Goal: Task Accomplishment & Management: Complete application form

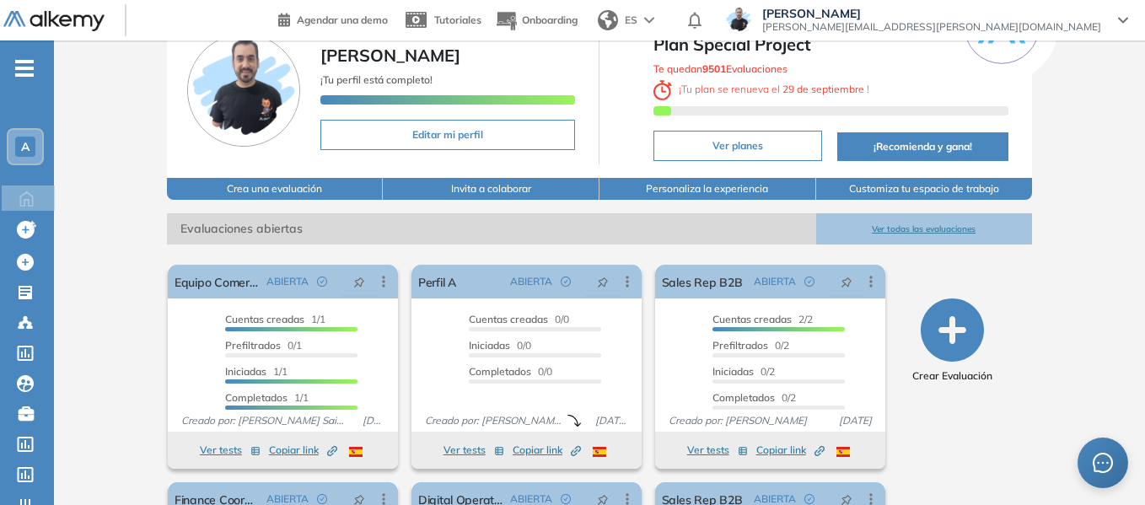
scroll to position [253, 0]
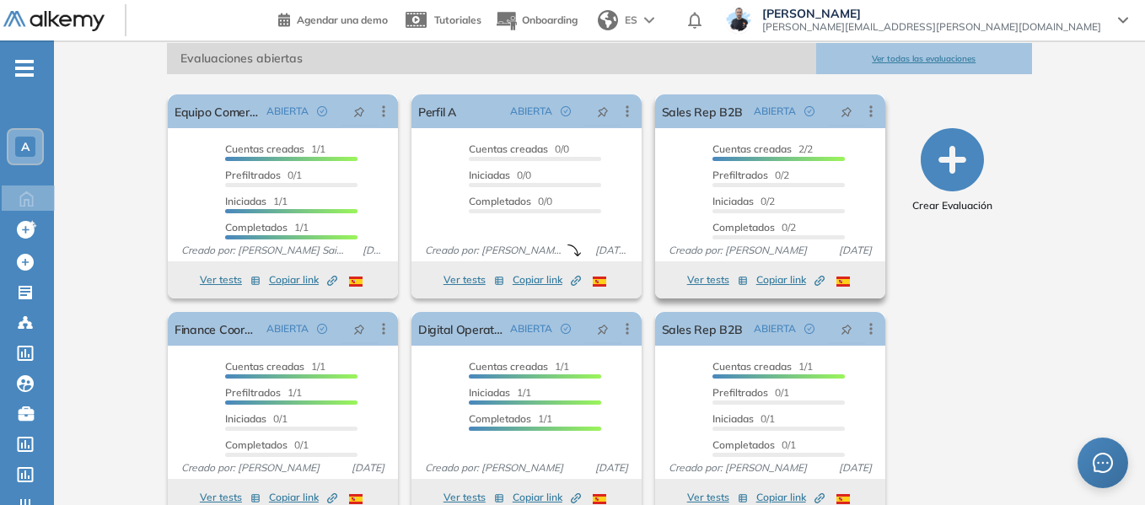
click at [701, 279] on button "Ver tests" at bounding box center [717, 280] width 61 height 20
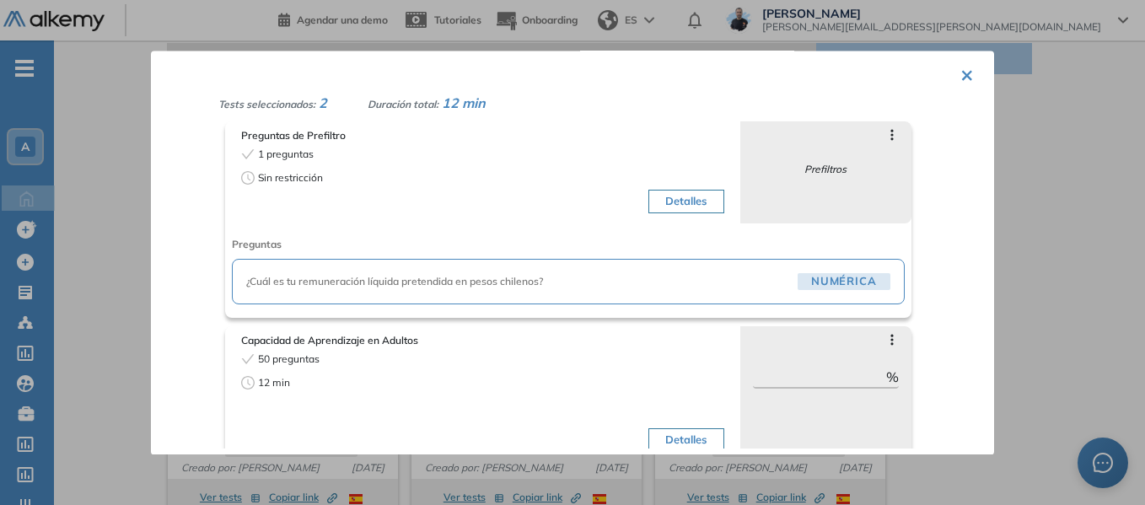
scroll to position [58, 0]
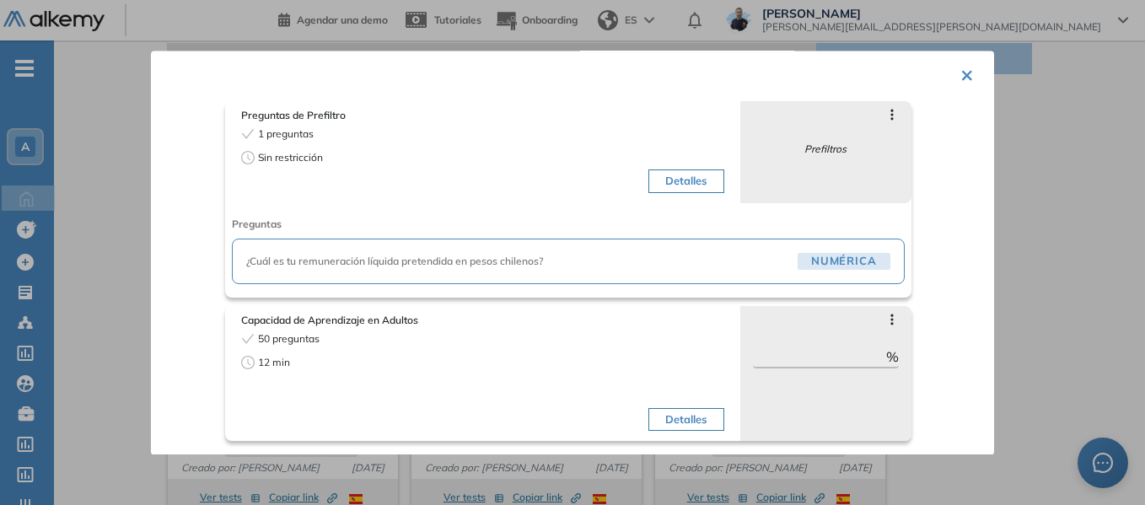
click at [961, 78] on button "×" at bounding box center [967, 73] width 13 height 33
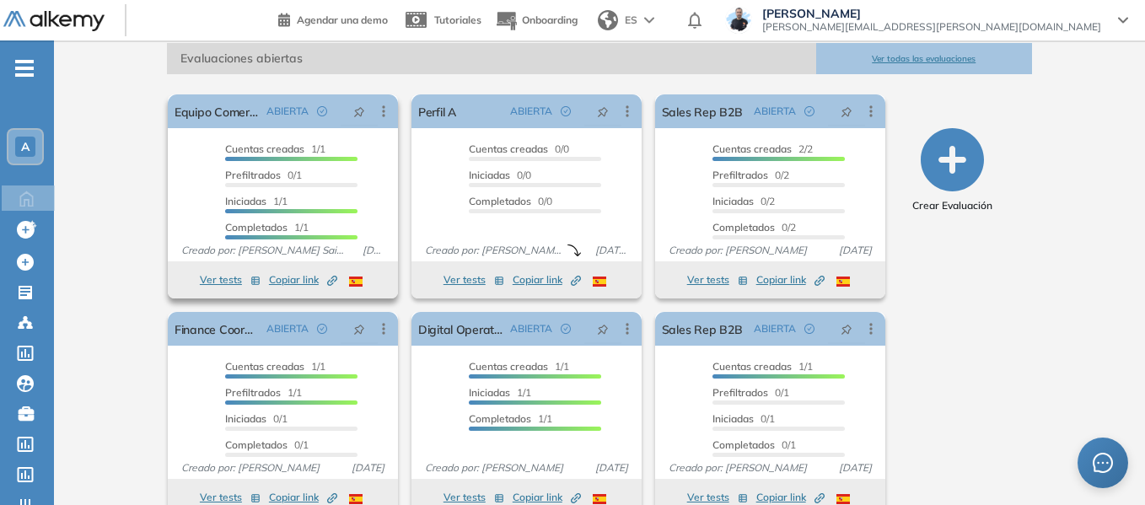
click at [219, 278] on button "Ver tests" at bounding box center [230, 280] width 61 height 20
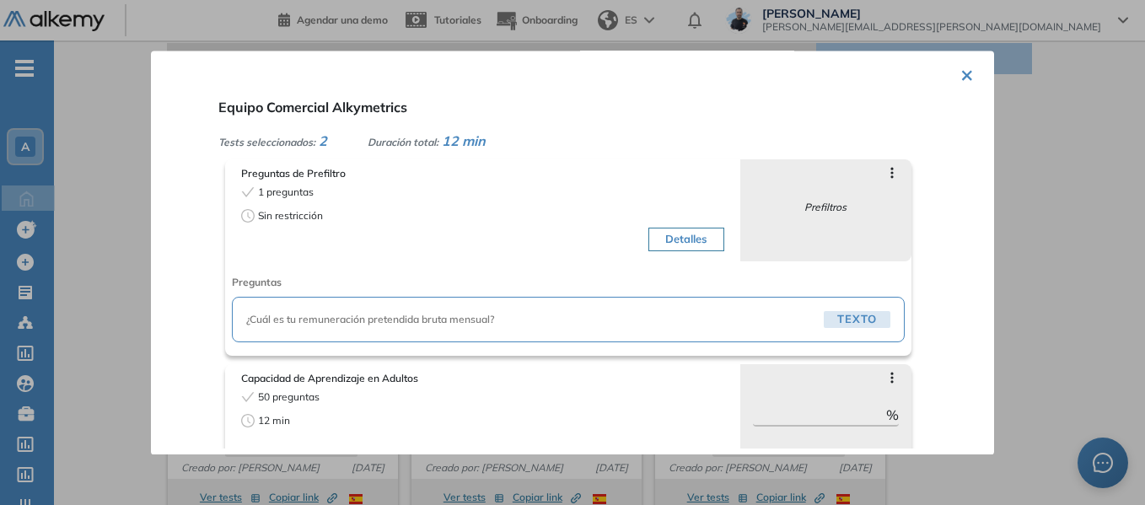
click at [961, 75] on button "×" at bounding box center [967, 73] width 13 height 33
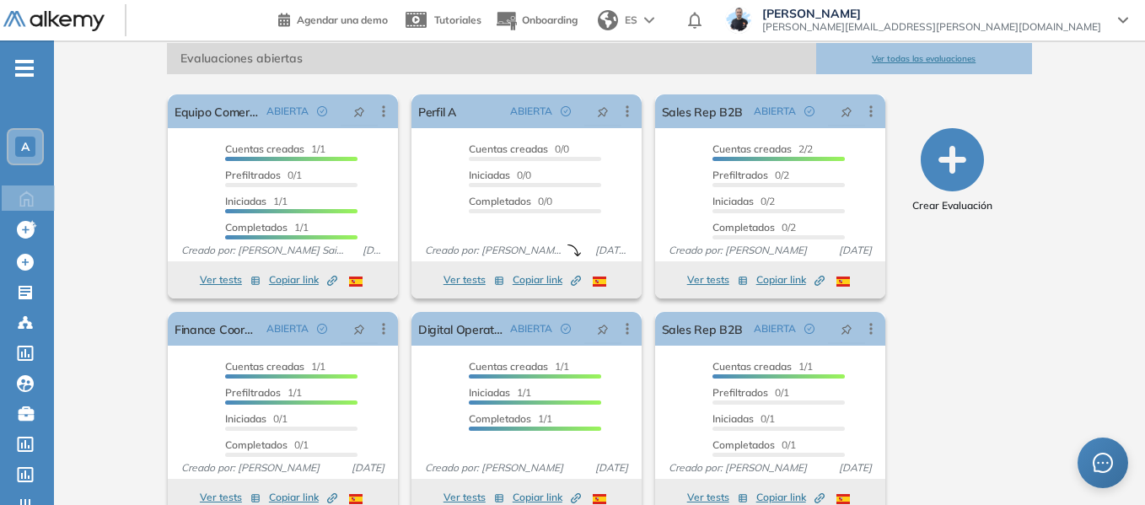
scroll to position [0, 0]
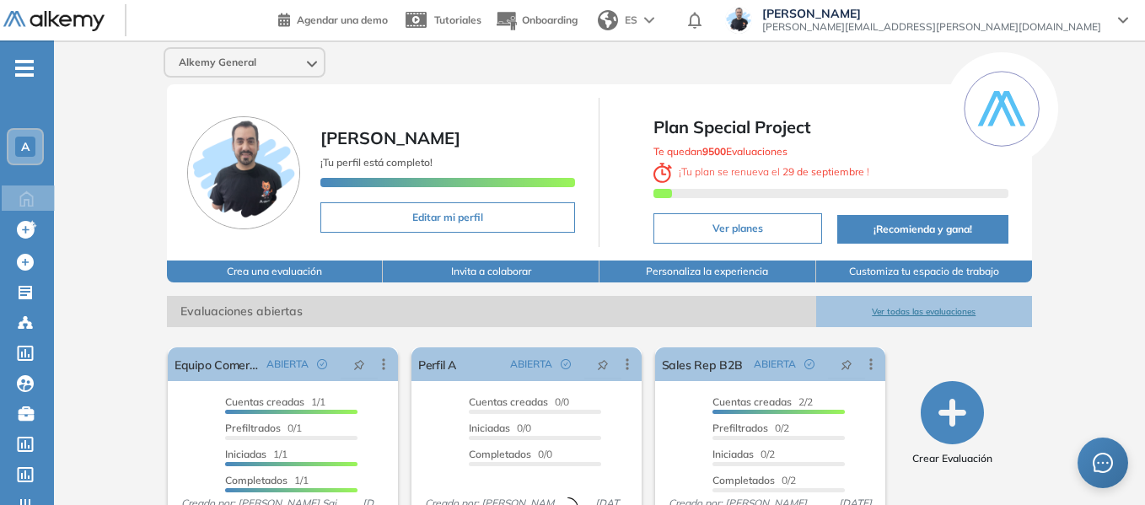
scroll to position [84, 0]
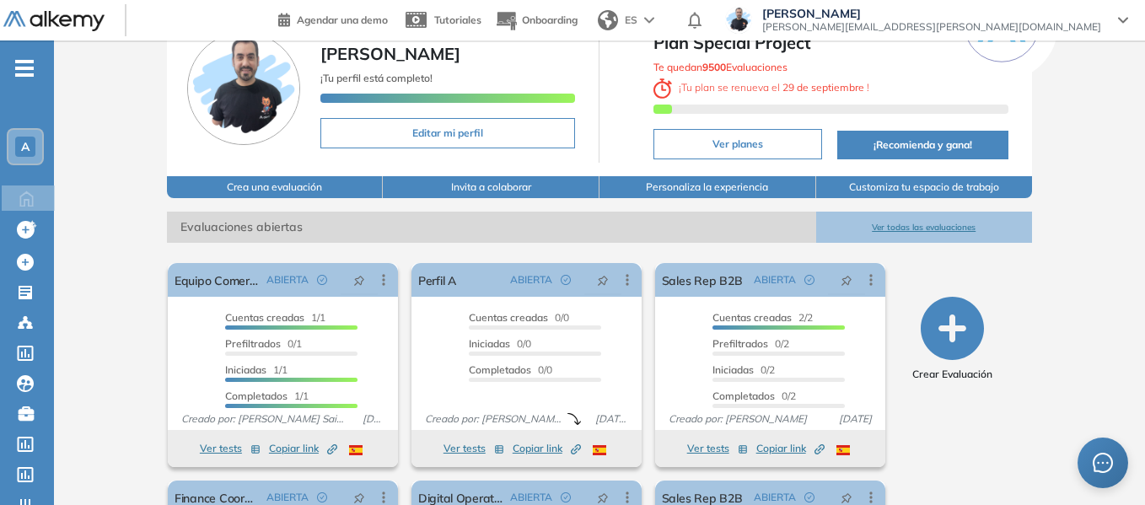
click at [19, 73] on span "-" at bounding box center [24, 66] width 19 height 13
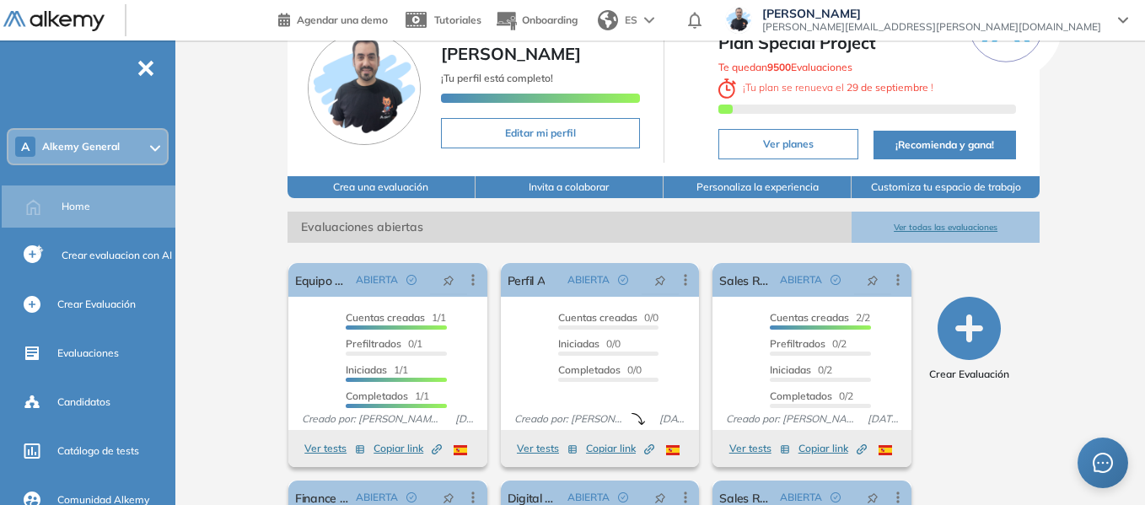
click at [88, 153] on span "Alkemy General" at bounding box center [81, 146] width 78 height 13
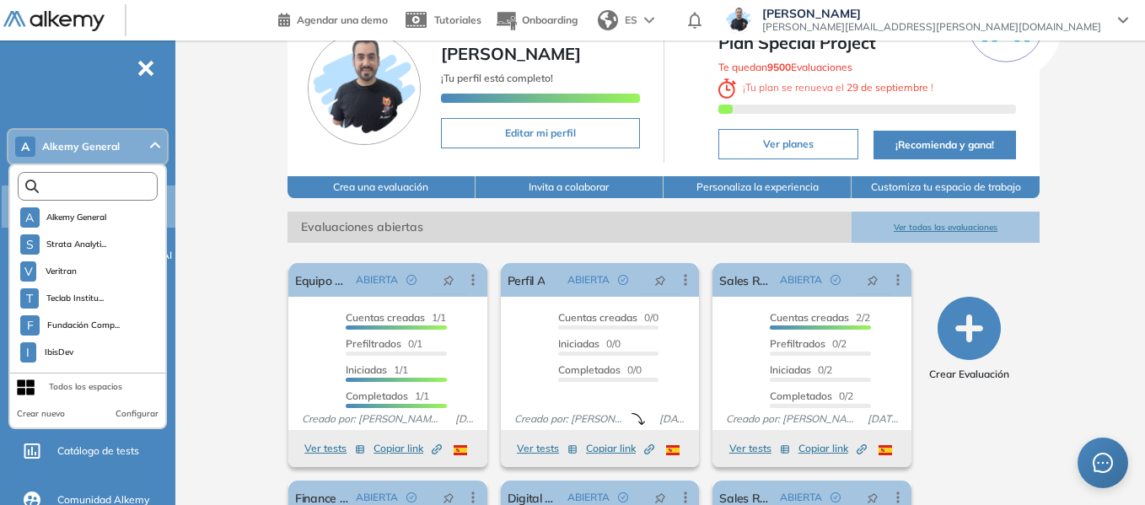
click at [102, 191] on input "text" at bounding box center [91, 186] width 105 height 13
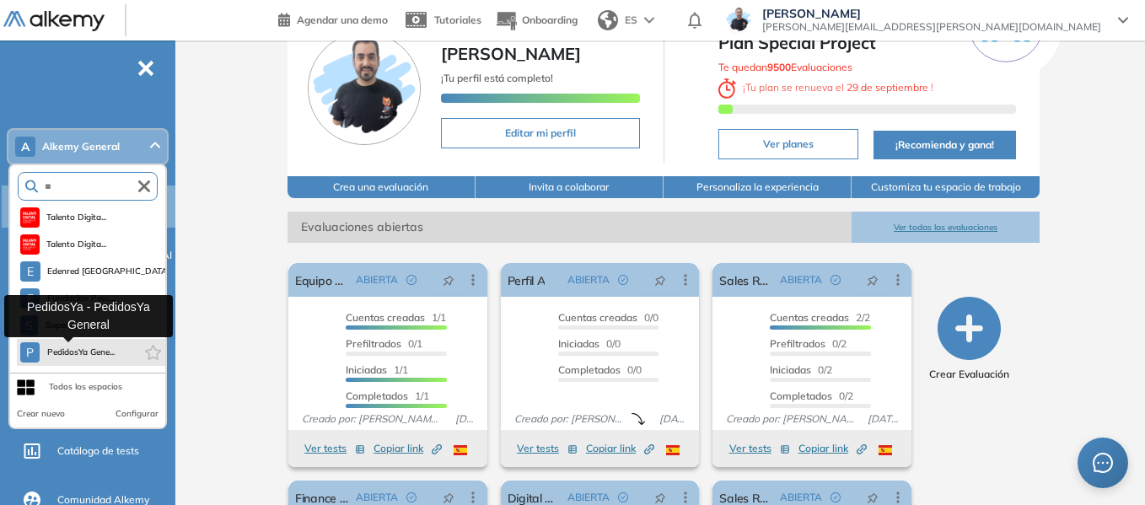
type input "**"
click at [92, 350] on span "PedidosYa Gene..." at bounding box center [80, 352] width 68 height 13
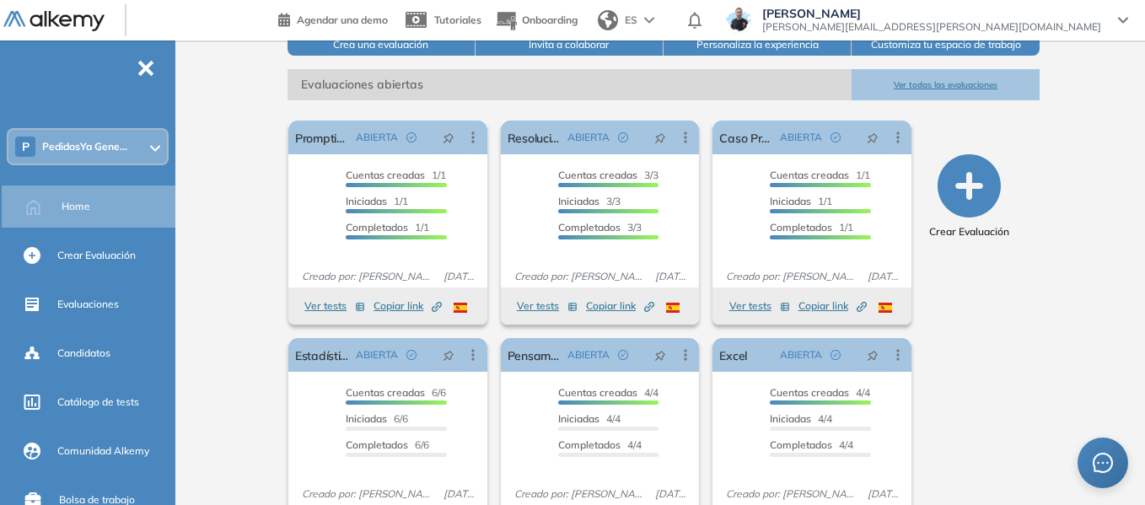
scroll to position [253, 0]
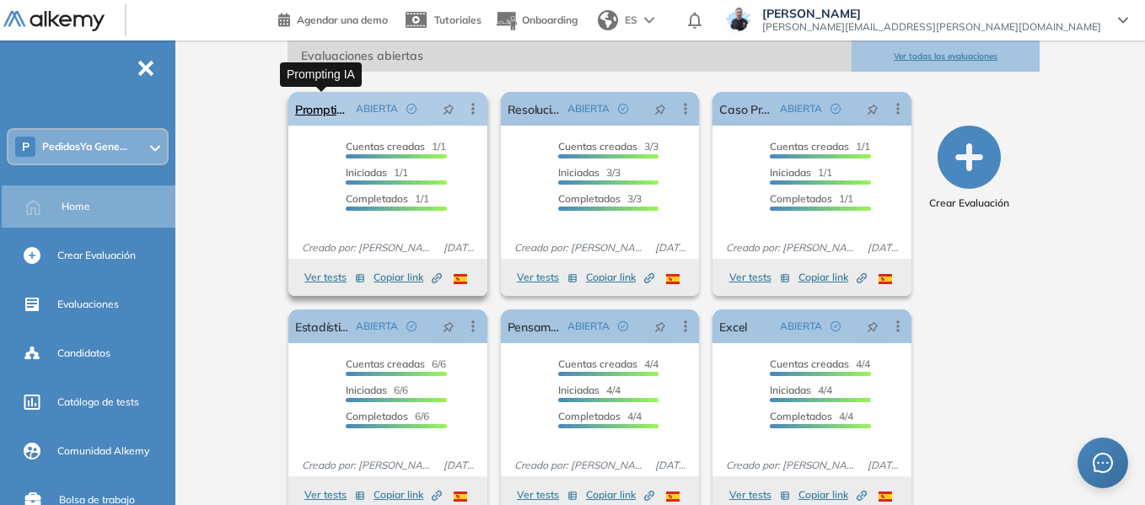
click at [326, 115] on link "Prompting IA" at bounding box center [322, 109] width 54 height 34
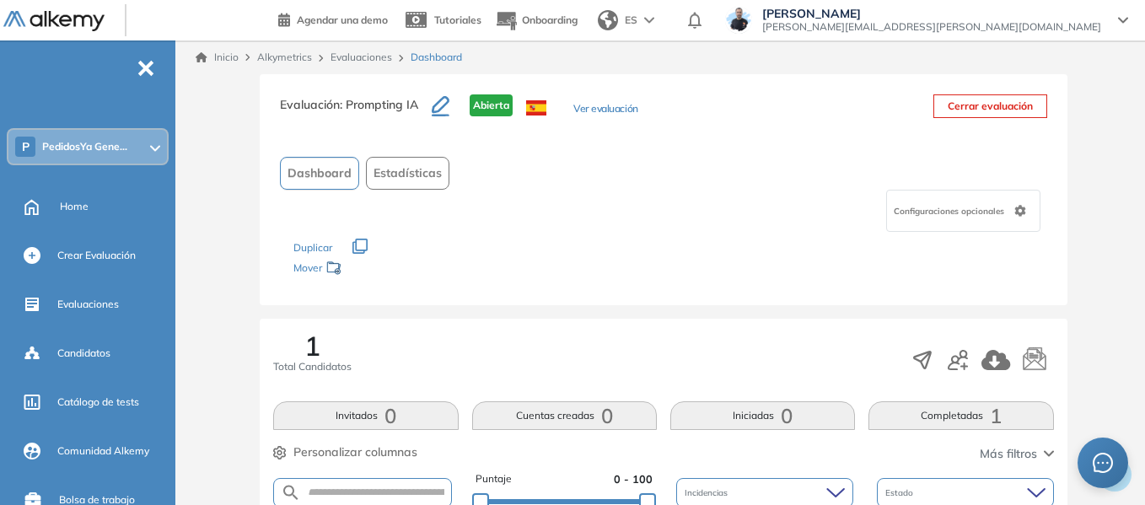
click at [224, 61] on link "Inicio" at bounding box center [217, 57] width 43 height 15
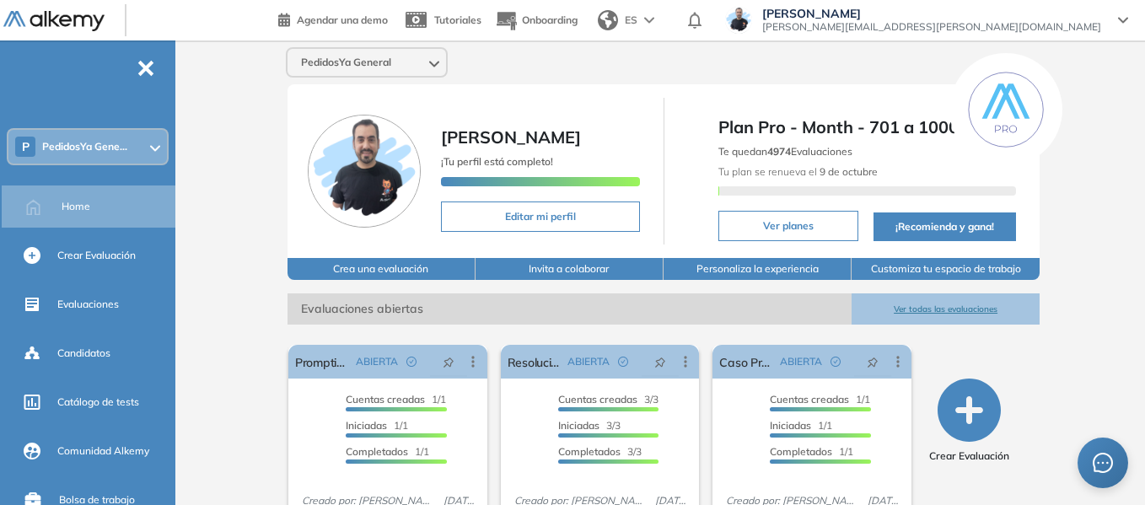
click at [82, 143] on span "PedidosYa Gene..." at bounding box center [84, 146] width 85 height 13
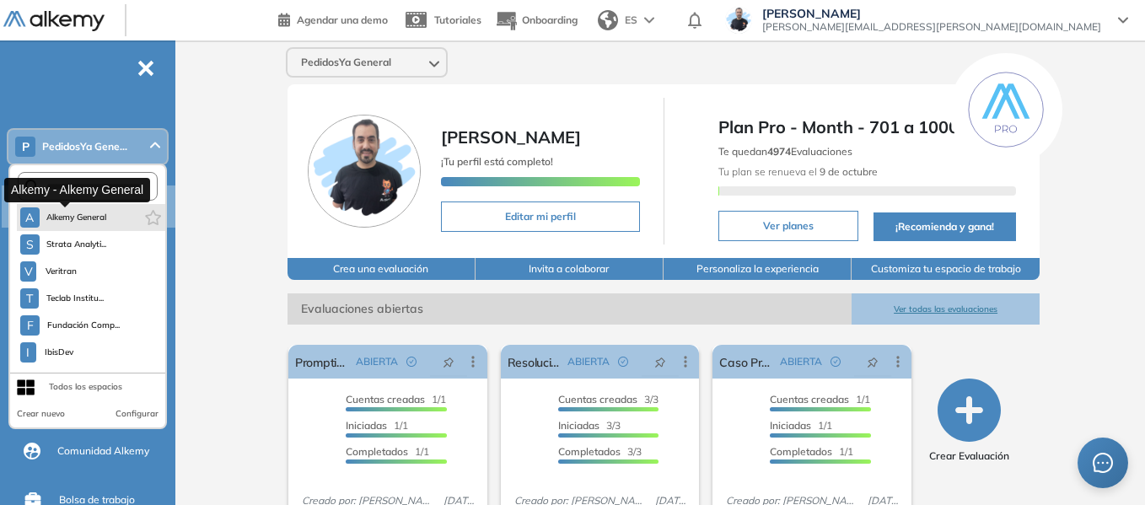
click at [81, 210] on button "A Alkemy General" at bounding box center [63, 217] width 87 height 20
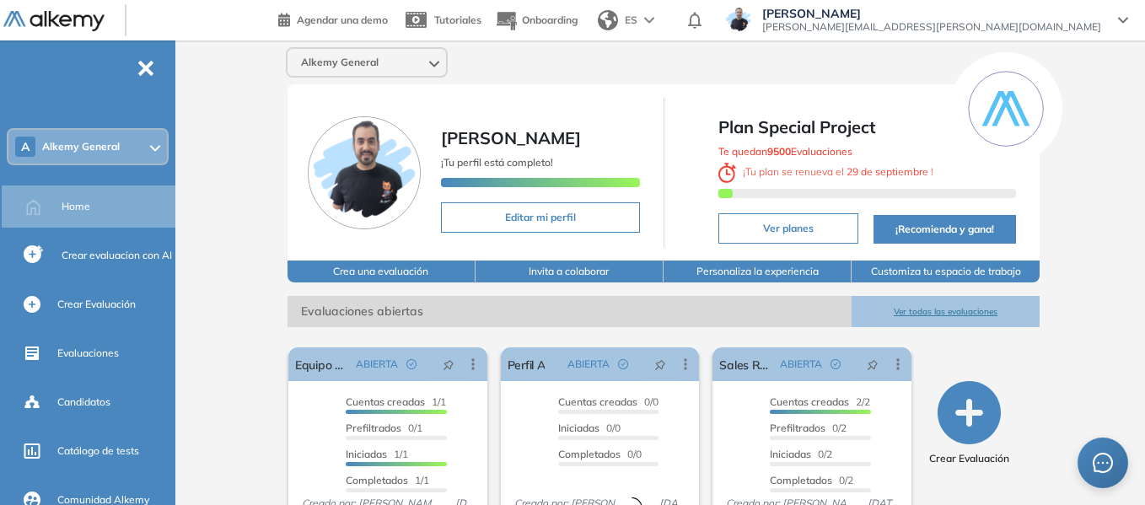
click at [94, 156] on div "A Alkemy General" at bounding box center [87, 147] width 159 height 34
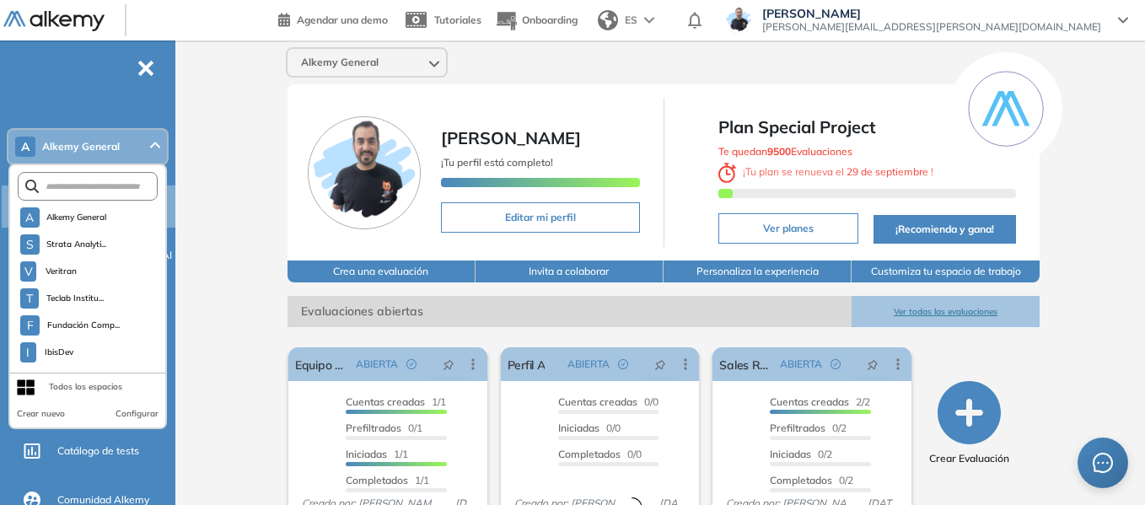
click at [94, 176] on form at bounding box center [88, 186] width 140 height 29
click at [94, 179] on form at bounding box center [88, 186] width 140 height 29
click at [94, 180] on input "text" at bounding box center [91, 186] width 105 height 13
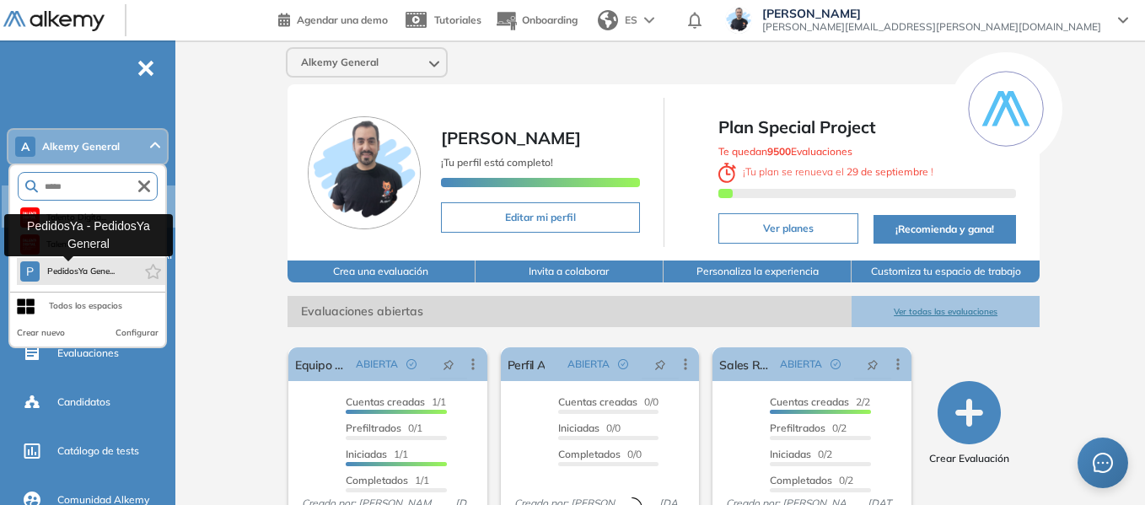
type input "*****"
click at [87, 265] on span "PedidosYa Gene..." at bounding box center [80, 271] width 68 height 13
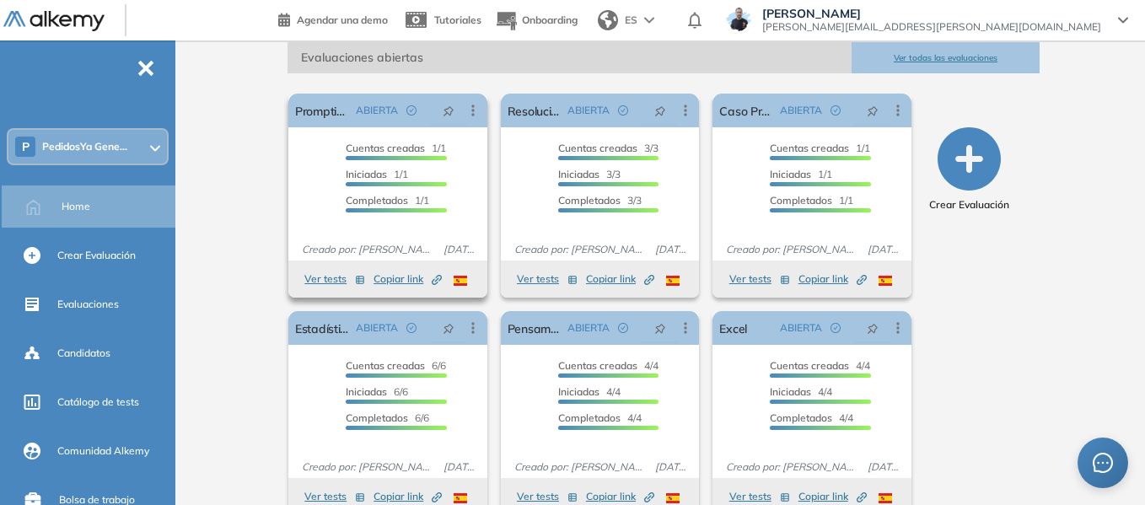
scroll to position [282, 0]
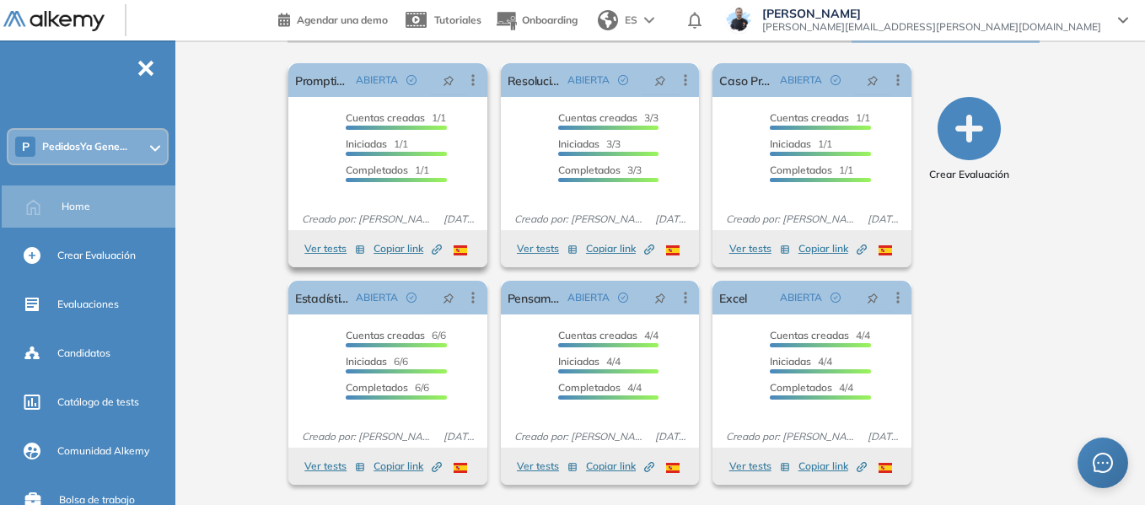
click at [404, 245] on span "Copiar link Created by potrace 1.16, written by Peter Selinger 2001-2019" at bounding box center [408, 248] width 68 height 15
click at [390, 249] on span "Copiar link Created by potrace 1.16, written by Peter Selinger 2001-2019" at bounding box center [408, 248] width 68 height 15
click at [107, 146] on span "PedidosYa Gene..." at bounding box center [84, 146] width 85 height 13
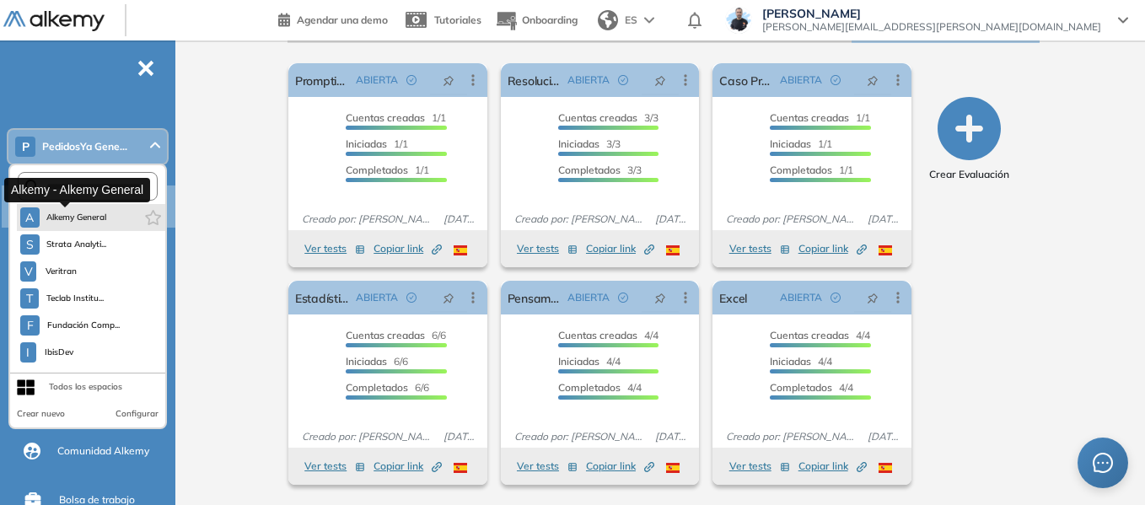
click at [95, 213] on span "Alkemy General" at bounding box center [76, 217] width 61 height 13
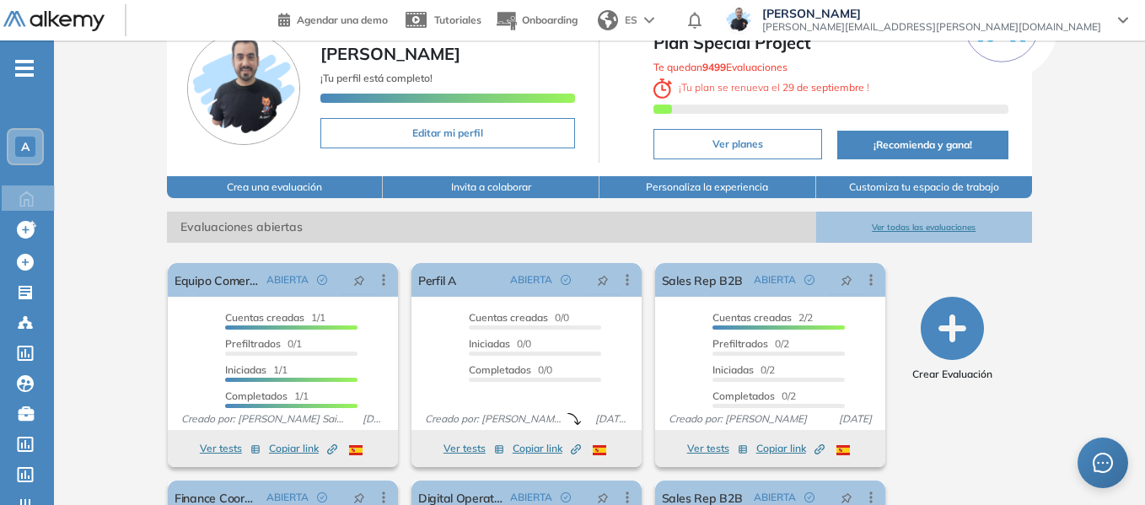
scroll to position [284, 0]
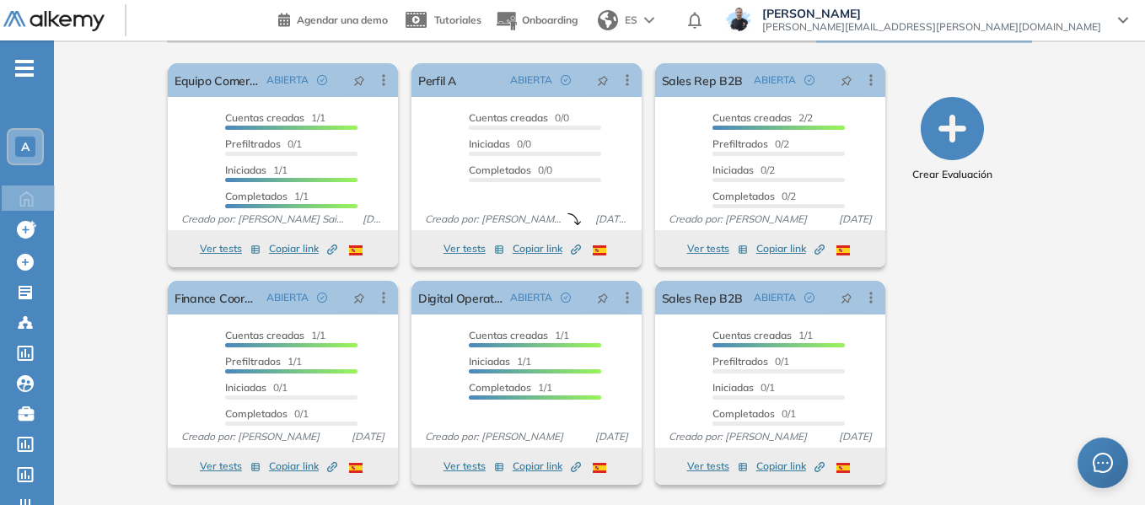
click at [36, 137] on div "A" at bounding box center [25, 147] width 34 height 34
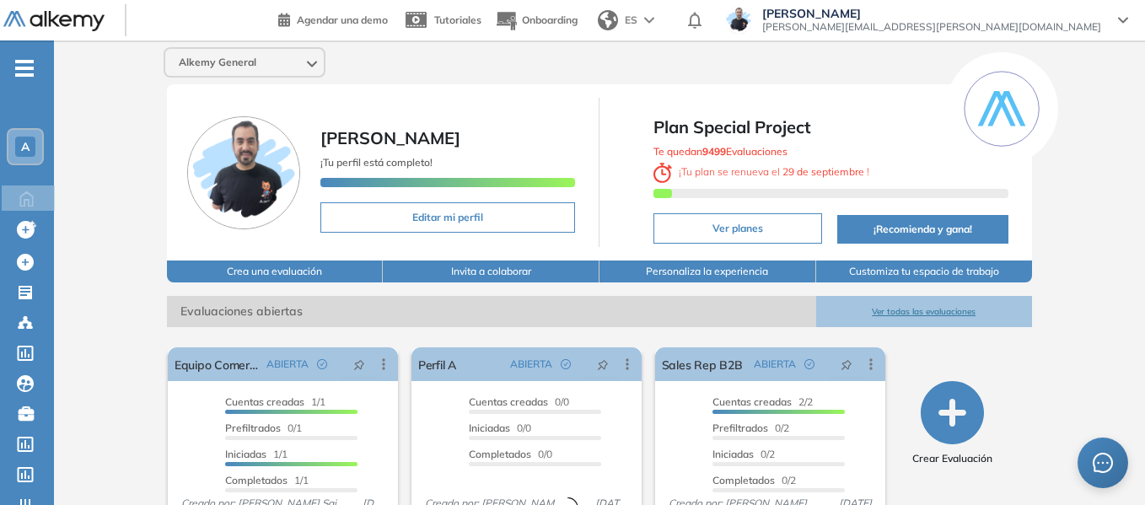
click at [17, 144] on div "A" at bounding box center [25, 147] width 20 height 20
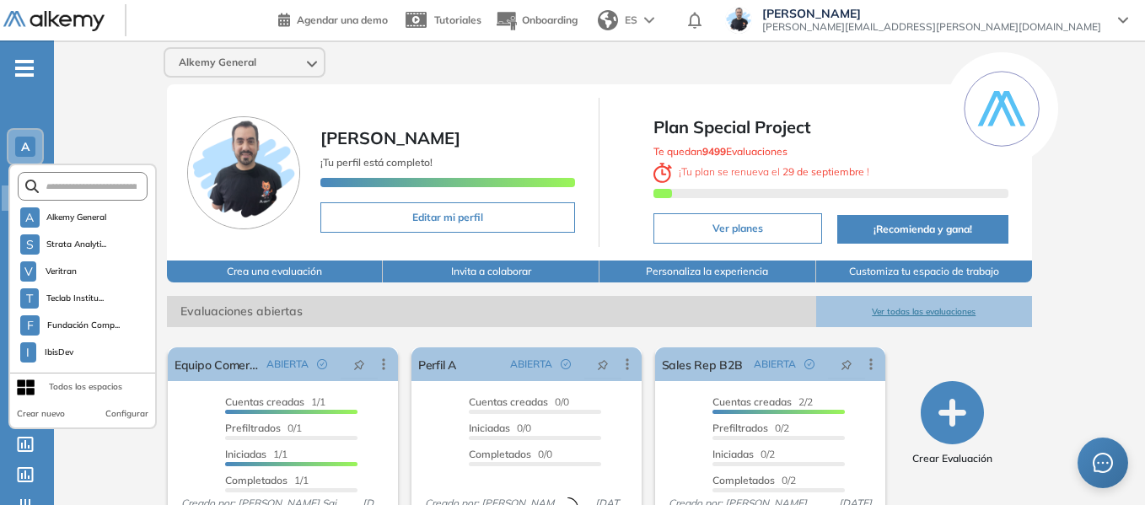
click at [102, 197] on form at bounding box center [83, 186] width 131 height 29
click at [102, 186] on input "text" at bounding box center [88, 186] width 98 height 13
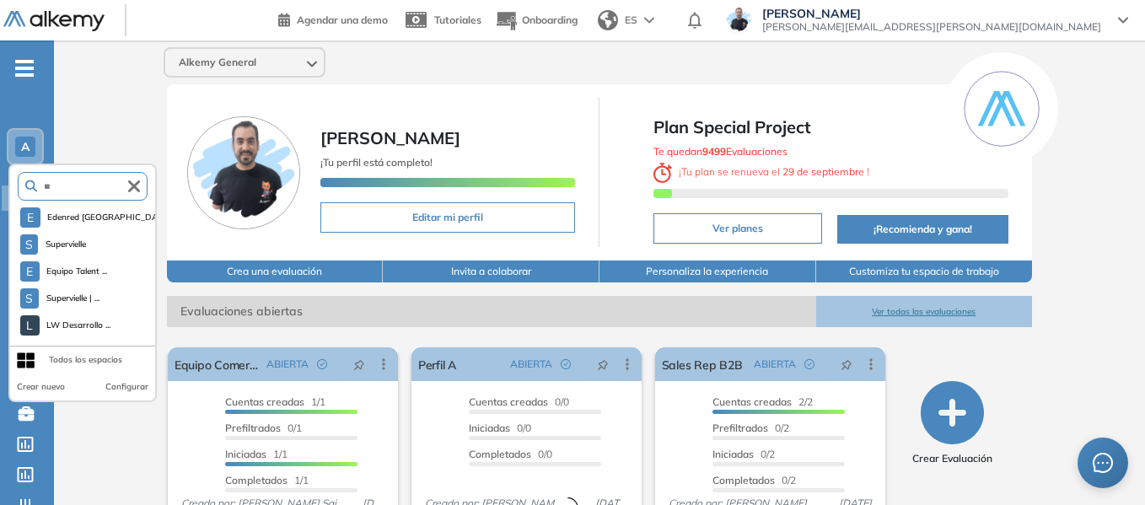
type input "*"
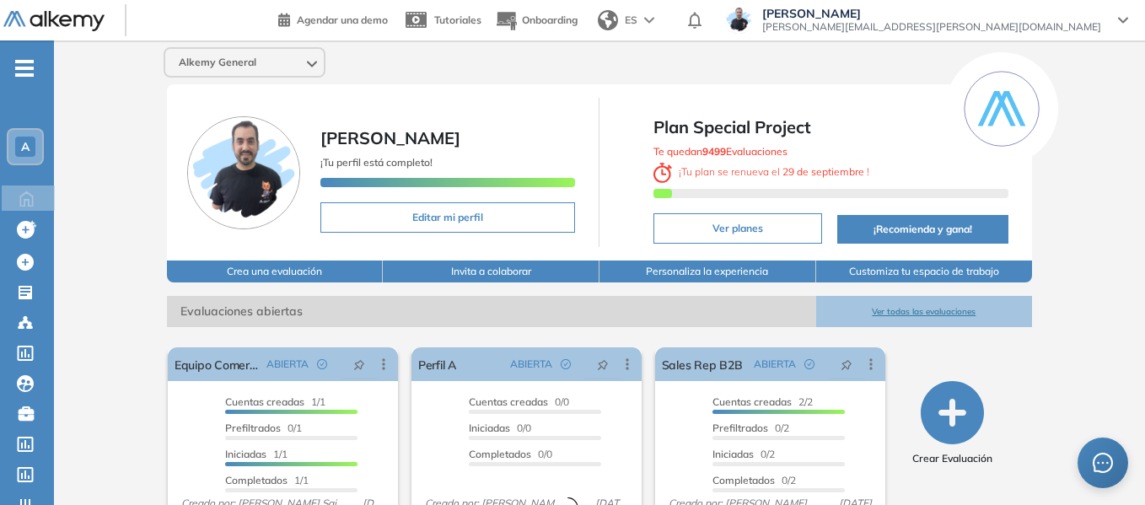
click at [16, 153] on div "A" at bounding box center [25, 147] width 20 height 20
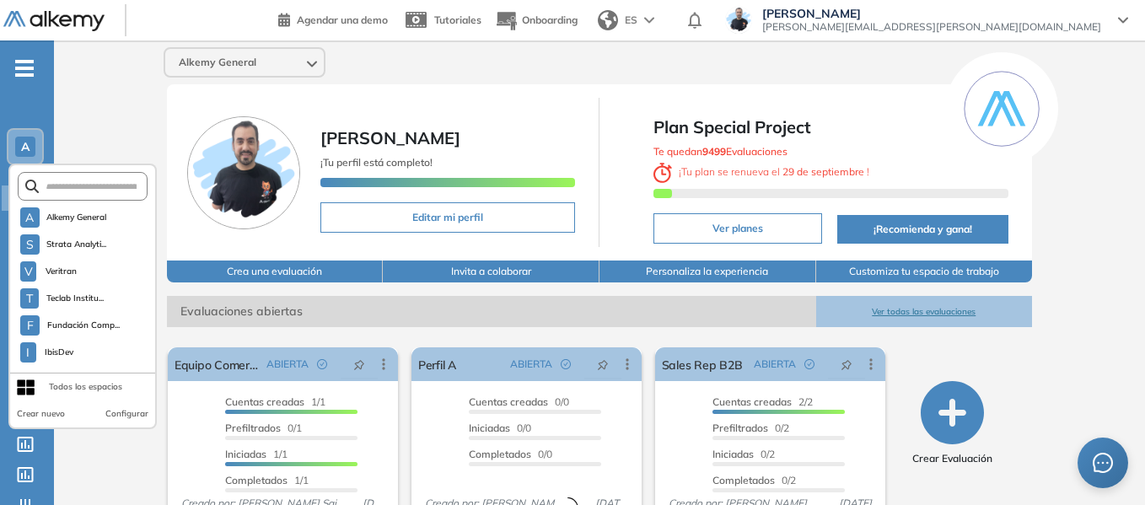
scroll to position [4970, 0]
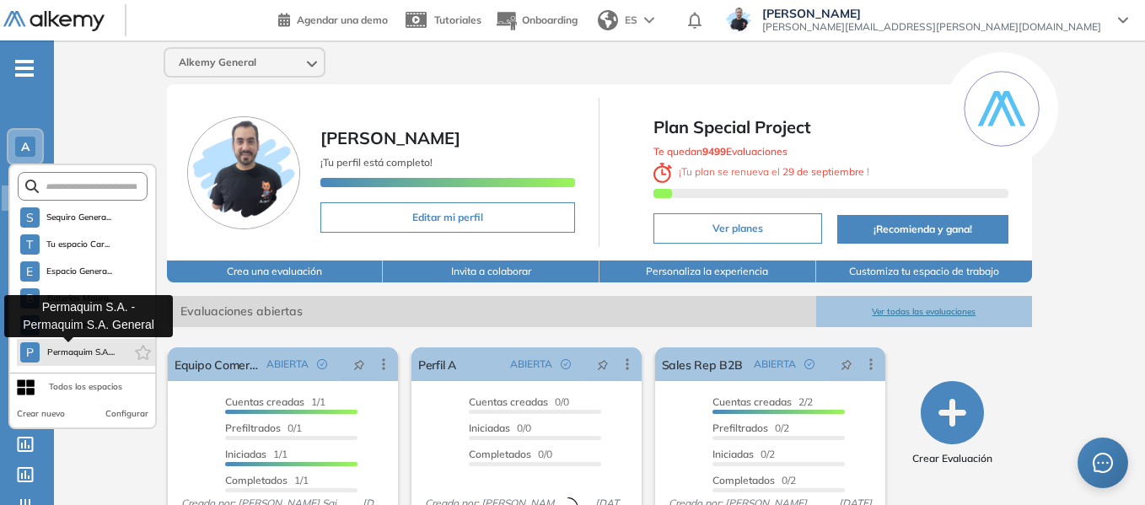
click at [101, 350] on span "Permaquim S.A...." at bounding box center [80, 352] width 68 height 13
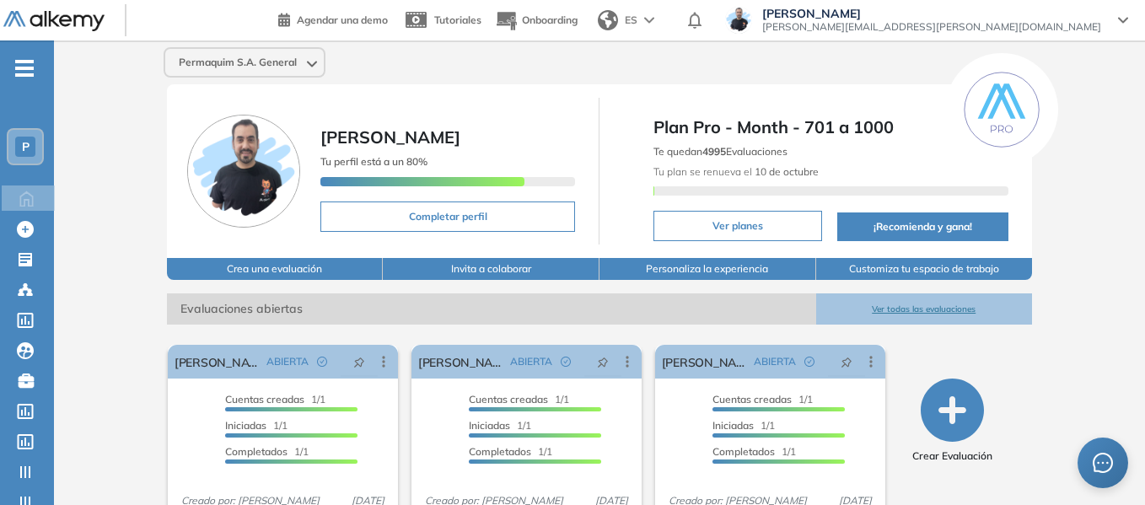
click at [25, 77] on ul "P Home Home Crear Evaluación Crear Evaluación Evaluaciones Evaluaciones Candida…" at bounding box center [27, 338] width 54 height 542
click at [29, 68] on icon "-" at bounding box center [24, 68] width 19 height 3
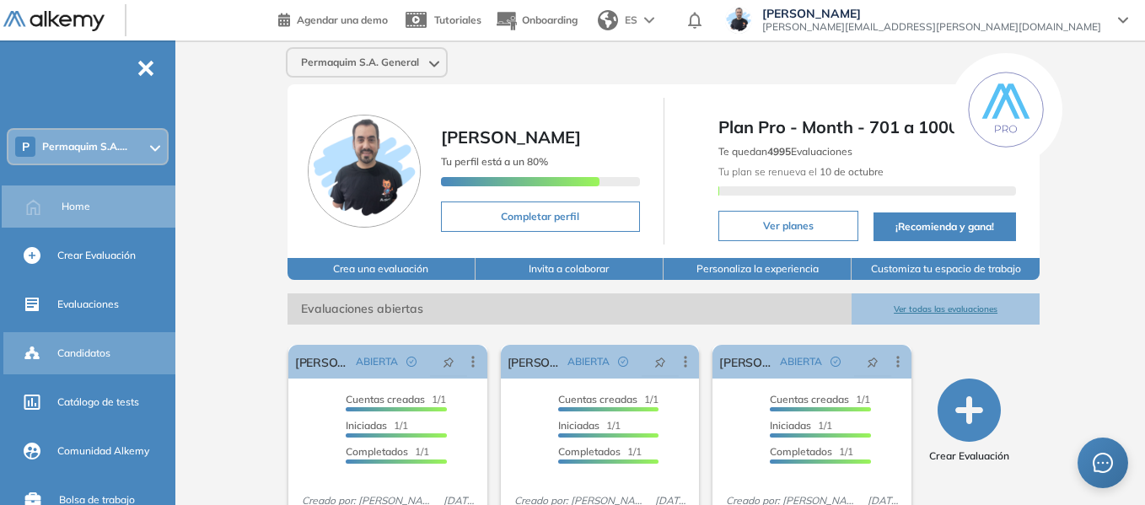
click at [94, 347] on span "Candidatos" at bounding box center [83, 353] width 53 height 15
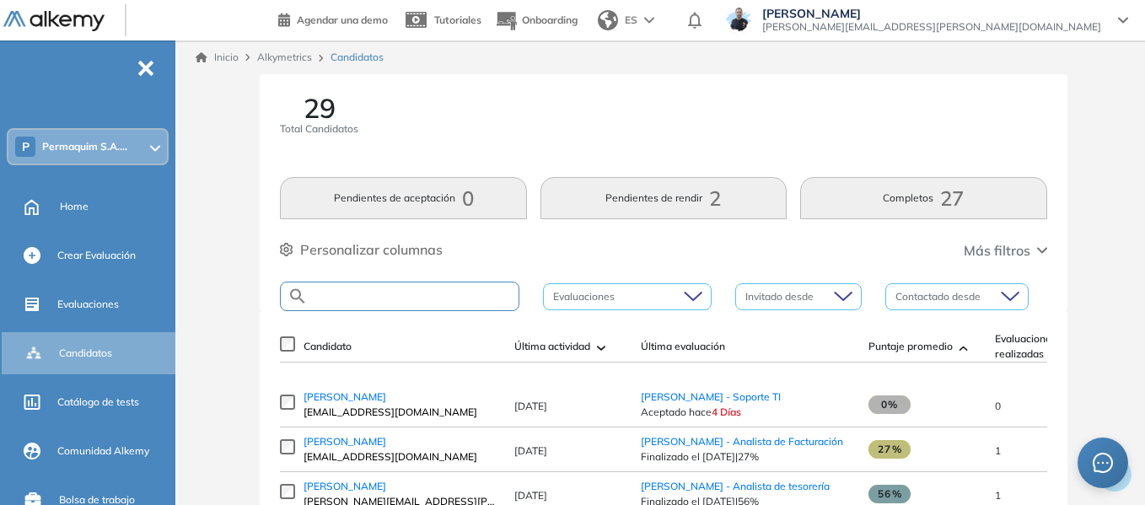
click at [396, 294] on input "text" at bounding box center [413, 296] width 211 height 13
paste input "**********"
type input "**********"
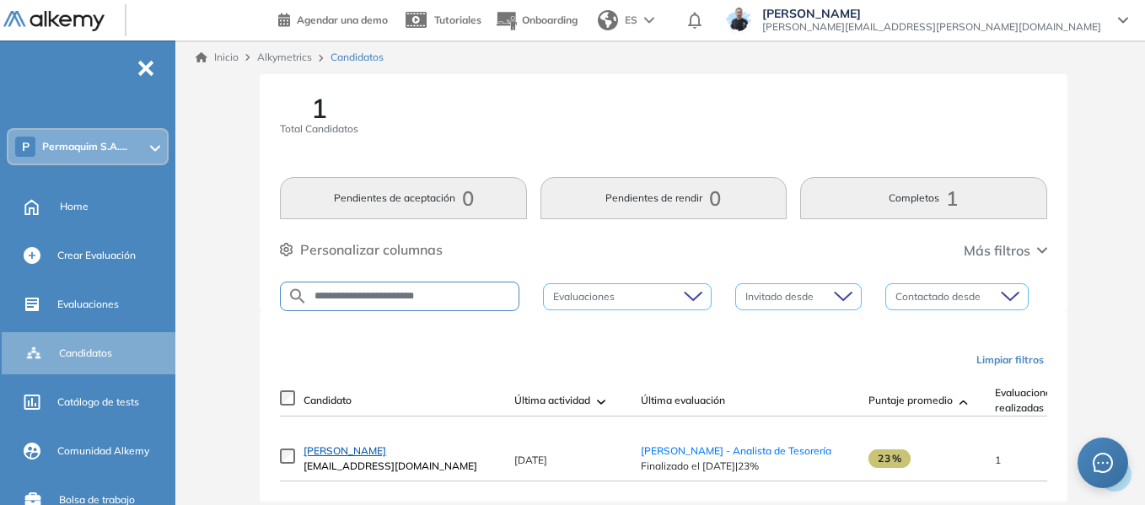
click at [358, 450] on link "Nahuel Medina" at bounding box center [401, 451] width 194 height 15
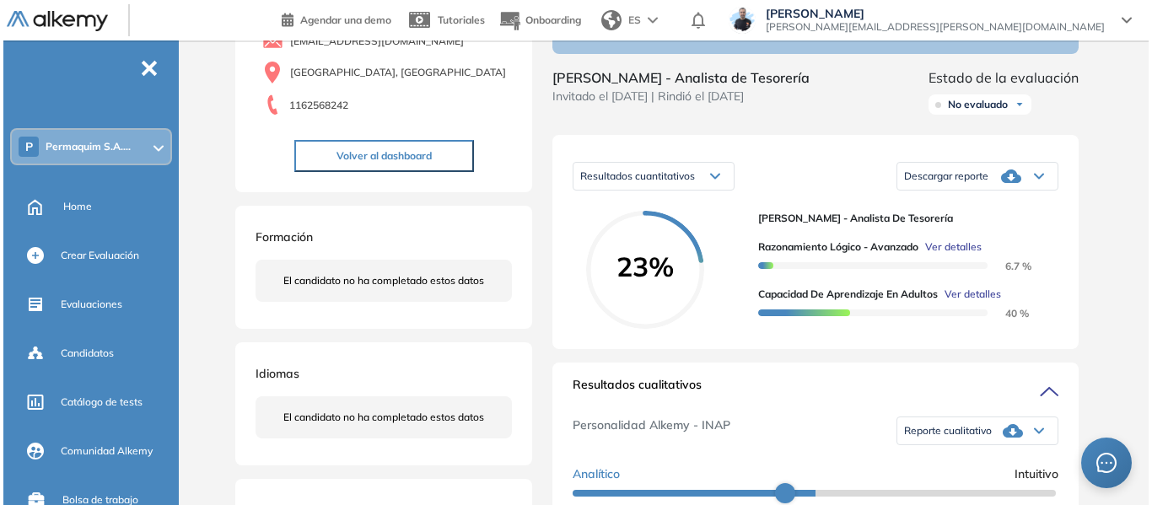
scroll to position [169, 0]
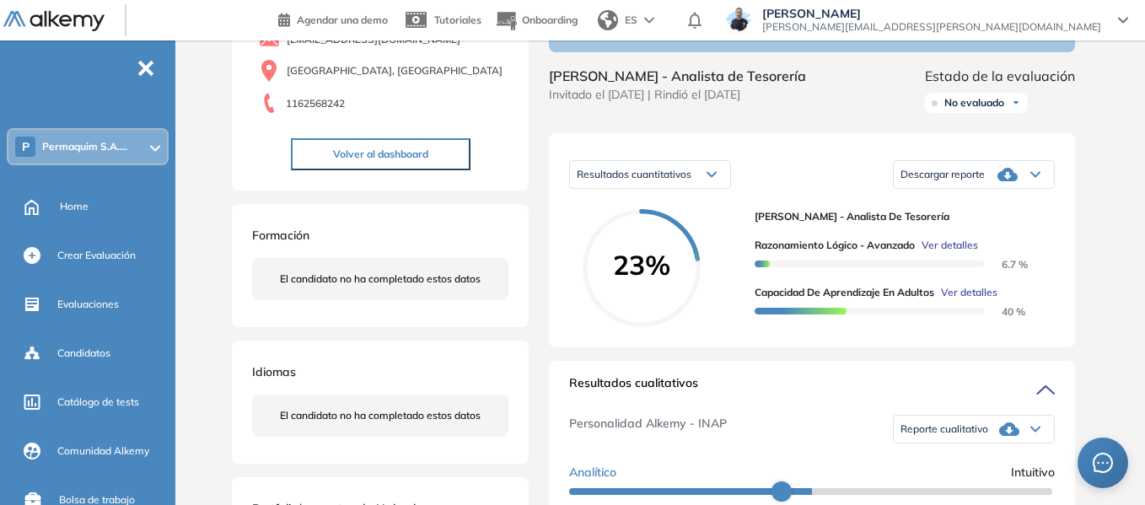
click at [961, 253] on span "Ver detalles" at bounding box center [950, 245] width 57 height 15
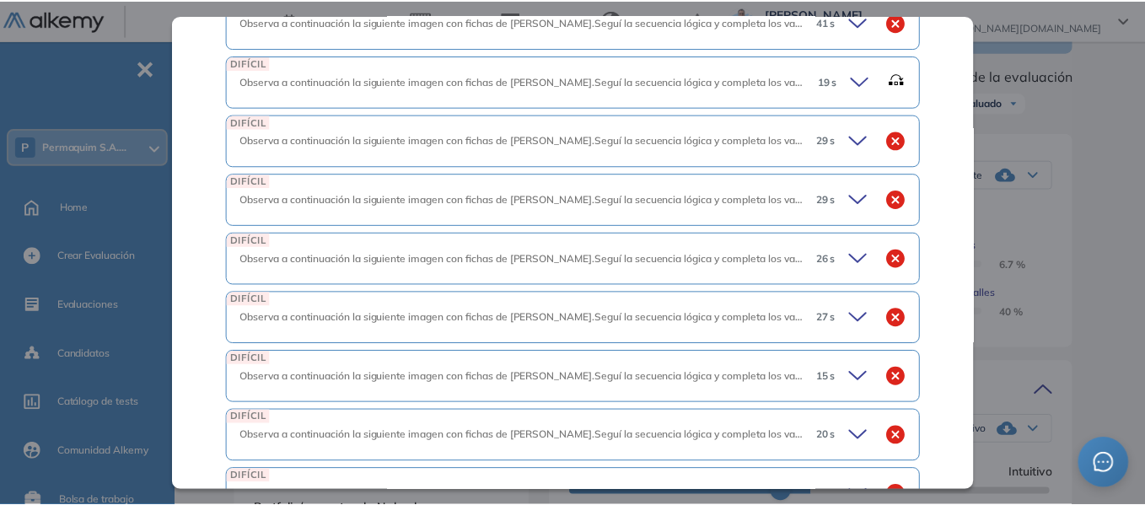
scroll to position [1434, 0]
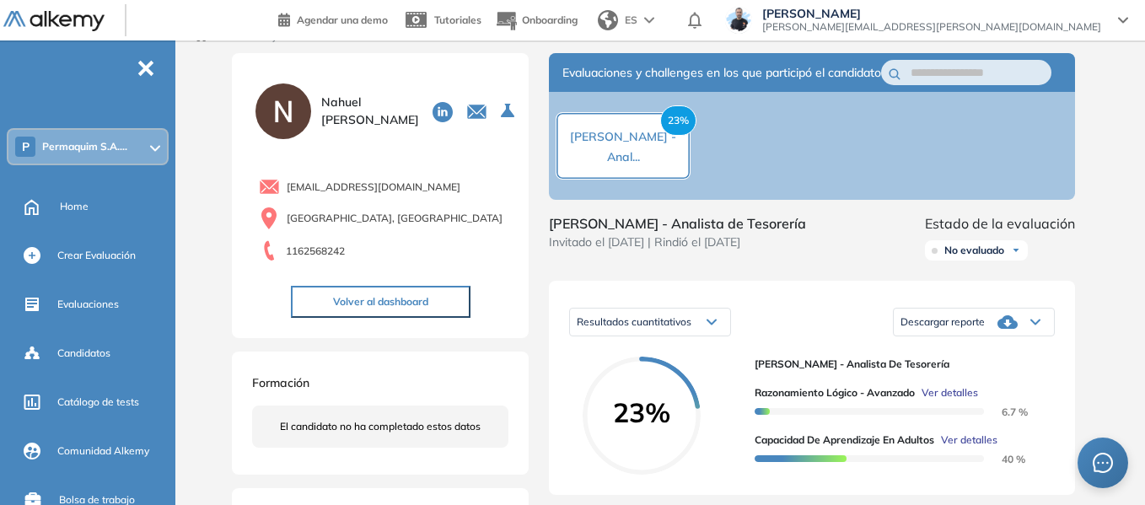
scroll to position [0, 0]
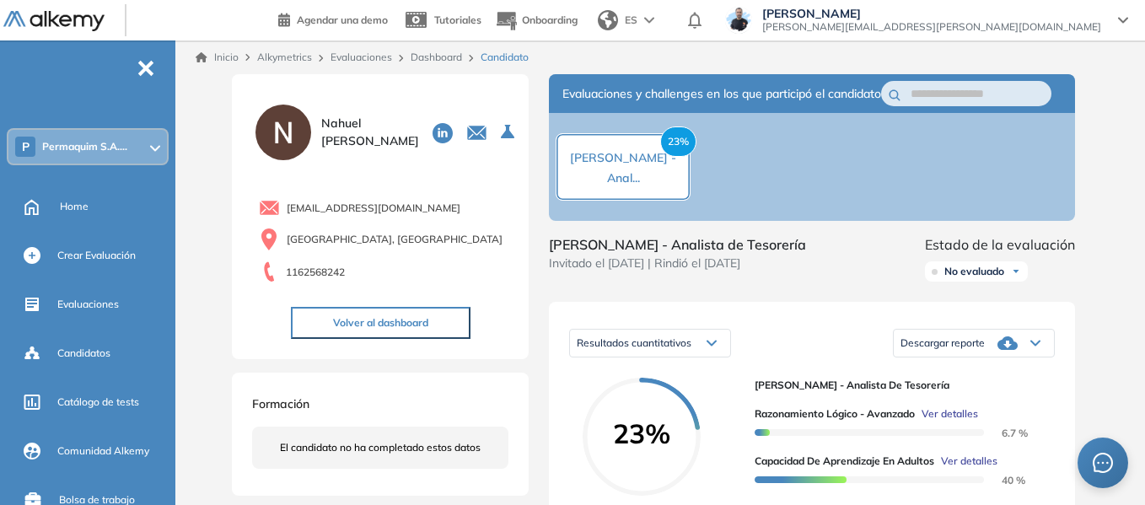
click at [454, 55] on link "Dashboard" at bounding box center [436, 57] width 51 height 13
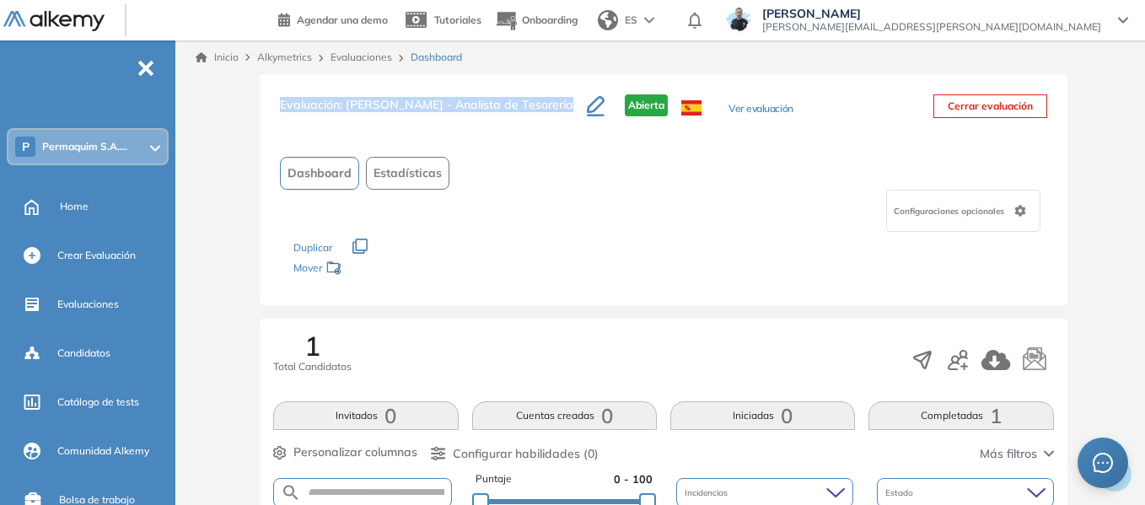
drag, startPoint x: 282, startPoint y: 99, endPoint x: 555, endPoint y: 106, distance: 273.4
click at [556, 106] on h3 "Evaluación : Nahuel Medina - Analista de Tesorería" at bounding box center [433, 111] width 307 height 35
copy h3 "Evaluación : Nahuel Medina - Analista de Tesorería"
click at [960, 361] on icon "button" at bounding box center [958, 360] width 20 height 20
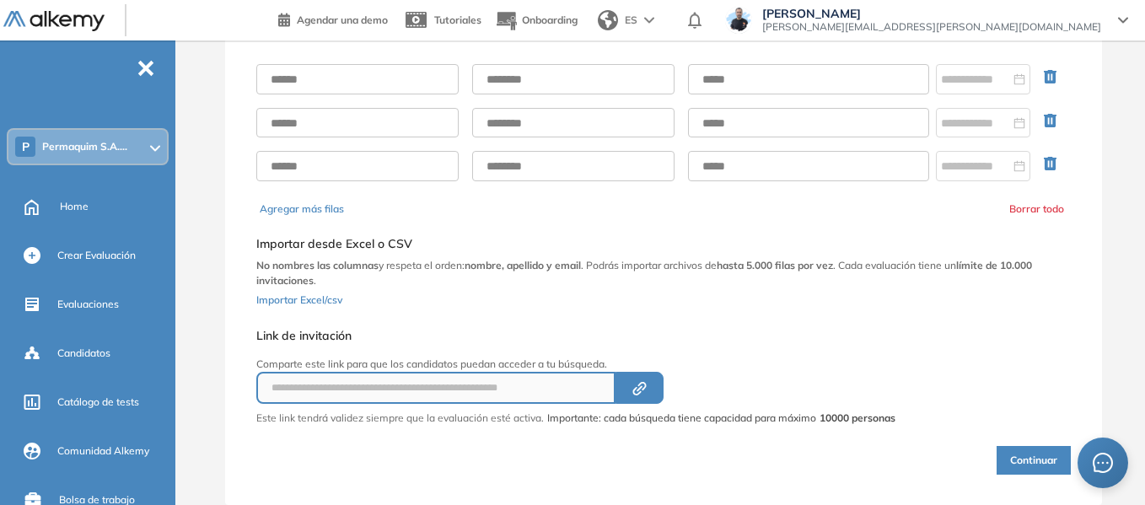
scroll to position [148, 0]
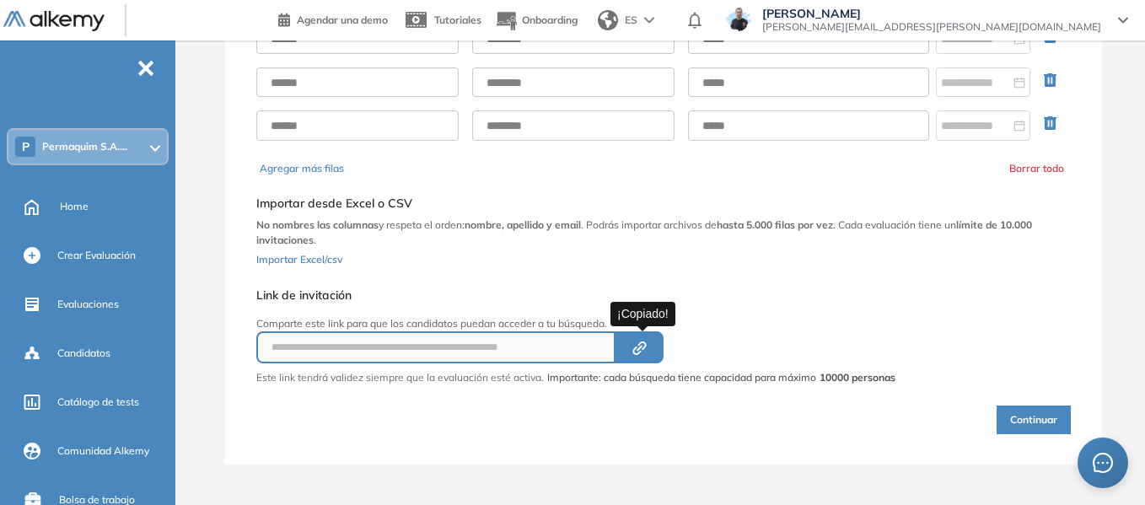
click at [643, 348] on icon "button" at bounding box center [640, 348] width 6 height 6
click at [95, 148] on span "Permaquim S.A...." at bounding box center [84, 146] width 85 height 13
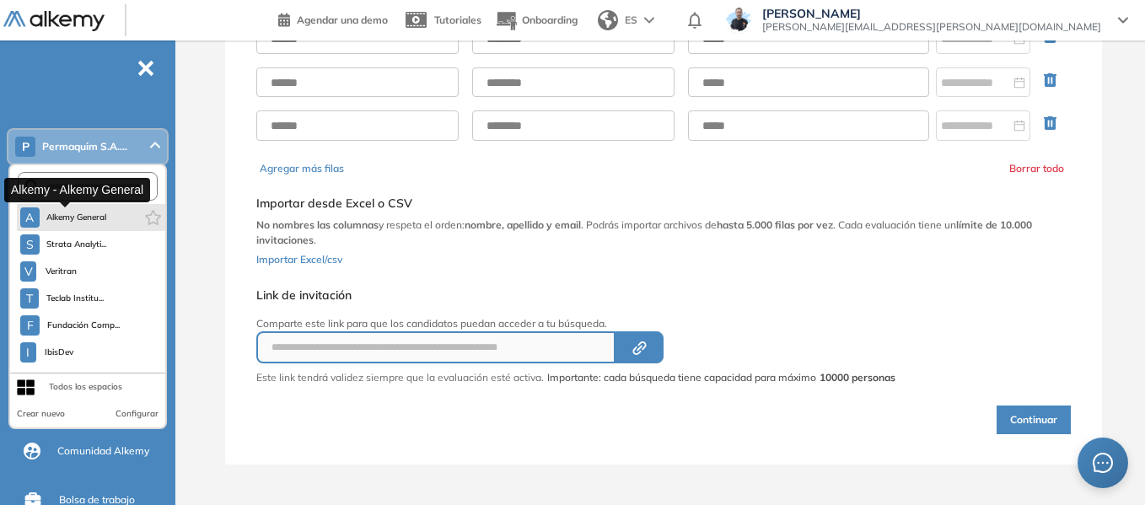
click at [68, 214] on span "Alkemy General" at bounding box center [76, 217] width 61 height 13
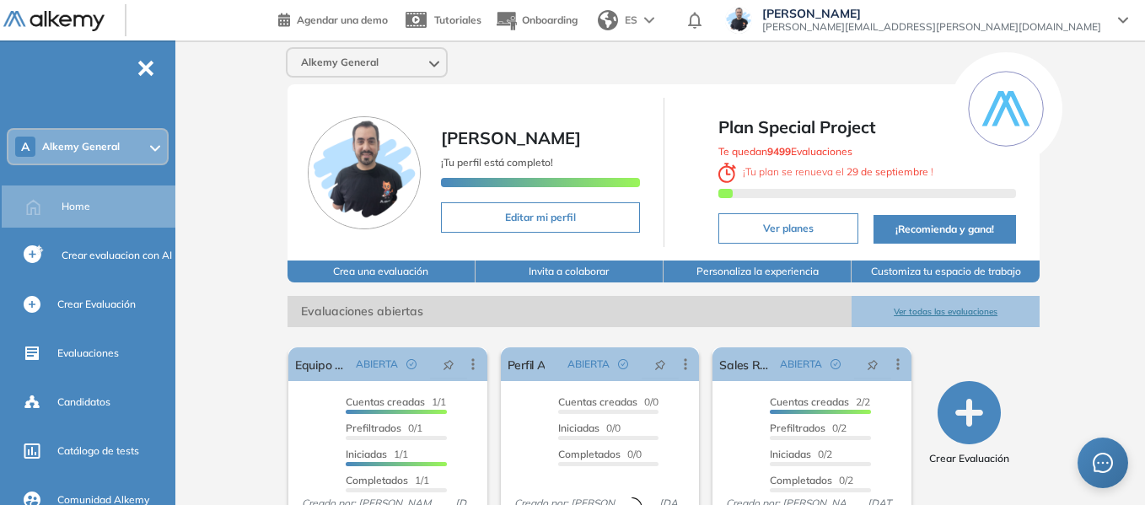
click at [102, 153] on span "Alkemy General" at bounding box center [81, 146] width 78 height 13
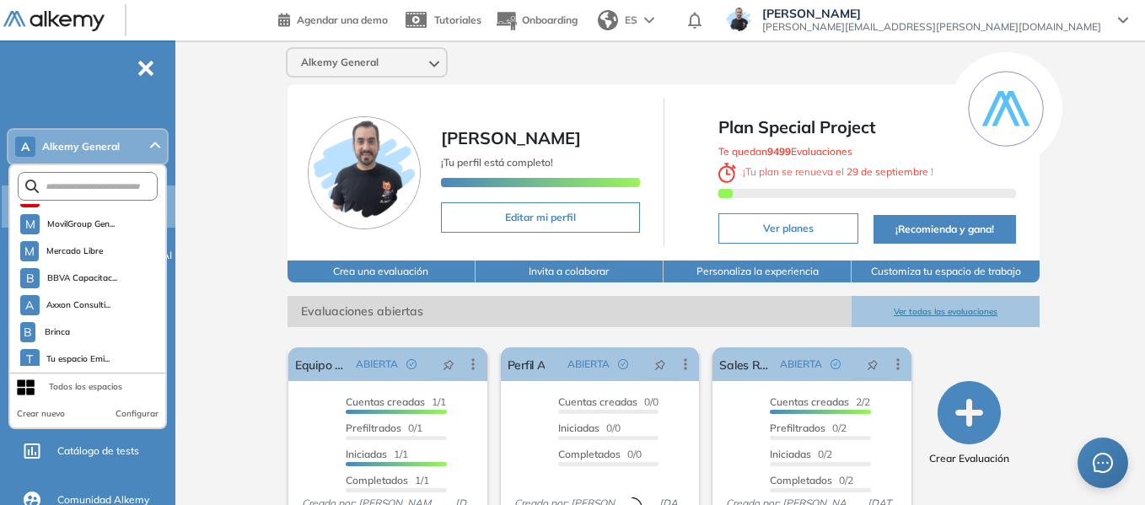
scroll to position [4970, 0]
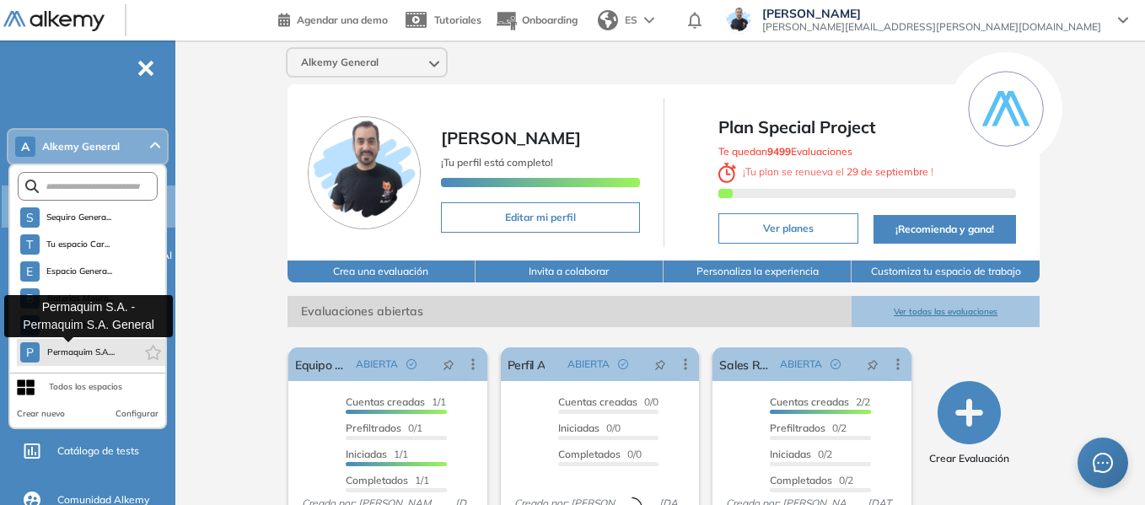
click at [84, 351] on span "Permaquim S.A...." at bounding box center [80, 352] width 68 height 13
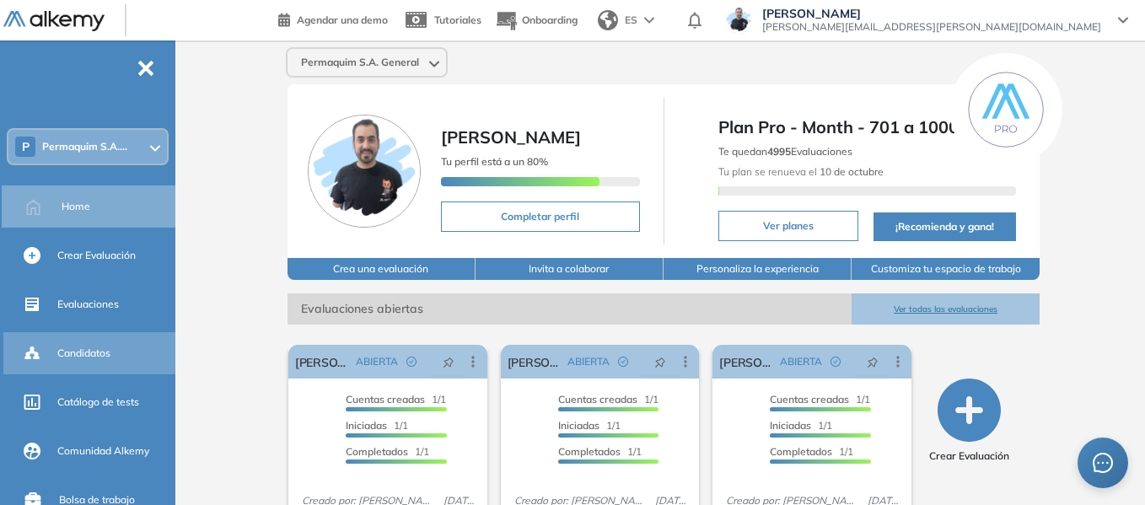
click at [93, 354] on span "Candidatos" at bounding box center [83, 353] width 53 height 15
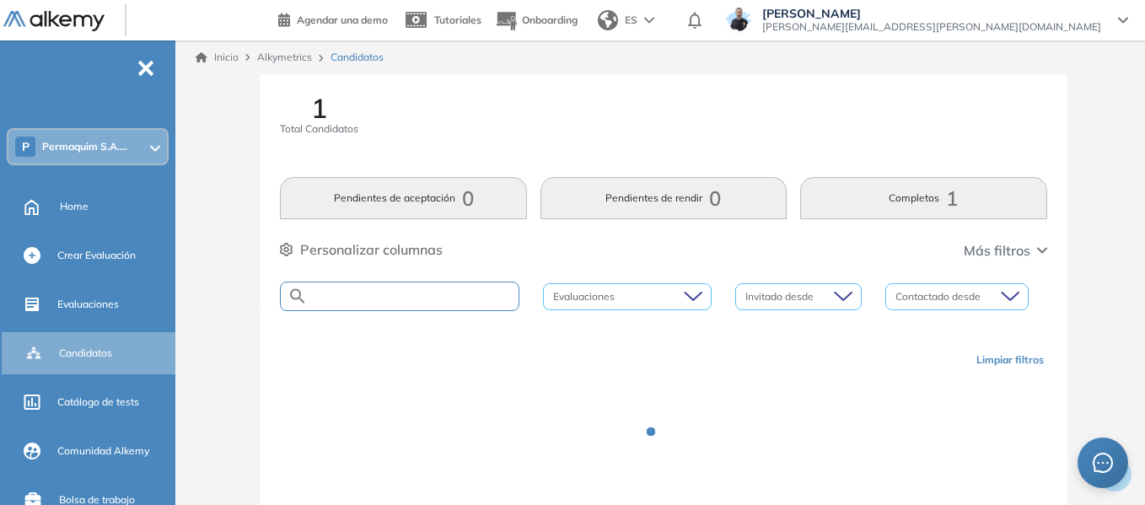
click at [353, 302] on input "text" at bounding box center [413, 296] width 211 height 13
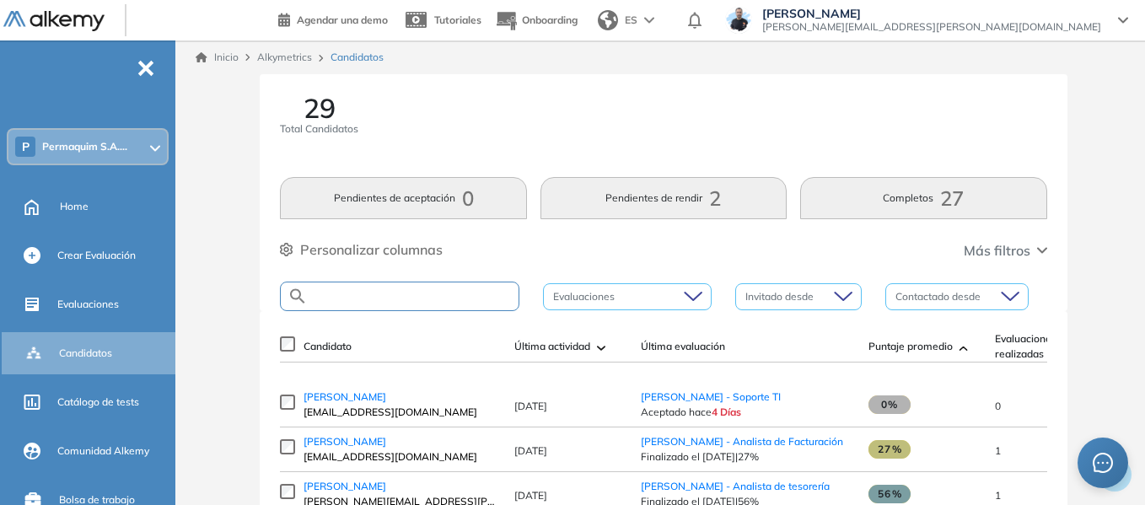
click at [425, 291] on input "text" at bounding box center [413, 296] width 211 height 13
paste input "**********"
type input "**********"
drag, startPoint x: 317, startPoint y: 297, endPoint x: 765, endPoint y: 259, distance: 449.5
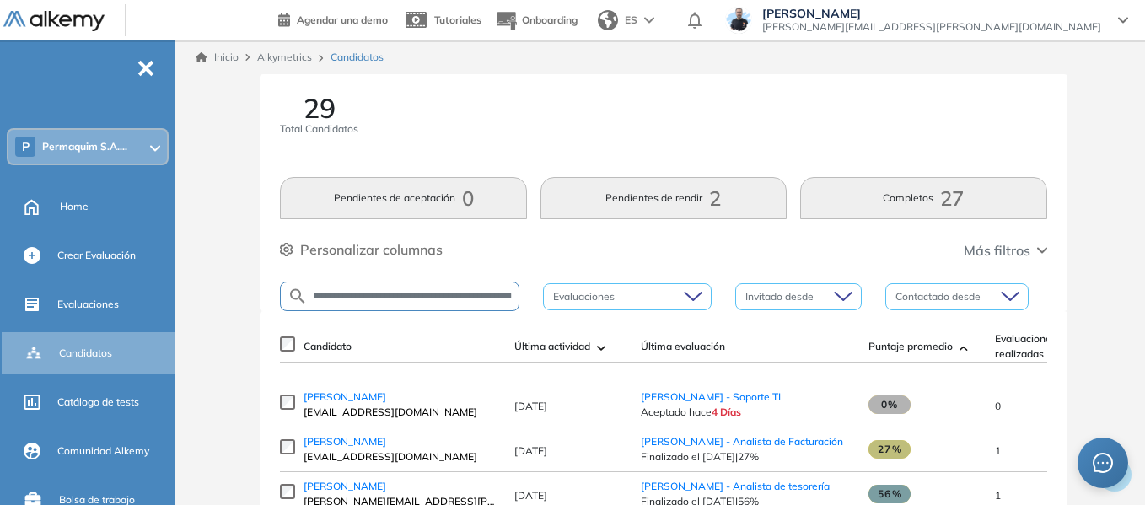
click at [765, 259] on div "**********" at bounding box center [663, 192] width 807 height 237
paste input "**********"
type input "**********"
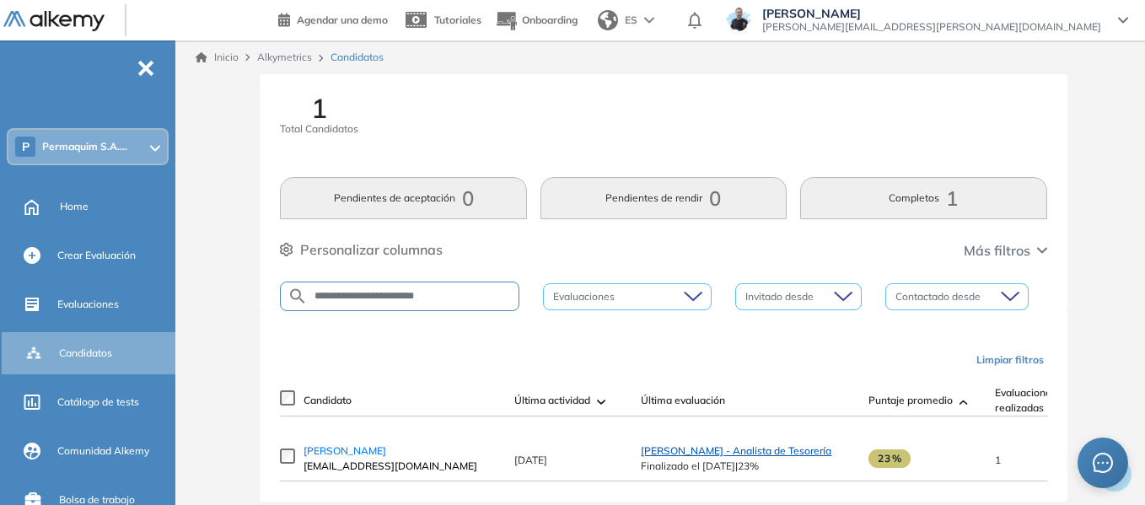
click at [767, 457] on span "Nahuel Medina - Analista de Tesorería" at bounding box center [736, 450] width 191 height 13
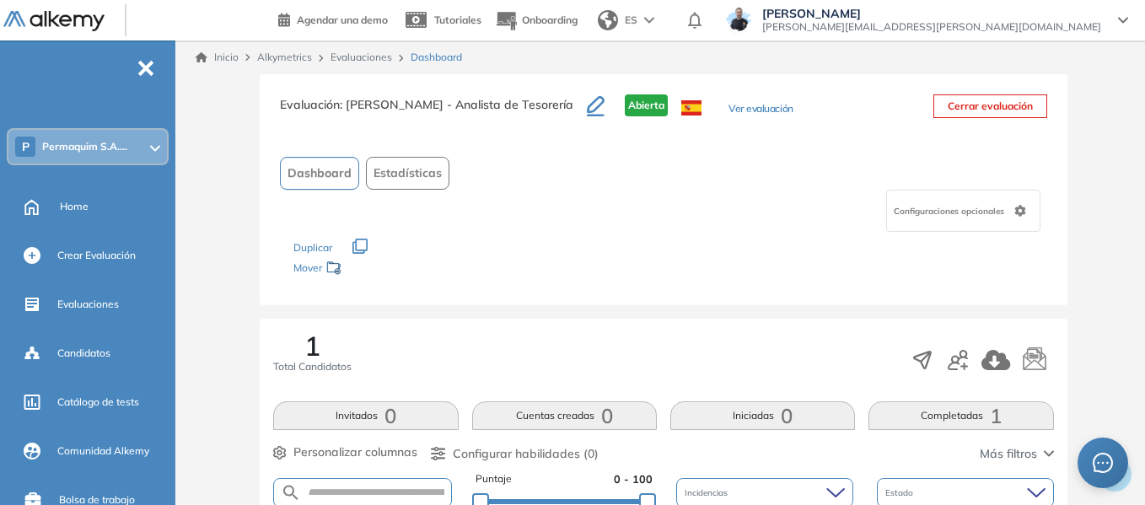
click at [380, 58] on link "Evaluaciones" at bounding box center [362, 57] width 62 height 13
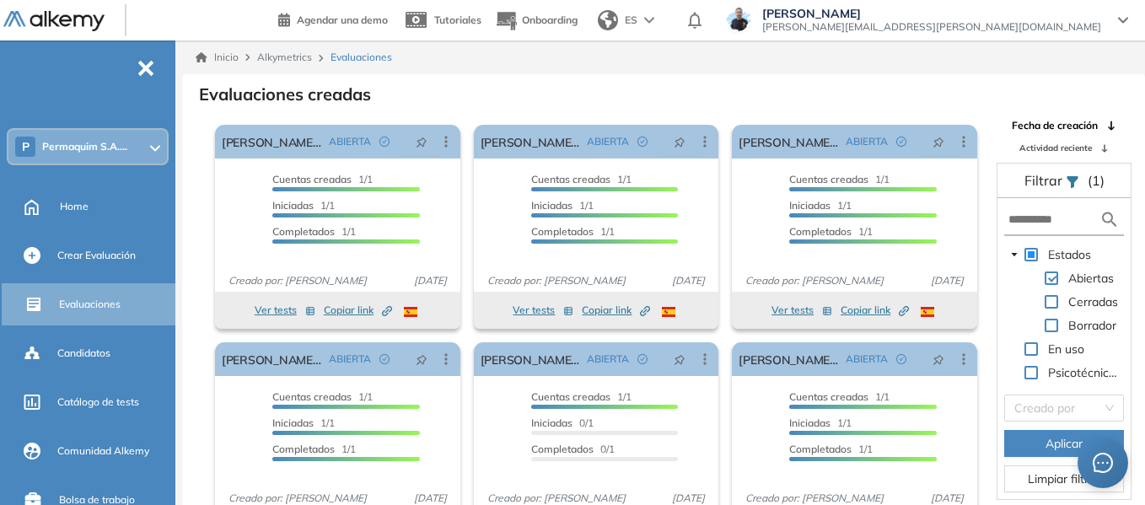
click at [88, 156] on div "P Permaquim S.A...." at bounding box center [87, 147] width 159 height 34
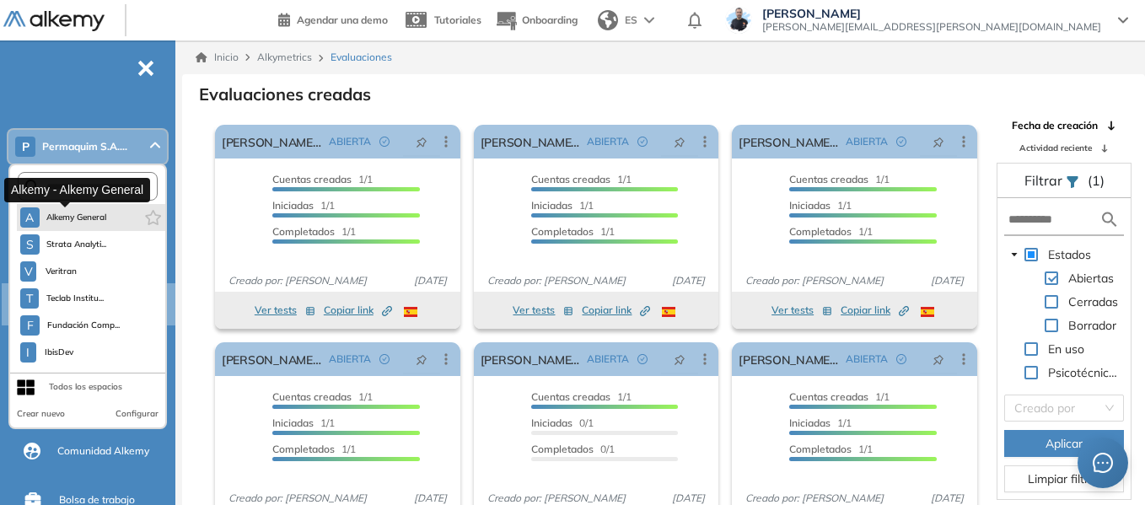
click at [84, 217] on span "Alkemy General" at bounding box center [76, 217] width 61 height 13
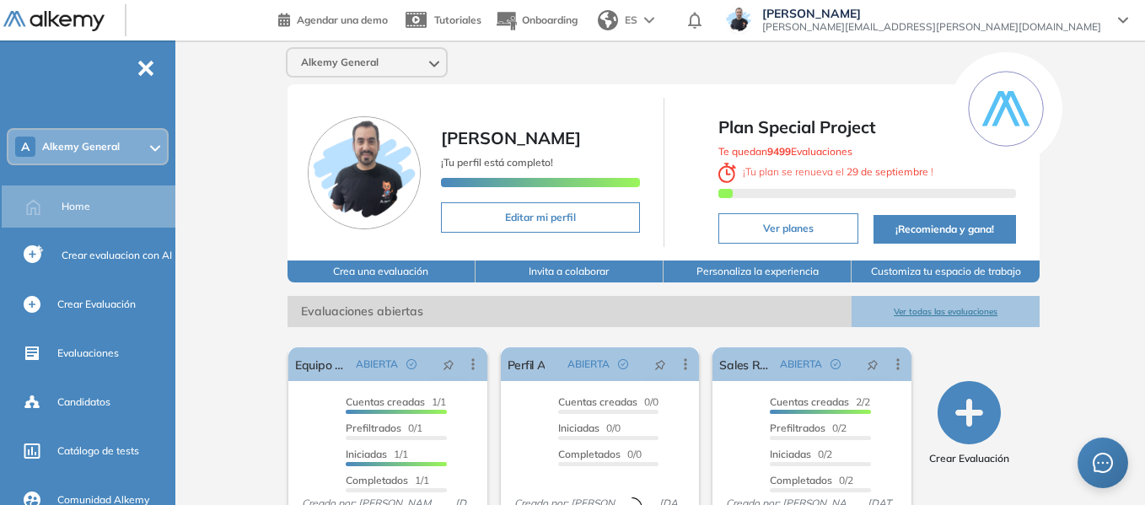
click at [116, 137] on div "A Alkemy General" at bounding box center [87, 147] width 159 height 34
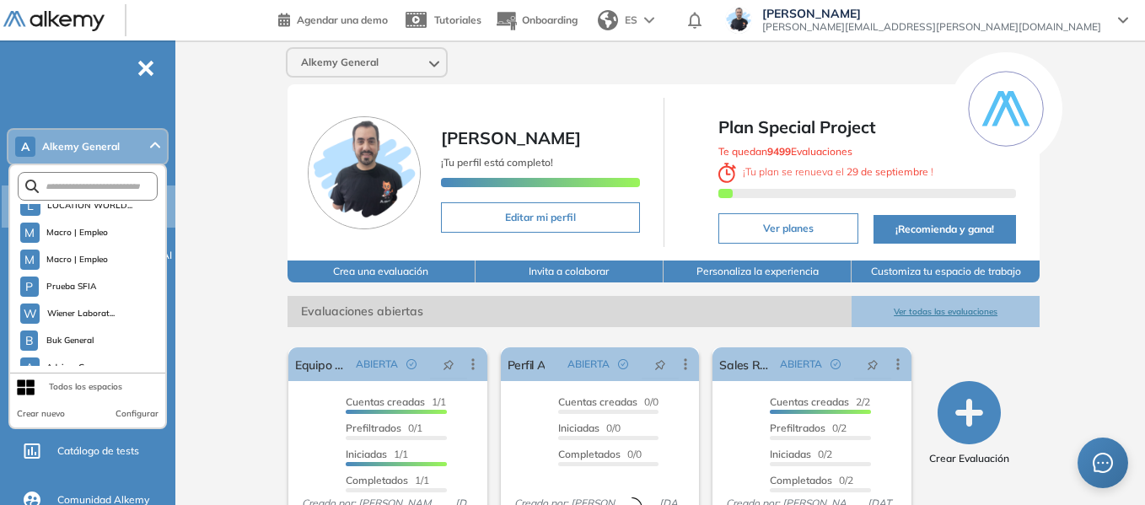
scroll to position [4970, 0]
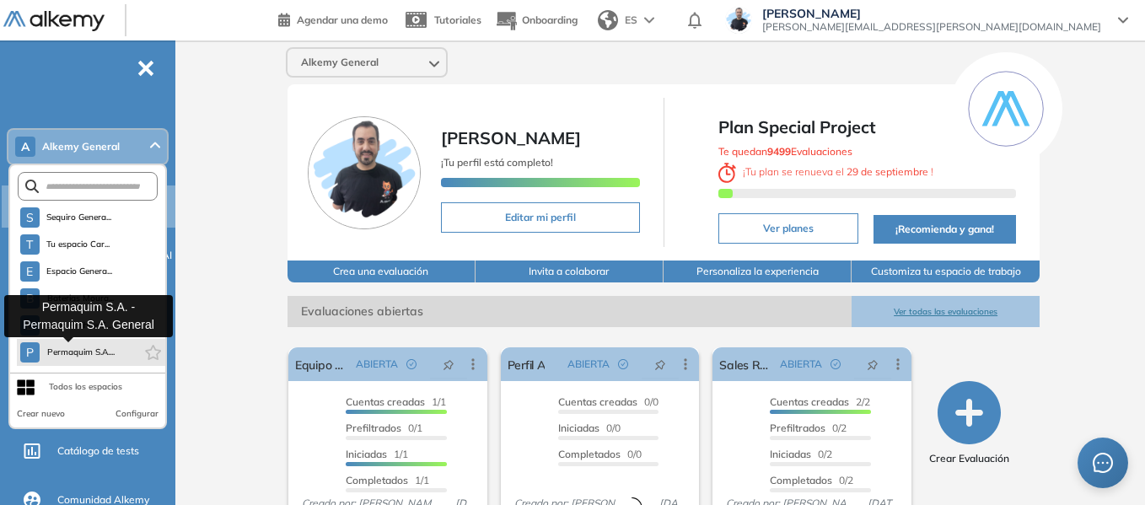
click at [83, 355] on span "Permaquim S.A...." at bounding box center [80, 352] width 68 height 13
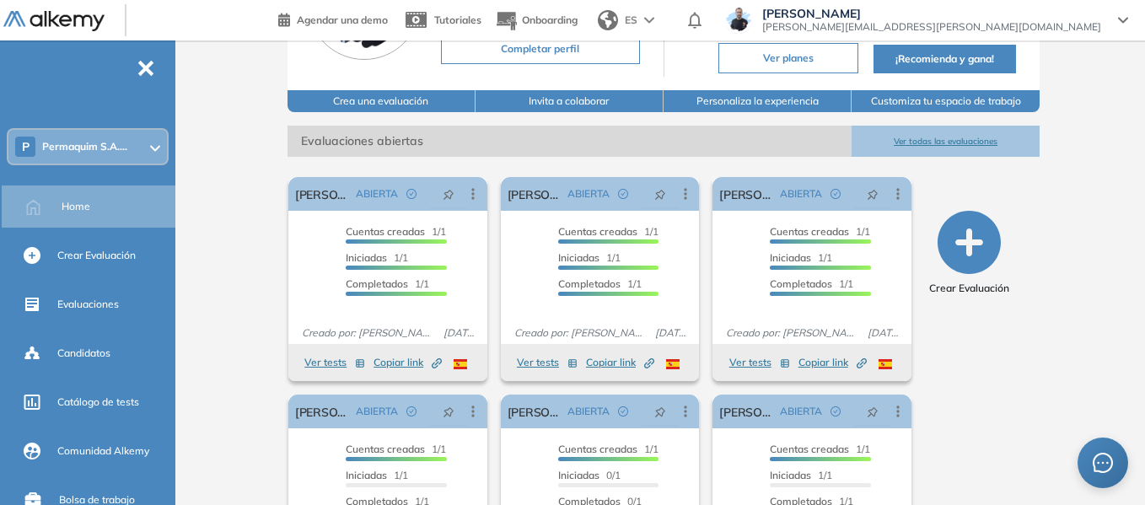
scroll to position [169, 0]
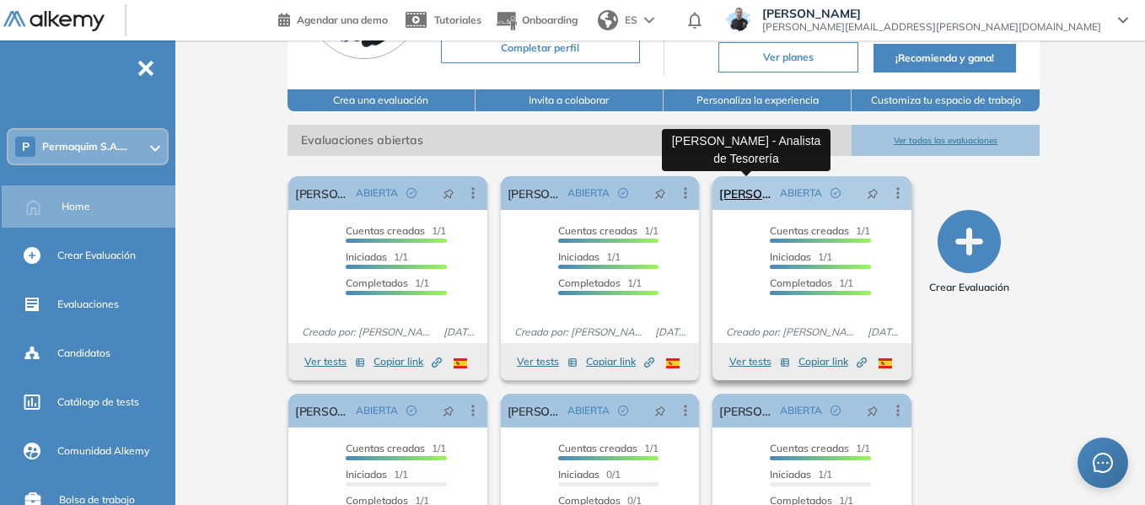
click at [741, 197] on link "Nahuel Medina - Analista de Tesorería" at bounding box center [746, 193] width 54 height 34
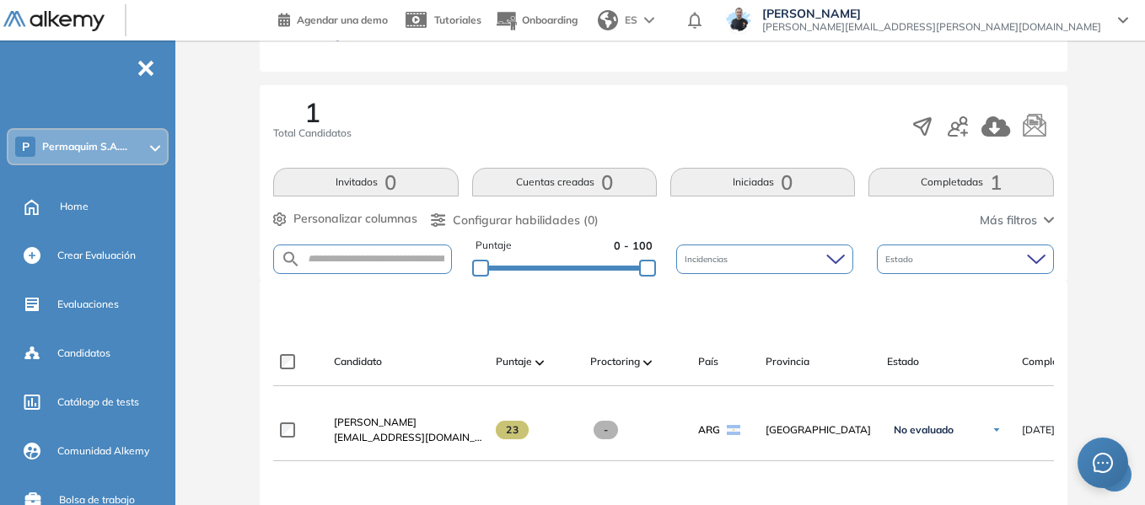
scroll to position [296, 0]
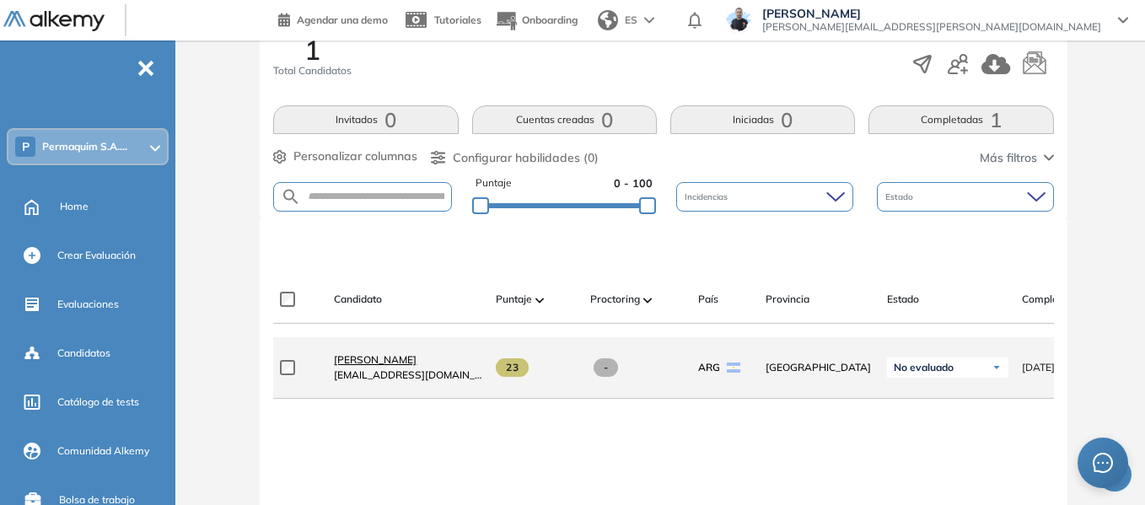
click at [401, 364] on span "Nahuel Medina" at bounding box center [375, 359] width 83 height 13
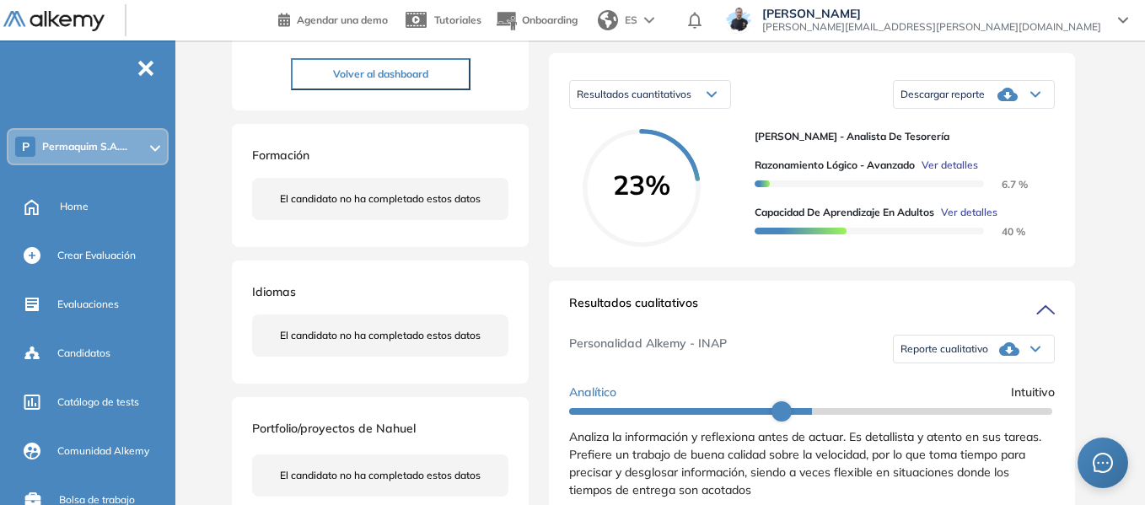
scroll to position [253, 0]
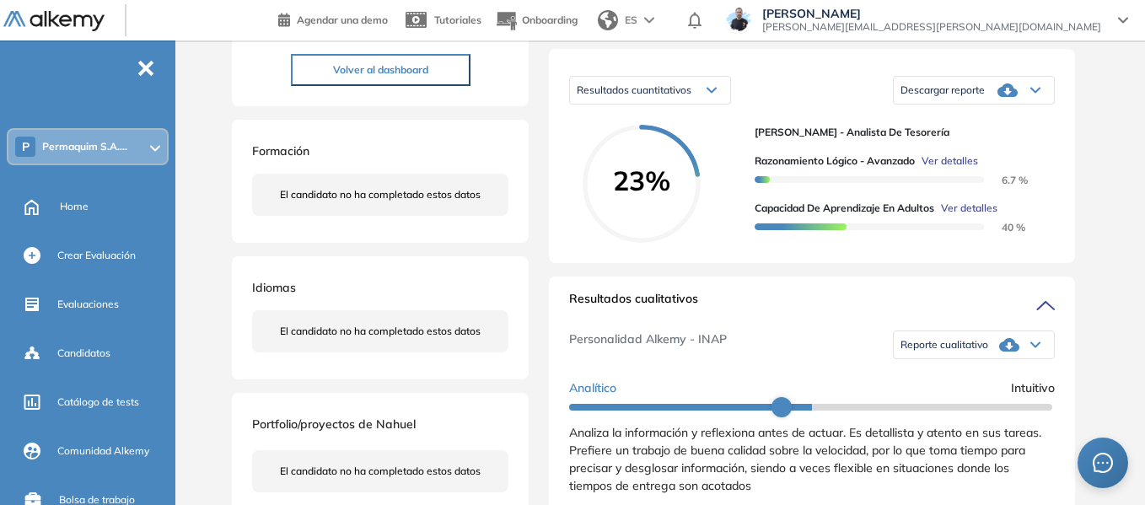
click at [971, 97] on span "Descargar reporte" at bounding box center [943, 89] width 84 height 13
click at [974, 149] on li "Descargar informe resumido" at bounding box center [965, 140] width 126 height 17
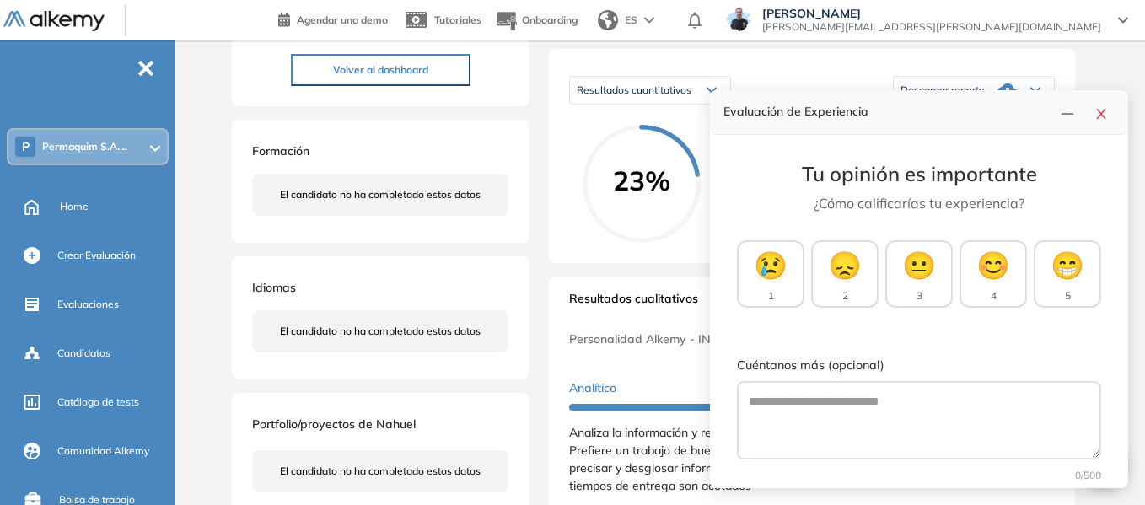
click at [77, 150] on span "Permaquim S.A...." at bounding box center [84, 146] width 85 height 13
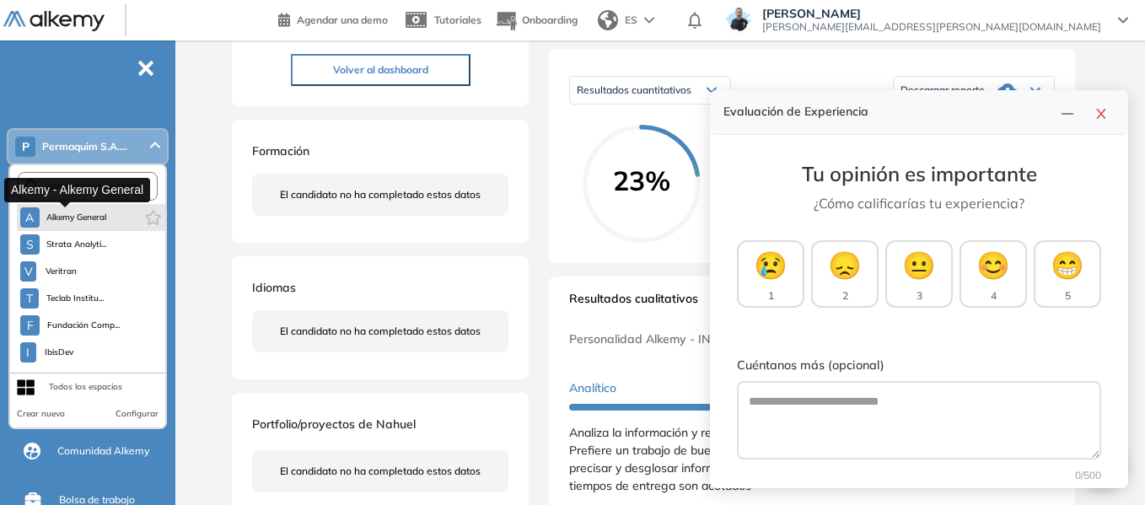
click at [79, 216] on span "Alkemy General" at bounding box center [76, 217] width 61 height 13
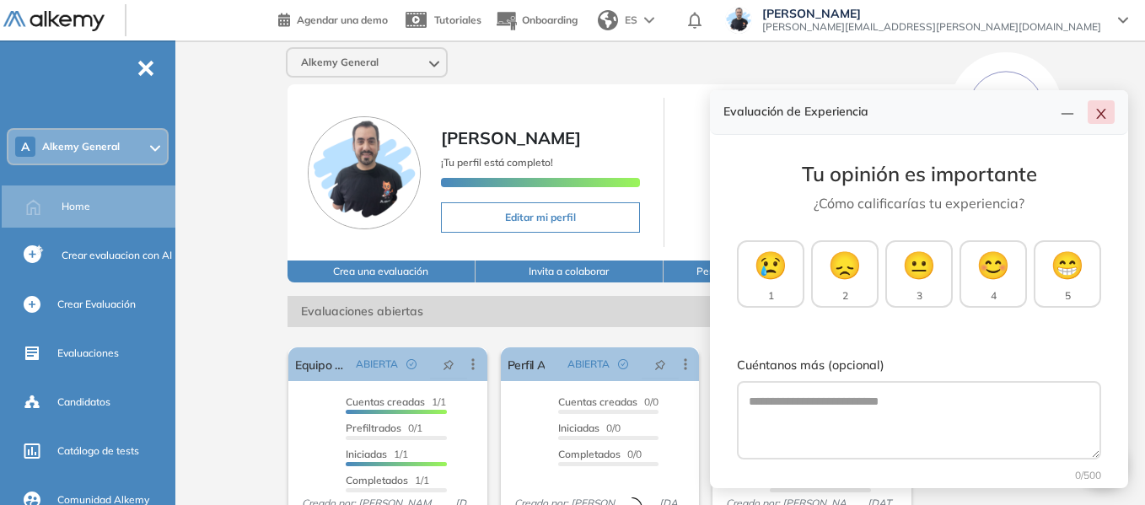
click at [1104, 112] on icon "close" at bounding box center [1101, 113] width 13 height 13
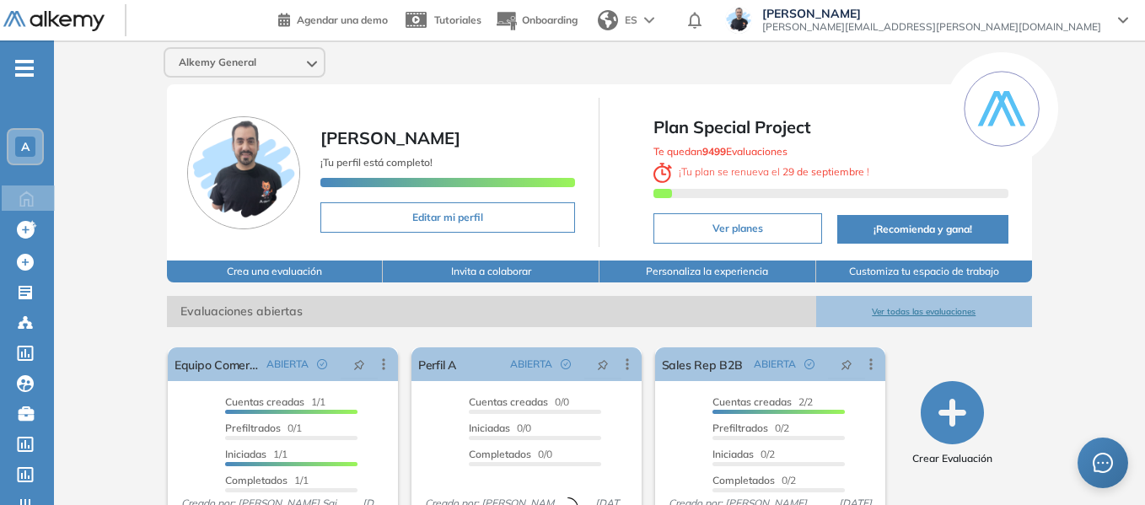
click at [25, 142] on span "A" at bounding box center [25, 146] width 8 height 13
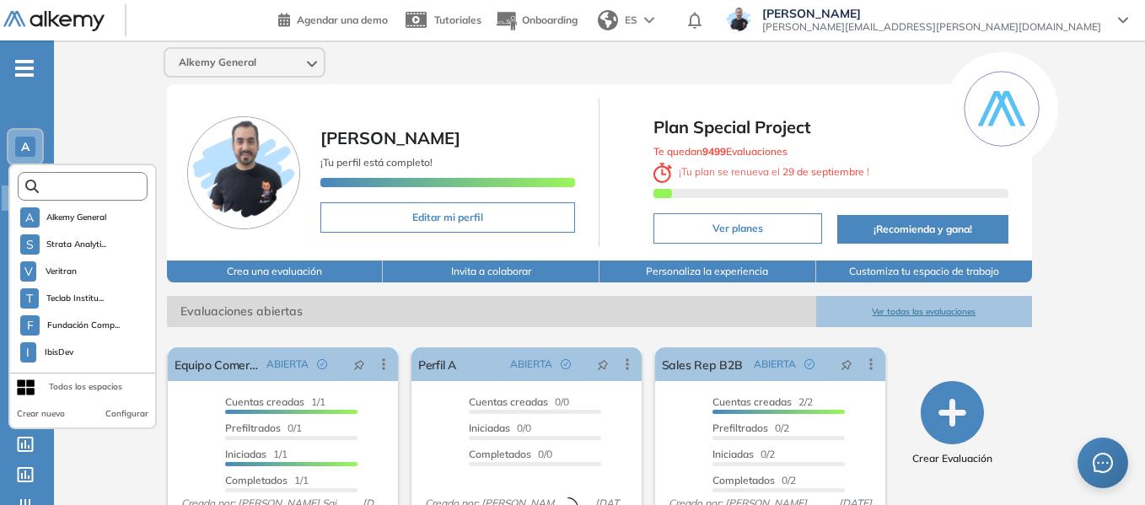
click at [72, 186] on input "text" at bounding box center [88, 186] width 98 height 13
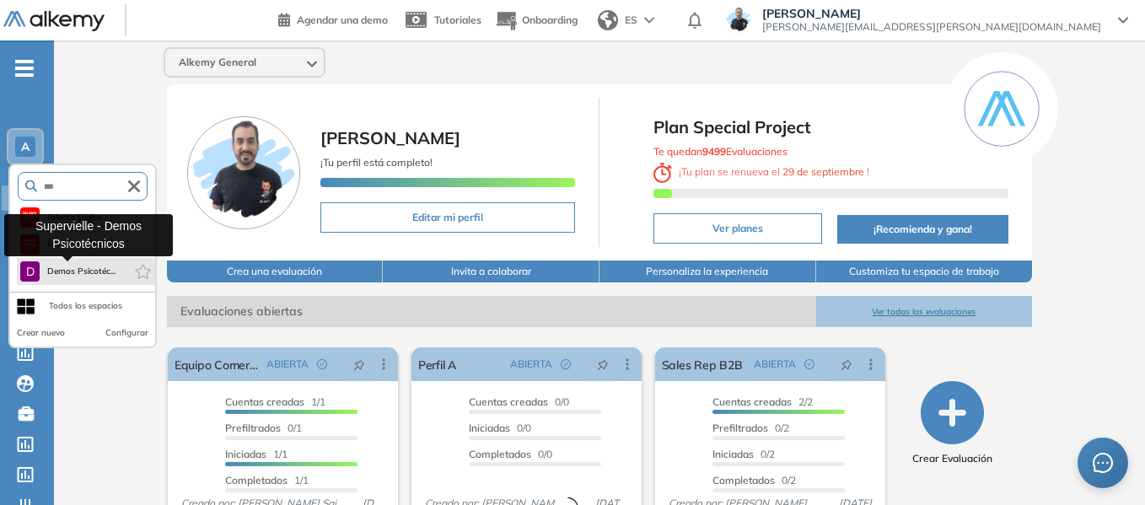
type input "***"
click at [112, 273] on span "Demos Psicotéc..." at bounding box center [80, 271] width 69 height 13
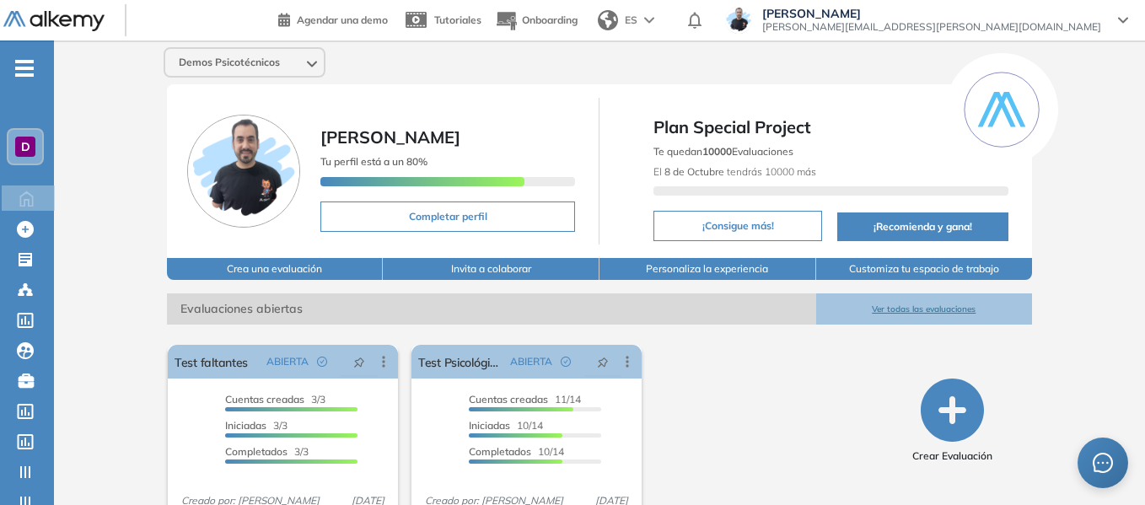
scroll to position [64, 0]
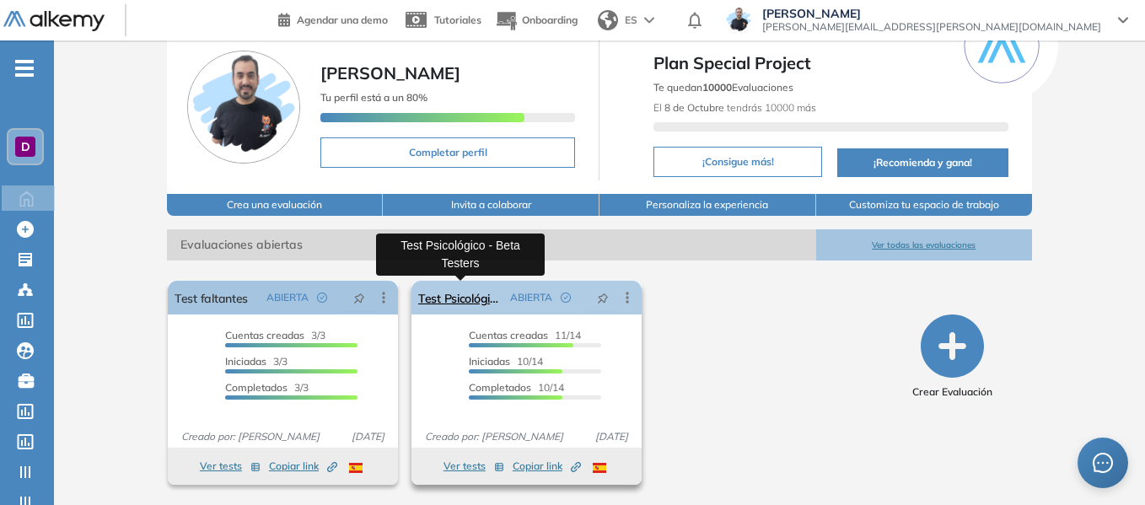
click at [471, 299] on link "Test Psicológico - Beta Testers" at bounding box center [460, 298] width 85 height 34
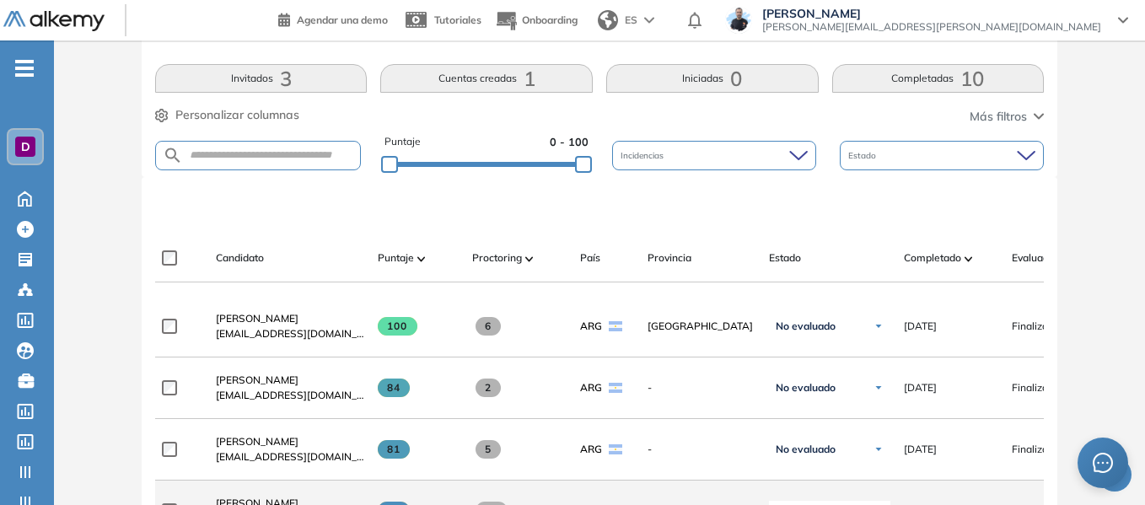
scroll to position [422, 0]
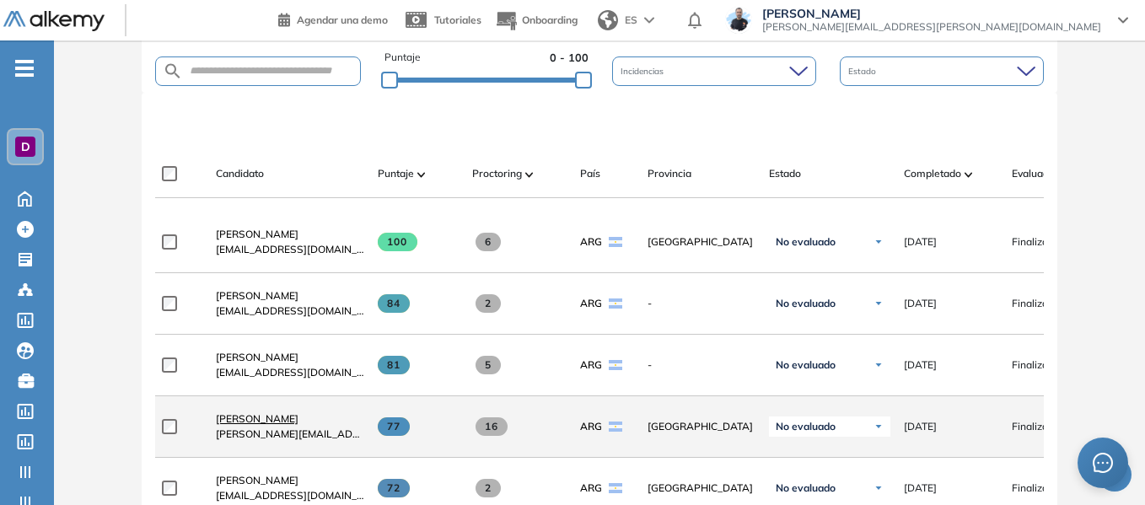
click at [293, 422] on span "Santino Monachesi" at bounding box center [257, 418] width 83 height 13
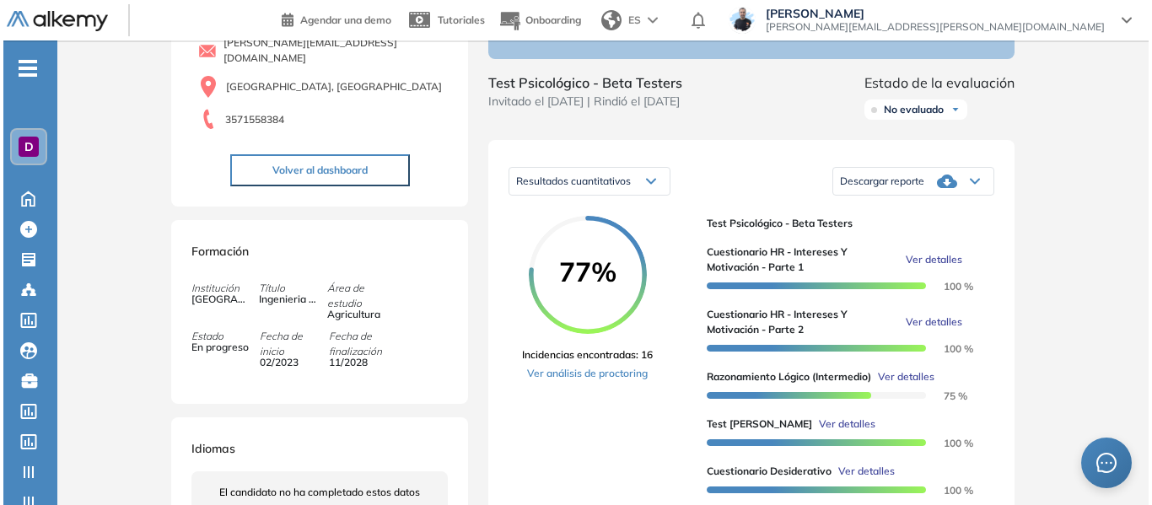
scroll to position [253, 0]
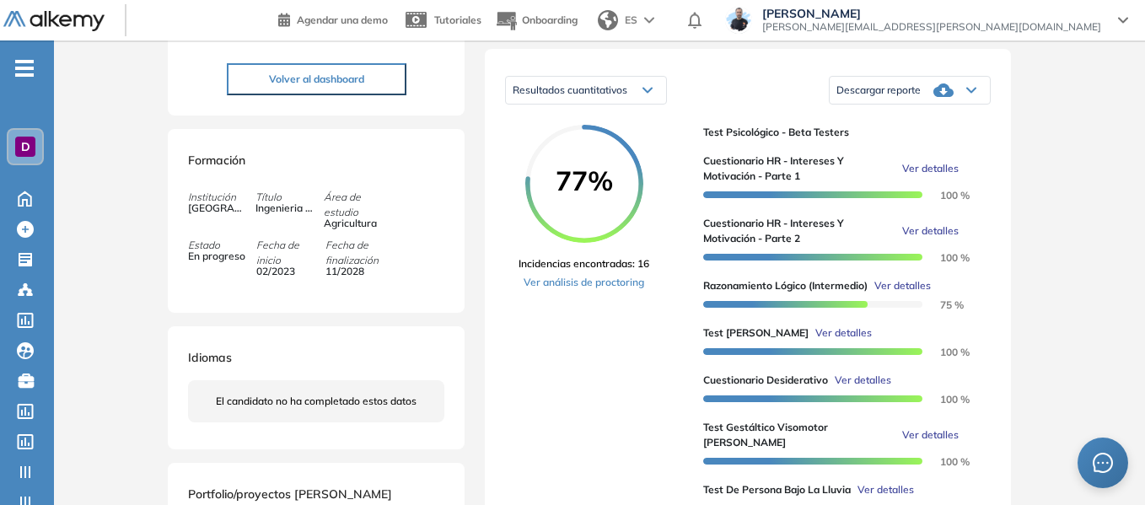
click at [935, 176] on span "Ver detalles" at bounding box center [930, 168] width 57 height 15
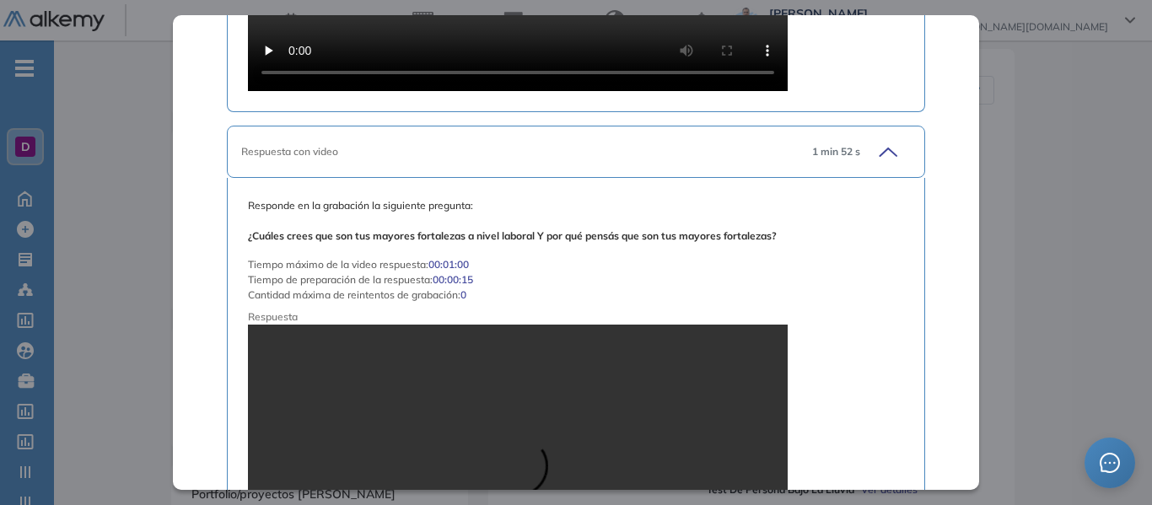
scroll to position [3374, 0]
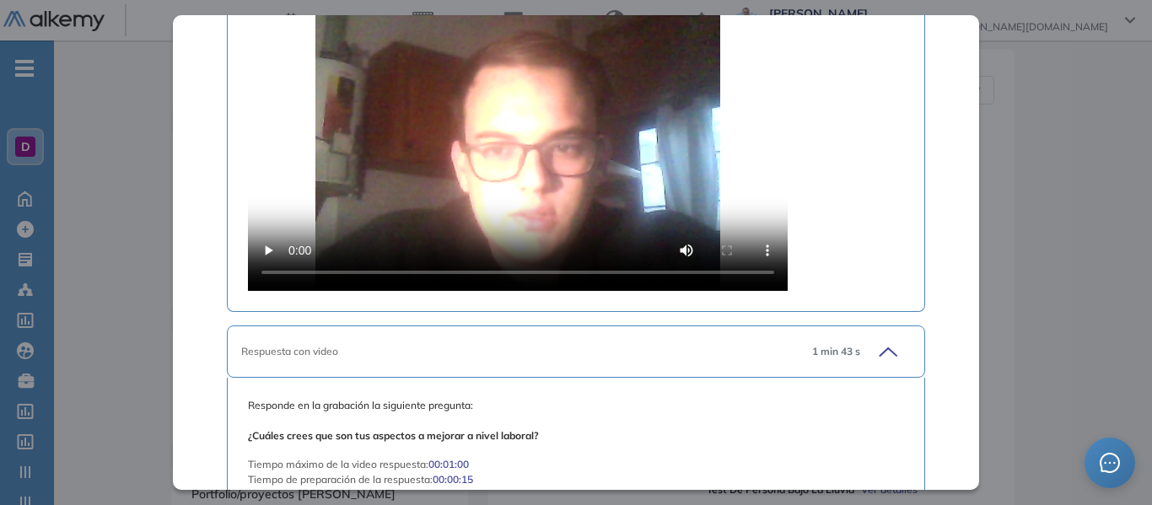
click at [1056, 180] on div "Inicio Alkymetrics Evaluaciones Dashboard Candidato Cuestionario HR - Intereses…" at bounding box center [603, 435] width 1098 height 1296
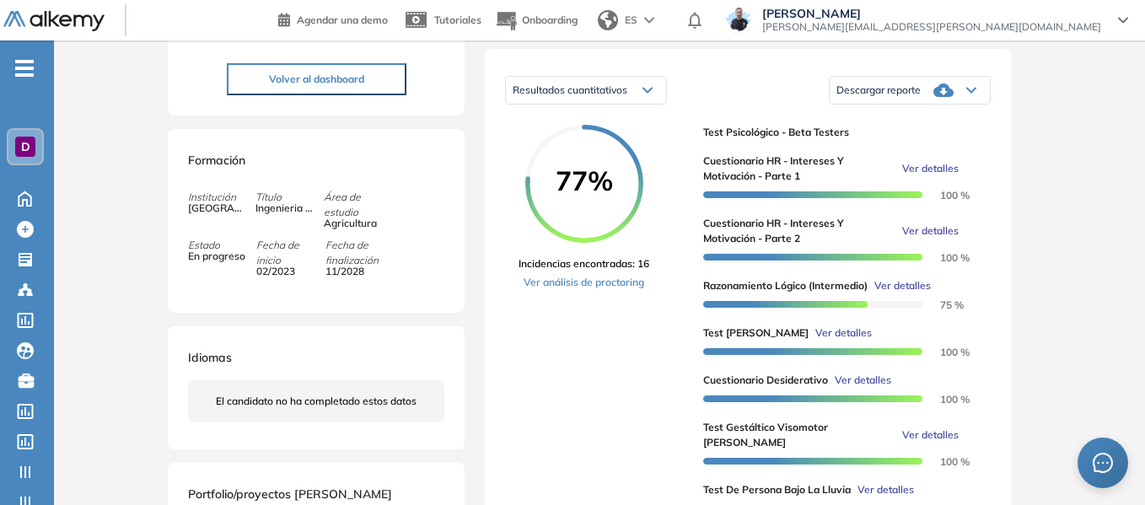
click at [916, 239] on span "Ver detalles" at bounding box center [930, 231] width 57 height 15
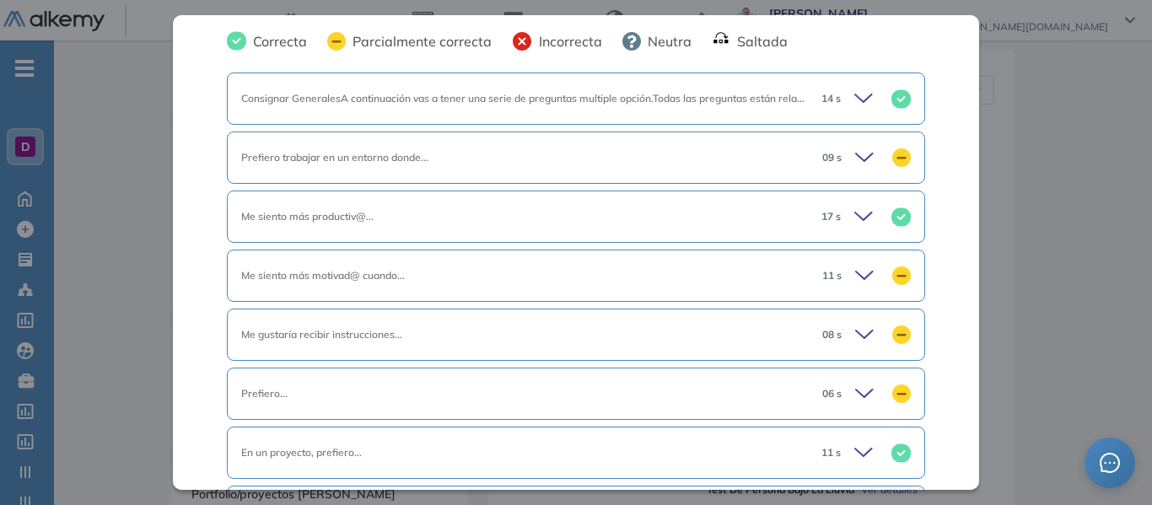
scroll to position [554, 0]
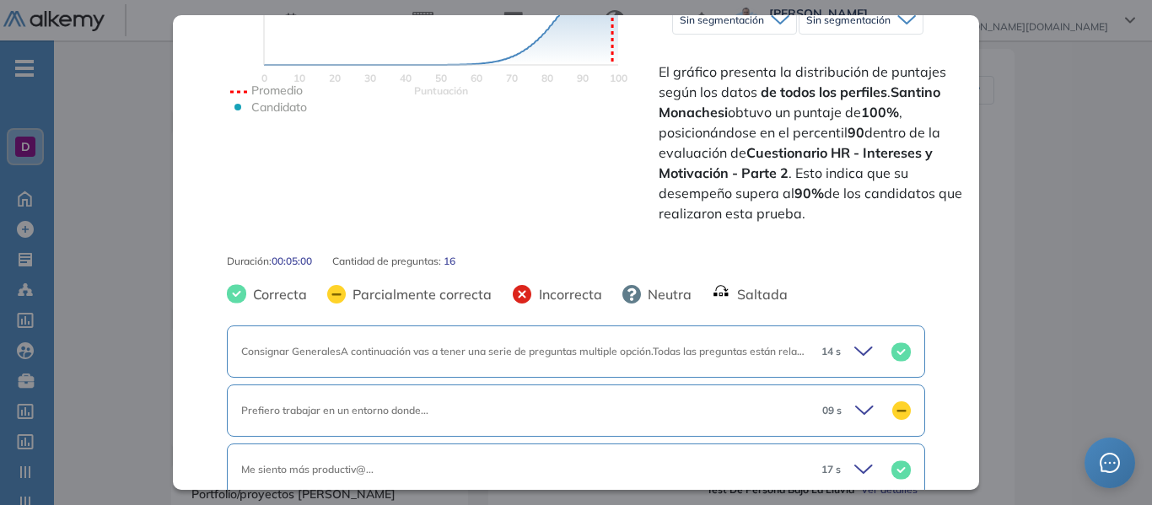
click at [859, 342] on icon at bounding box center [866, 352] width 24 height 24
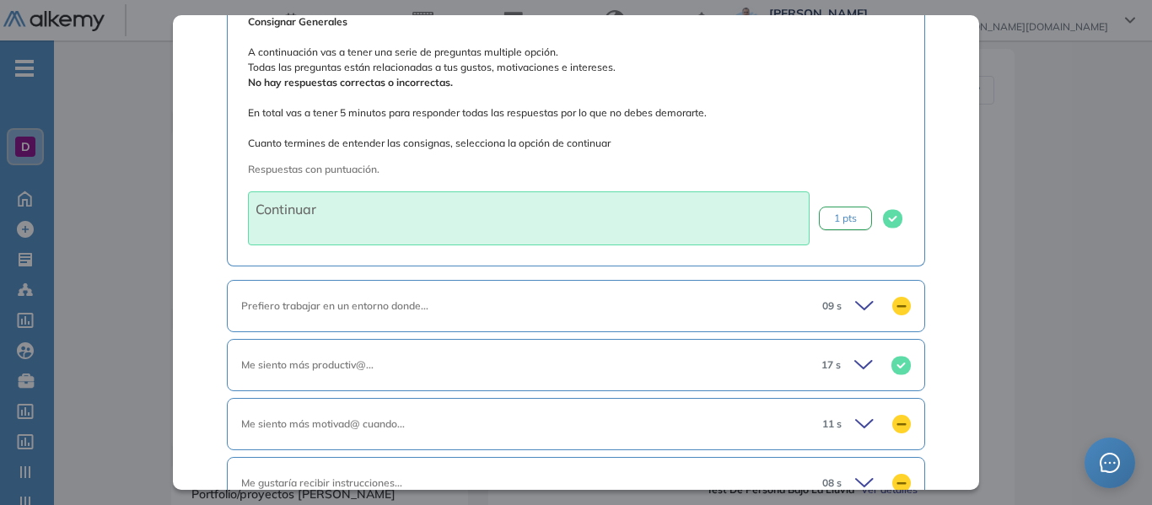
scroll to position [976, 0]
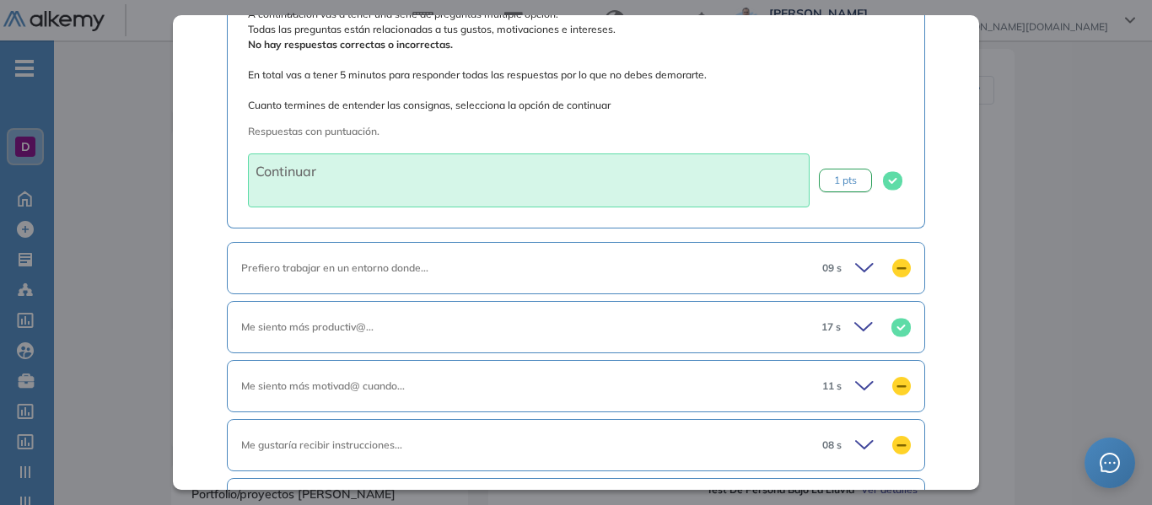
click at [328, 264] on span "Prefiero trabajar en un entorno donde..." at bounding box center [334, 267] width 187 height 13
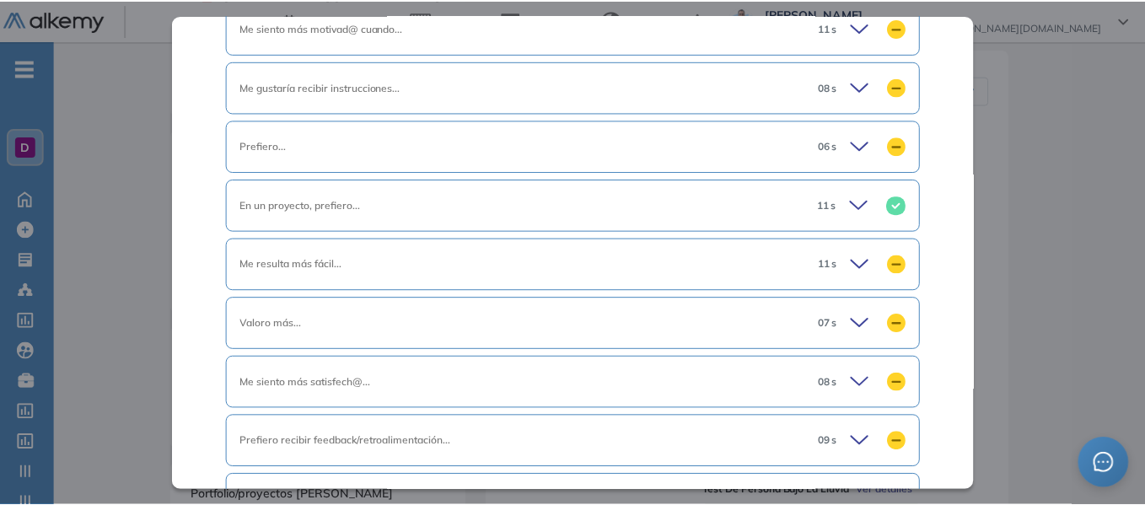
scroll to position [1651, 0]
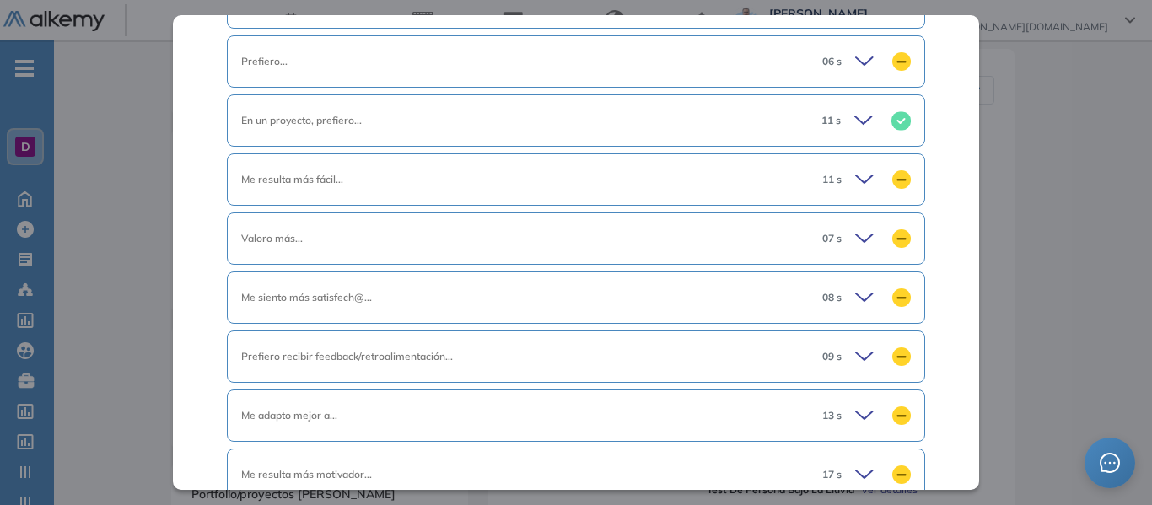
click at [1063, 177] on div "Inicio Alkymetrics Evaluaciones Dashboard Candidato Cuestionario HR - Intereses…" at bounding box center [603, 435] width 1098 height 1296
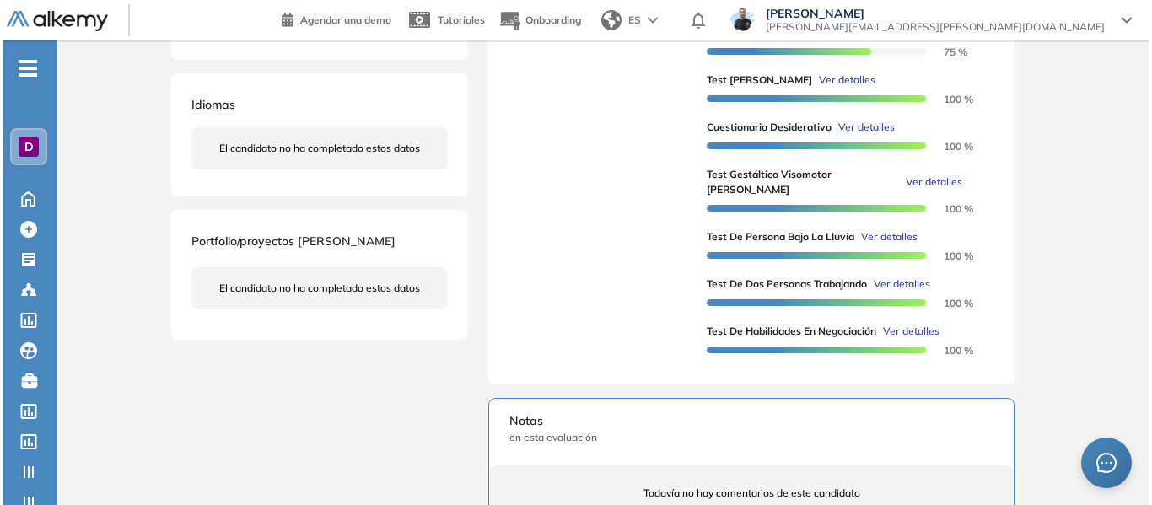
scroll to position [422, 0]
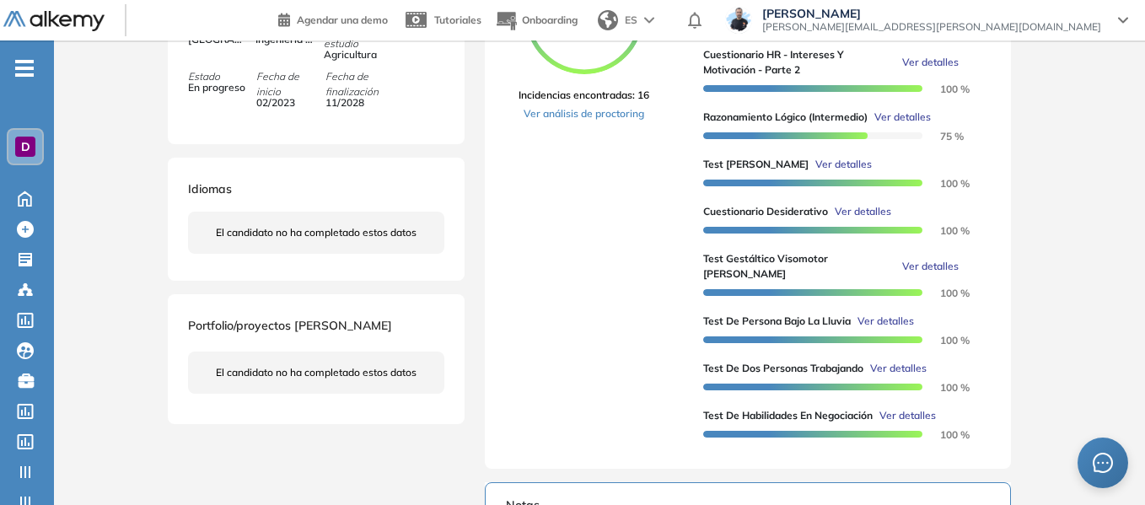
click at [816, 172] on span "Ver detalles" at bounding box center [844, 164] width 57 height 15
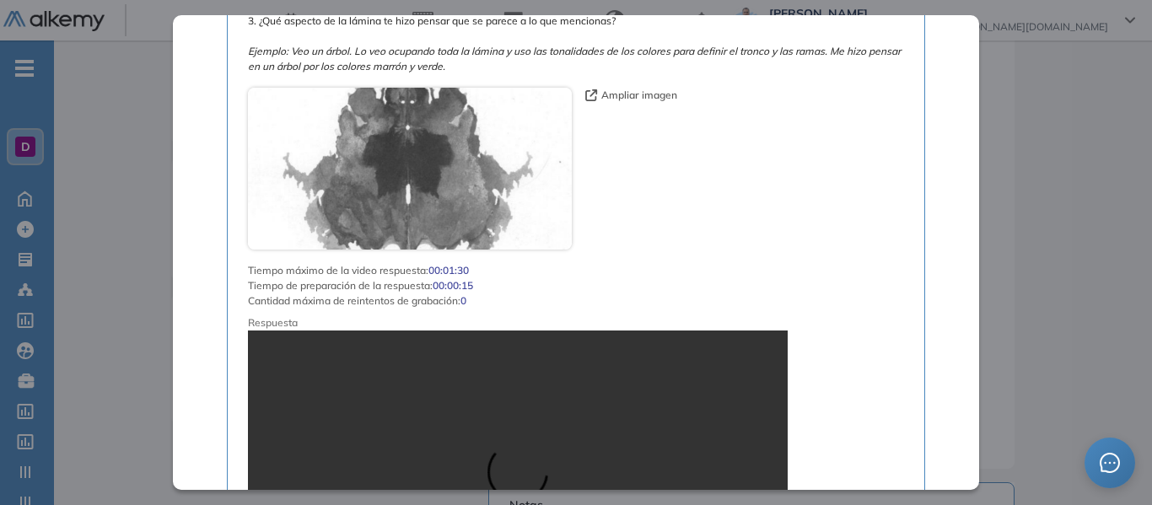
scroll to position [966, 0]
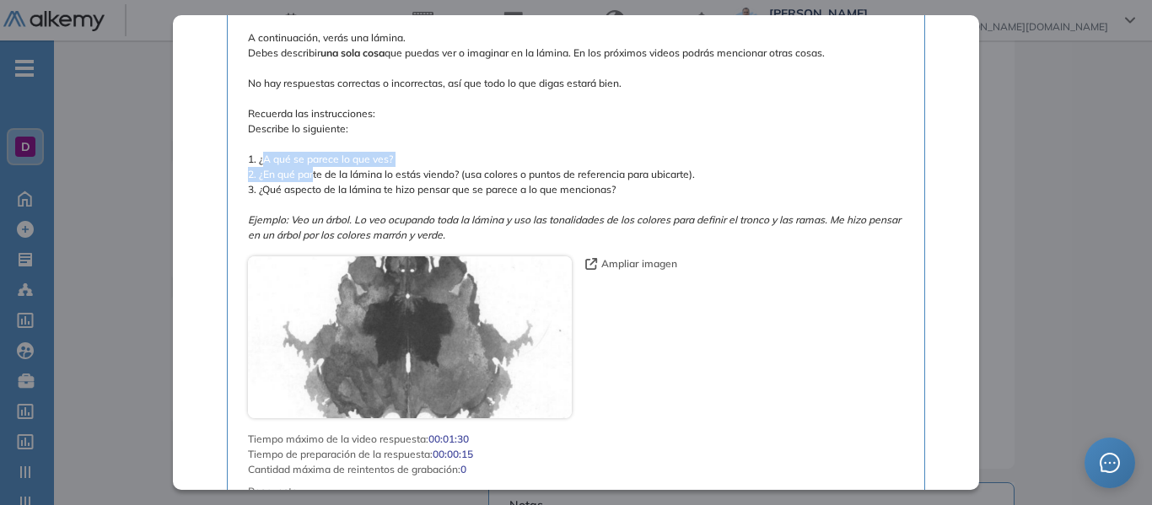
drag, startPoint x: 265, startPoint y: 165, endPoint x: 313, endPoint y: 173, distance: 48.7
click at [313, 173] on span "A continuación, verás una lámina. Debes describir una sola cosa que puedas ver …" at bounding box center [576, 136] width 656 height 213
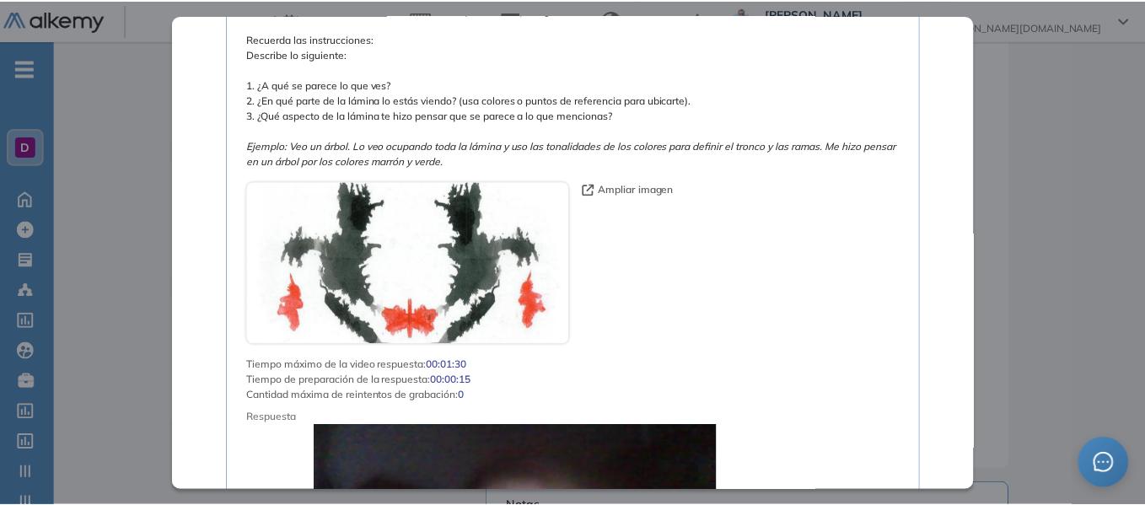
scroll to position [2821, 0]
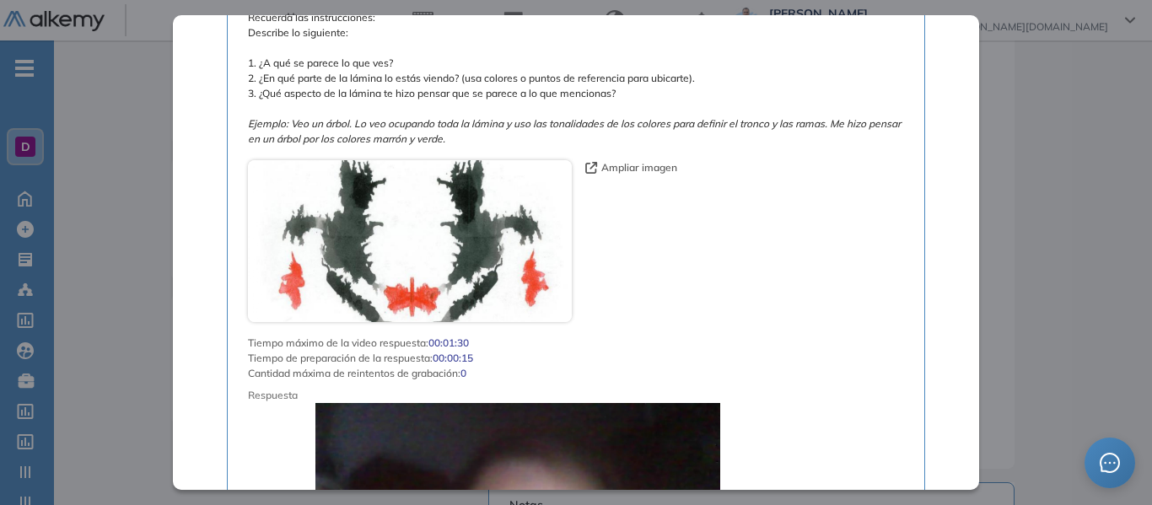
click at [1079, 158] on div "Inicio Alkymetrics Evaluaciones Dashboard Candidato Test de Zulliger Recursos H…" at bounding box center [603, 267] width 1098 height 1296
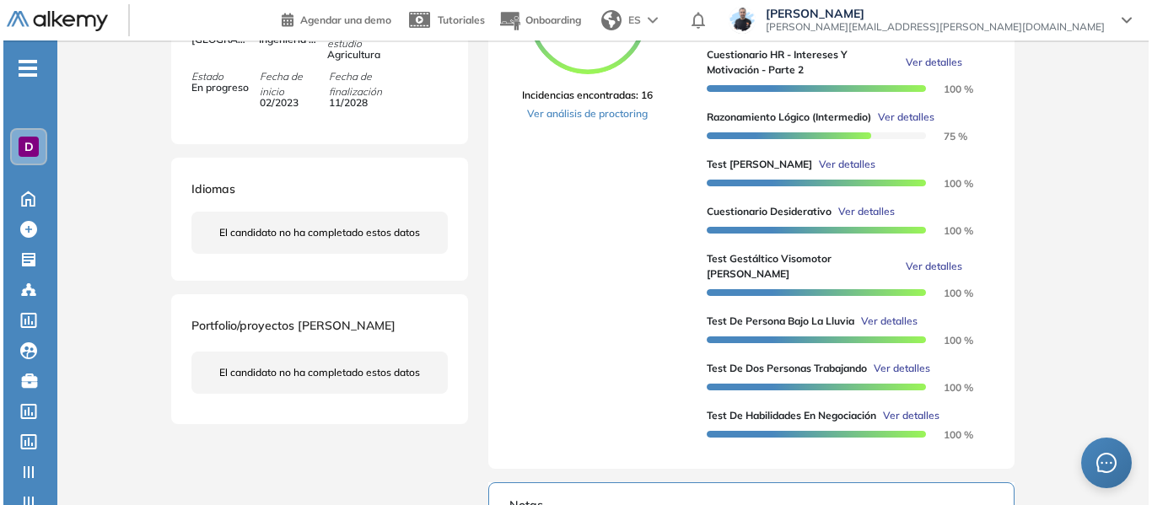
scroll to position [2393, 0]
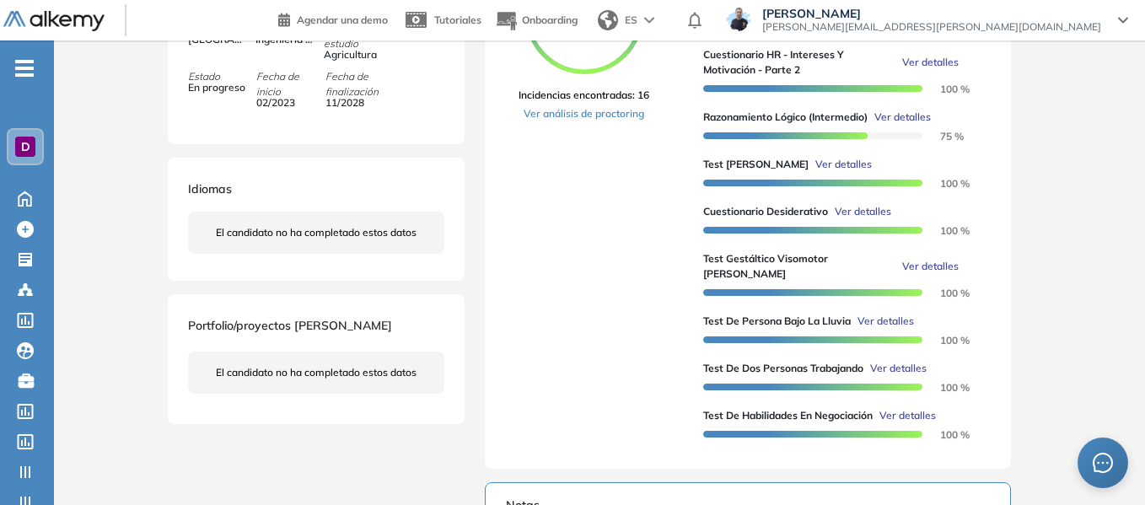
click at [886, 322] on span "Ver detalles" at bounding box center [886, 321] width 57 height 15
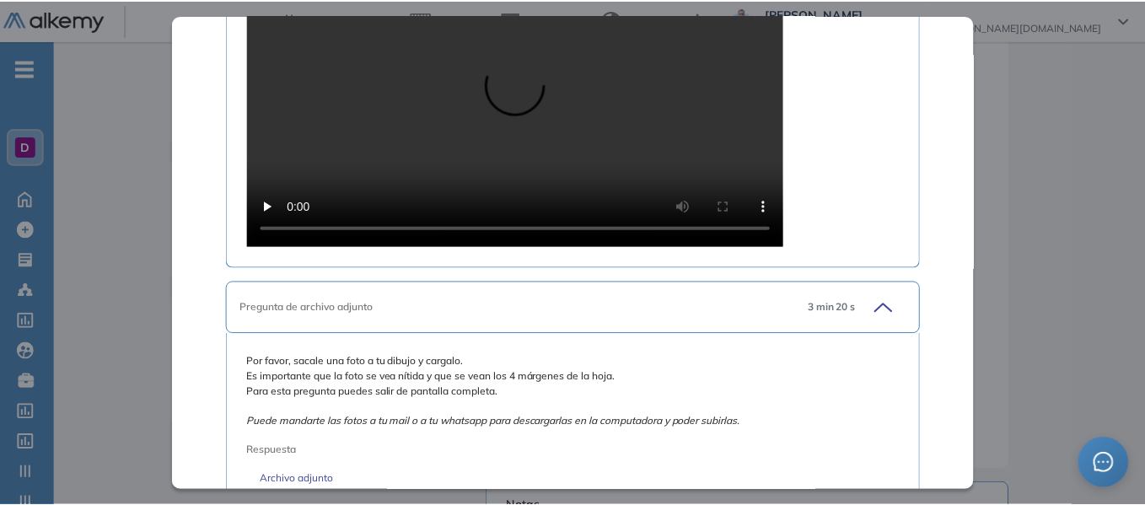
scroll to position [1365, 0]
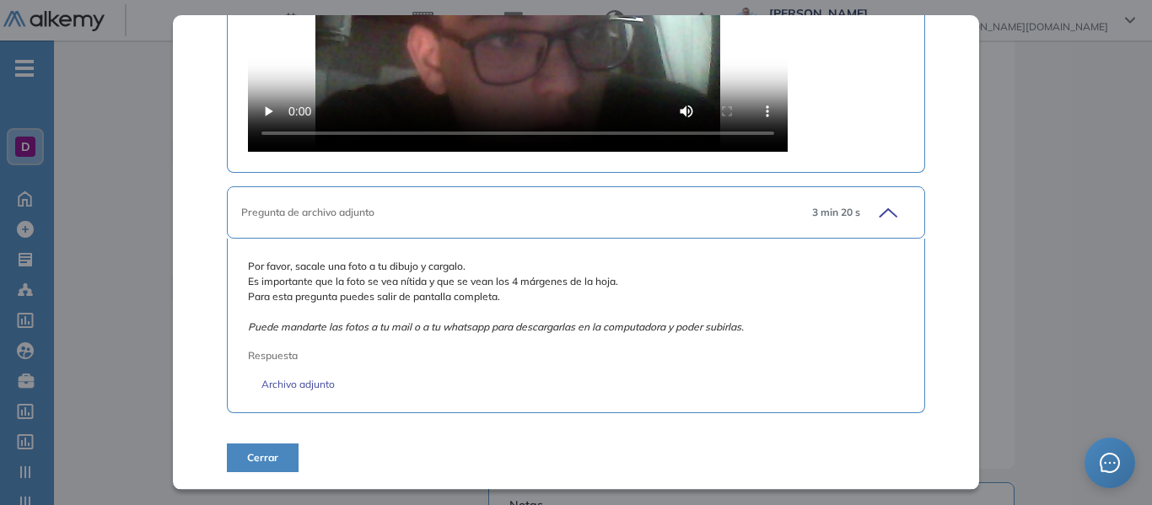
click at [330, 377] on div "Por favor, sacale una foto a tu dibujo y cargalo. Es importante que la foto se …" at bounding box center [576, 325] width 656 height 133
click at [323, 390] on link "Archivo adjunto" at bounding box center [575, 384] width 629 height 15
click at [1018, 186] on div "Test de Persona Bajo la Lluvia Recursos Humanos y Capacitación Intermedio Idiom…" at bounding box center [602, 264] width 877 height 1222
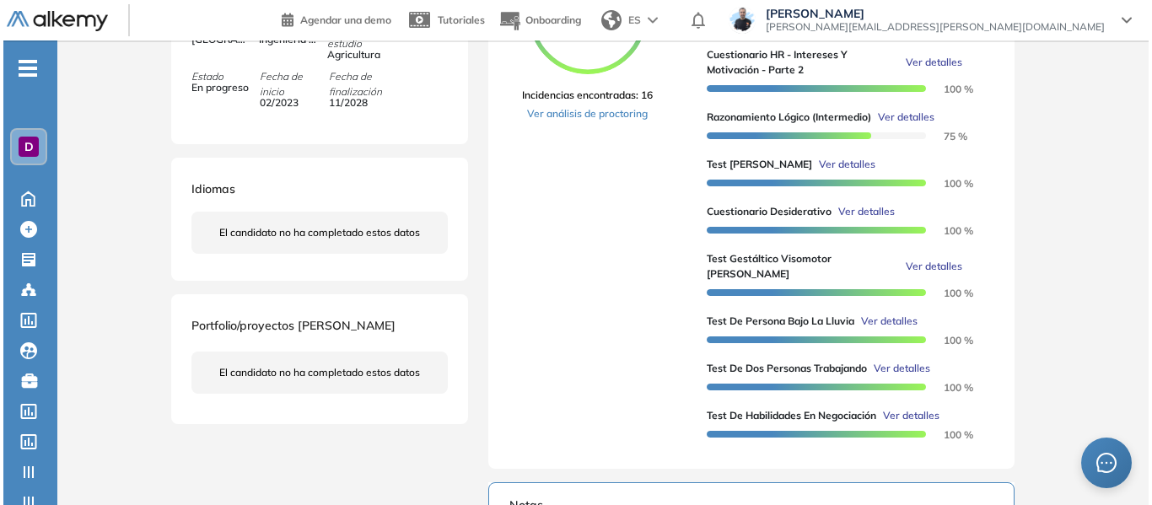
scroll to position [622, 0]
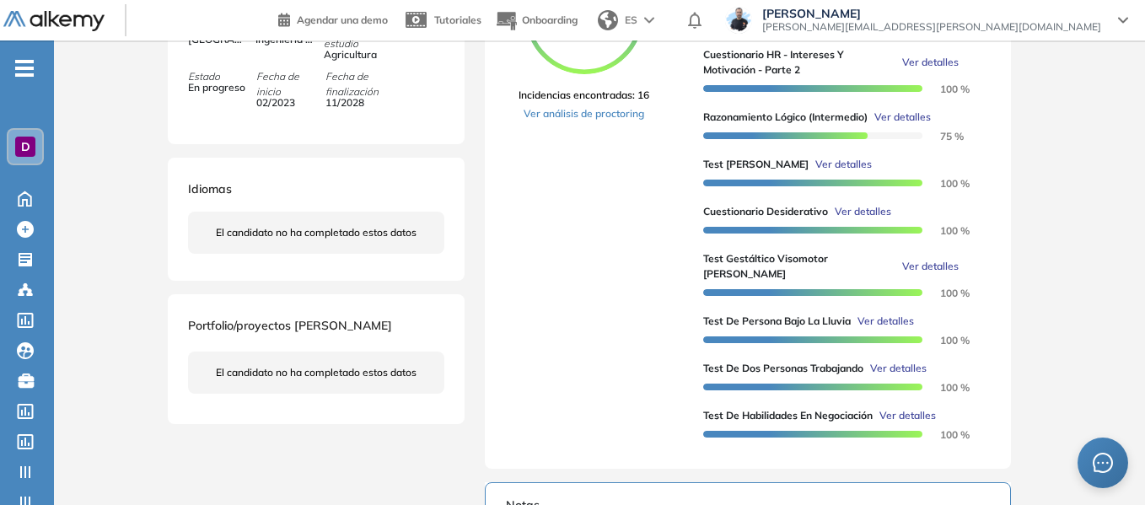
click at [917, 274] on span "Ver detalles" at bounding box center [930, 266] width 57 height 15
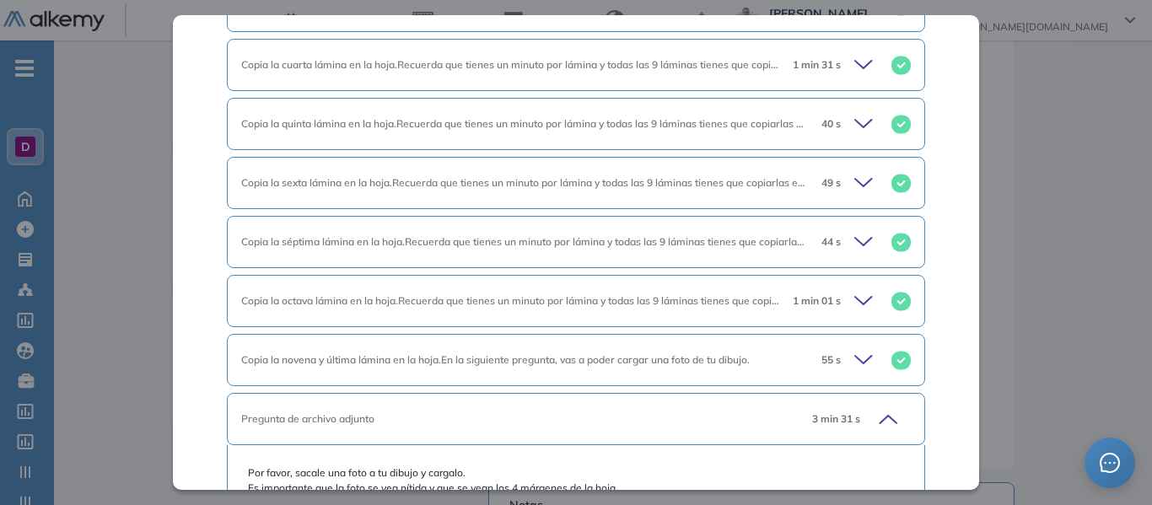
scroll to position [1048, 0]
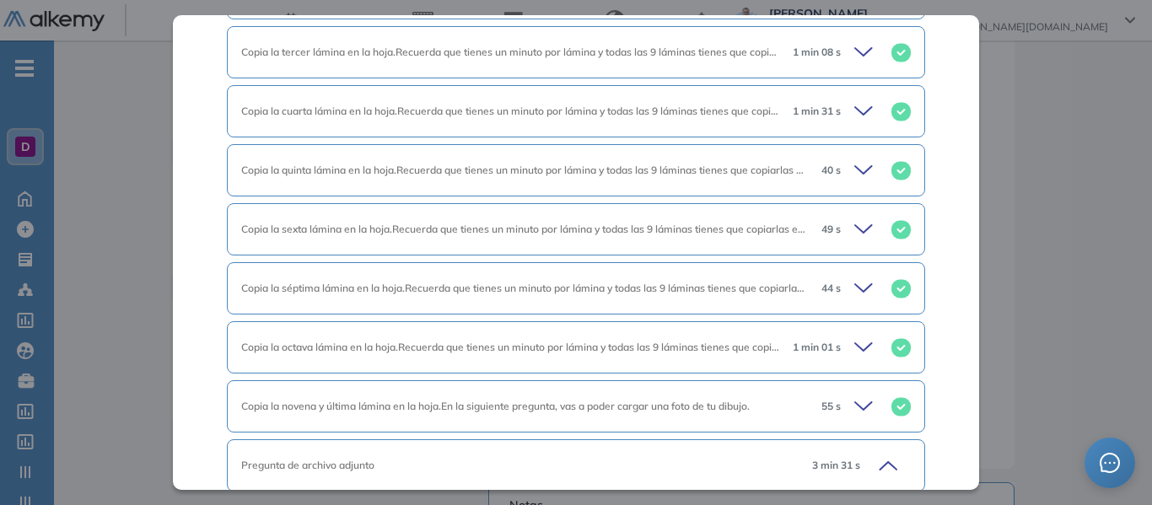
click at [858, 172] on icon at bounding box center [866, 171] width 24 height 24
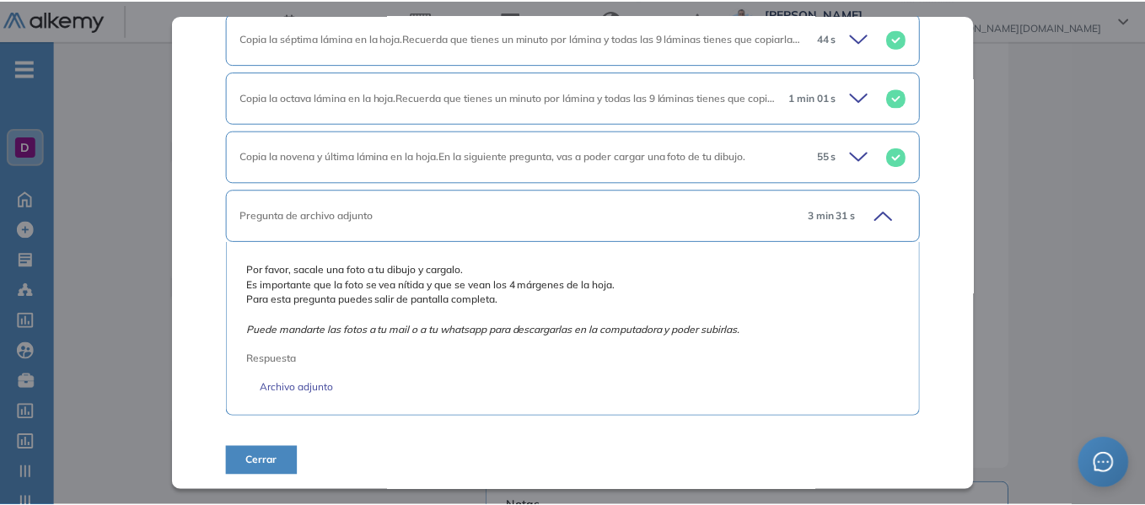
scroll to position [1664, 0]
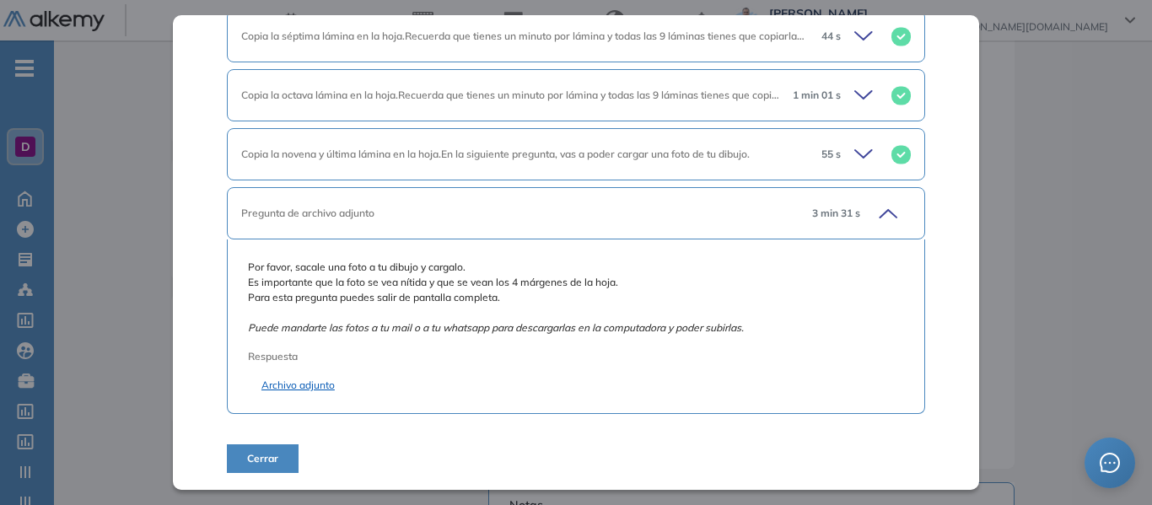
click at [305, 382] on link "Archivo adjunto" at bounding box center [575, 385] width 629 height 15
click at [1013, 201] on div "Test Gestáltico Visomotor de Bender Recursos Humanos y Capacitación Intermedio …" at bounding box center [602, 264] width 877 height 1222
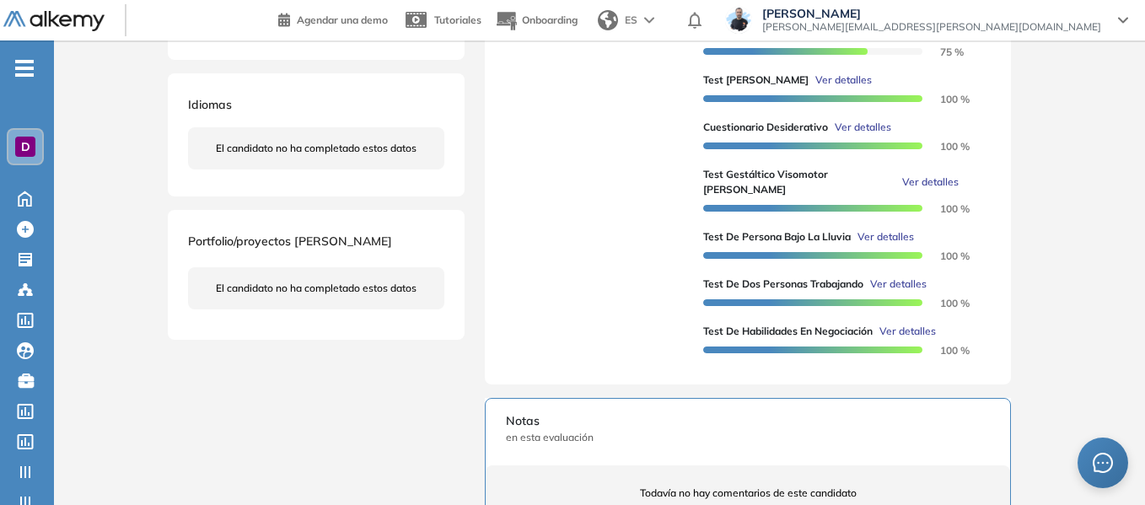
scroll to position [422, 0]
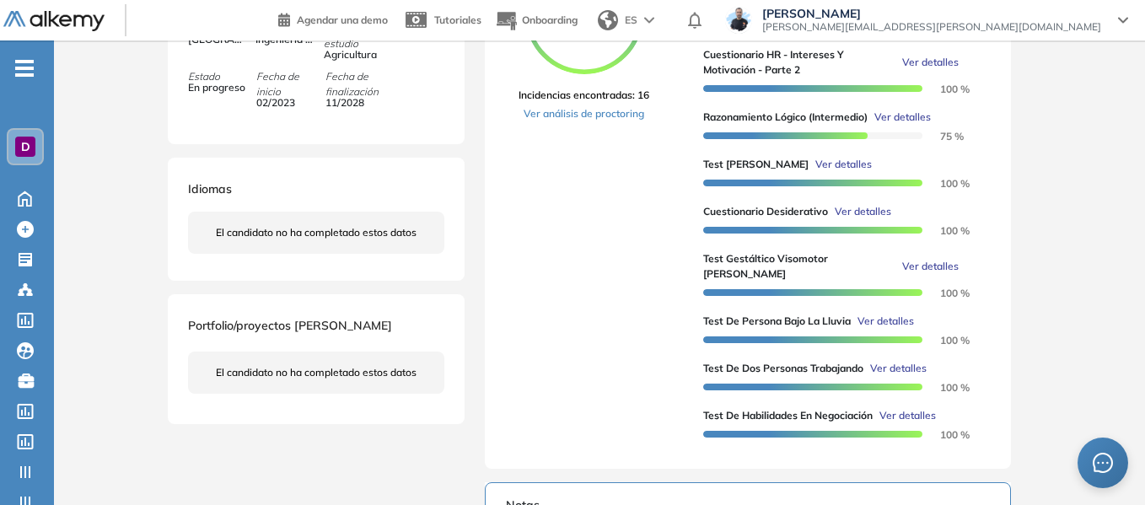
click at [34, 143] on div "D" at bounding box center [25, 147] width 20 height 20
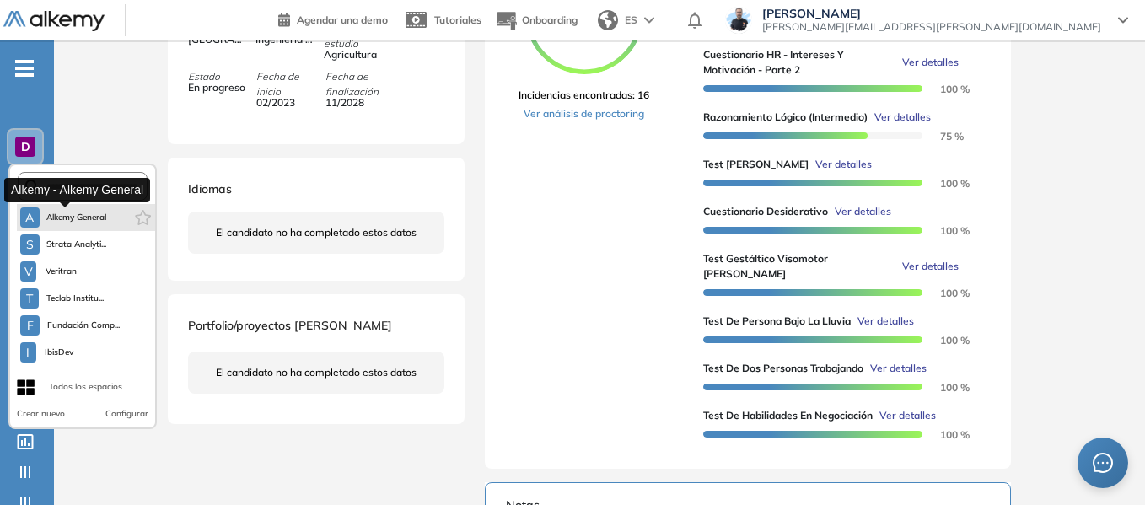
click at [85, 215] on span "Alkemy General" at bounding box center [76, 217] width 61 height 13
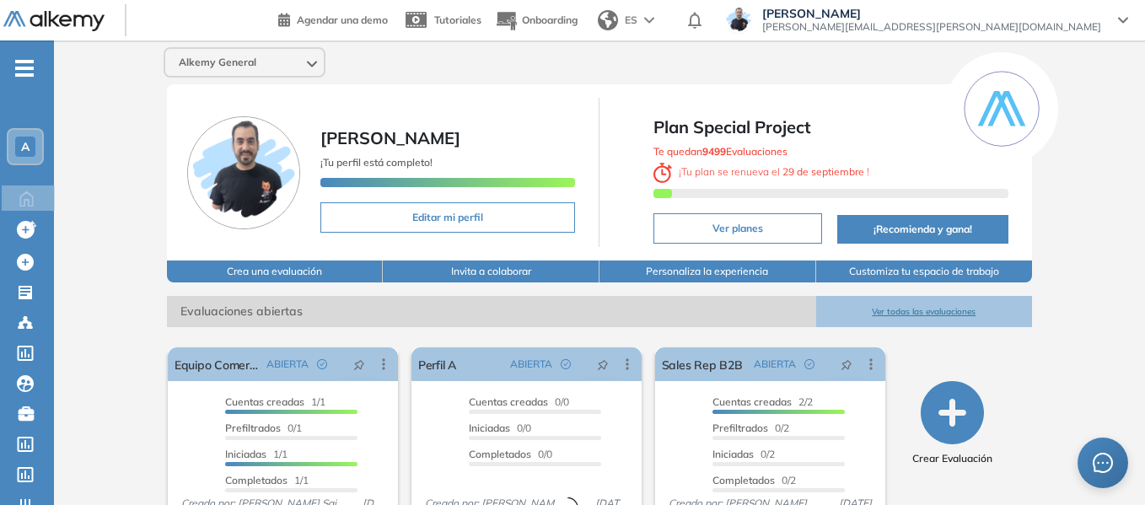
click at [31, 71] on span "-" at bounding box center [24, 66] width 19 height 13
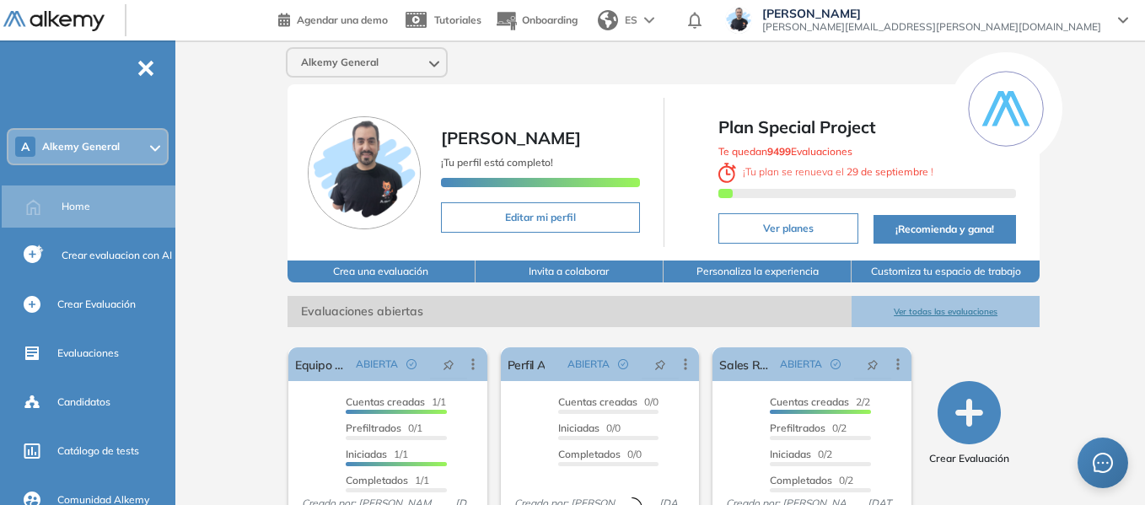
click at [130, 145] on div "A Alkemy General" at bounding box center [87, 147] width 159 height 34
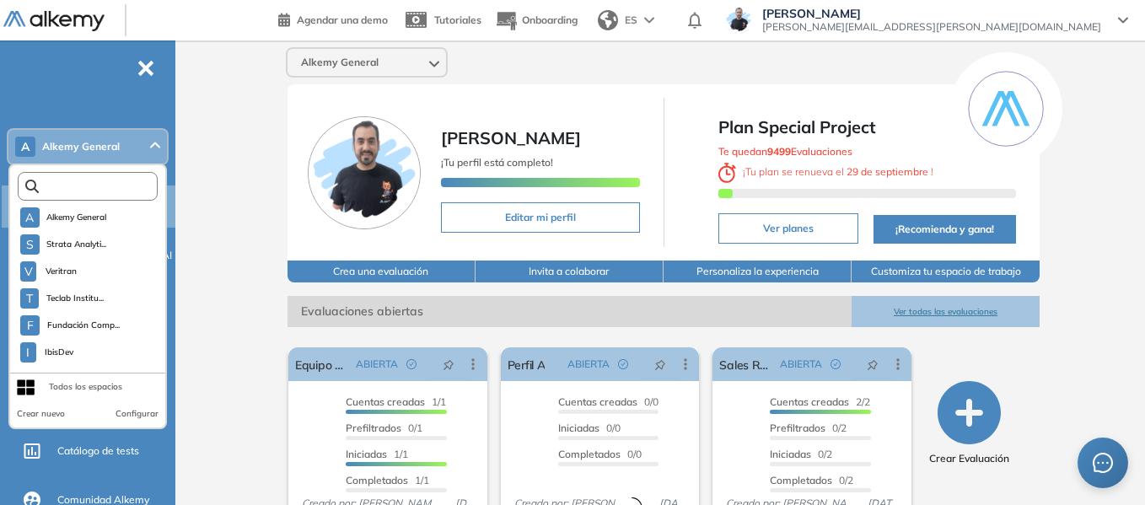
click at [96, 189] on input "text" at bounding box center [91, 186] width 105 height 13
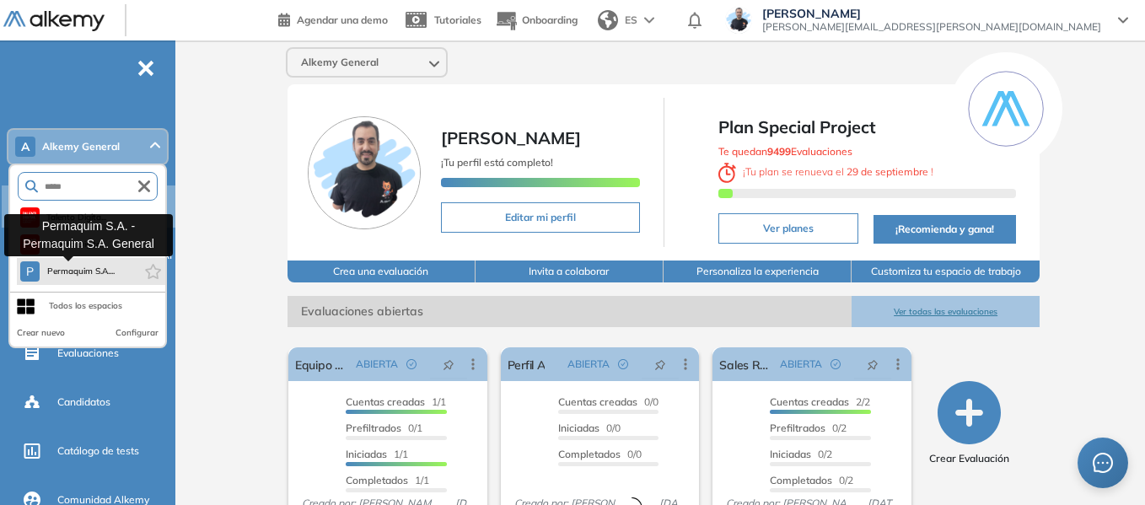
type input "*****"
click at [104, 273] on span "Permaquim S.A...." at bounding box center [80, 271] width 68 height 13
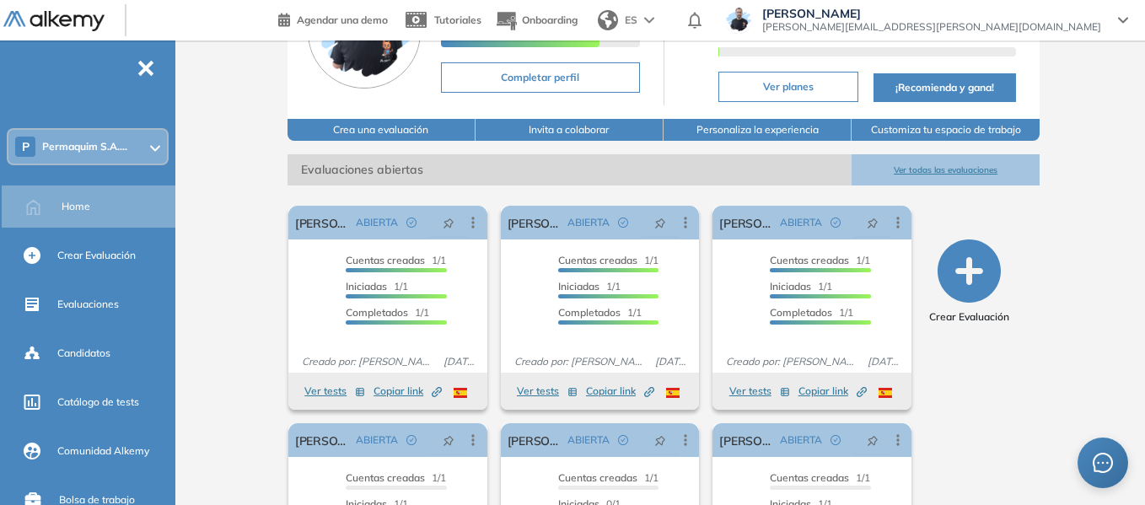
scroll to position [169, 0]
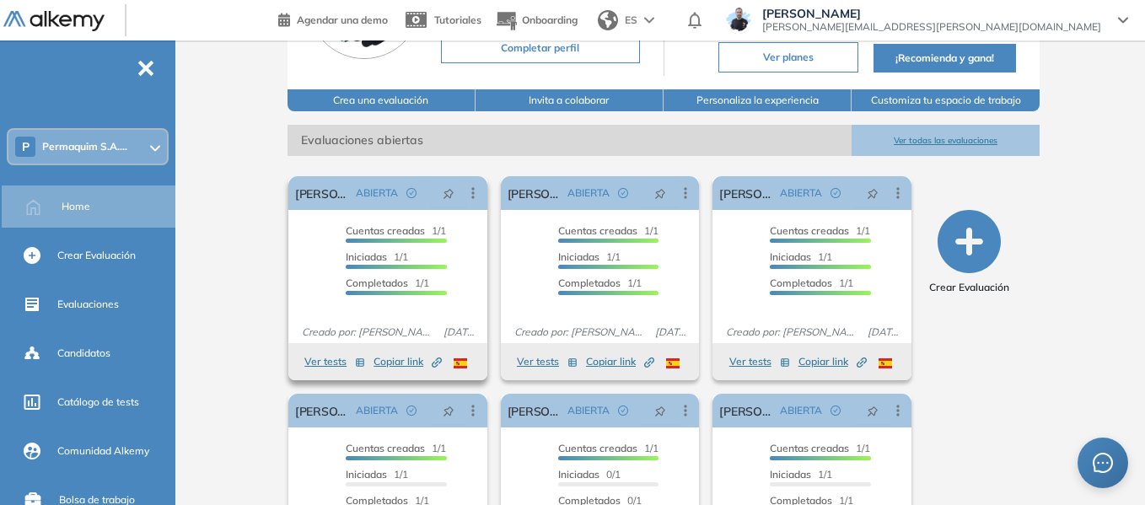
click at [325, 362] on button "Ver tests" at bounding box center [334, 362] width 61 height 20
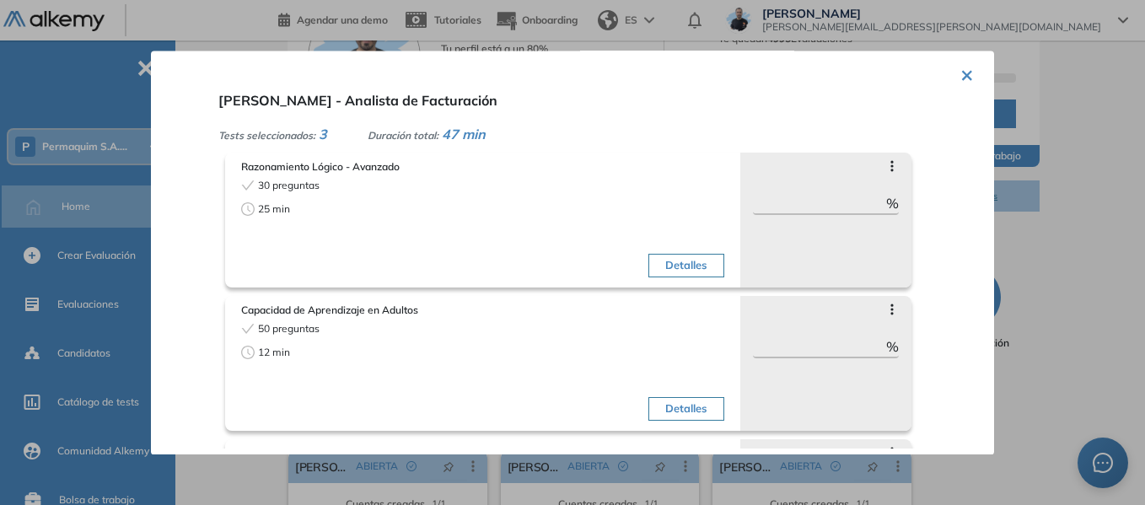
scroll to position [0, 0]
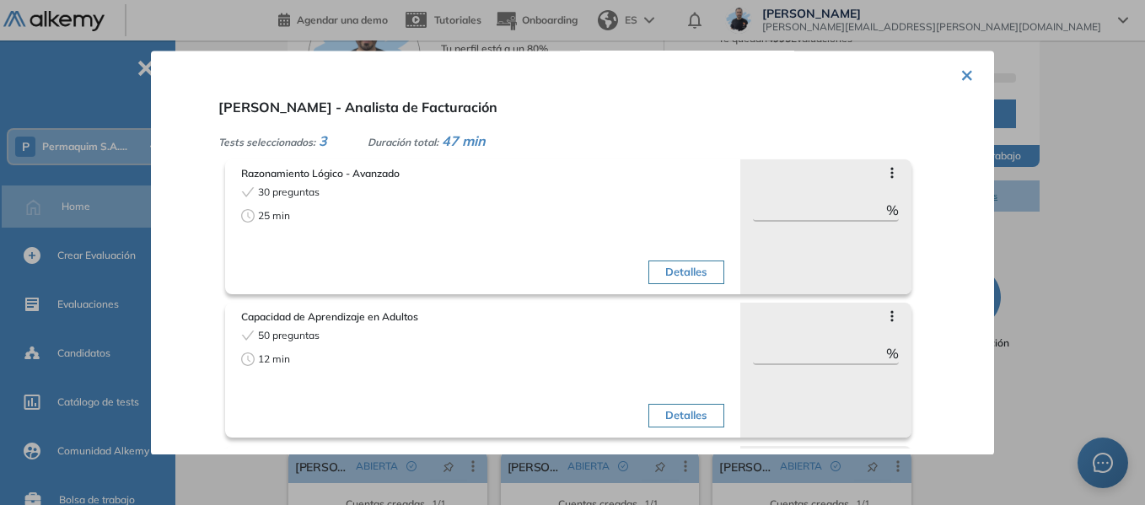
click at [961, 77] on button "×" at bounding box center [967, 73] width 13 height 33
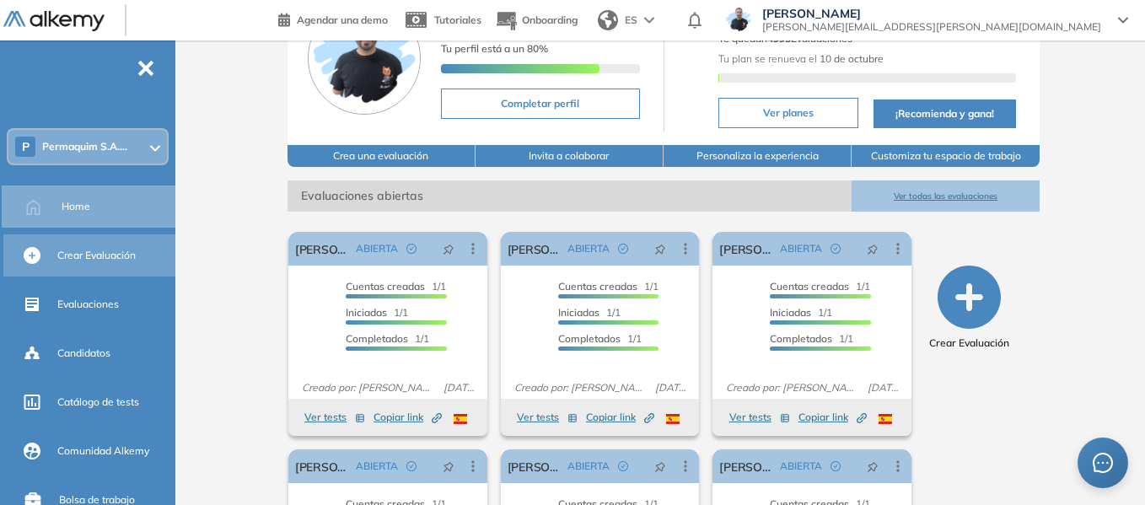
click at [103, 261] on span "Crear Evaluación" at bounding box center [96, 255] width 78 height 15
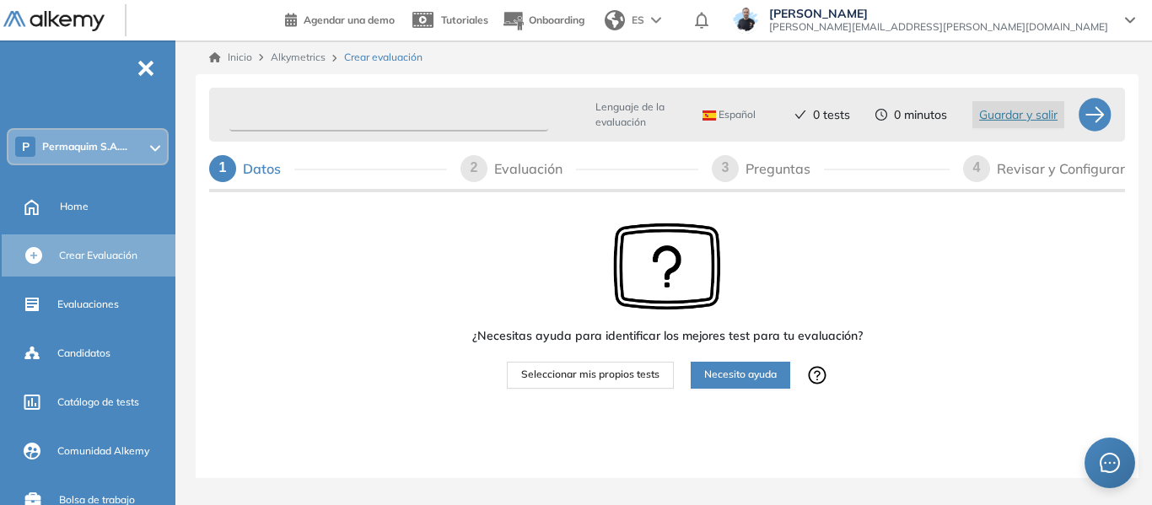
click at [395, 117] on input "text" at bounding box center [388, 115] width 319 height 33
type input "**********"
click at [606, 385] on button "Seleccionar mis propios tests" at bounding box center [590, 375] width 167 height 27
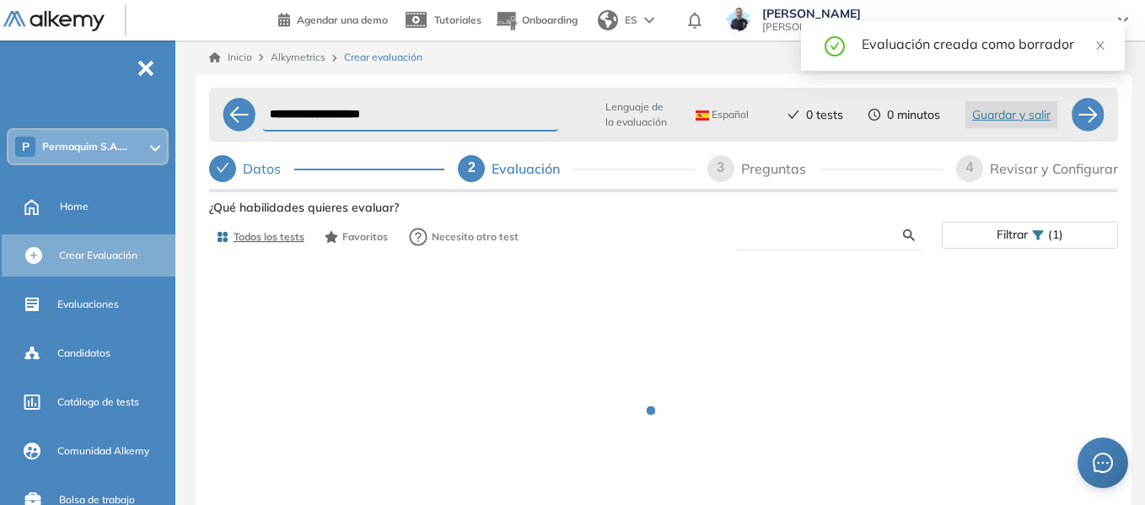
click at [793, 240] on input "text" at bounding box center [827, 235] width 153 height 15
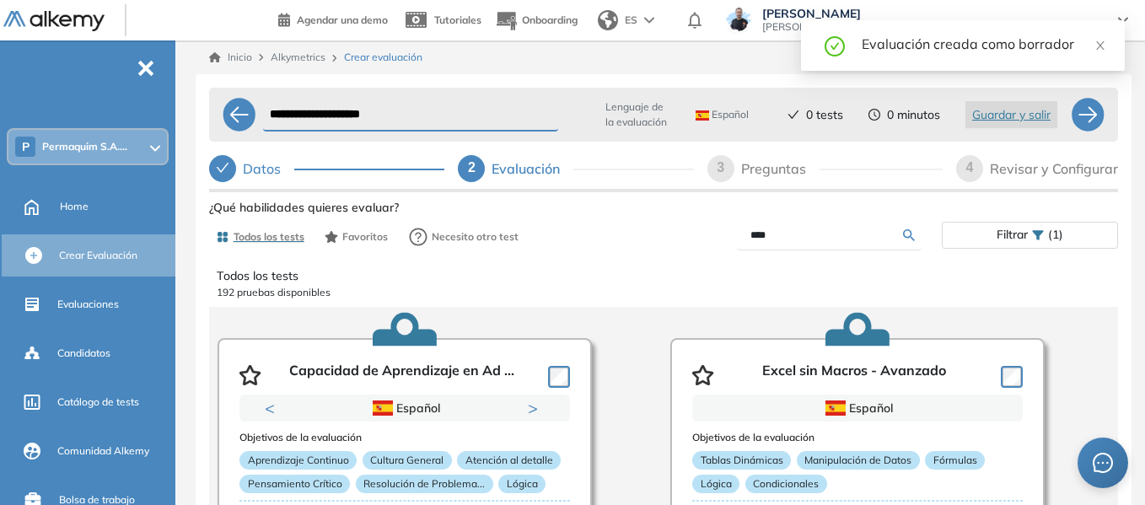
type input "****"
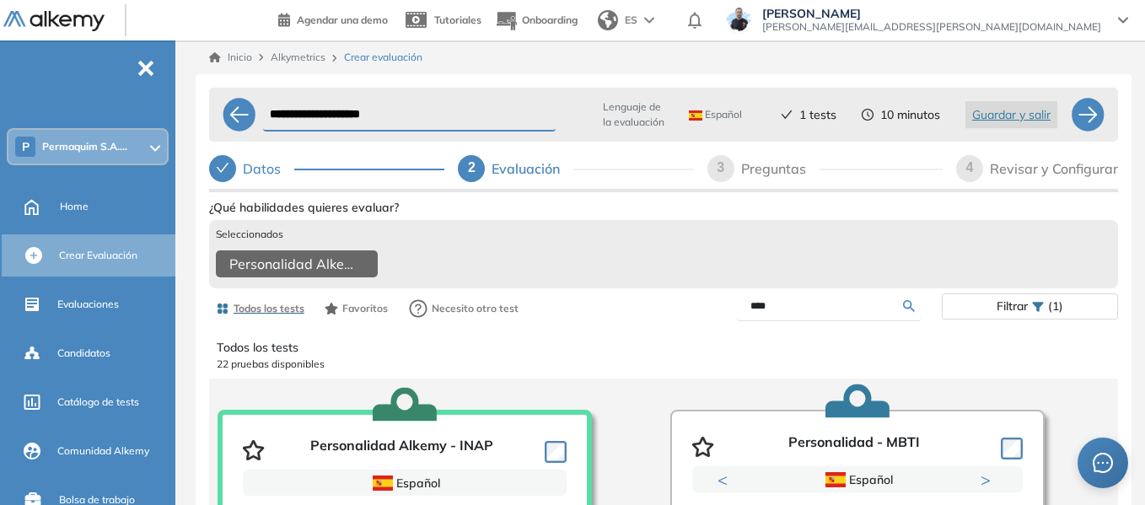
click at [674, 321] on div "****" at bounding box center [803, 307] width 278 height 30
type input "****"
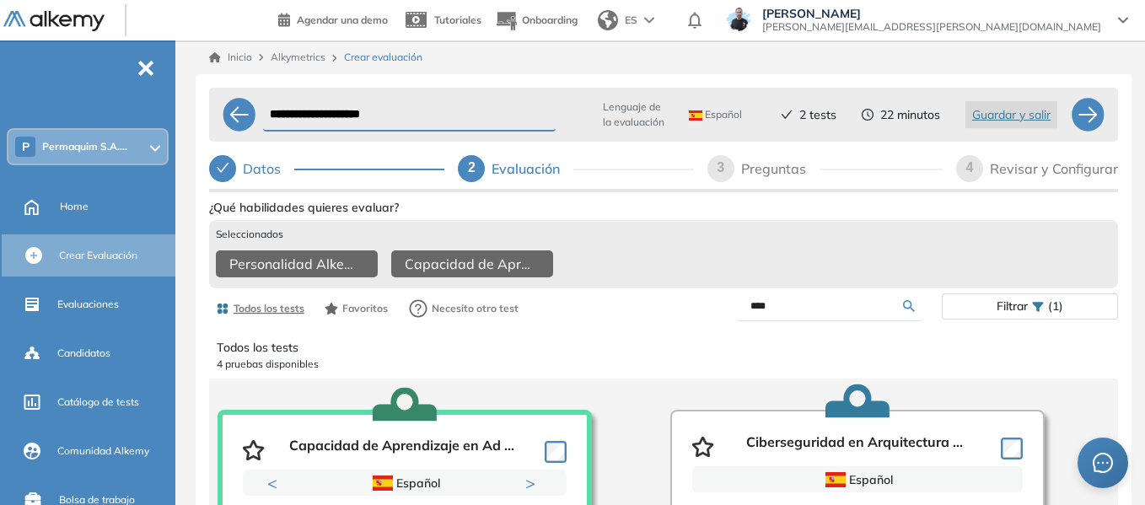
drag, startPoint x: 805, startPoint y: 319, endPoint x: 665, endPoint y: 318, distance: 140.0
click at [665, 318] on div "****" at bounding box center [803, 307] width 278 height 30
type input "**********"
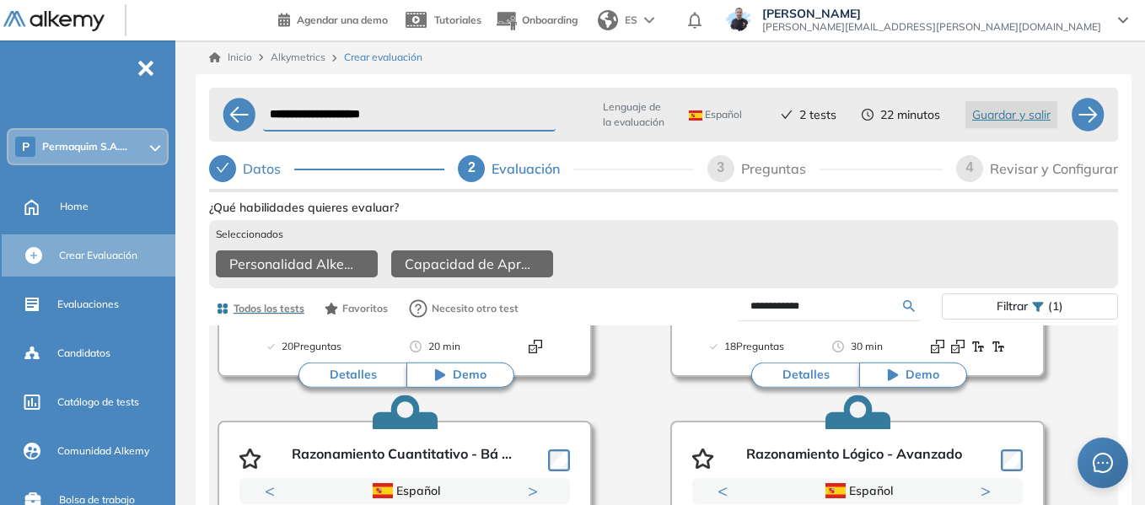
scroll to position [422, 0]
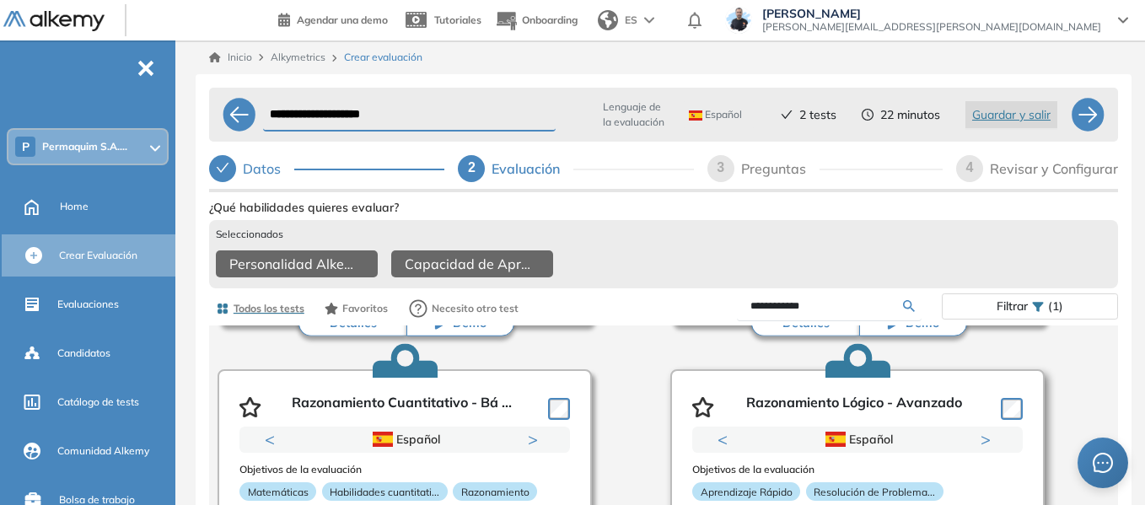
click at [1012, 427] on div "Razonamiento Lógico - Avanzado" at bounding box center [857, 404] width 331 height 46
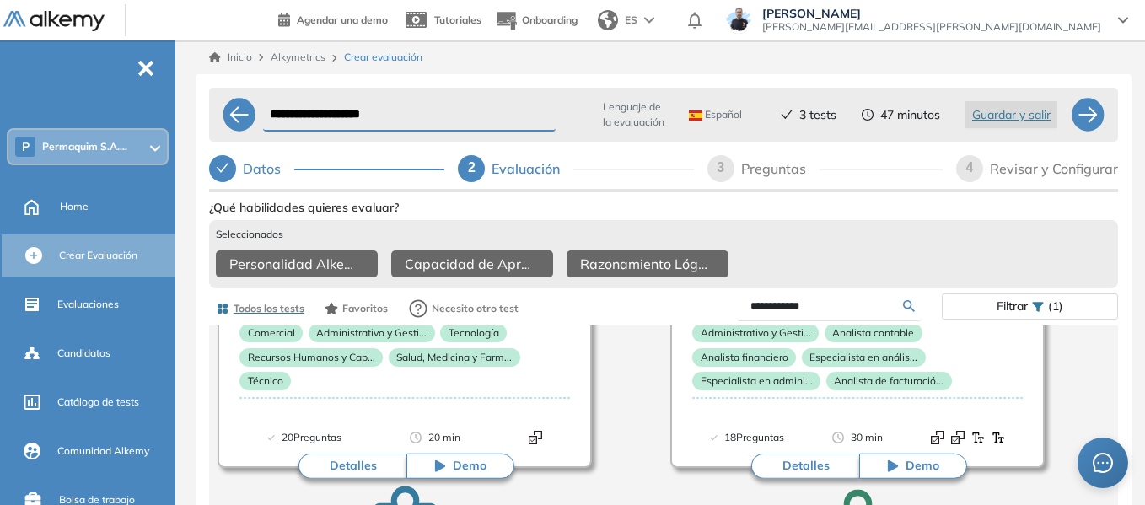
scroll to position [0, 0]
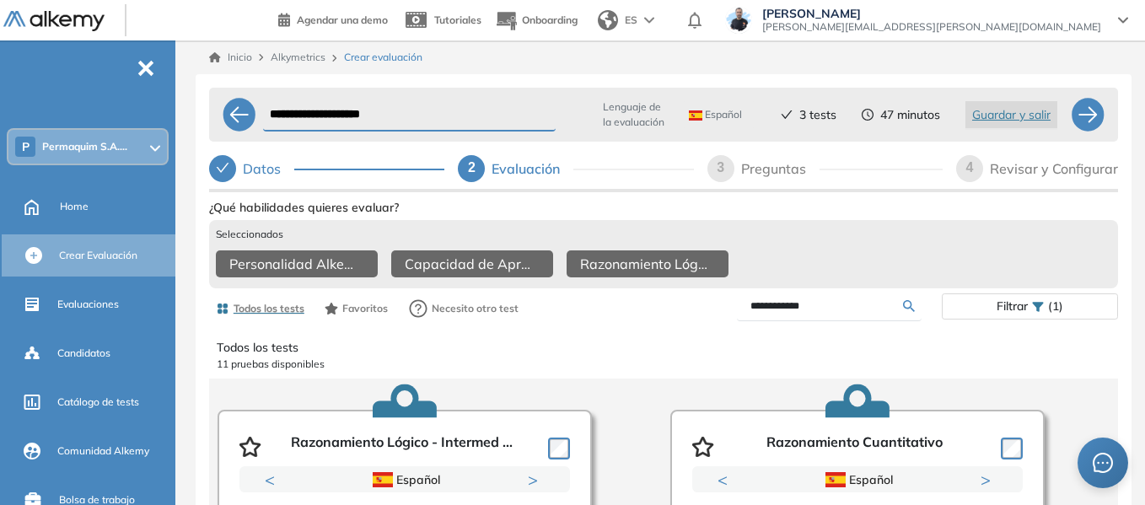
drag, startPoint x: 849, startPoint y: 321, endPoint x: 640, endPoint y: 334, distance: 209.6
click at [640, 326] on div "**********" at bounding box center [663, 309] width 909 height 34
type input "****"
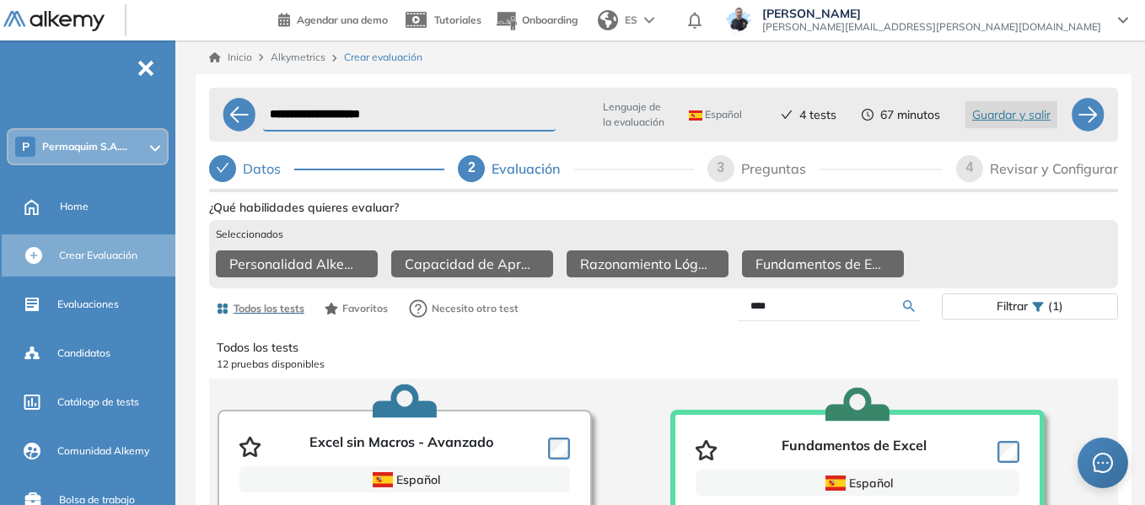
drag, startPoint x: 789, startPoint y: 321, endPoint x: 610, endPoint y: 330, distance: 179.0
click at [610, 326] on div "Todos los tests Favoritos Necesito otro test **** Filtrar (1)" at bounding box center [663, 309] width 909 height 34
type input "****"
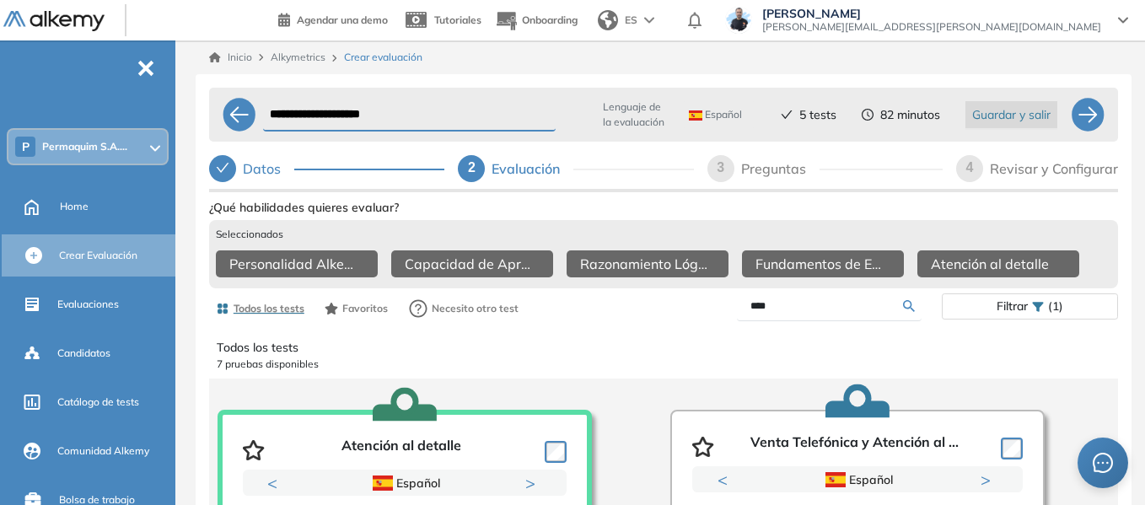
click at [994, 115] on span "Guardar y salir" at bounding box center [1011, 114] width 78 height 19
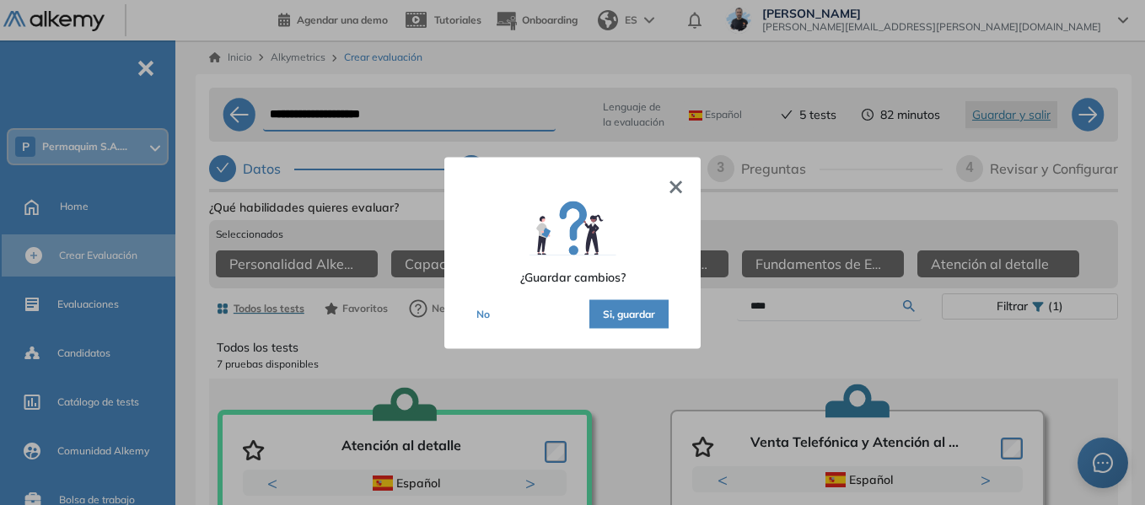
click at [650, 317] on button "Si, guardar" at bounding box center [629, 313] width 79 height 29
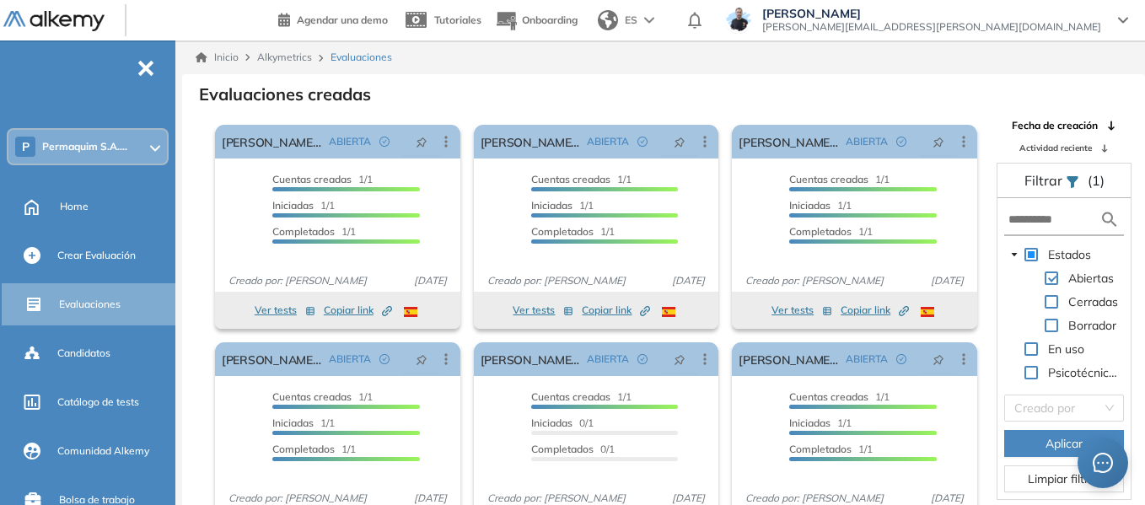
scroll to position [40, 0]
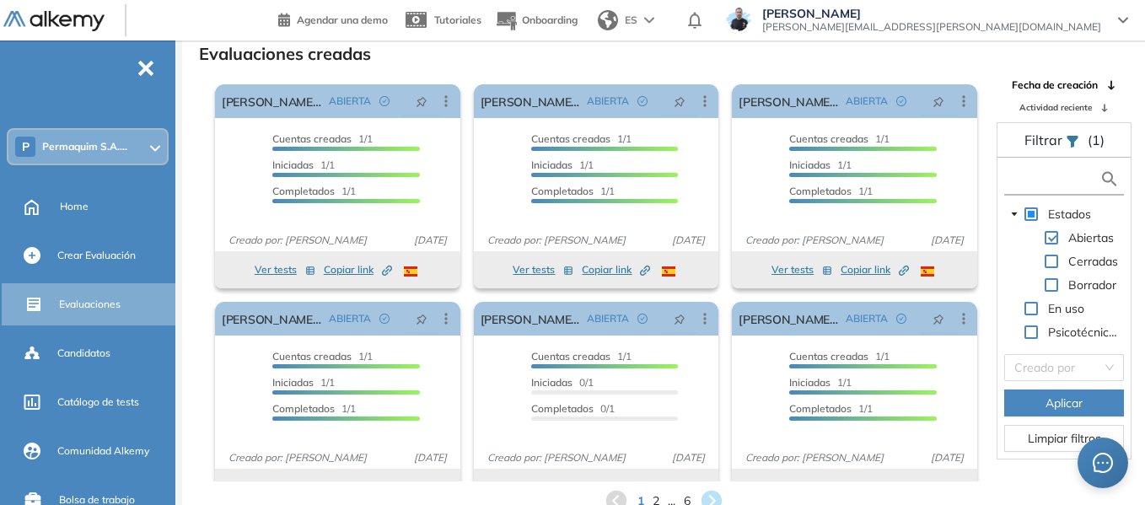
click at [1064, 182] on input "text" at bounding box center [1054, 179] width 91 height 18
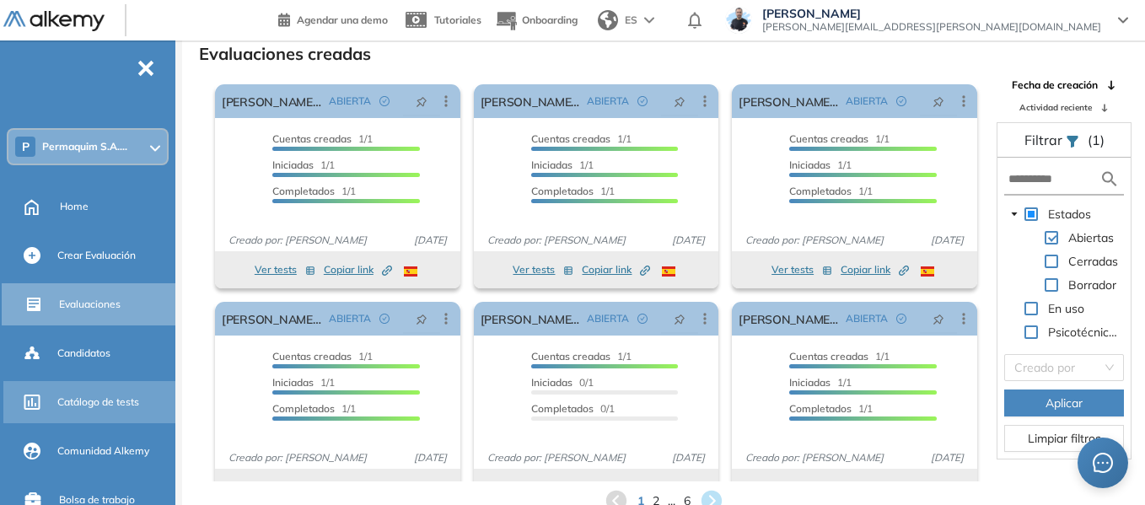
click at [106, 410] on div "Catálogo de tests" at bounding box center [114, 402] width 115 height 29
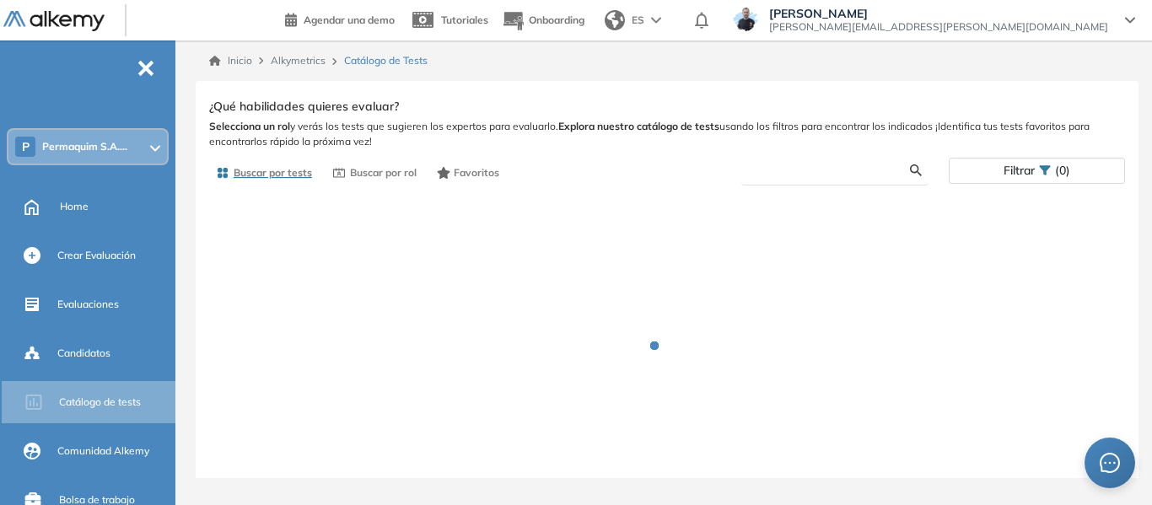
click at [817, 172] on input "text" at bounding box center [832, 170] width 155 height 15
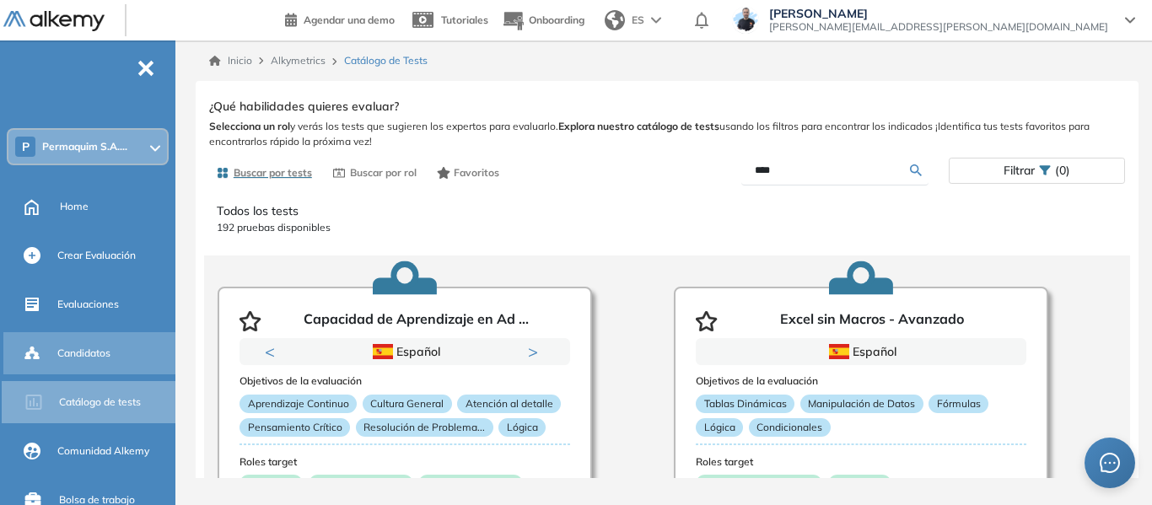
click at [104, 352] on div "General Training Alkemy Perfil Todos los espacios P Permaquim S.A.... Home Alky…" at bounding box center [576, 252] width 1152 height 505
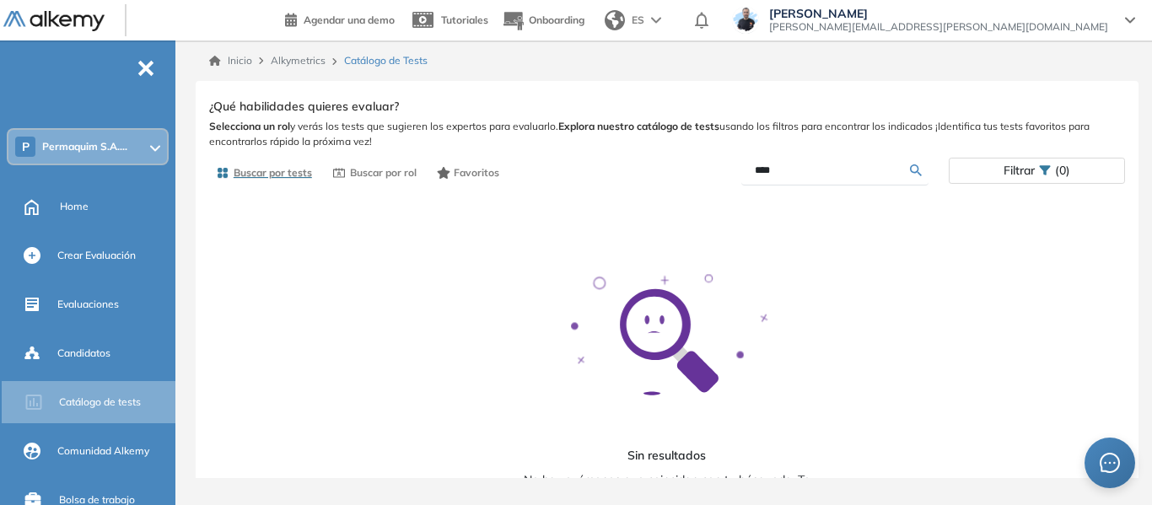
click at [785, 170] on input "****" at bounding box center [832, 170] width 155 height 15
type input "*"
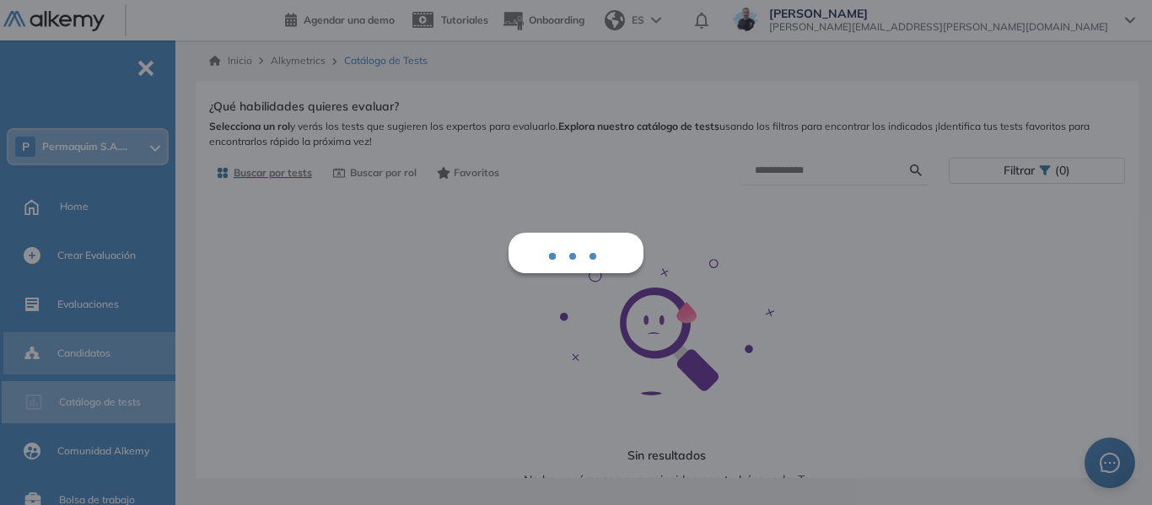
click at [100, 351] on div "General Training Alkemy Perfil Todos los espacios P Permaquim S.A.... Home Alky…" at bounding box center [576, 252] width 1152 height 505
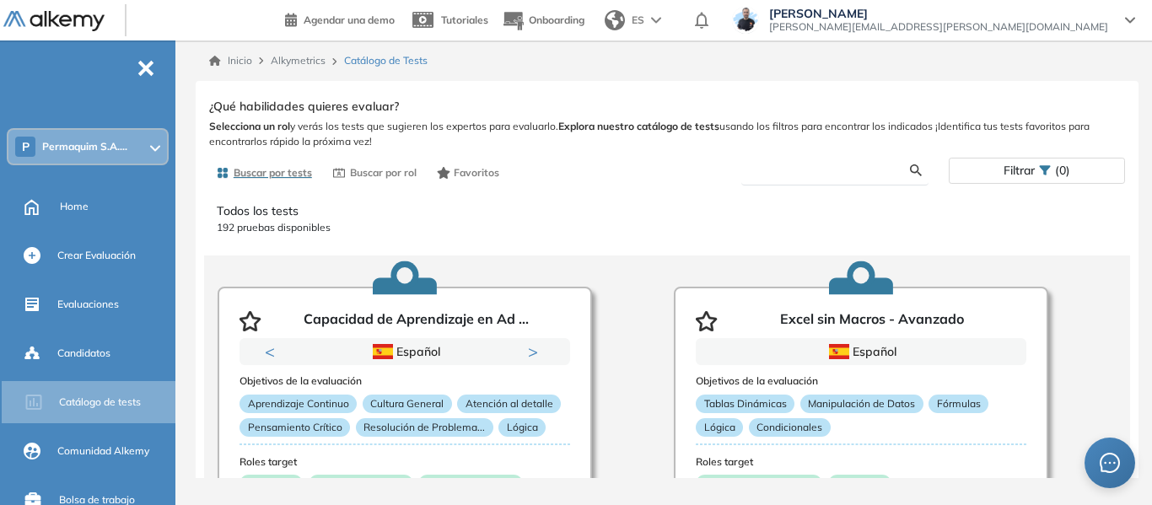
click at [800, 171] on input "text" at bounding box center [832, 170] width 155 height 15
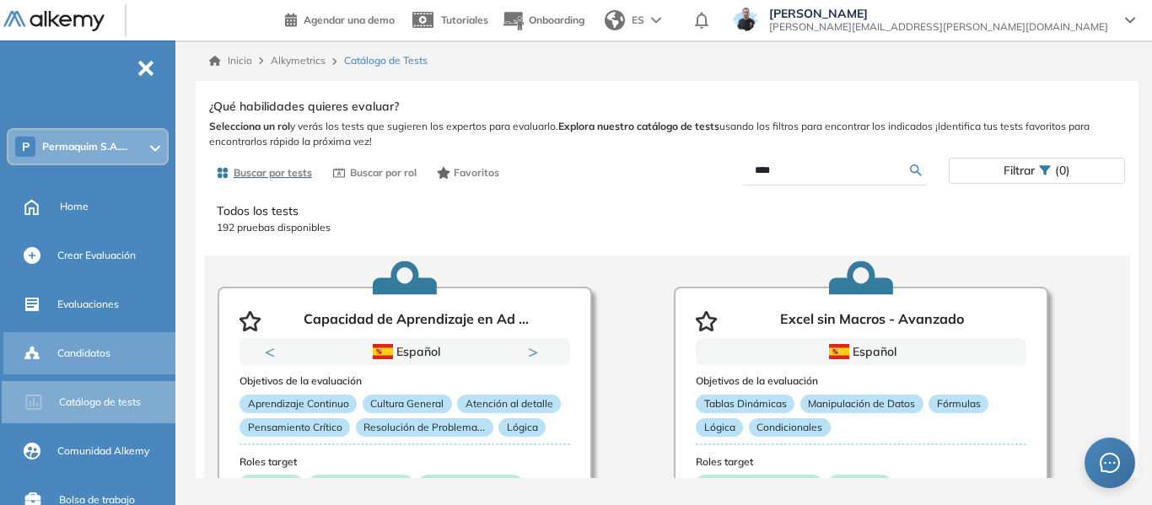
type input "****"
click at [99, 352] on div "General Training Alkemy Perfil Todos los espacios P Permaquim S.A.... Home Alky…" at bounding box center [576, 252] width 1152 height 505
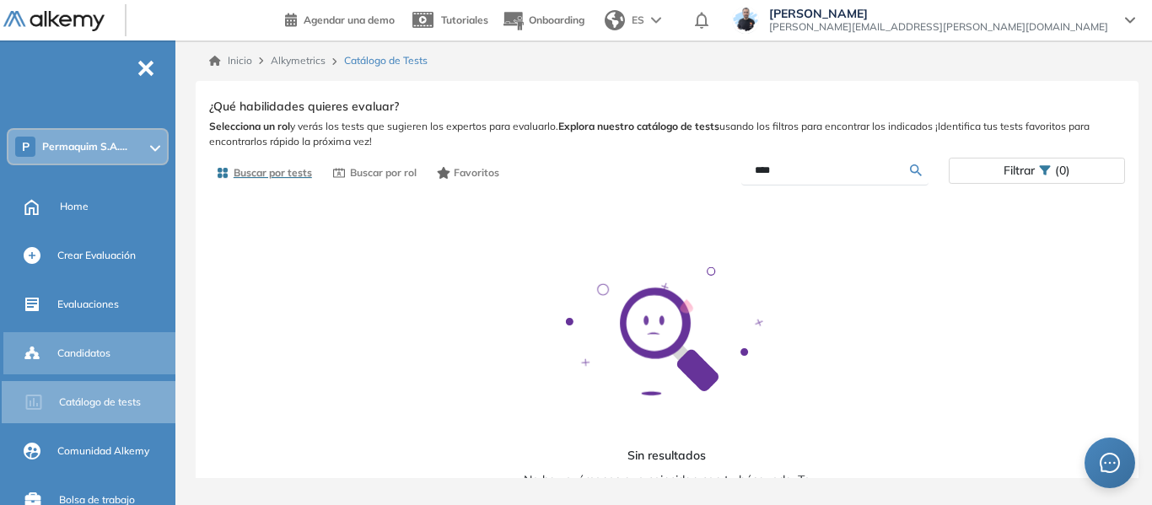
click at [99, 352] on span "Candidatos" at bounding box center [83, 353] width 53 height 15
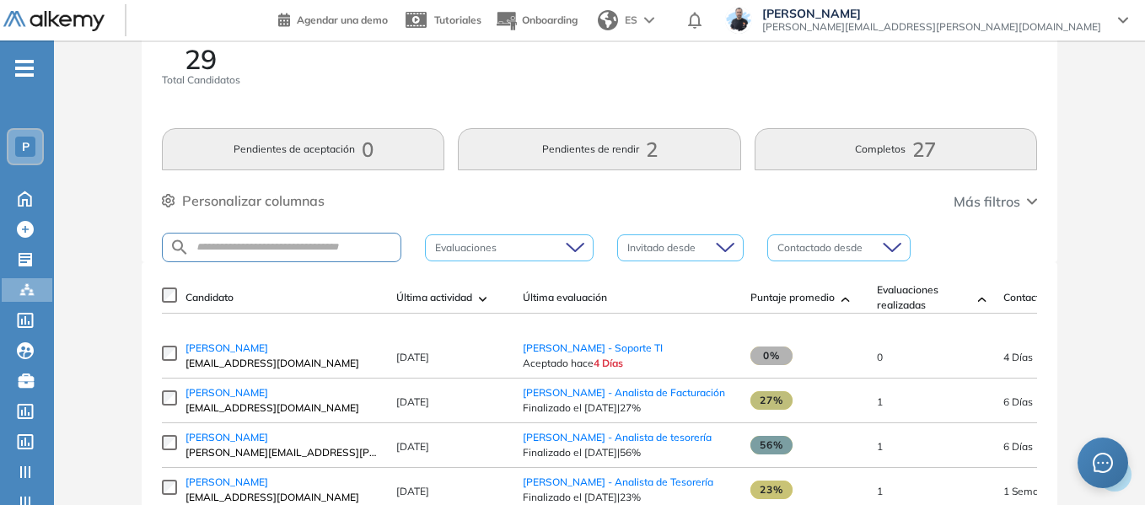
scroll to position [89, 0]
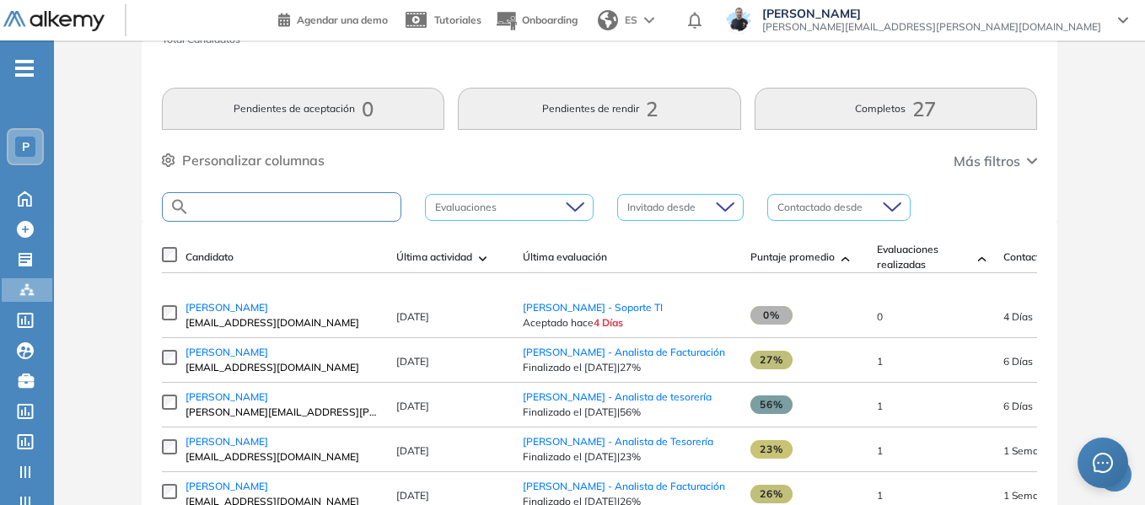
click at [240, 211] on input "text" at bounding box center [295, 207] width 211 height 13
type input "****"
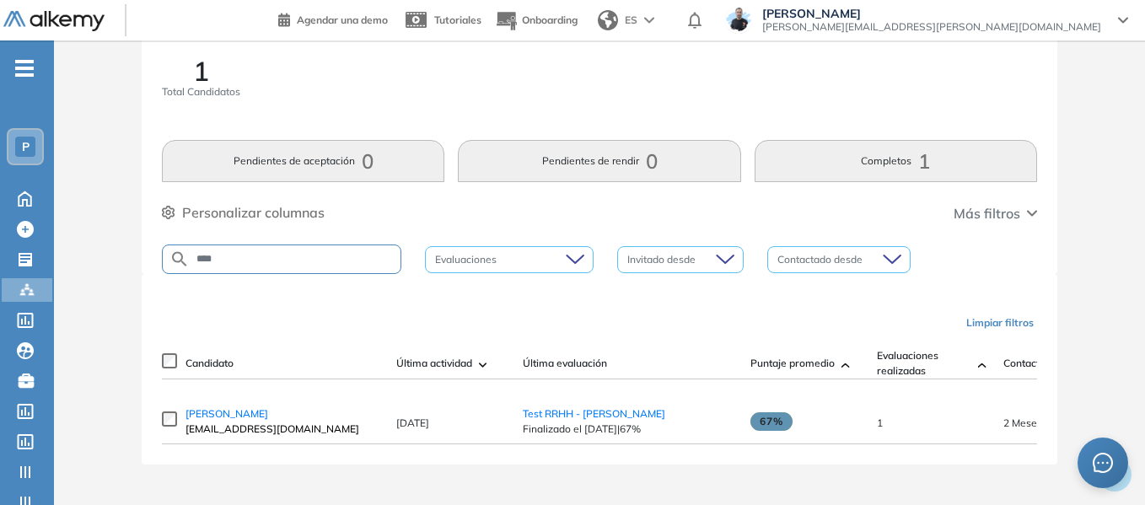
scroll to position [44, 0]
click at [583, 412] on span "Test RRHH - [PERSON_NAME]" at bounding box center [594, 413] width 143 height 13
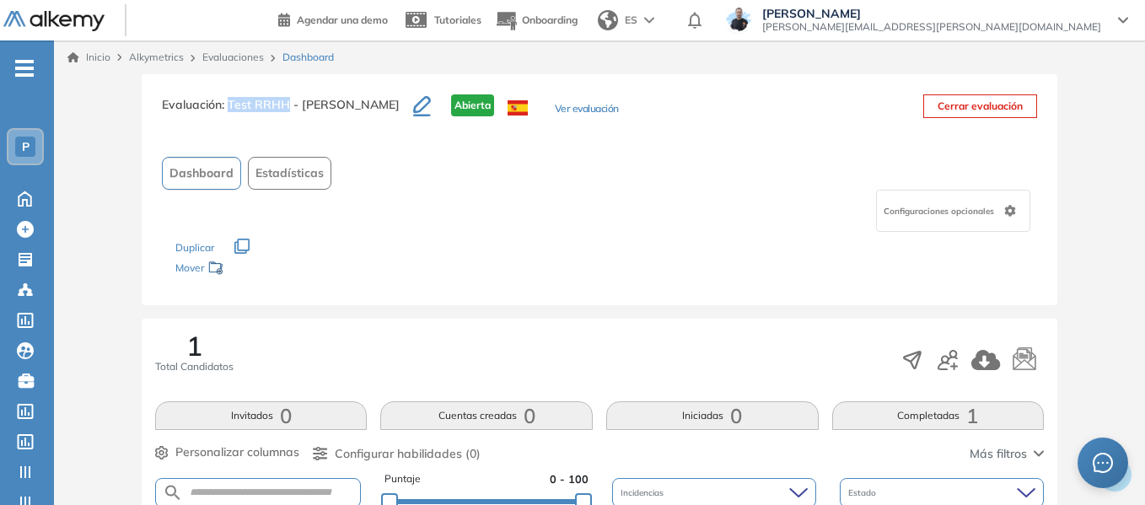
drag, startPoint x: 229, startPoint y: 101, endPoint x: 288, endPoint y: 104, distance: 59.1
click at [288, 104] on span ": Test RRHH - [PERSON_NAME]" at bounding box center [311, 104] width 178 height 15
click at [30, 153] on div "P" at bounding box center [25, 147] width 20 height 20
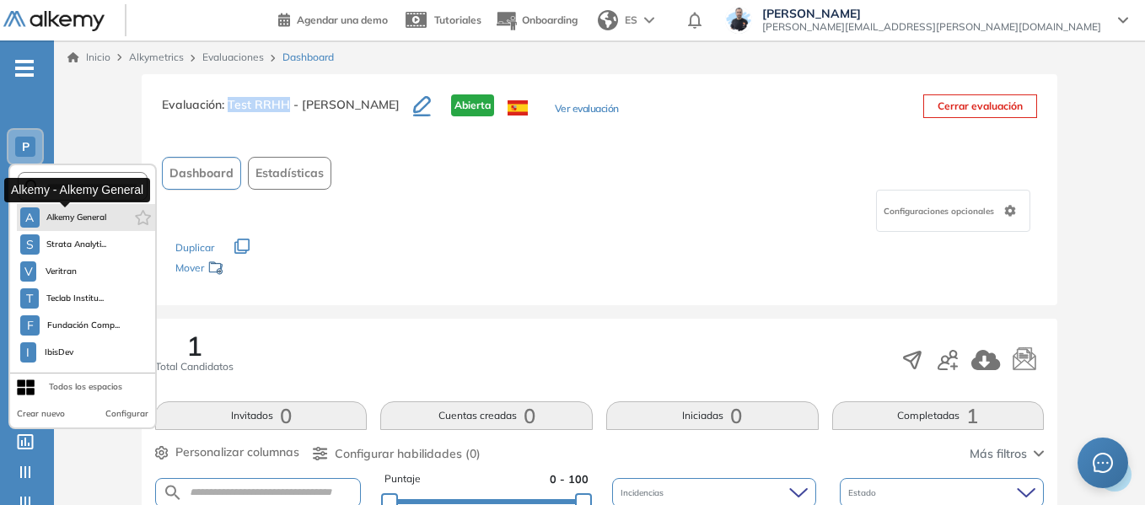
click at [77, 217] on span "Alkemy General" at bounding box center [76, 217] width 61 height 13
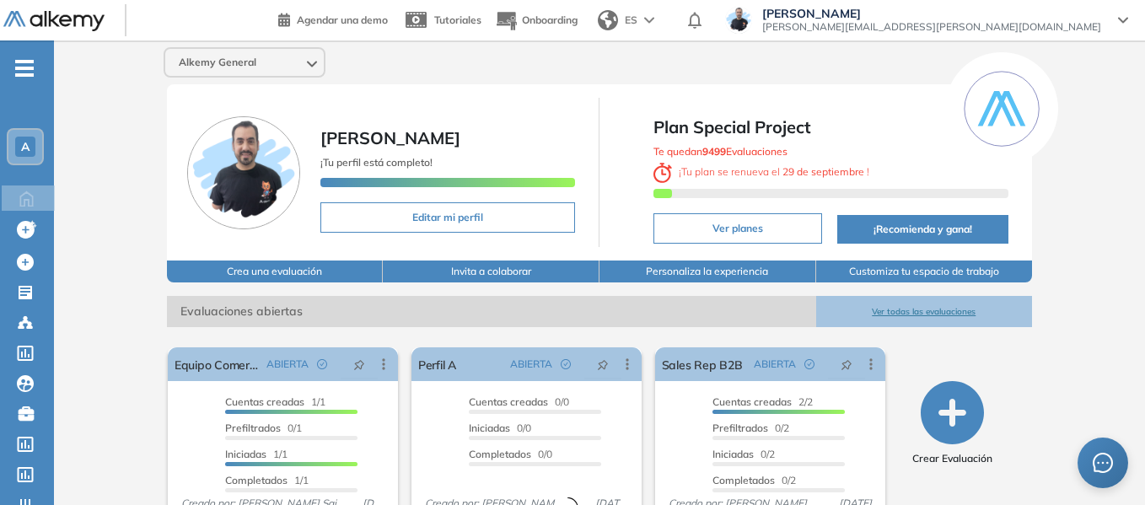
click at [17, 73] on span "-" at bounding box center [24, 66] width 19 height 13
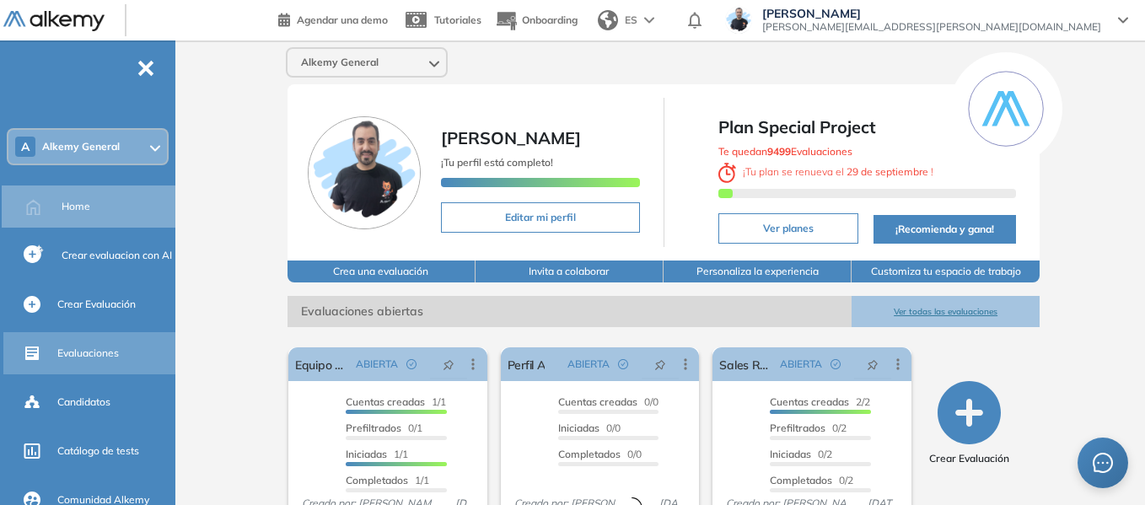
click at [90, 348] on span "Evaluaciones" at bounding box center [88, 353] width 62 height 15
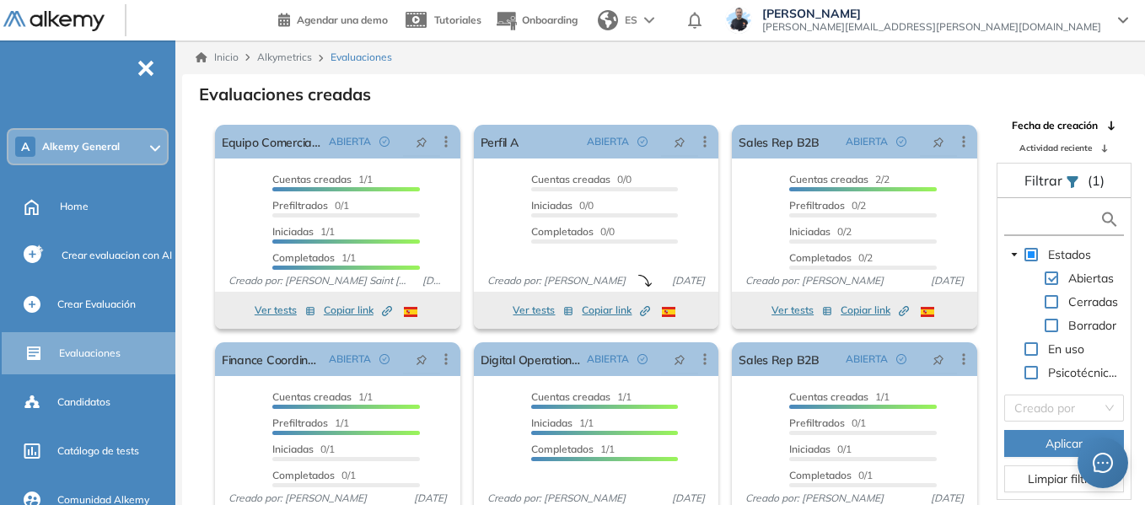
click at [1019, 220] on input "text" at bounding box center [1054, 220] width 91 height 18
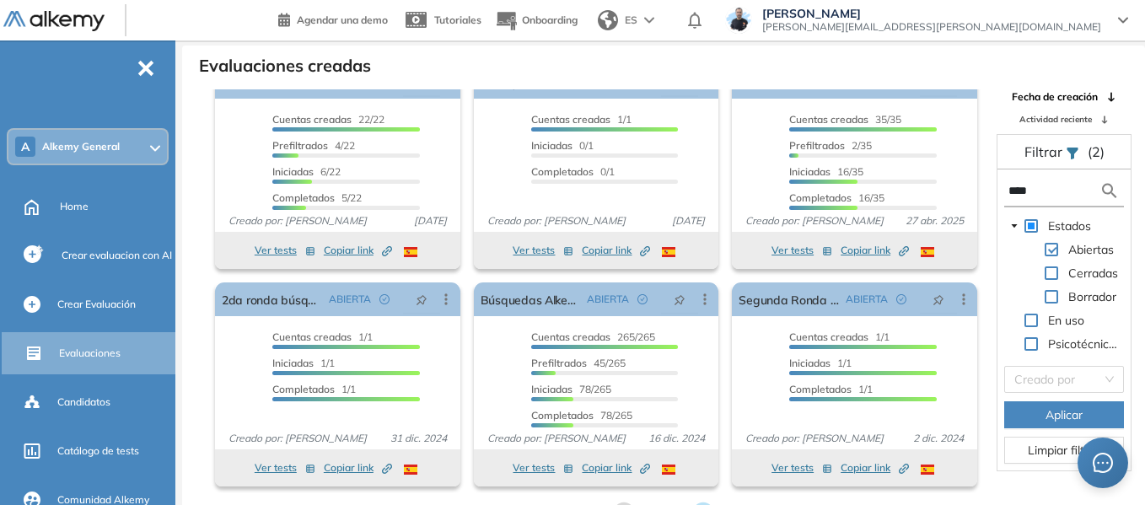
scroll to position [40, 0]
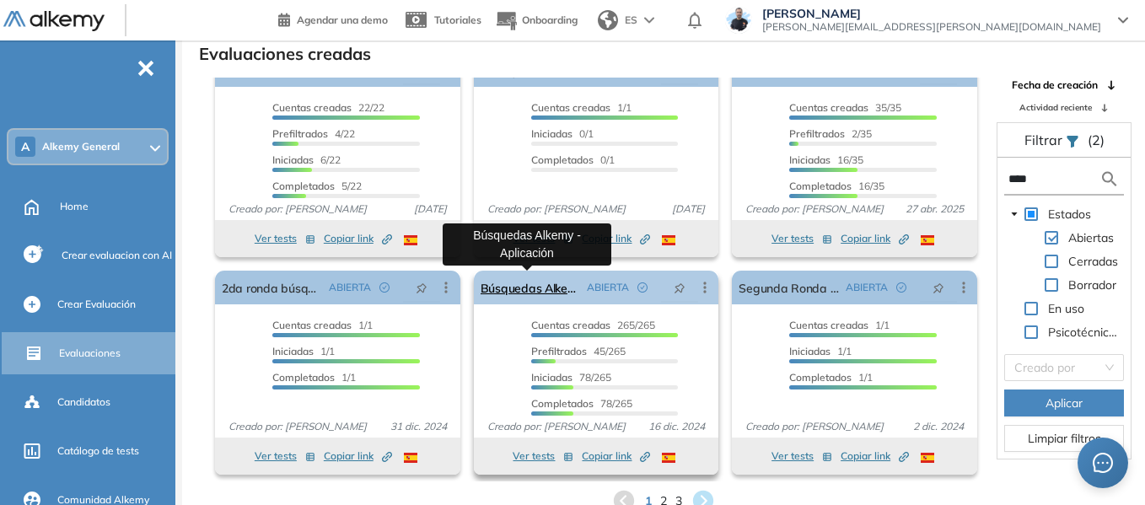
type input "****"
click at [512, 289] on link "Búsquedas Alkemy - Aplicación" at bounding box center [531, 288] width 100 height 34
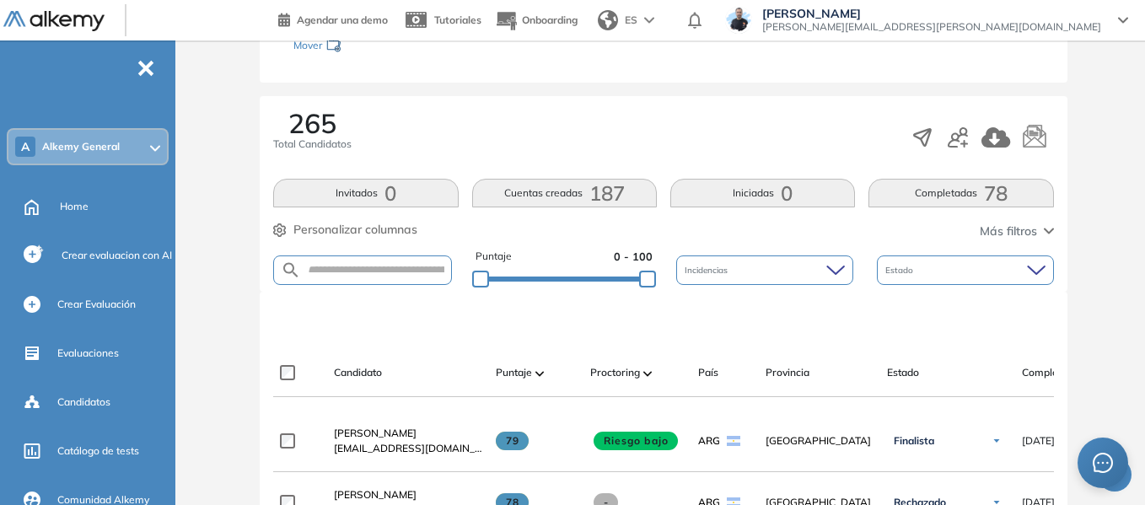
scroll to position [253, 0]
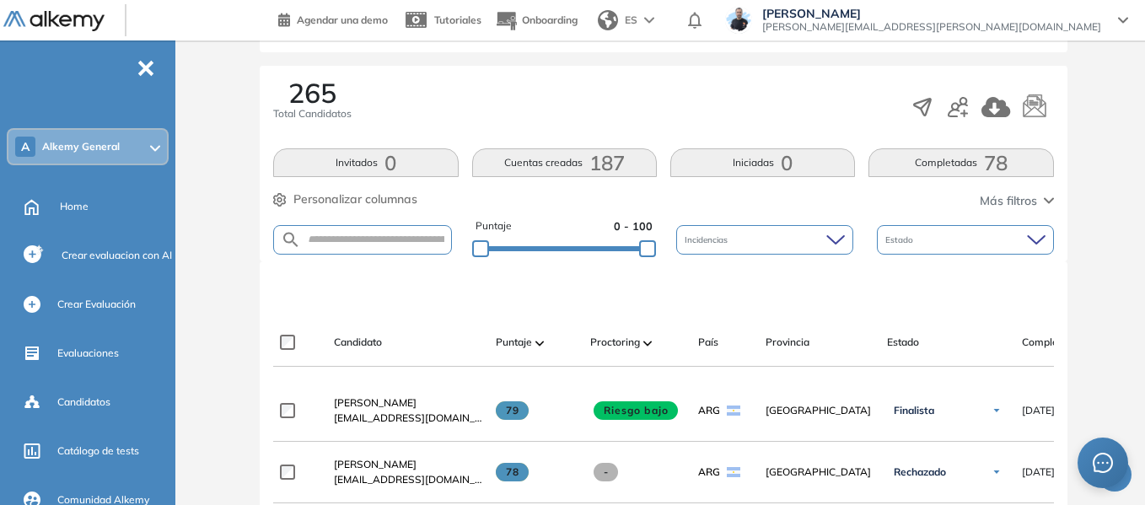
click at [999, 163] on span "78" at bounding box center [996, 163] width 24 height 0
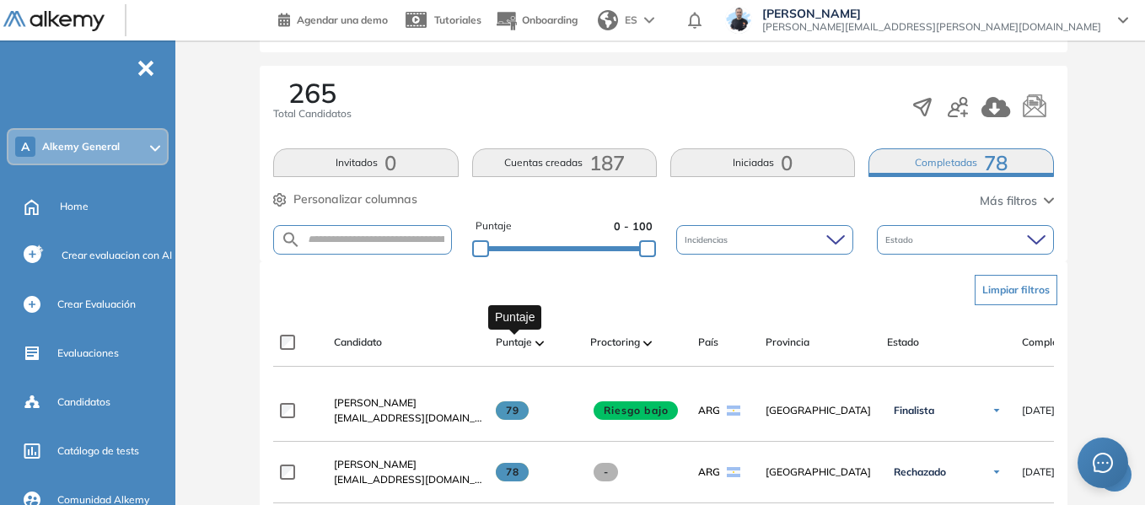
scroll to position [422, 0]
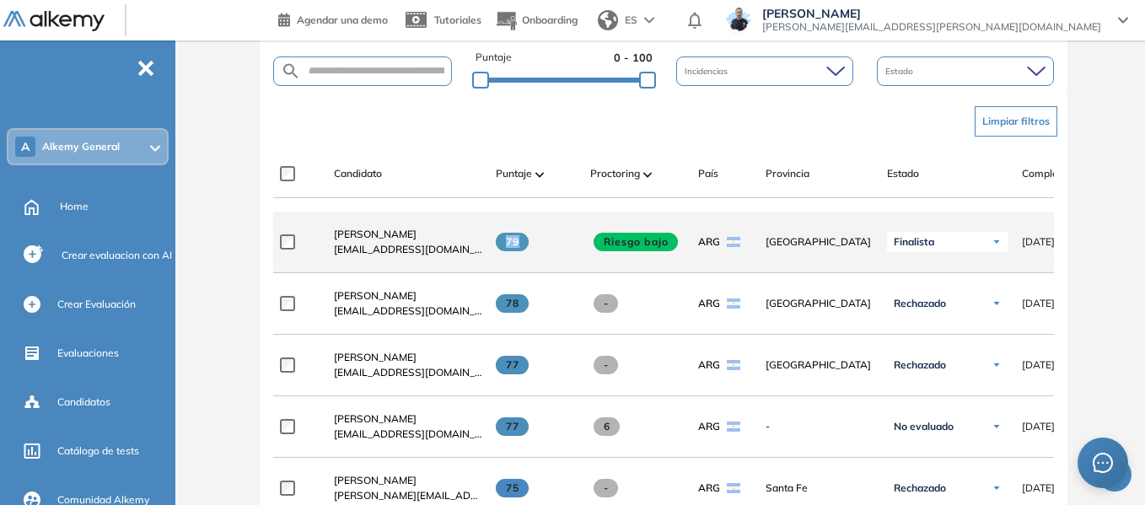
drag, startPoint x: 502, startPoint y: 248, endPoint x: 520, endPoint y: 245, distance: 17.9
click at [520, 245] on span "79" at bounding box center [512, 242] width 33 height 19
click at [359, 240] on span "Stefano Trento" at bounding box center [375, 234] width 83 height 13
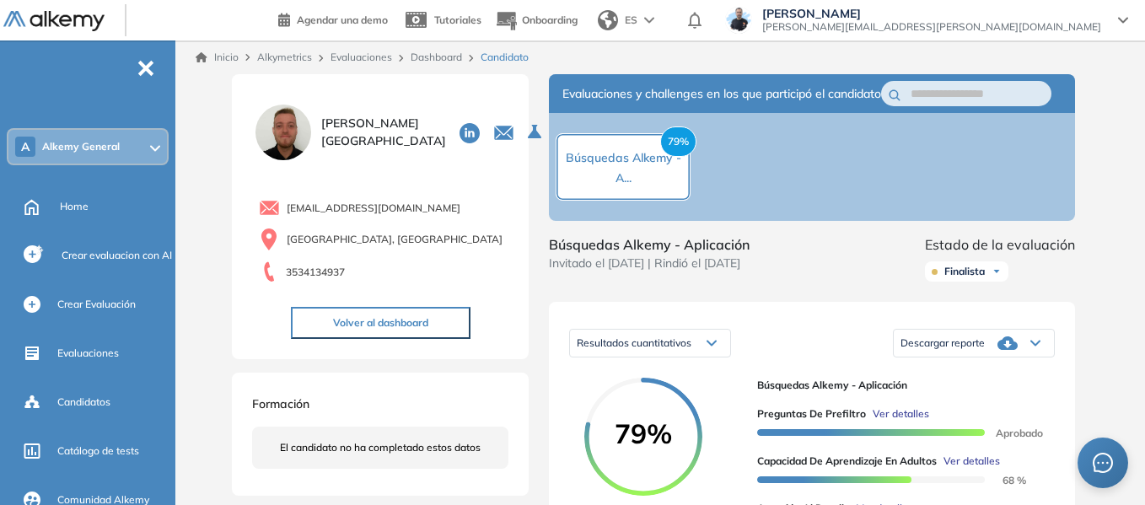
scroll to position [169, 0]
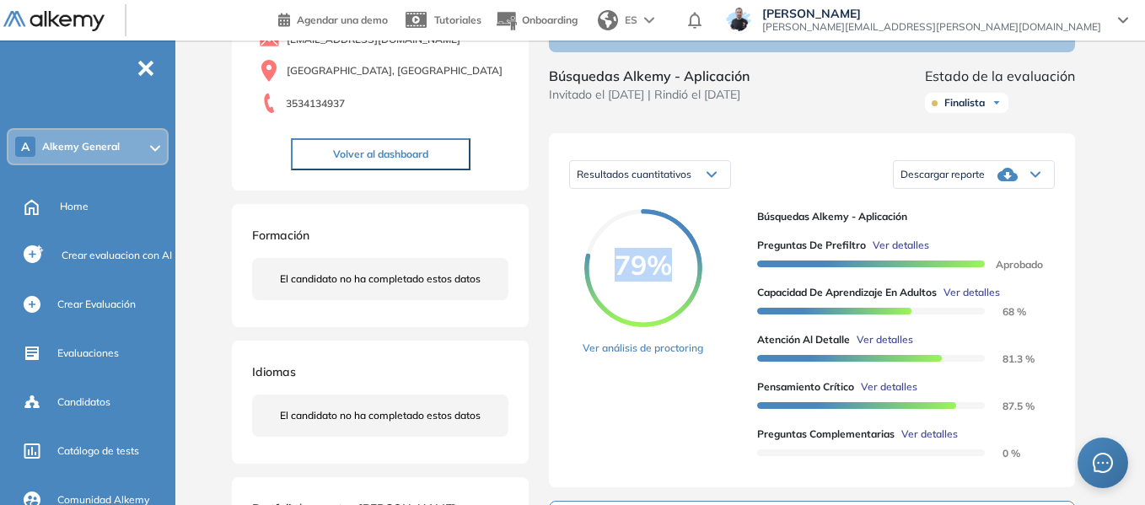
drag, startPoint x: 619, startPoint y: 279, endPoint x: 675, endPoint y: 281, distance: 55.7
click at [675, 278] on span "79%" at bounding box center [643, 264] width 118 height 27
click at [620, 278] on span "79%" at bounding box center [643, 264] width 118 height 27
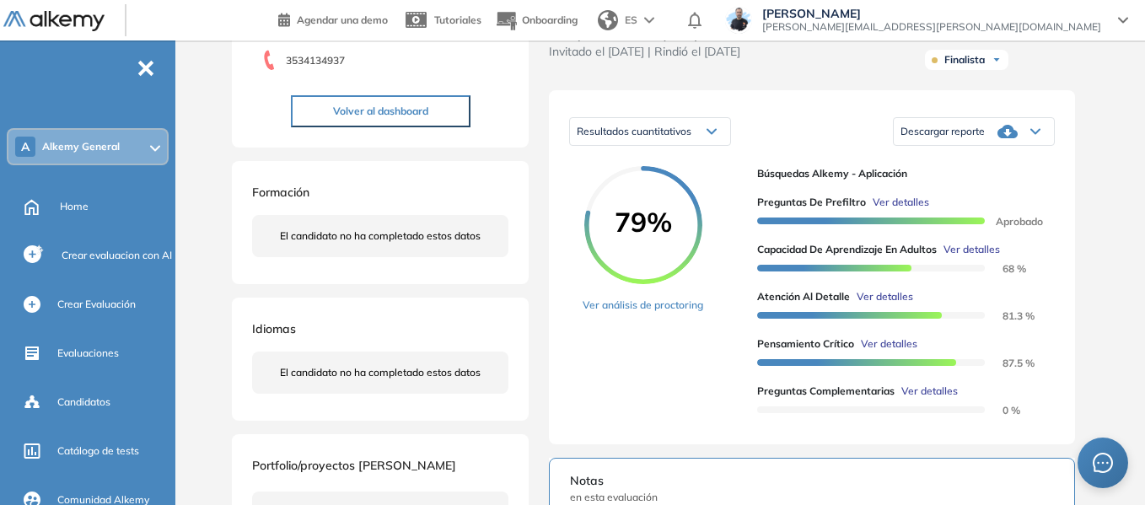
scroll to position [0, 0]
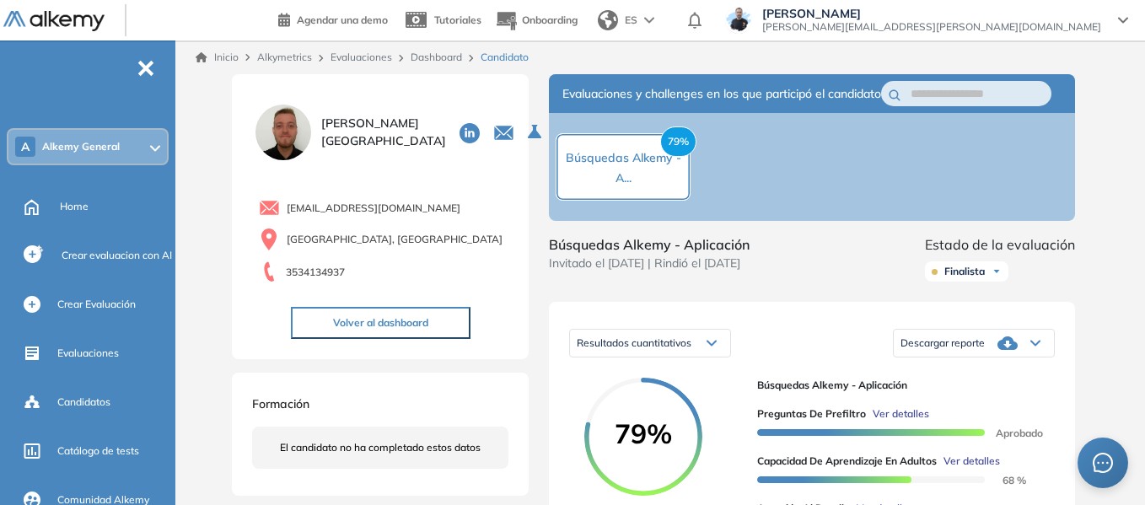
click at [454, 60] on link "Dashboard" at bounding box center [436, 57] width 51 height 13
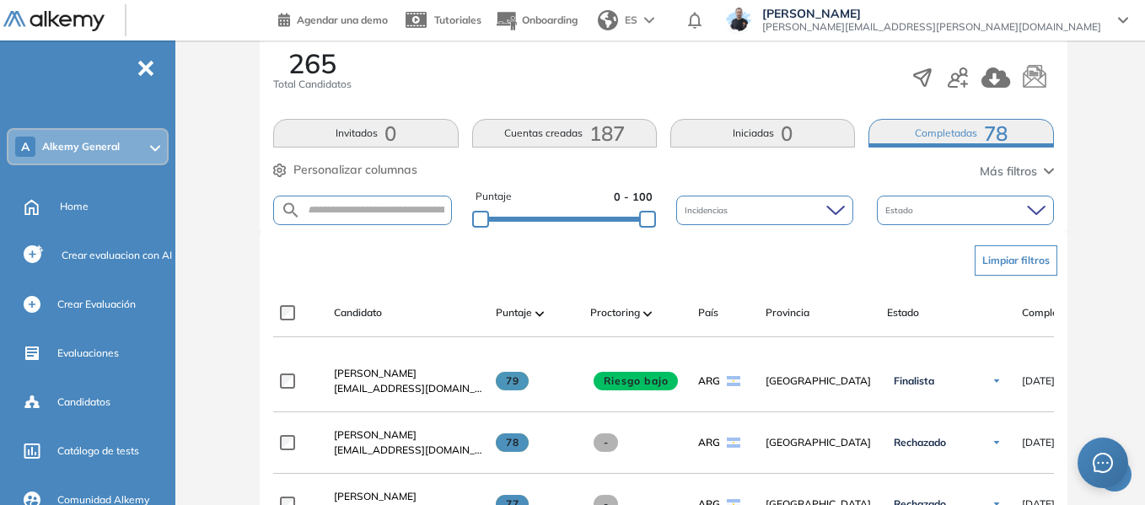
scroll to position [337, 0]
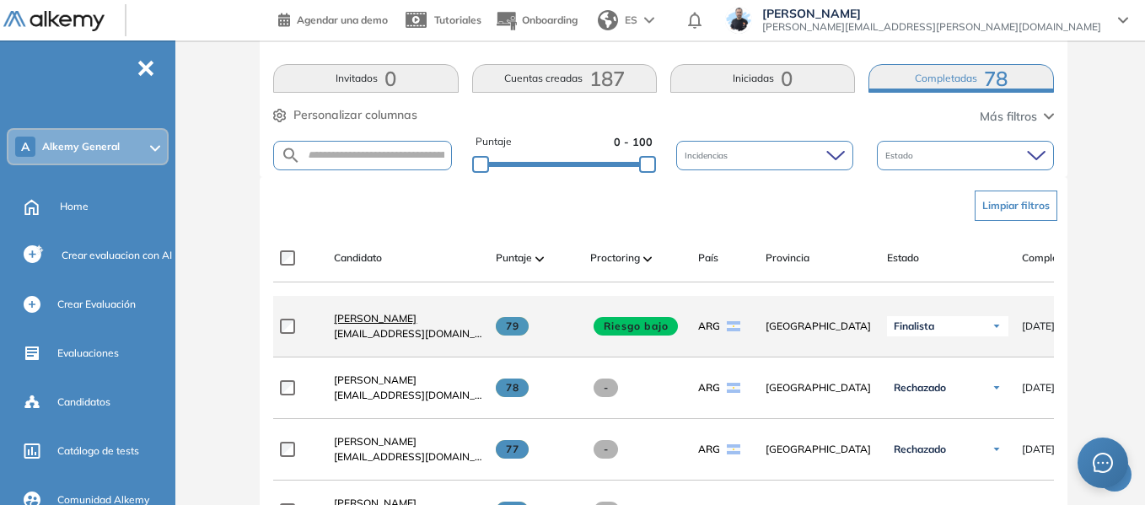
click at [383, 322] on span "Stefano Trento" at bounding box center [375, 318] width 83 height 13
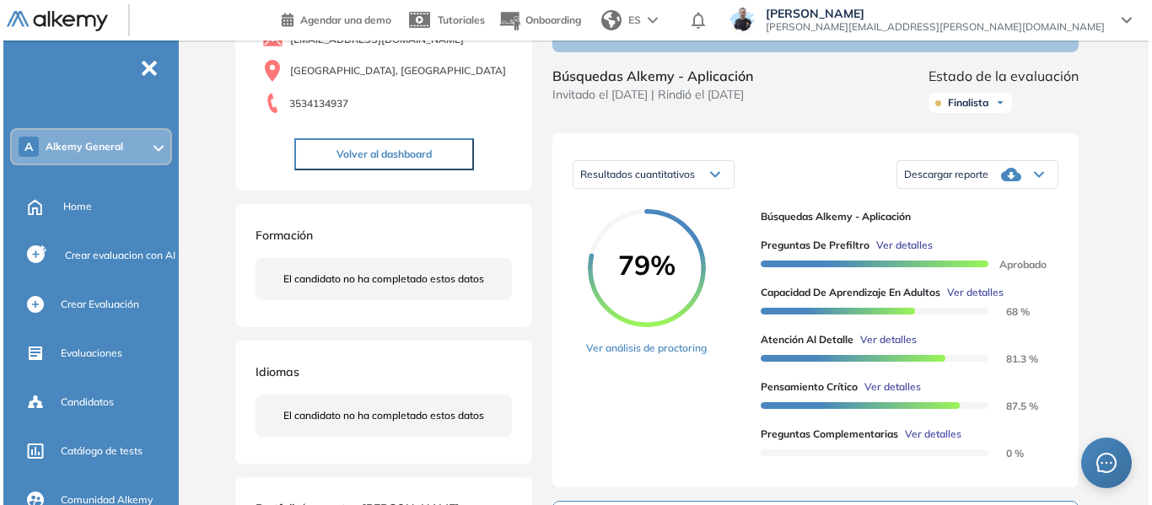
scroll to position [253, 0]
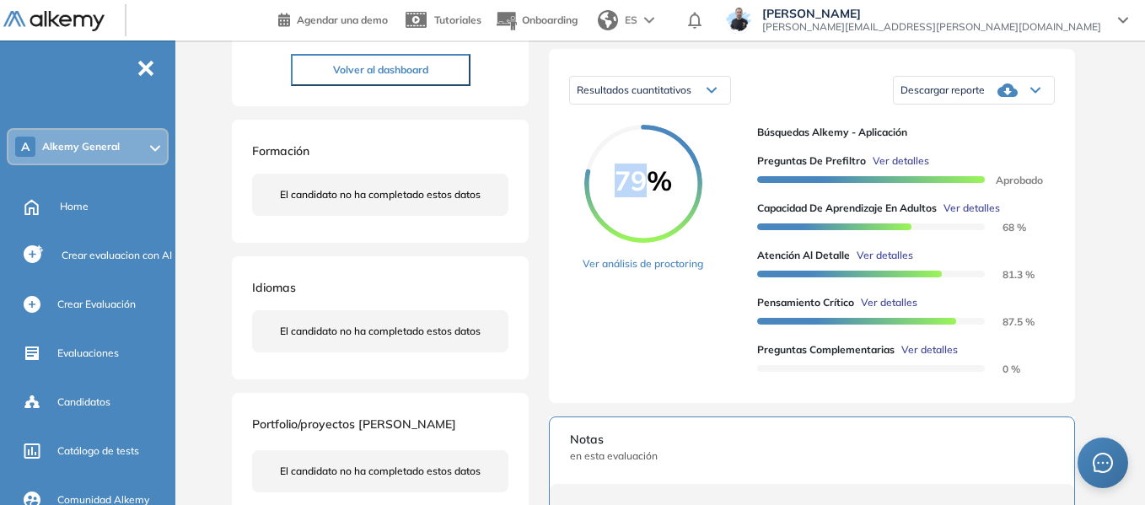
drag, startPoint x: 621, startPoint y: 206, endPoint x: 659, endPoint y: 207, distance: 38.0
click at [659, 194] on span "79%" at bounding box center [643, 180] width 118 height 27
click at [985, 216] on span "Ver detalles" at bounding box center [972, 208] width 57 height 15
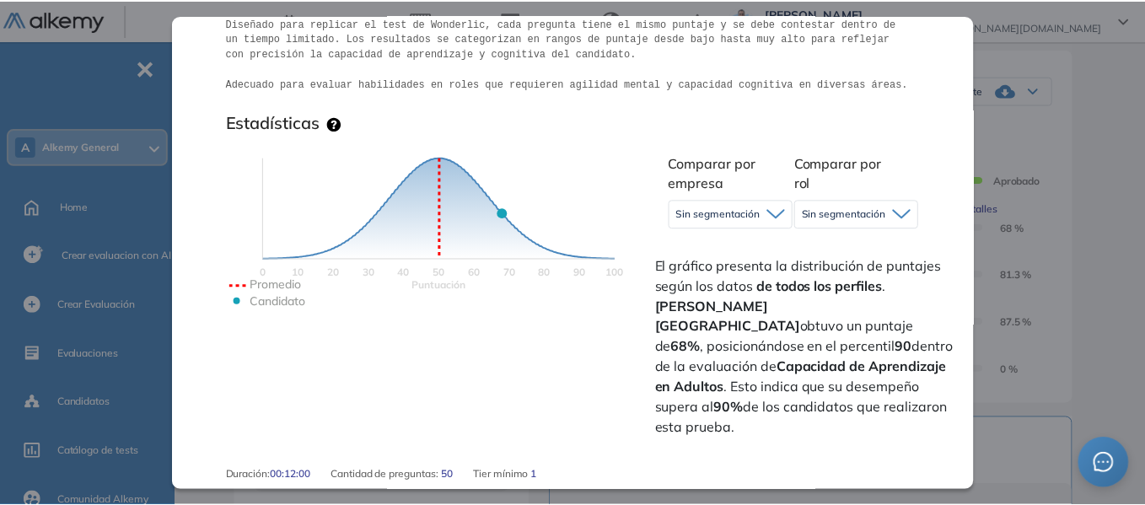
scroll to position [422, 0]
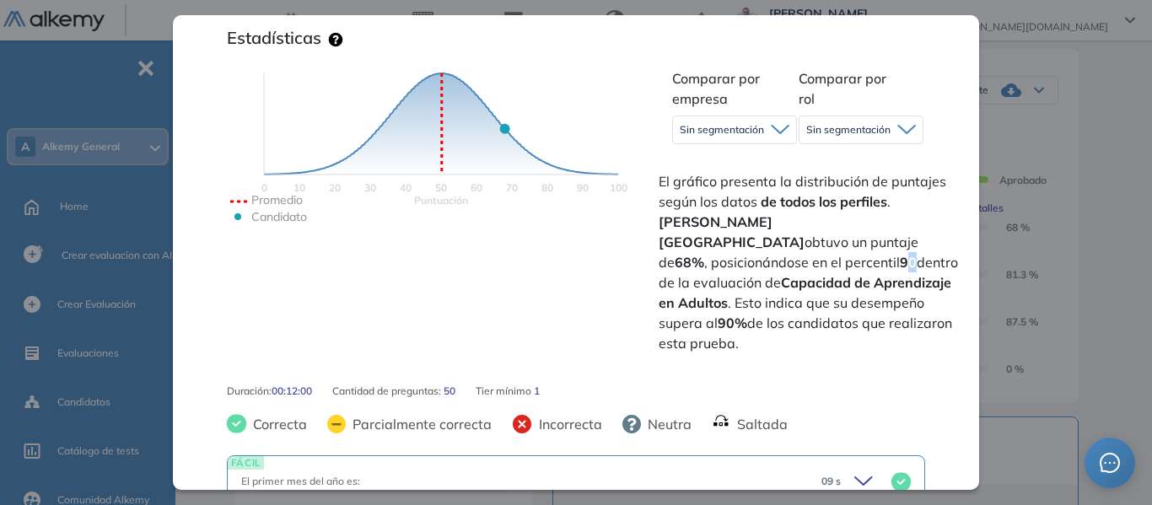
drag, startPoint x: 852, startPoint y: 243, endPoint x: 864, endPoint y: 243, distance: 11.8
click at [864, 243] on span "El gráfico presenta la distribución de puntajes según los datos de todos los pe…" at bounding box center [811, 262] width 304 height 182
drag, startPoint x: 846, startPoint y: 239, endPoint x: 865, endPoint y: 240, distance: 18.6
click at [865, 240] on span "El gráfico presenta la distribución de puntajes según los datos de todos los pe…" at bounding box center [811, 262] width 304 height 182
drag, startPoint x: 672, startPoint y: 302, endPoint x: 703, endPoint y: 302, distance: 30.4
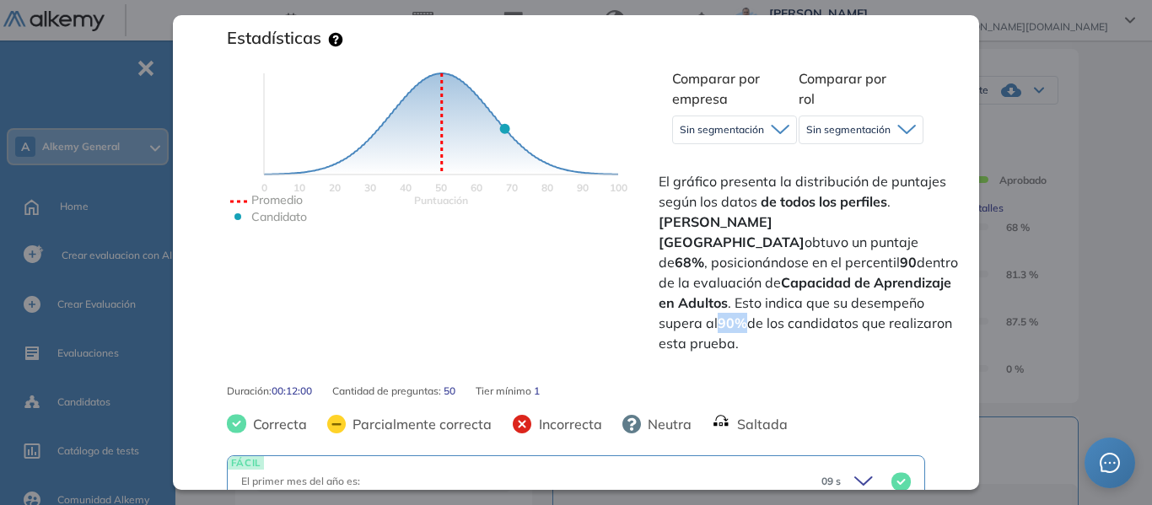
click at [703, 302] on span "El gráfico presenta la distribución de puntajes según los datos de todos los pe…" at bounding box center [811, 262] width 304 height 182
drag, startPoint x: 1091, startPoint y: 159, endPoint x: 1048, endPoint y: 120, distance: 57.3
click at [1091, 159] on div "Capacidad de Aprendizaje en Adultos Capacidad de Pensamiento Integrador Idiomas…" at bounding box center [667, 315] width 877 height 988
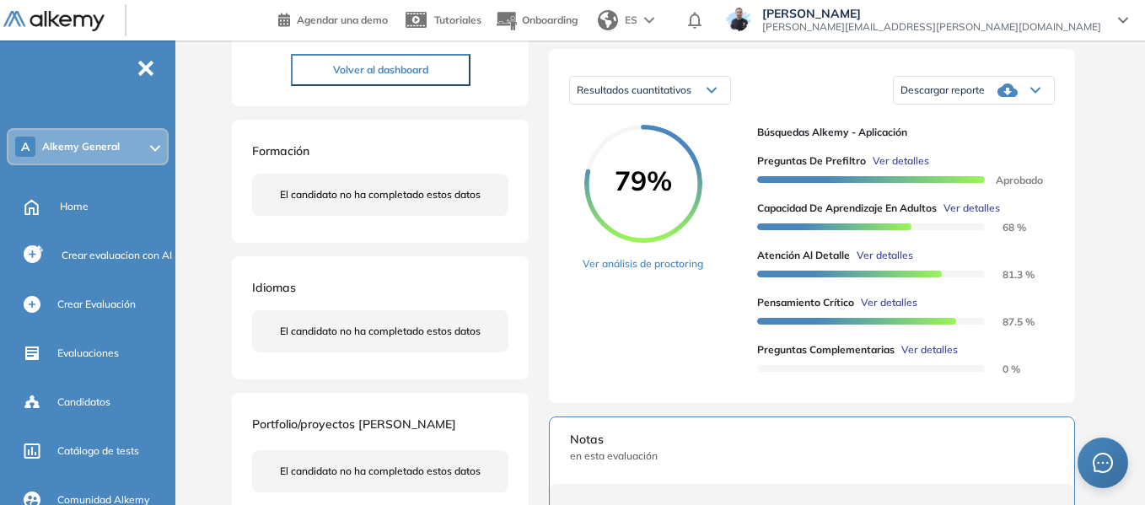
click at [1037, 93] on icon at bounding box center [1036, 91] width 8 height 4
click at [988, 149] on li "Descargar informe resumido" at bounding box center [965, 140] width 126 height 17
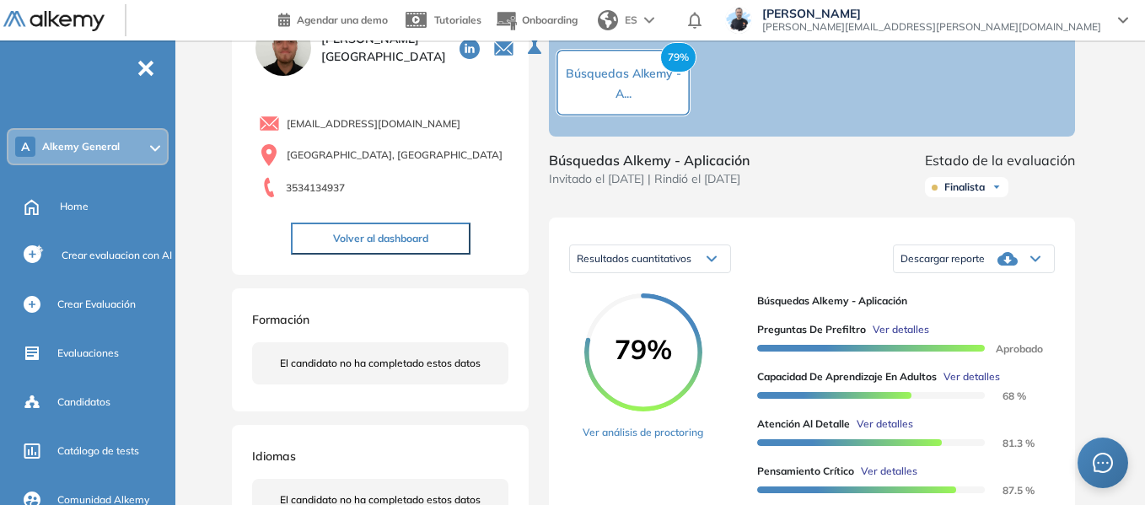
scroll to position [0, 0]
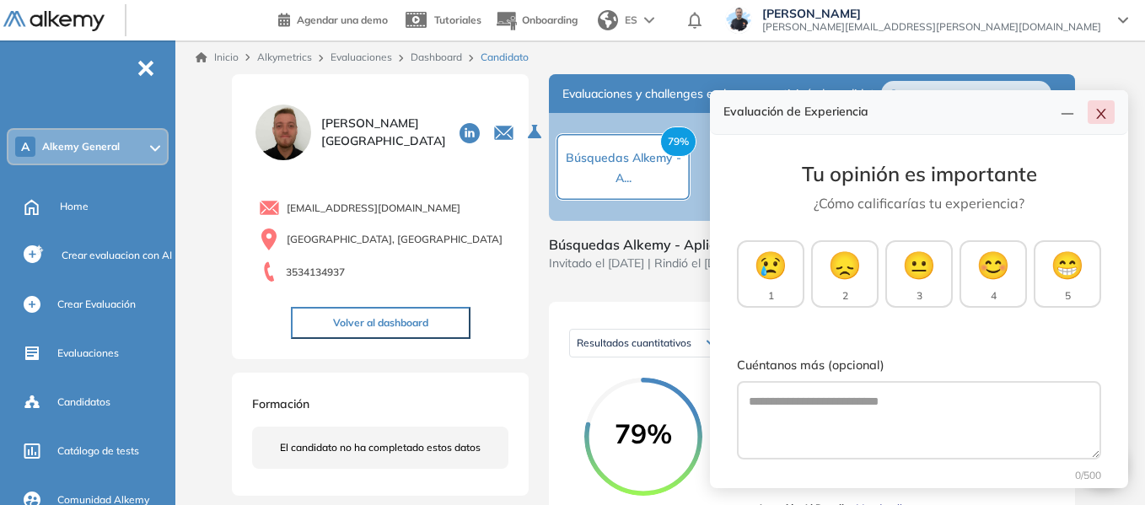
click at [1109, 113] on button "button" at bounding box center [1101, 112] width 27 height 24
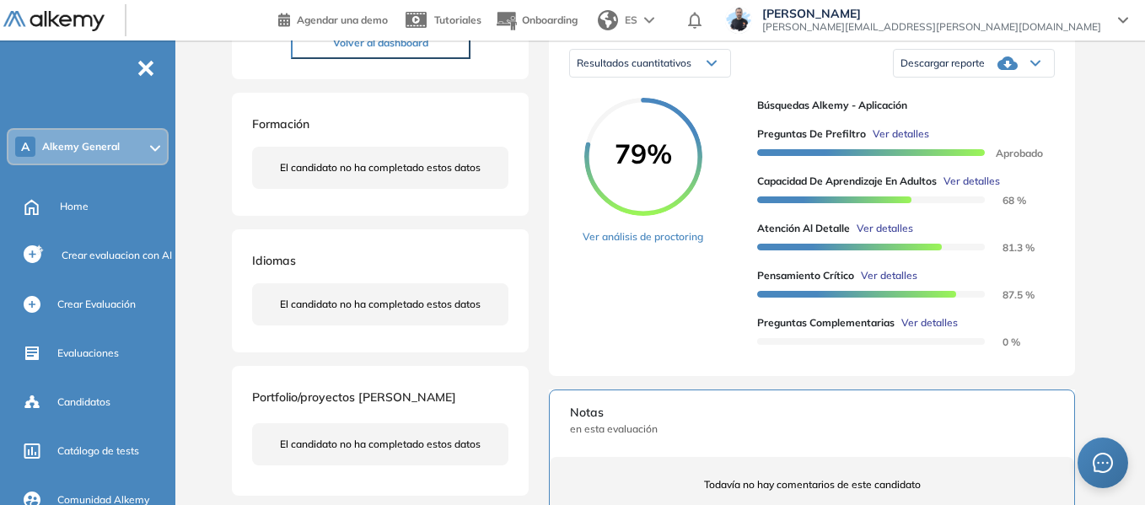
scroll to position [253, 0]
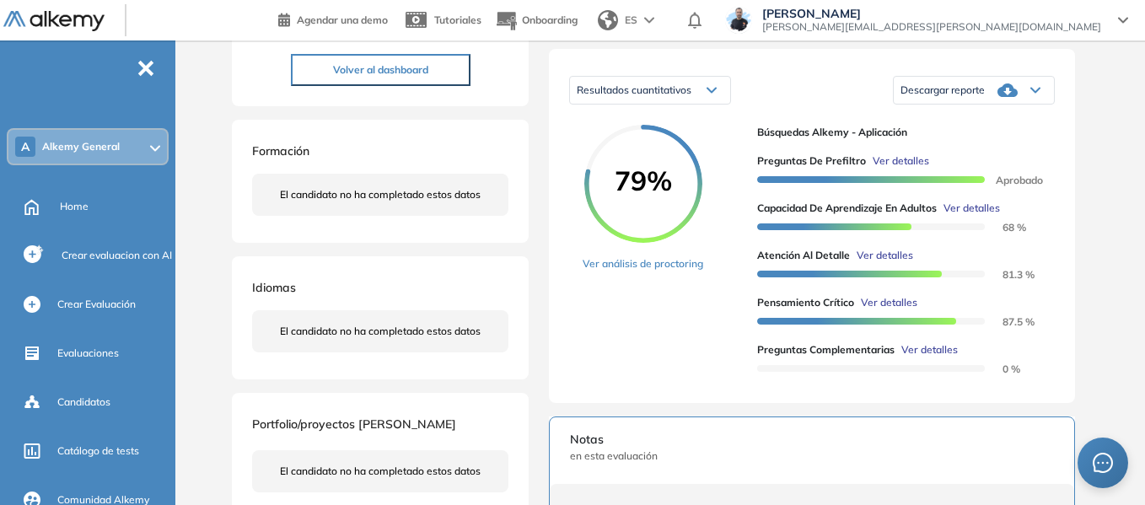
click at [106, 151] on span "Alkemy General" at bounding box center [81, 146] width 78 height 13
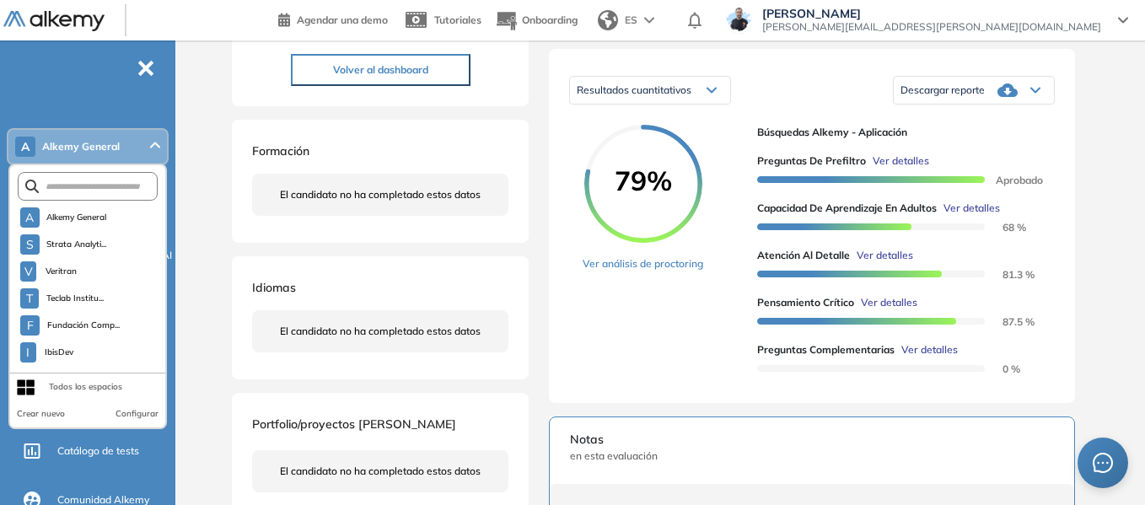
scroll to position [4970, 0]
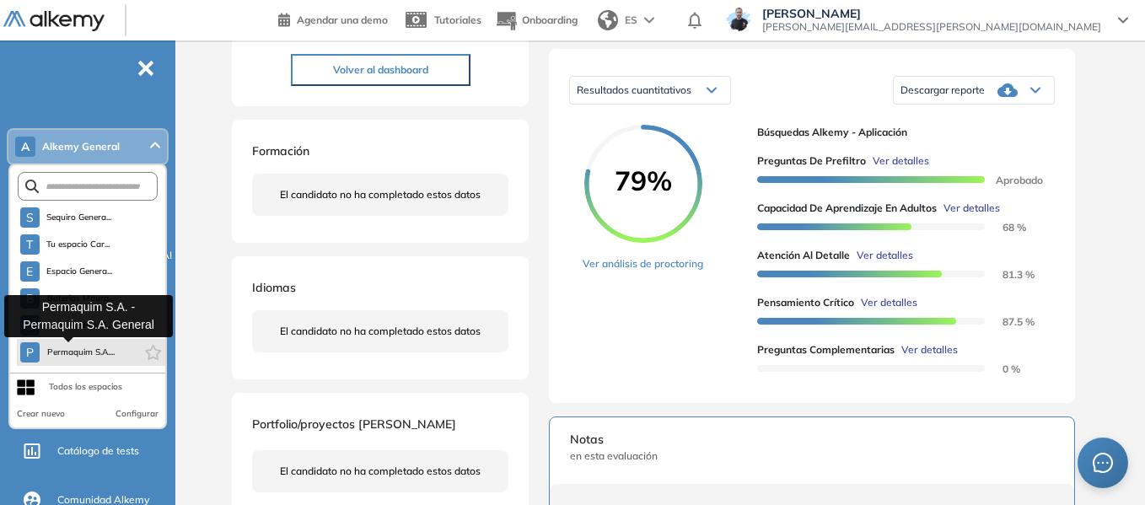
click at [87, 349] on span "Permaquim S.A...." at bounding box center [80, 352] width 68 height 13
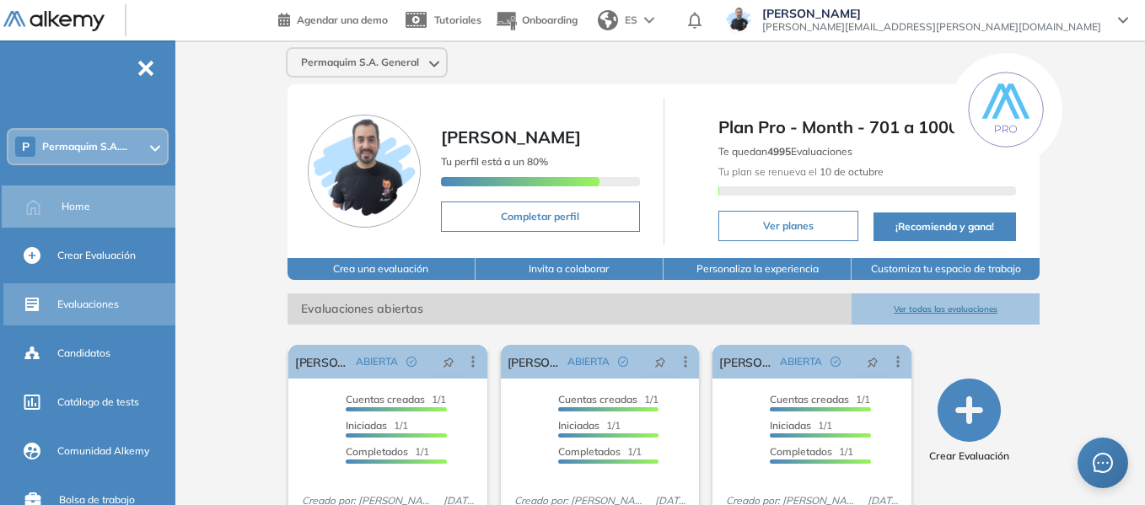
click at [100, 293] on div "Evaluaciones" at bounding box center [114, 304] width 115 height 29
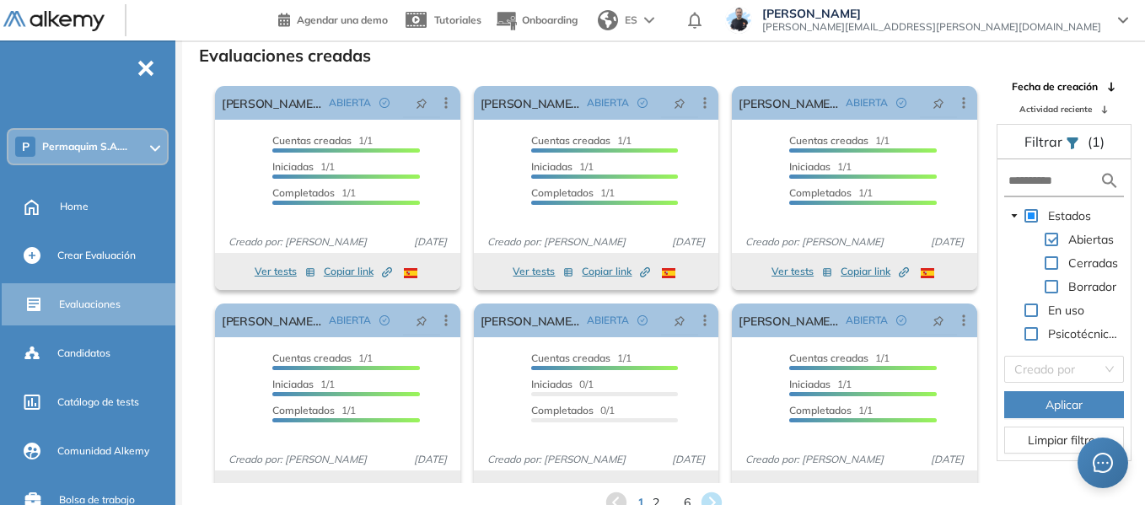
scroll to position [40, 0]
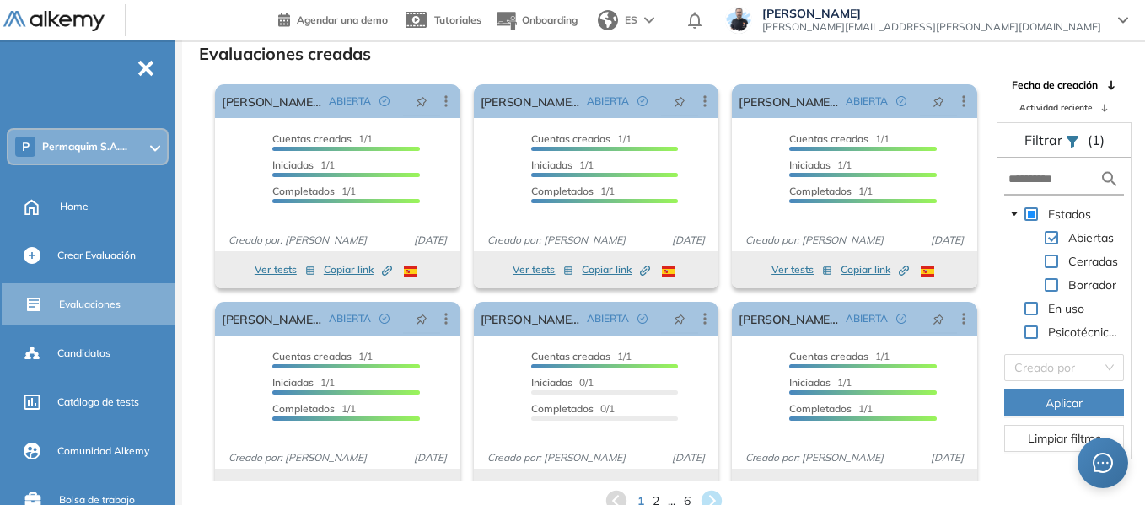
click at [1056, 278] on span at bounding box center [1051, 284] width 13 height 13
click at [1064, 405] on span "Aplicar" at bounding box center [1064, 403] width 37 height 19
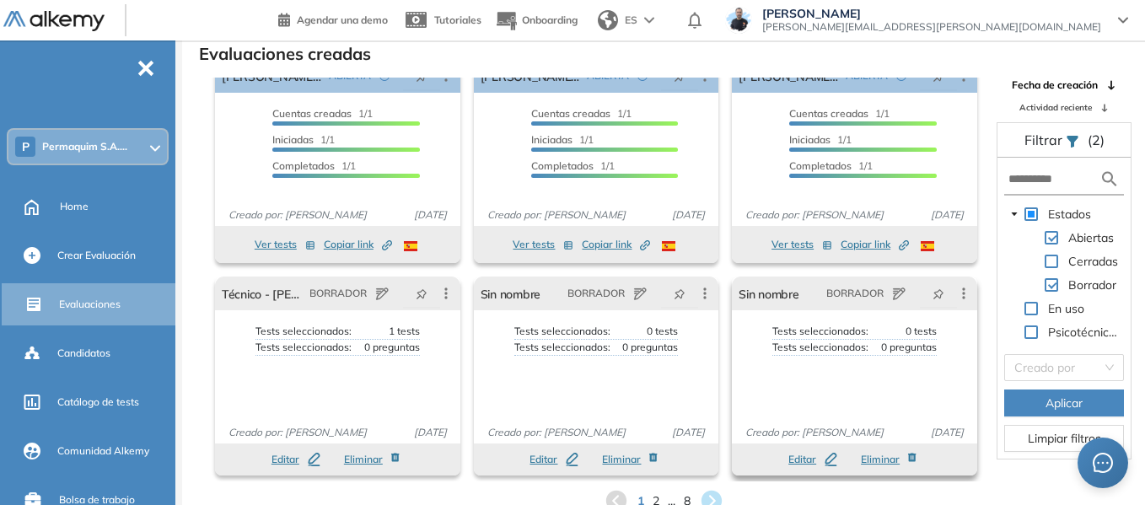
scroll to position [26, 0]
click at [1036, 178] on input "text" at bounding box center [1054, 179] width 91 height 18
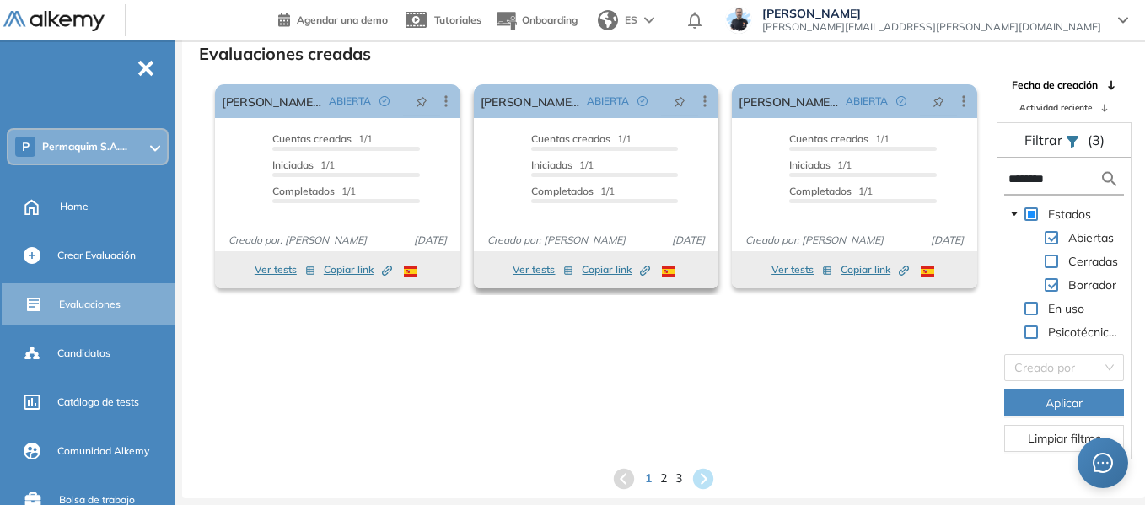
scroll to position [0, 0]
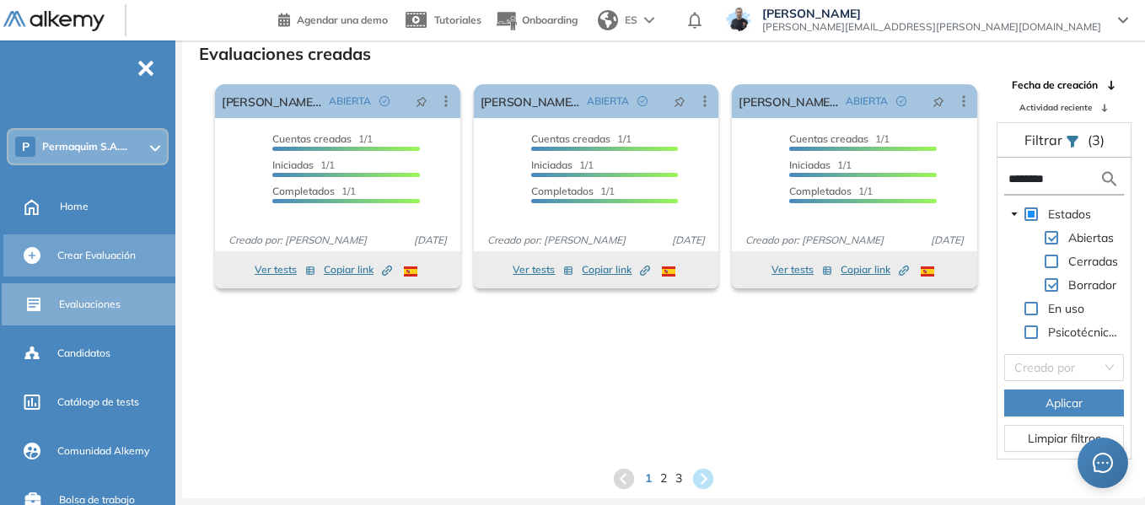
type input "********"
click at [86, 251] on span "Crear Evaluación" at bounding box center [96, 255] width 78 height 15
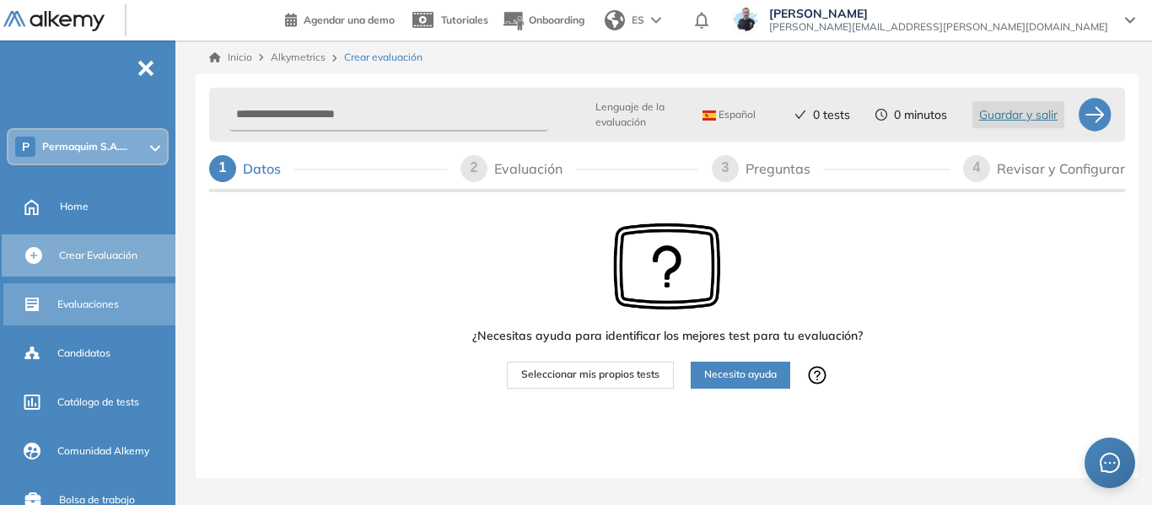
click at [78, 305] on span "Evaluaciones" at bounding box center [88, 304] width 62 height 15
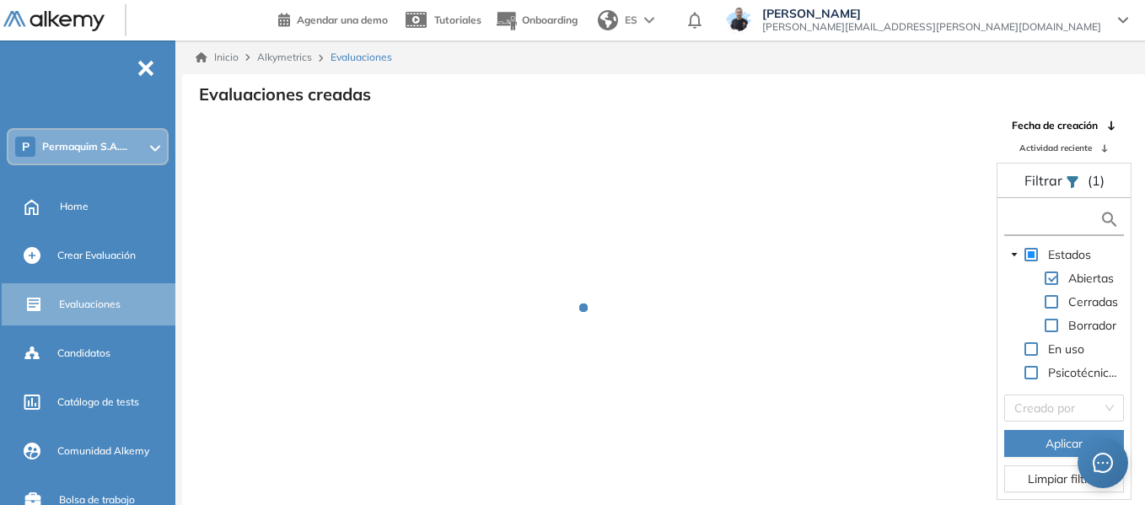
click at [1048, 217] on input "text" at bounding box center [1054, 220] width 91 height 18
click at [1053, 326] on span at bounding box center [1051, 325] width 13 height 13
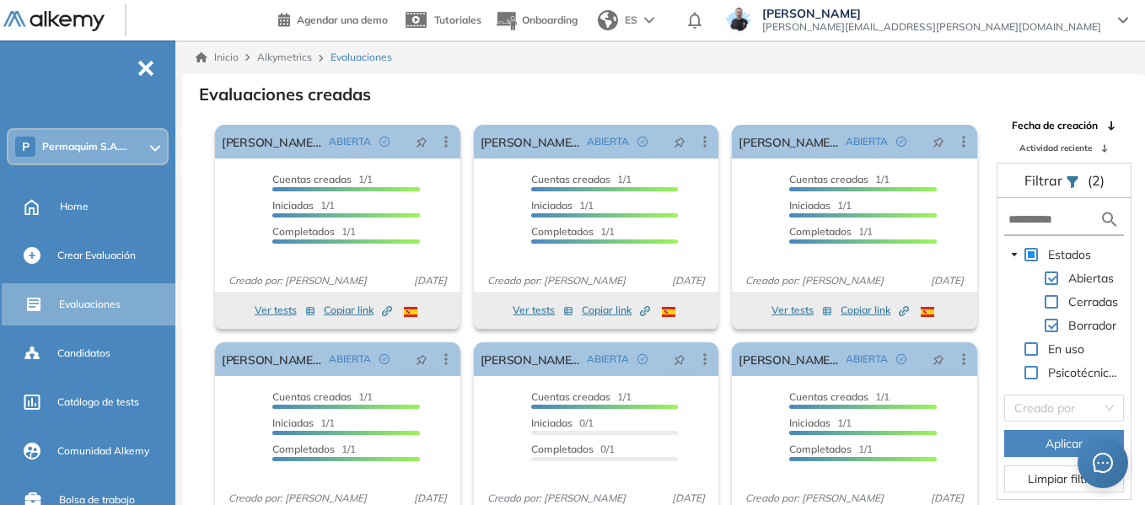
click at [1043, 443] on button "Aplicar" at bounding box center [1065, 443] width 120 height 27
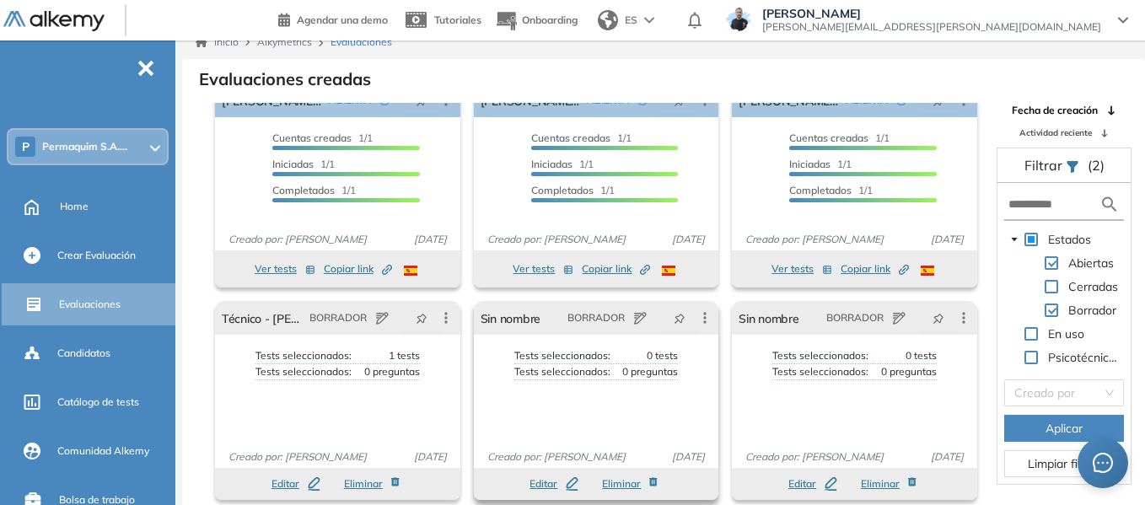
scroll to position [40, 0]
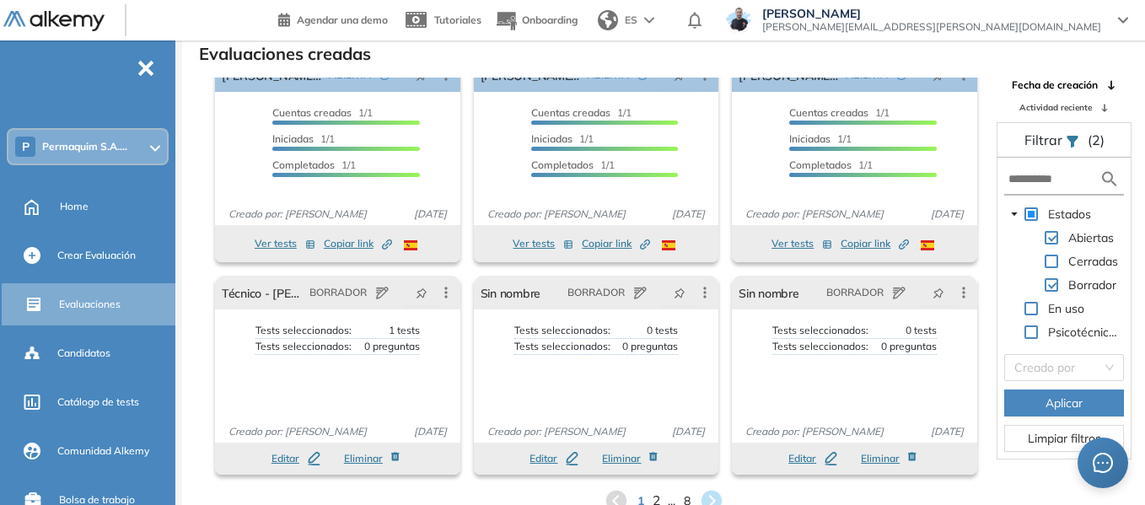
click at [654, 498] on span "2" at bounding box center [656, 501] width 8 height 19
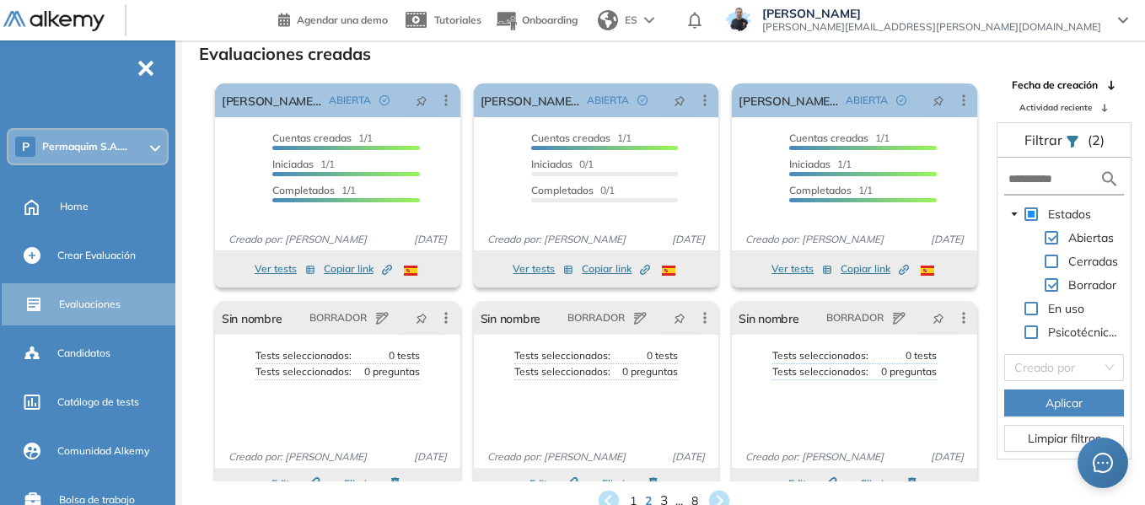
click at [663, 498] on span "3" at bounding box center [664, 501] width 8 height 19
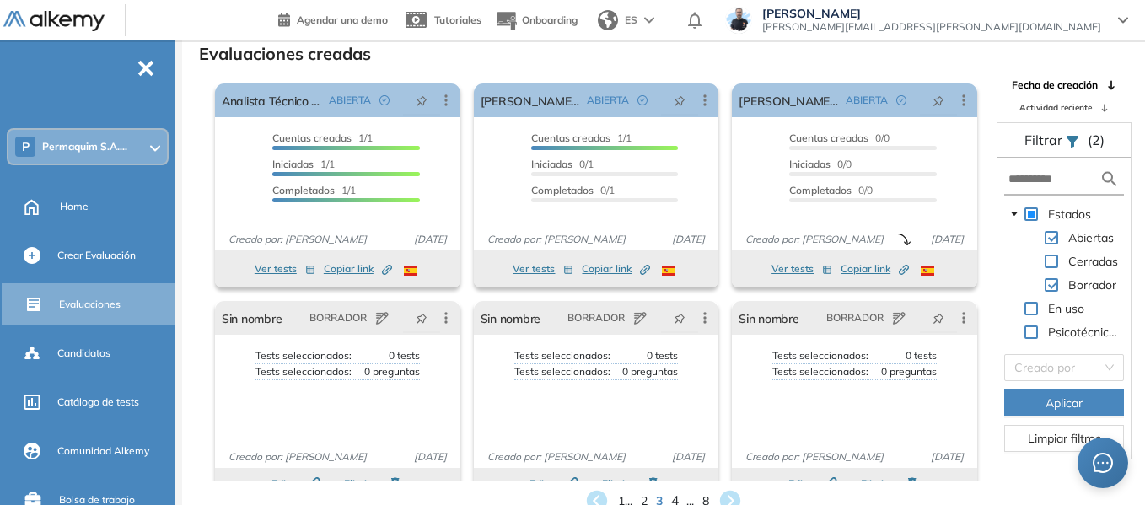
click at [676, 499] on span "4" at bounding box center [675, 501] width 8 height 19
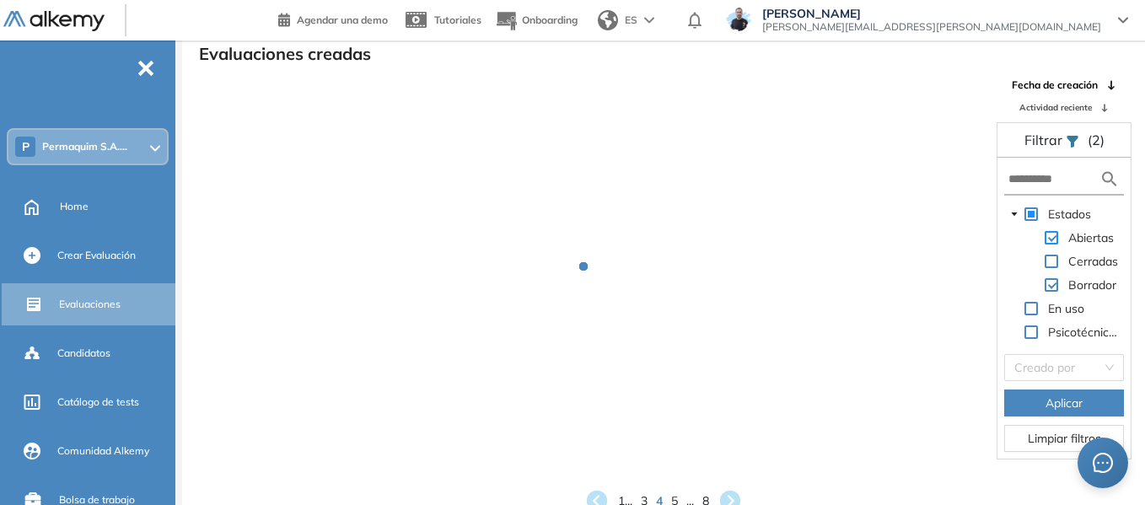
click at [1055, 240] on span at bounding box center [1051, 237] width 13 height 13
click at [1069, 401] on span "Aplicar" at bounding box center [1064, 403] width 37 height 19
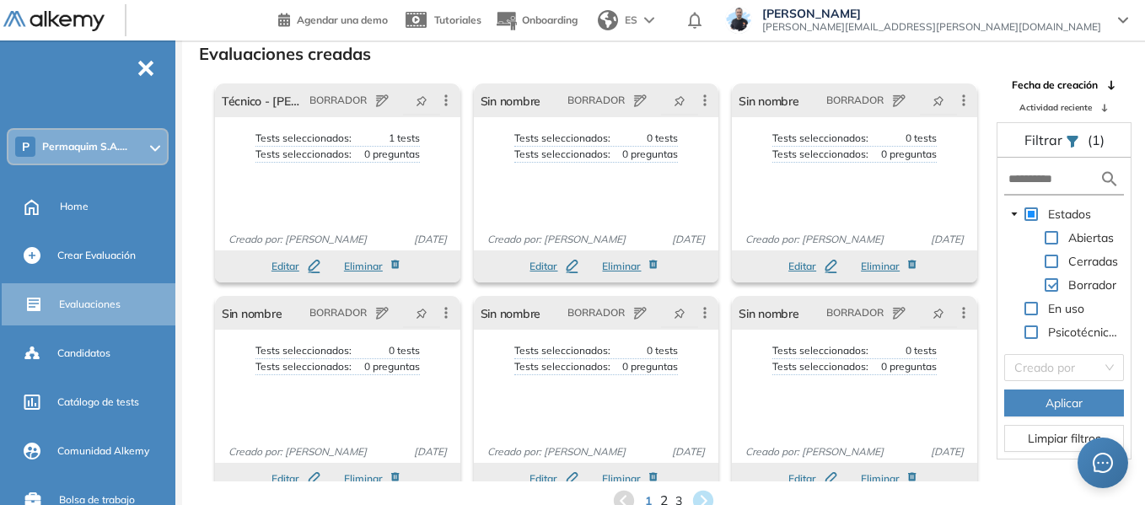
click at [666, 496] on span "2" at bounding box center [664, 501] width 8 height 19
click at [681, 501] on span "3" at bounding box center [680, 501] width 8 height 19
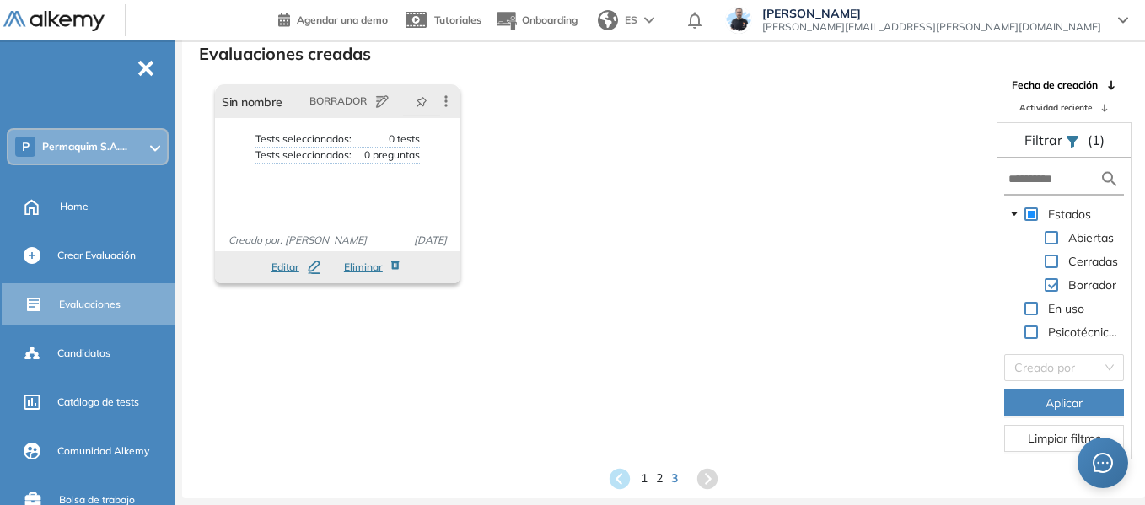
scroll to position [0, 0]
click at [644, 473] on span "1" at bounding box center [645, 478] width 8 height 19
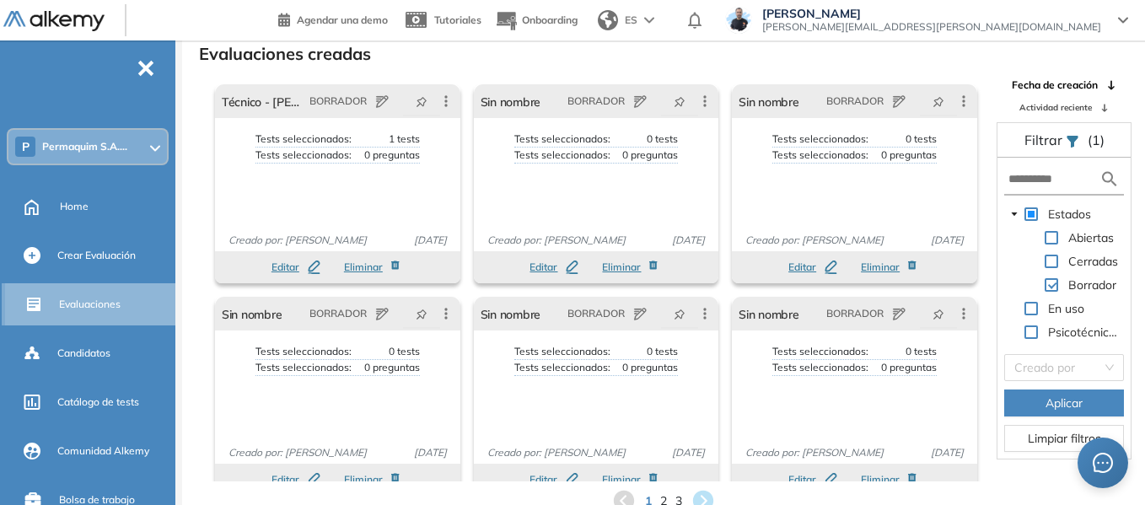
click at [100, 309] on span "Evaluaciones" at bounding box center [90, 304] width 62 height 15
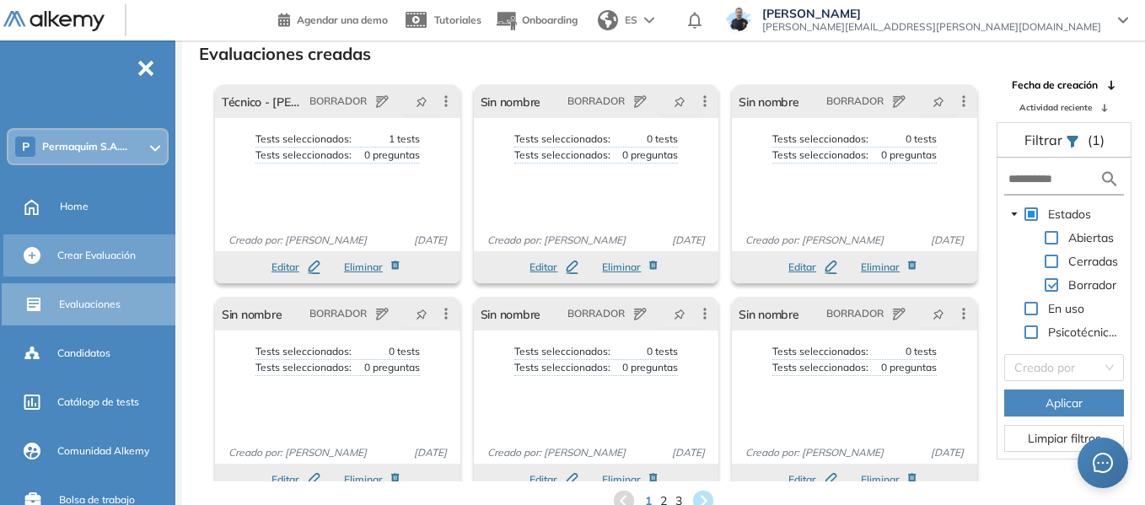
click at [103, 252] on span "Crear Evaluación" at bounding box center [96, 255] width 78 height 15
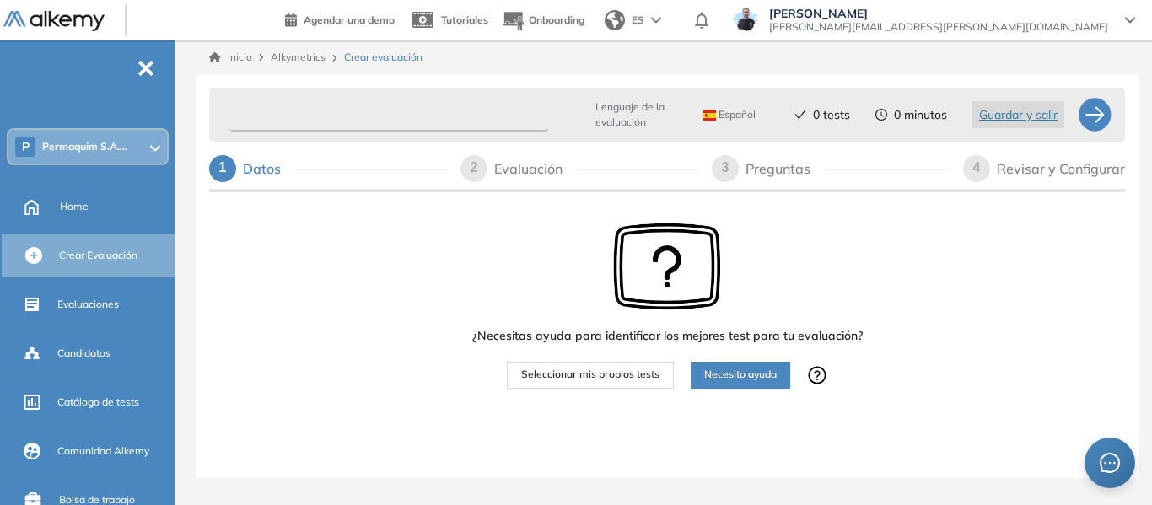
click at [346, 111] on input "text" at bounding box center [388, 115] width 319 height 33
click at [299, 120] on input "text" at bounding box center [388, 115] width 319 height 33
type input "**********"
click at [615, 371] on span "Seleccionar mis propios tests" at bounding box center [590, 375] width 138 height 16
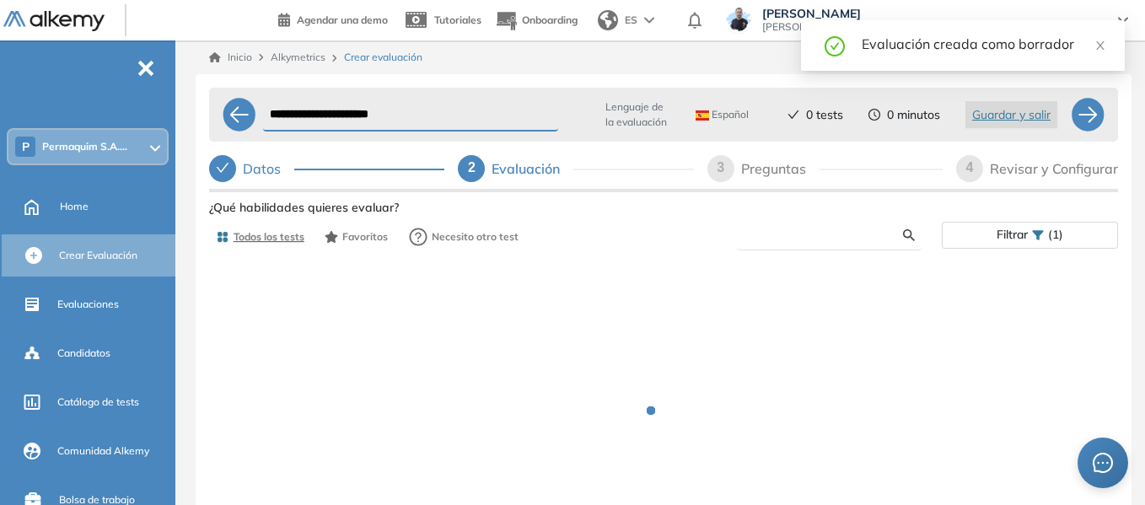
click at [796, 238] on input "text" at bounding box center [827, 235] width 153 height 15
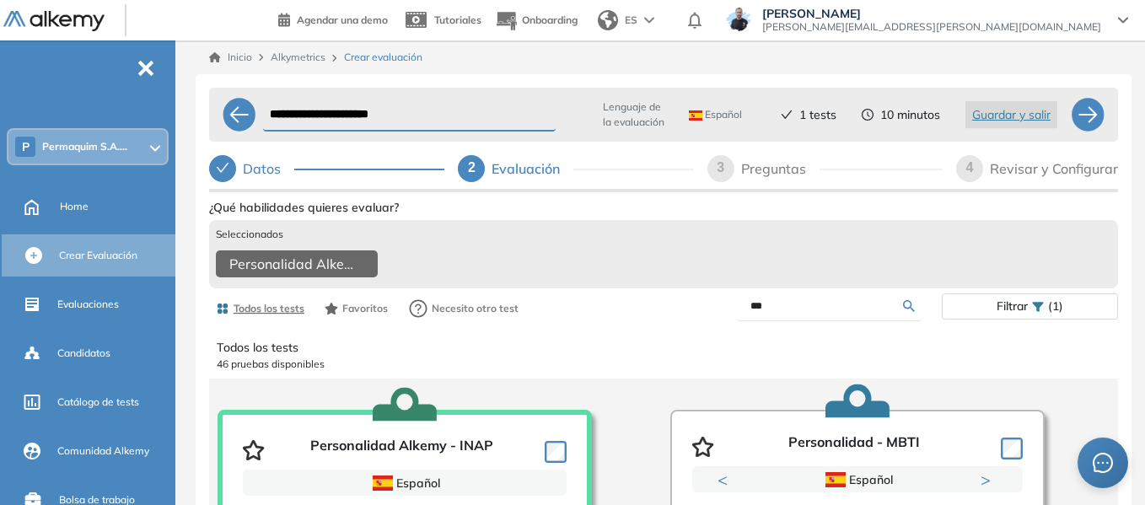
drag, startPoint x: 777, startPoint y: 320, endPoint x: 709, endPoint y: 316, distance: 67.6
click at [709, 316] on div "***" at bounding box center [803, 307] width 278 height 30
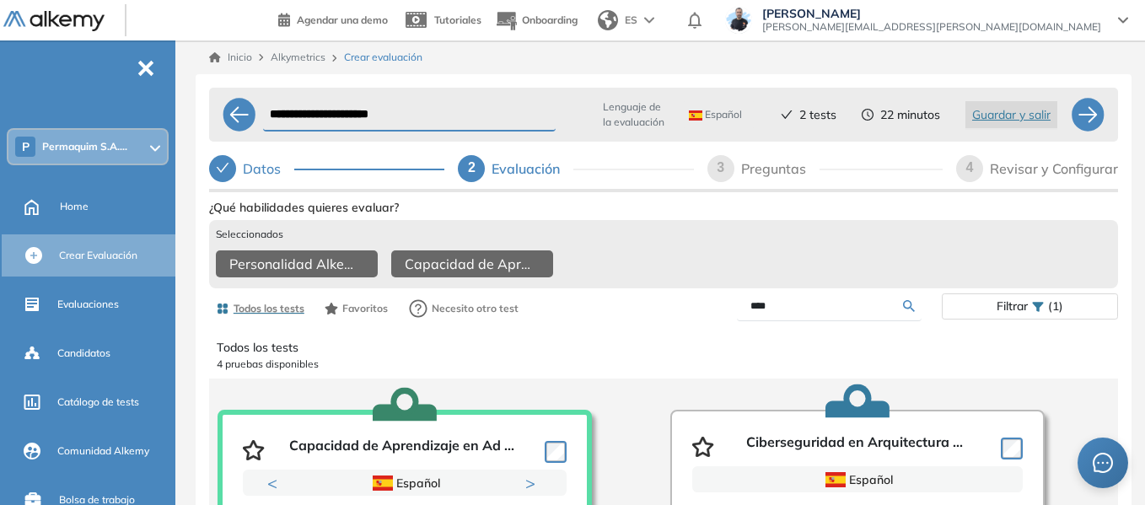
drag, startPoint x: 793, startPoint y: 315, endPoint x: 702, endPoint y: 318, distance: 91.1
click at [702, 318] on div "****" at bounding box center [803, 307] width 278 height 30
type input "******"
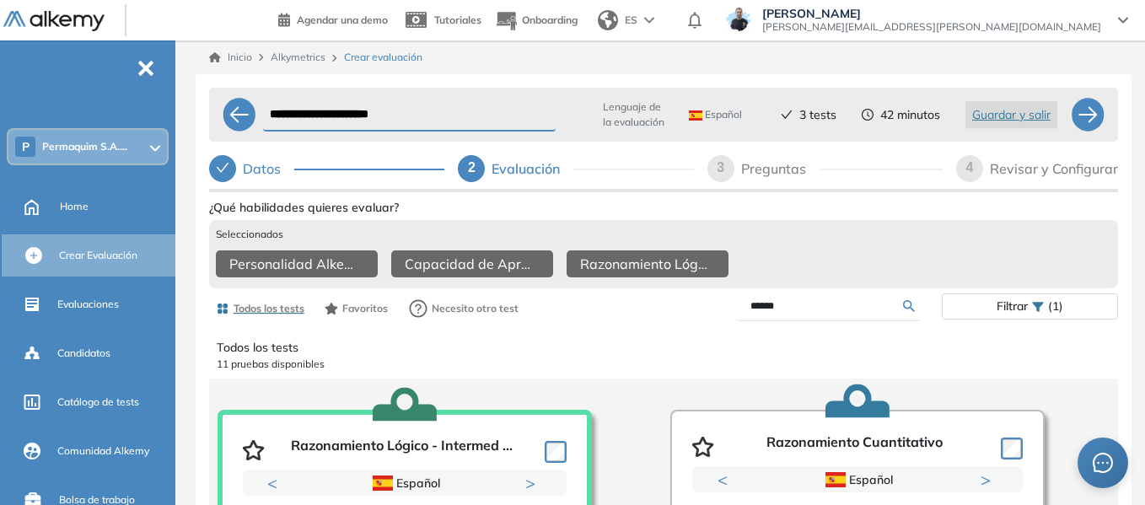
drag, startPoint x: 796, startPoint y: 321, endPoint x: 668, endPoint y: 316, distance: 128.3
click at [668, 316] on div "******" at bounding box center [803, 307] width 278 height 30
type input "***"
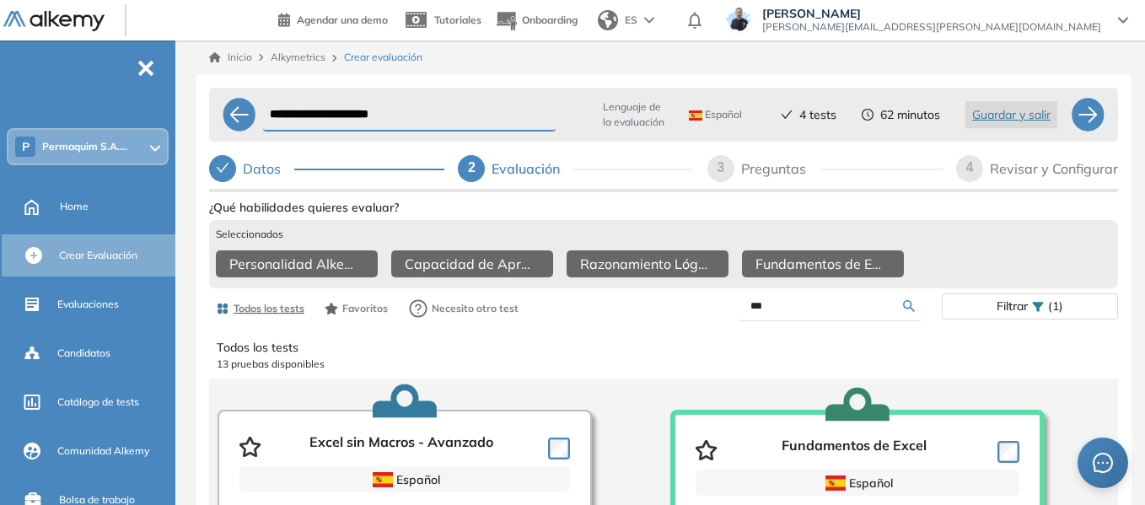
drag, startPoint x: 784, startPoint y: 321, endPoint x: 698, endPoint y: 322, distance: 86.0
click at [698, 321] on div "***" at bounding box center [803, 307] width 278 height 30
type input "*****"
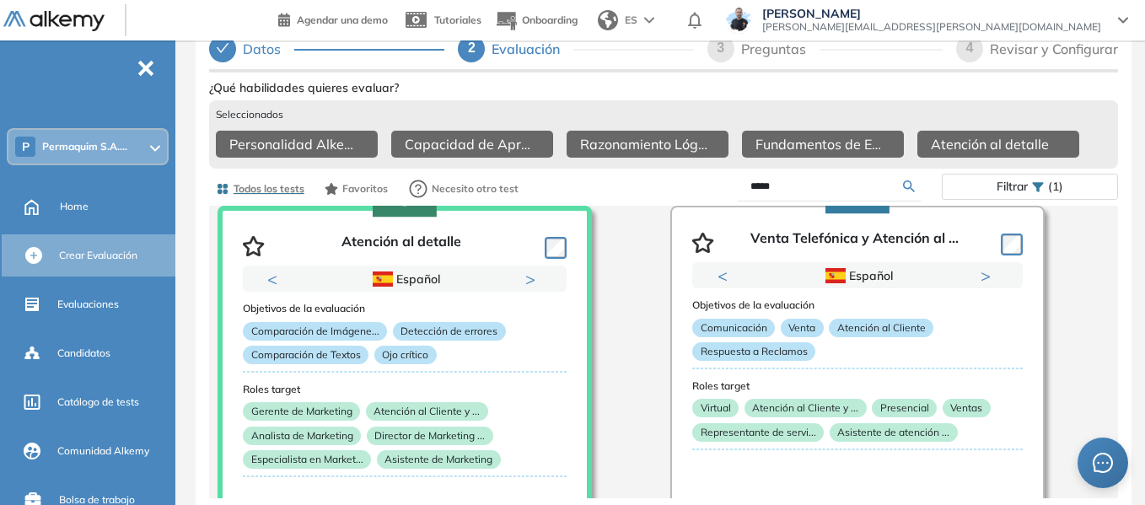
scroll to position [169, 0]
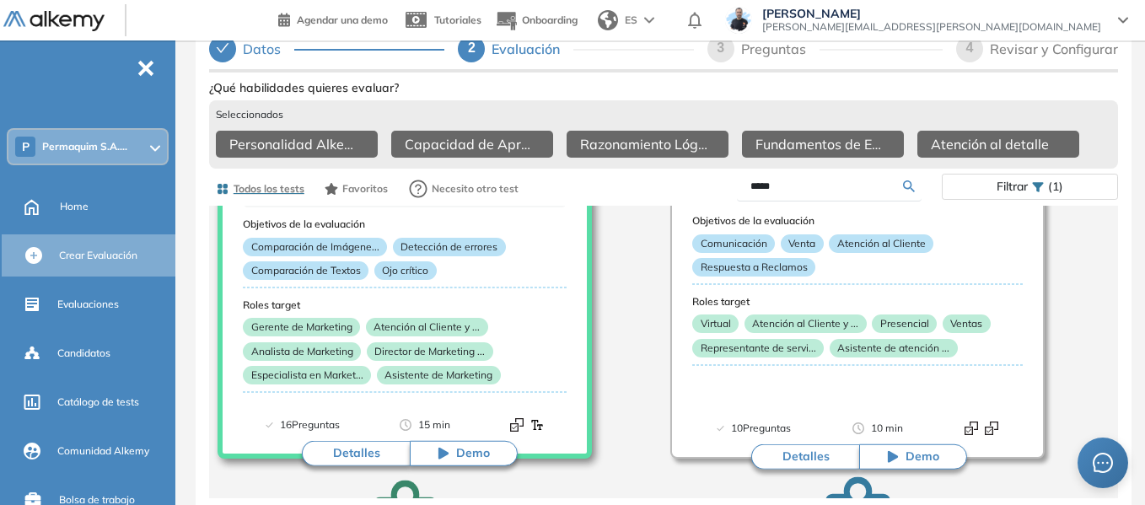
click at [359, 453] on button "Detalles" at bounding box center [356, 453] width 108 height 25
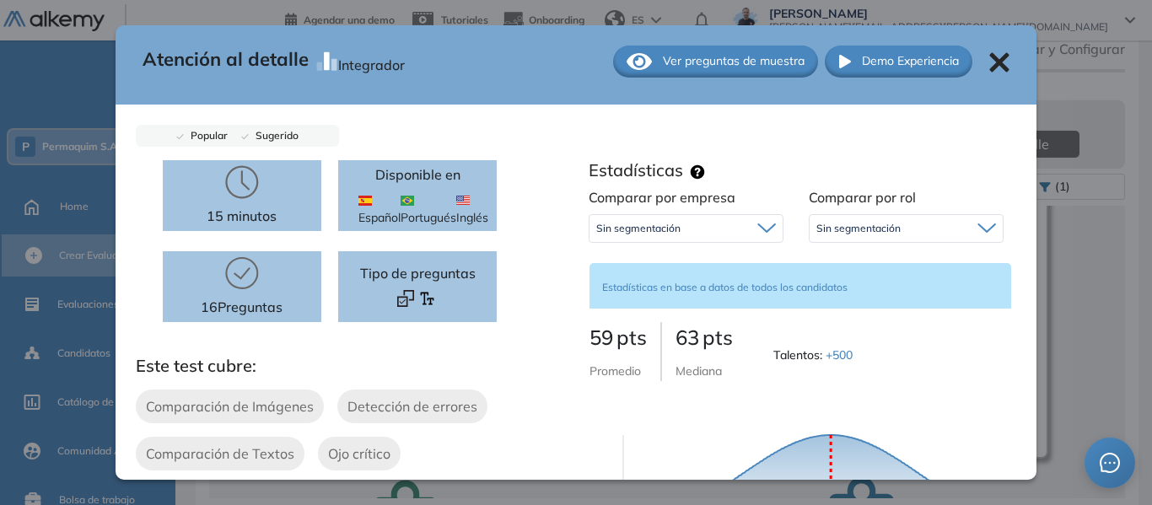
scroll to position [0, 0]
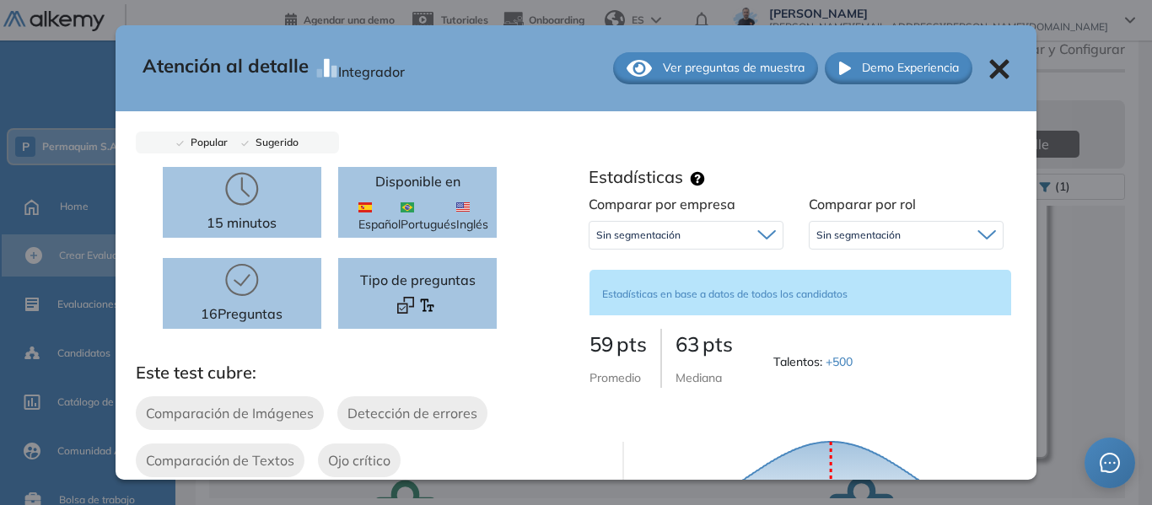
click at [990, 62] on icon at bounding box center [999, 68] width 19 height 19
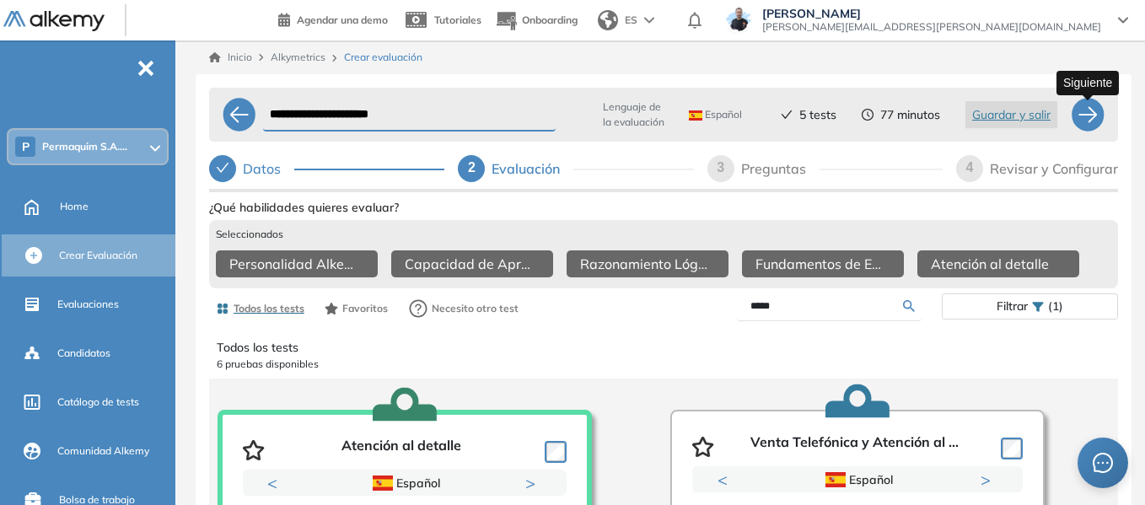
click at [1078, 120] on div at bounding box center [1088, 115] width 34 height 34
select select "*****"
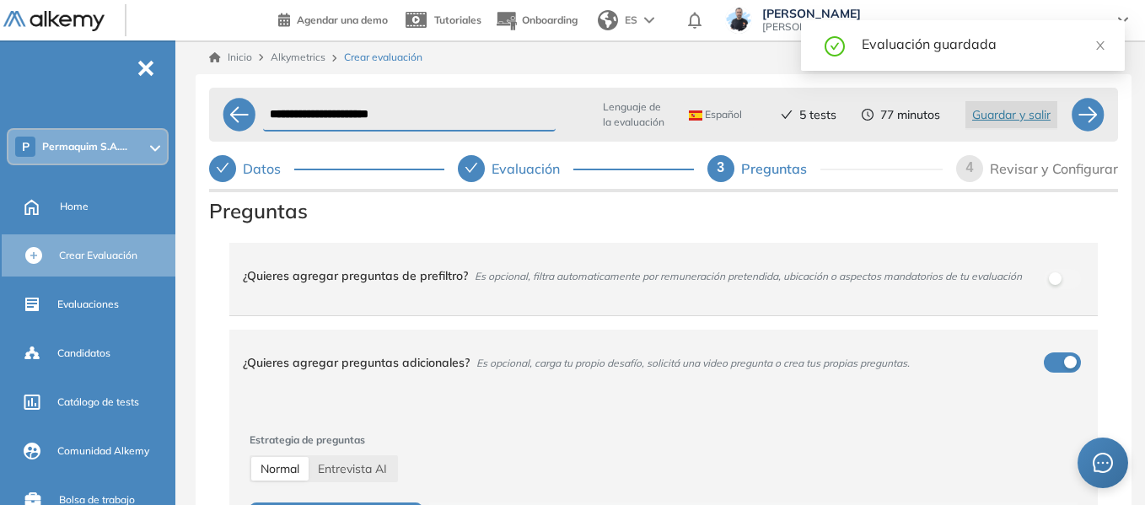
click at [191, 278] on div "**********" at bounding box center [663, 323] width 963 height 567
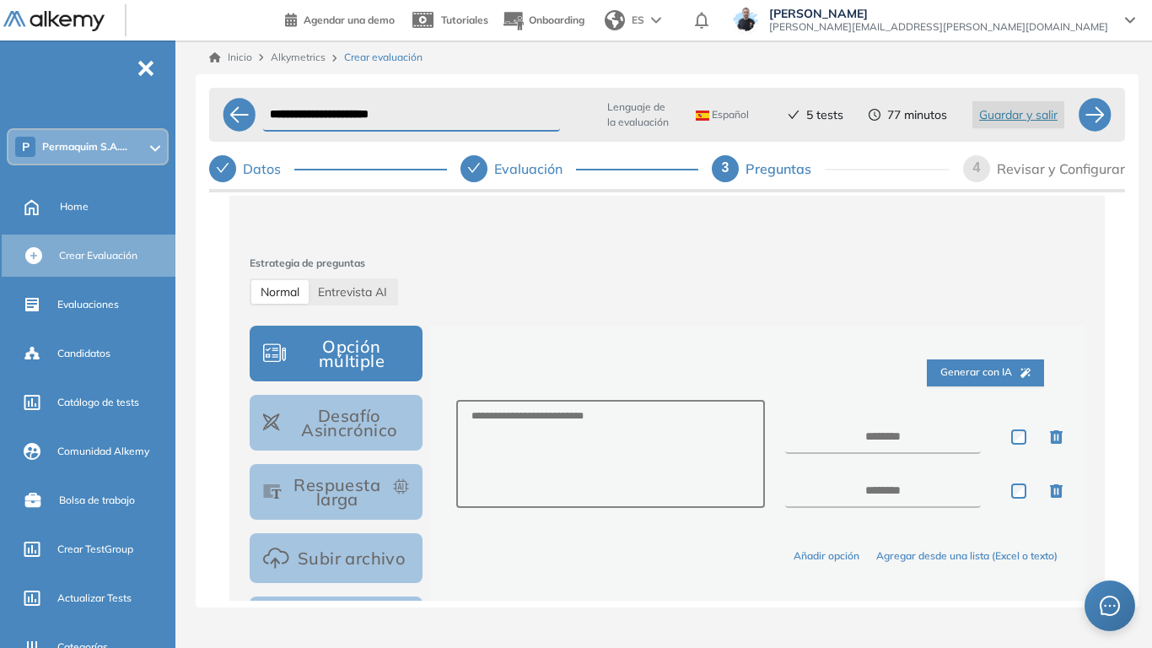
scroll to position [169, 0]
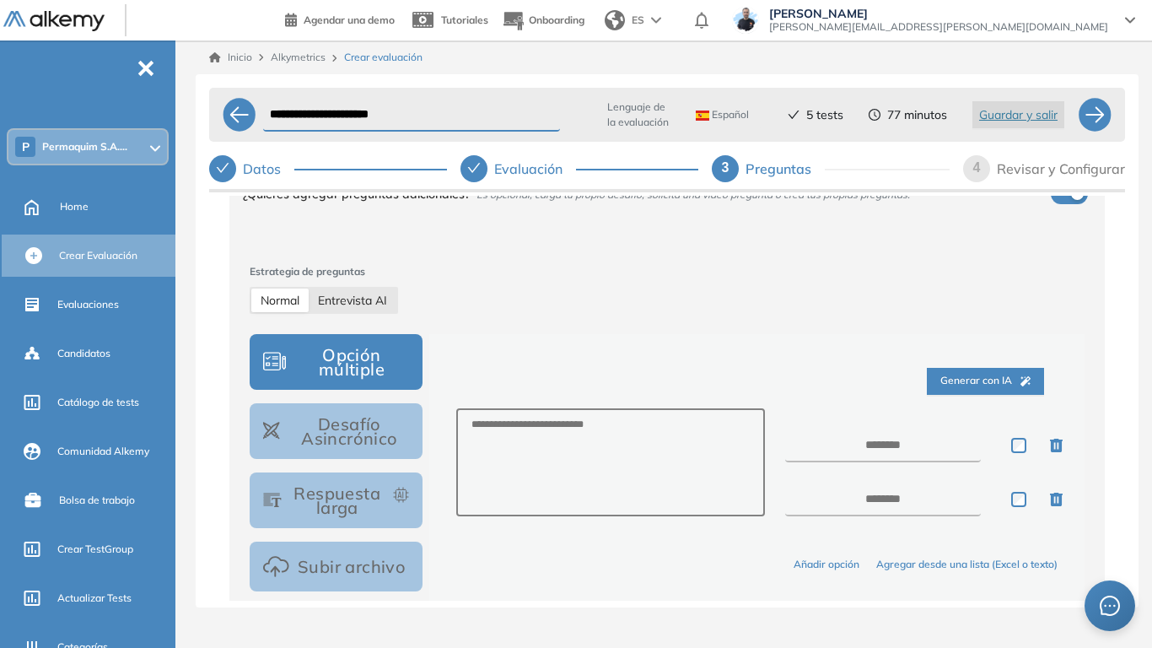
click at [371, 305] on span "Entrevista AI" at bounding box center [352, 300] width 69 height 15
select select "***"
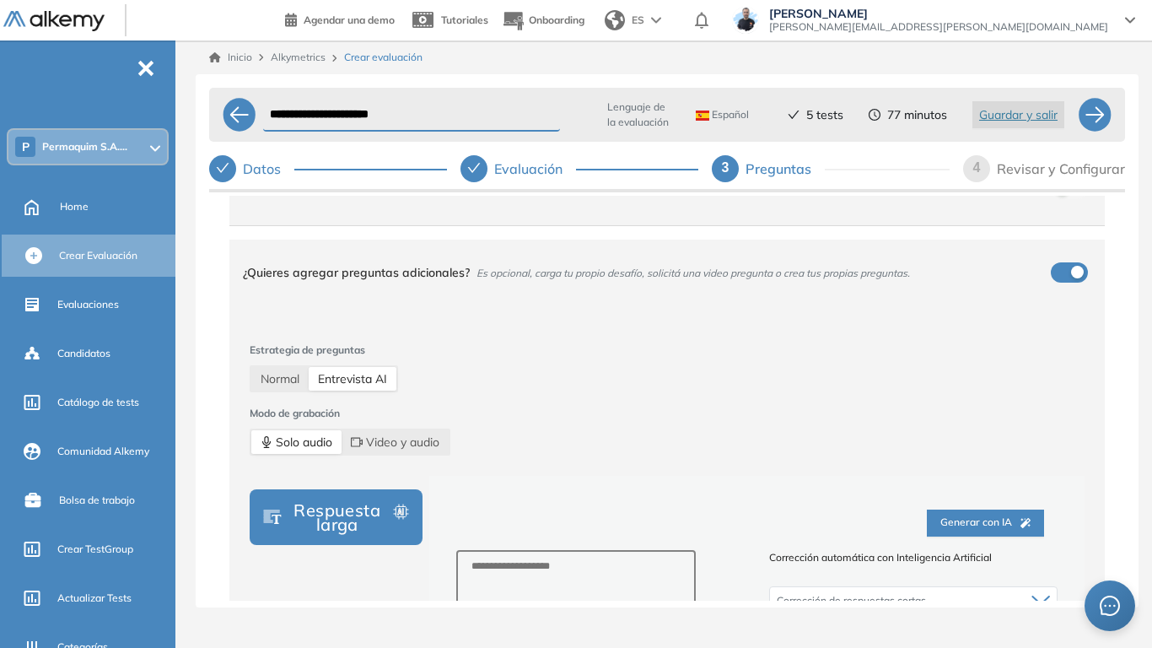
scroll to position [0, 0]
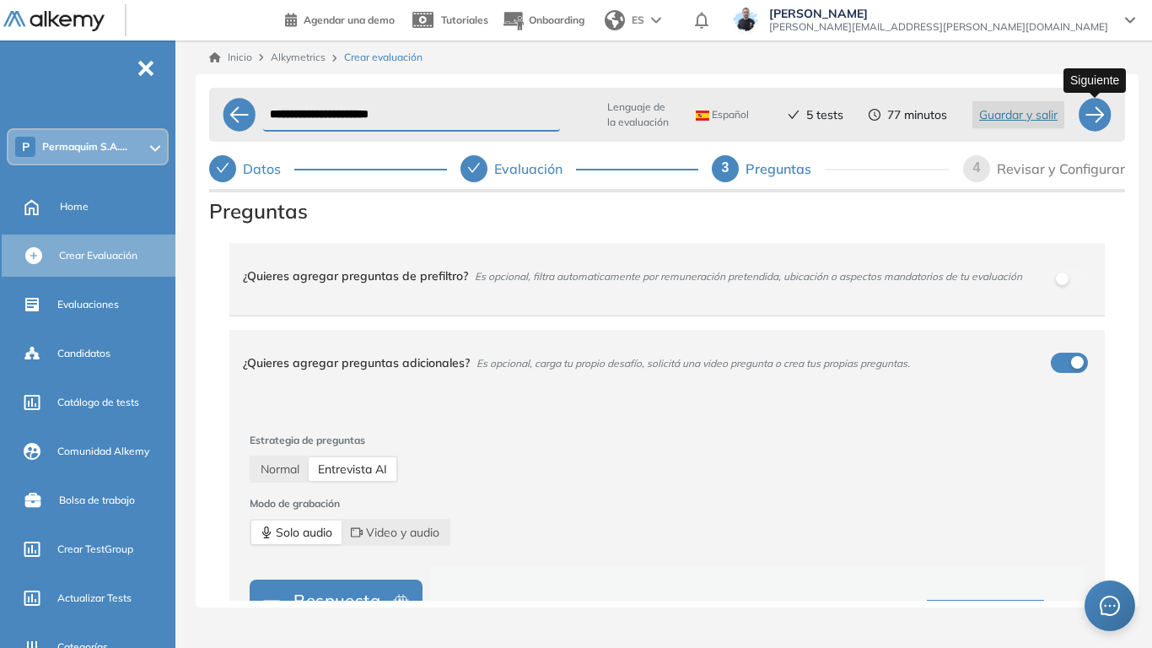
click at [1091, 118] on div at bounding box center [1095, 115] width 34 height 34
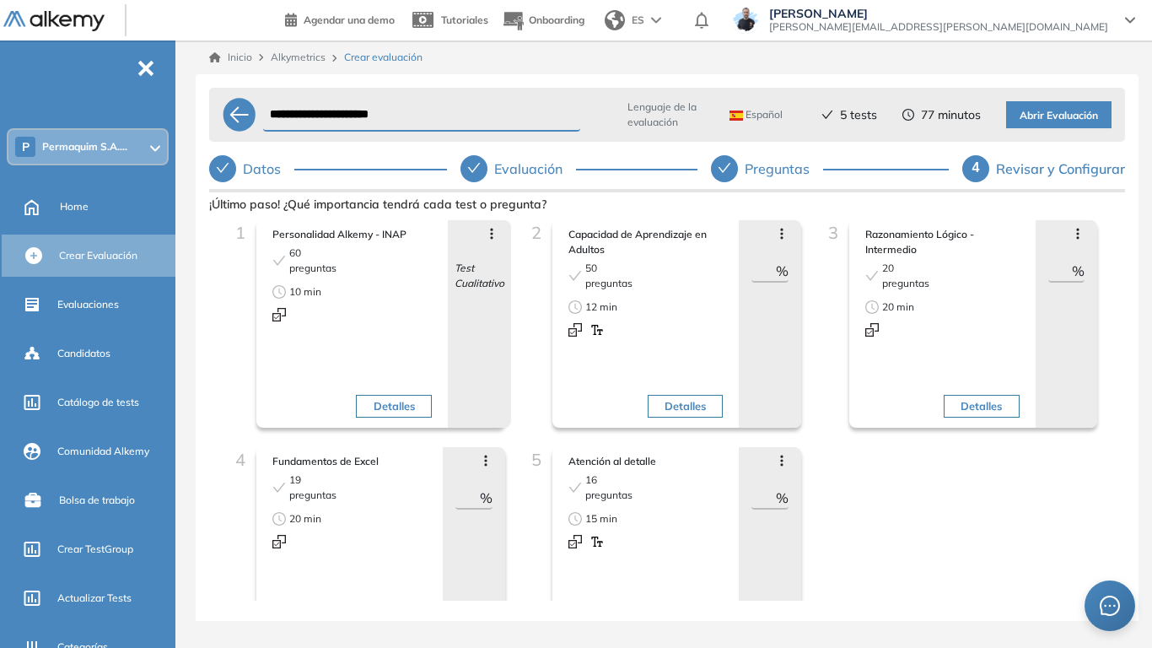
drag, startPoint x: 751, startPoint y: 267, endPoint x: 773, endPoint y: 267, distance: 21.9
click at [773, 267] on div "** %" at bounding box center [769, 272] width 37 height 22
type input "**"
drag, startPoint x: 1043, startPoint y: 266, endPoint x: 1069, endPoint y: 271, distance: 26.6
click at [1069, 271] on div "** %" at bounding box center [1066, 272] width 37 height 22
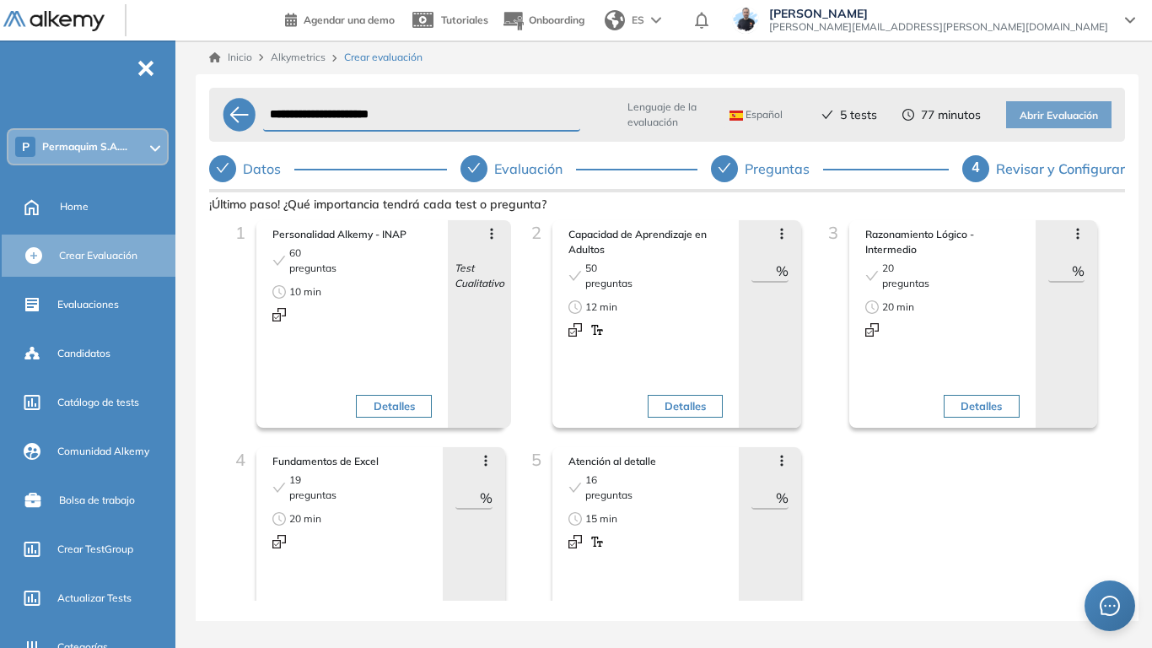
type input "**"
drag, startPoint x: 457, startPoint y: 495, endPoint x: 513, endPoint y: 507, distance: 56.9
click at [513, 504] on div "4 Fundamentos de Excel 19 preguntas 20 min Detalles Avanzar posición Retroceder…" at bounding box center [371, 560] width 296 height 227
type input "**"
click at [838, 504] on div "1 Personalidad Alkemy - INAP 60 preguntas 10 min Detalles Avanzar posición Retr…" at bounding box center [667, 447] width 889 height 454
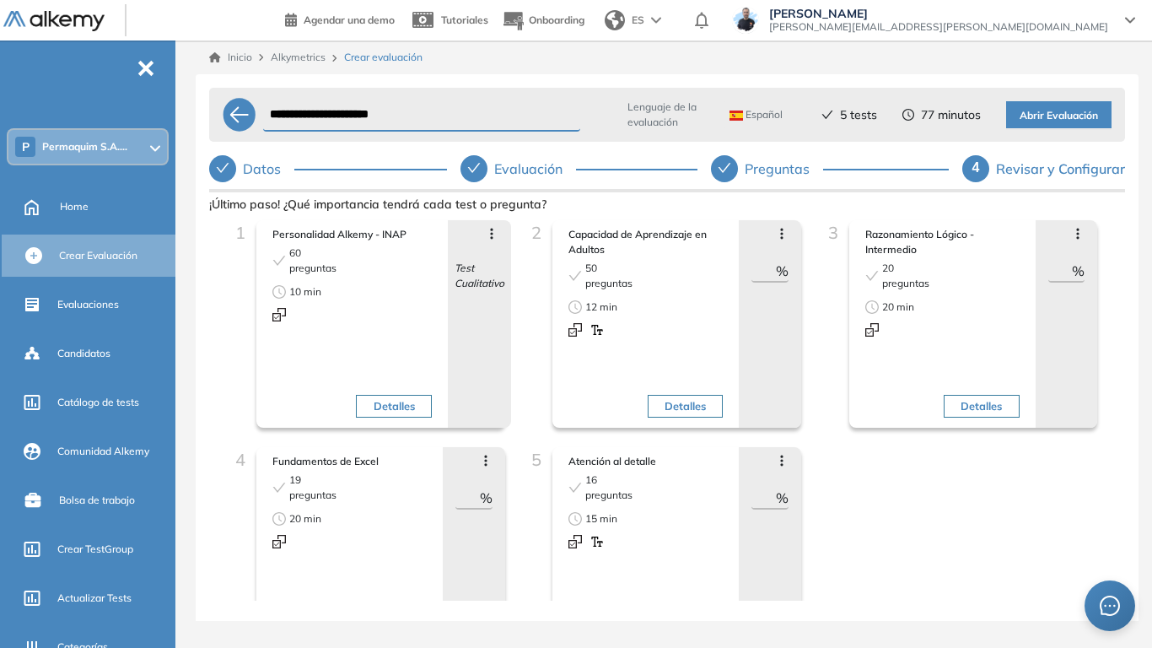
click at [1040, 117] on span "Abrir Evaluación" at bounding box center [1059, 116] width 78 height 16
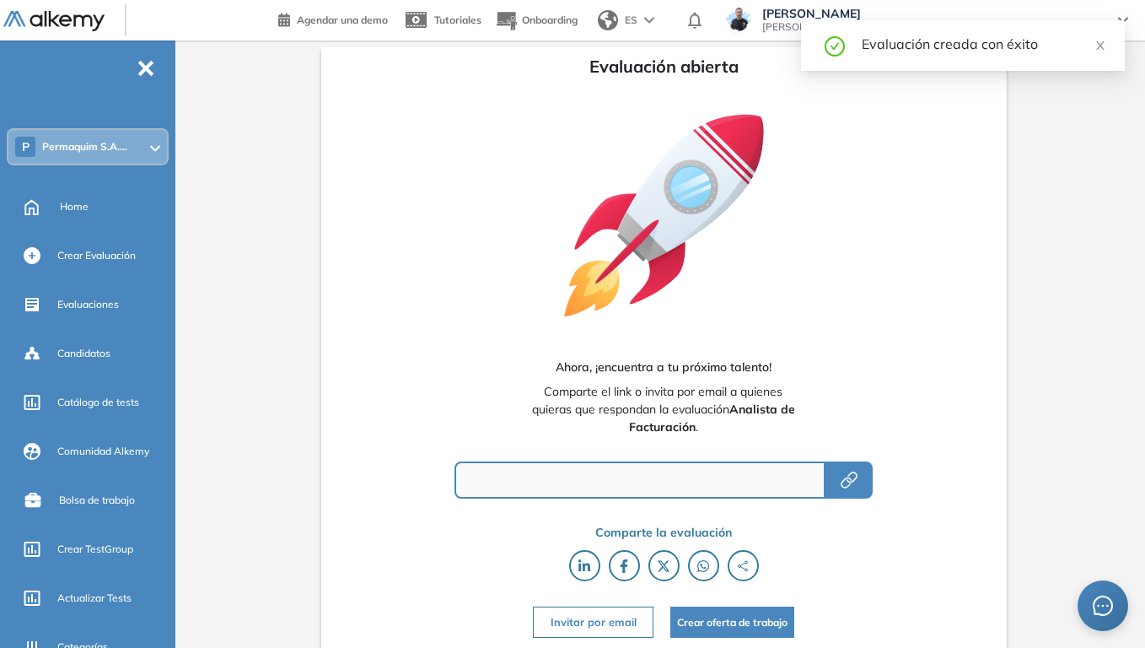
type input "**********"
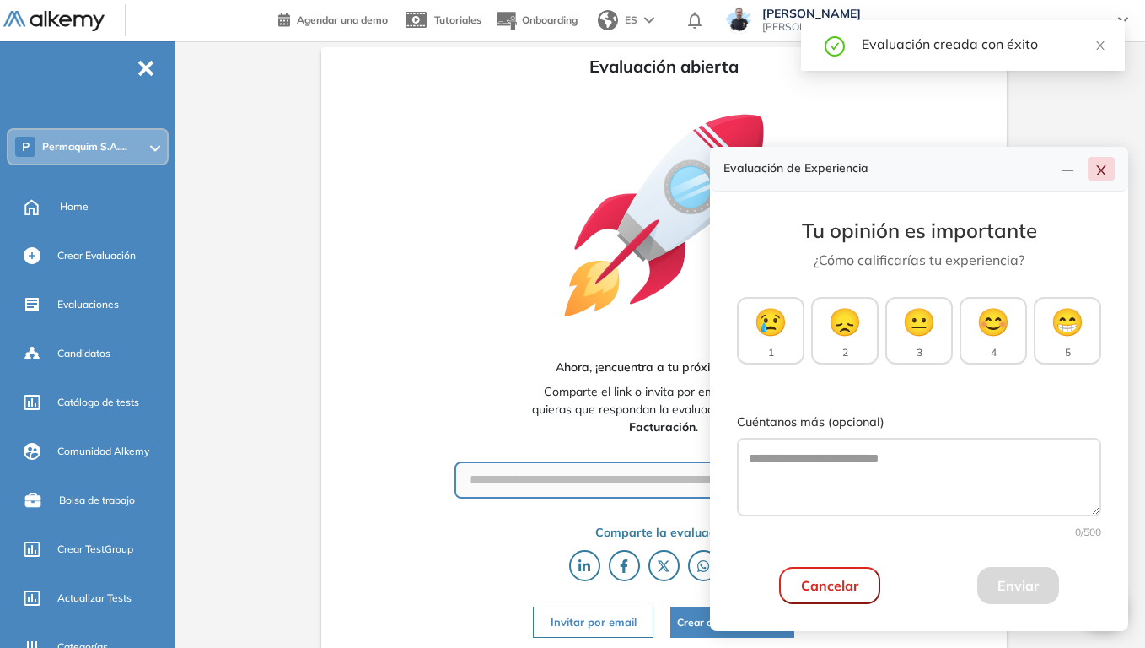
click at [1100, 175] on icon "close" at bounding box center [1101, 170] width 13 height 13
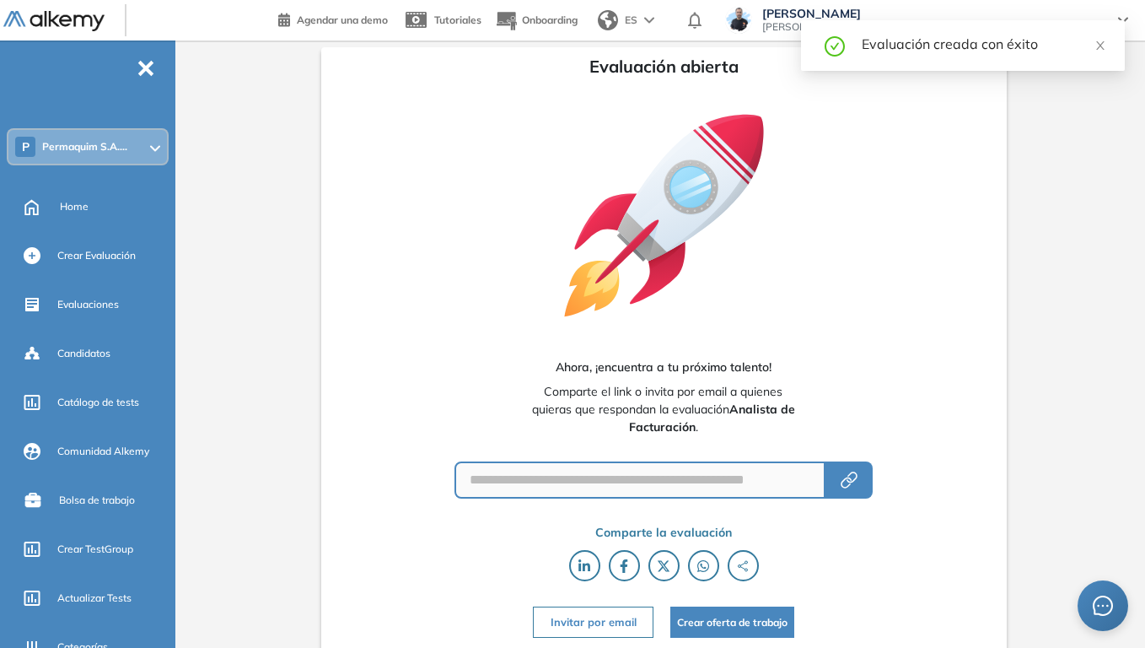
scroll to position [3, 0]
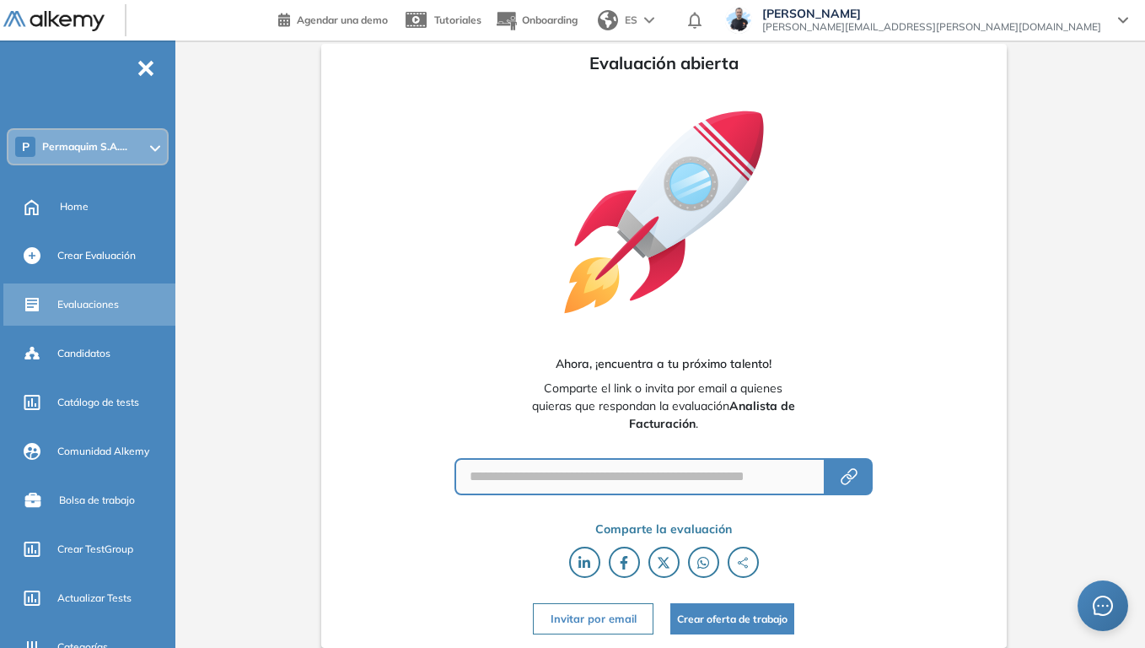
click at [92, 298] on span "Evaluaciones" at bounding box center [88, 304] width 62 height 15
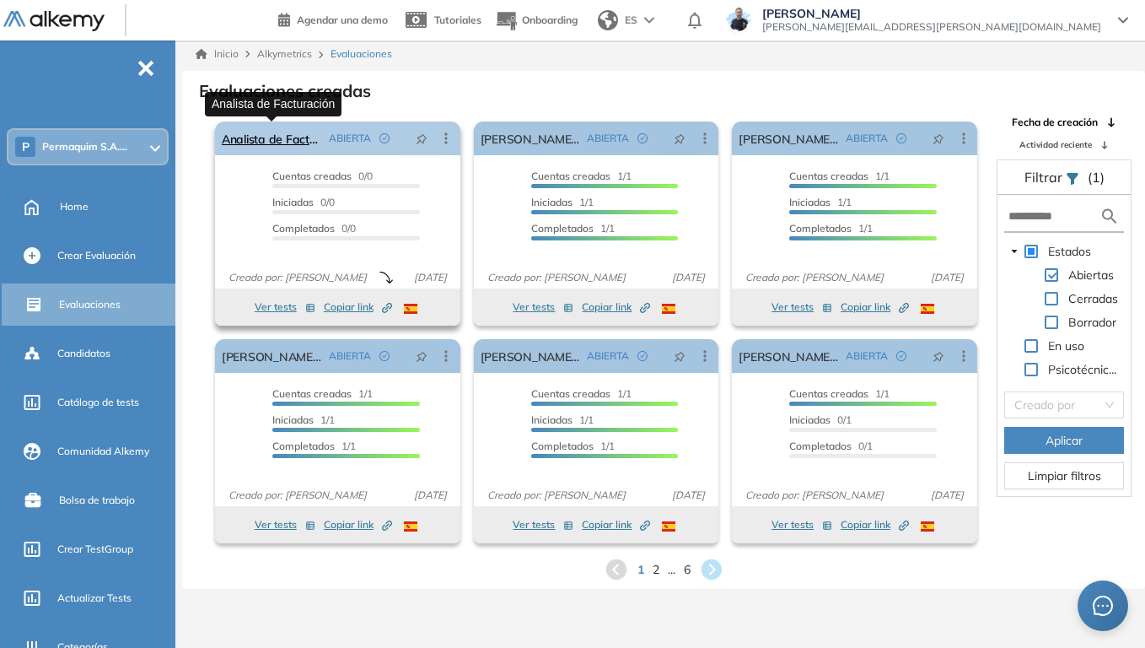
click at [271, 137] on link "Analista de Facturación" at bounding box center [272, 138] width 100 height 34
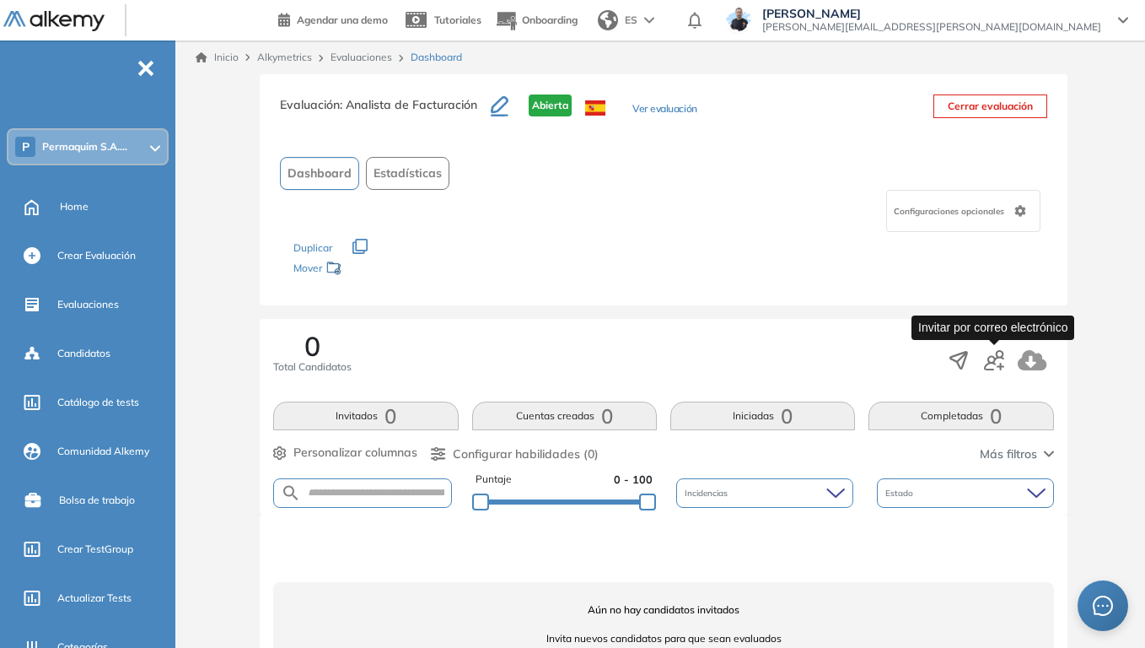
click at [996, 362] on icon "button" at bounding box center [994, 360] width 20 height 20
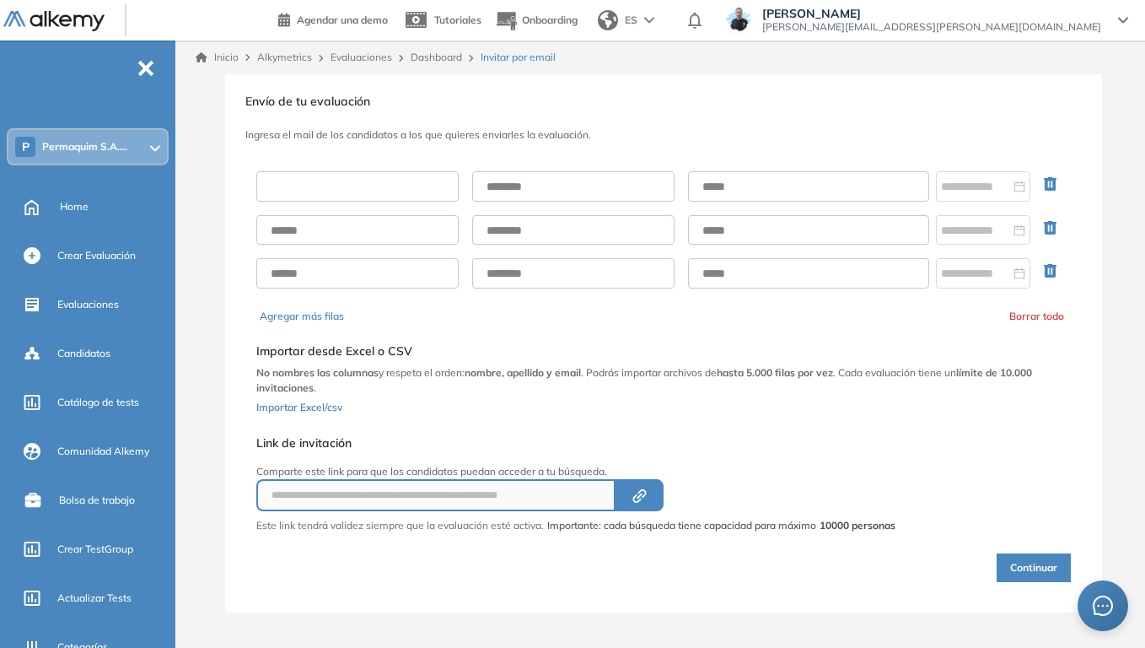
click at [336, 185] on input "text" at bounding box center [357, 186] width 202 height 30
type input "******"
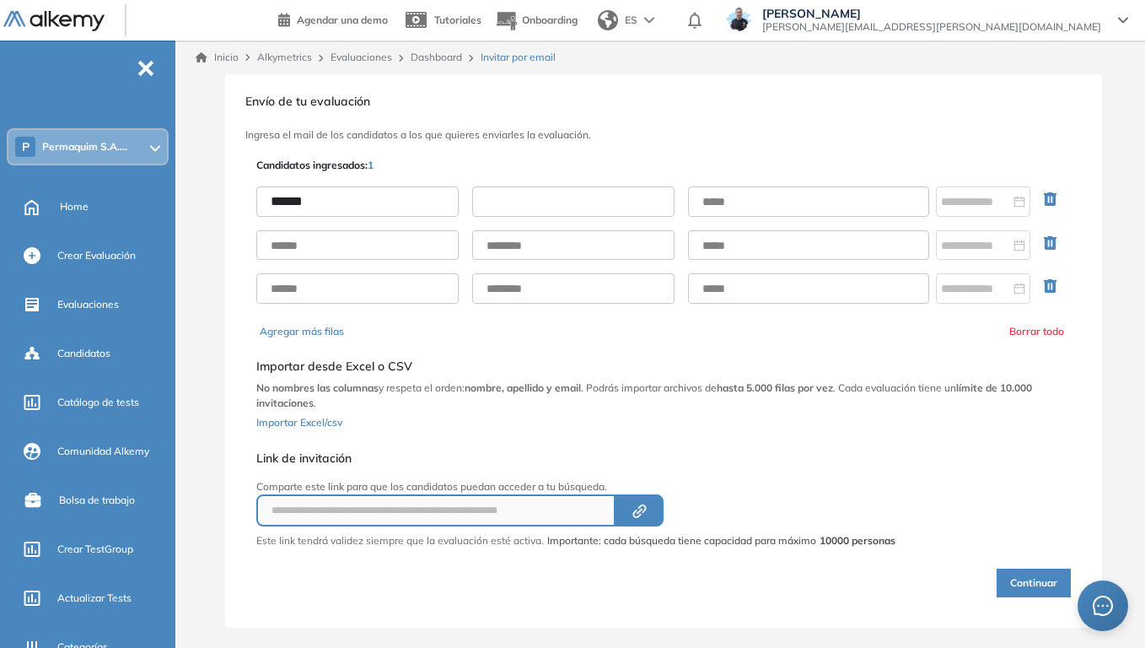
click at [520, 193] on input "text" at bounding box center [573, 201] width 202 height 30
type input "*****"
click at [753, 195] on input "text" at bounding box center [808, 201] width 241 height 30
type input "**********"
click at [1031, 504] on button "Continuar" at bounding box center [1034, 582] width 74 height 29
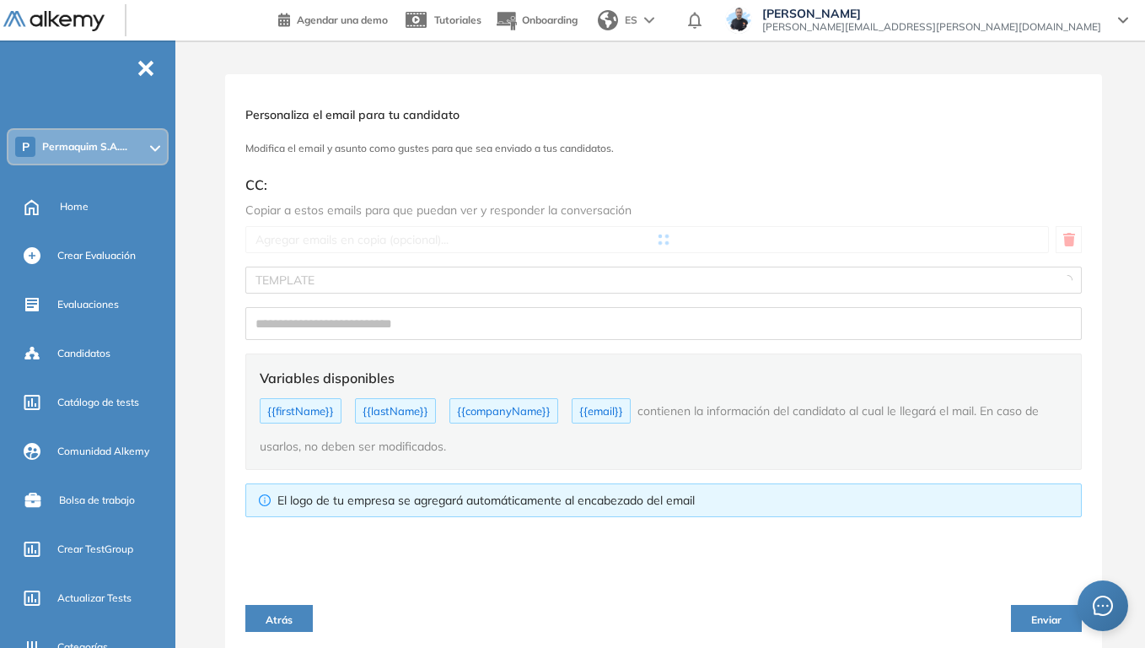
type input "**********"
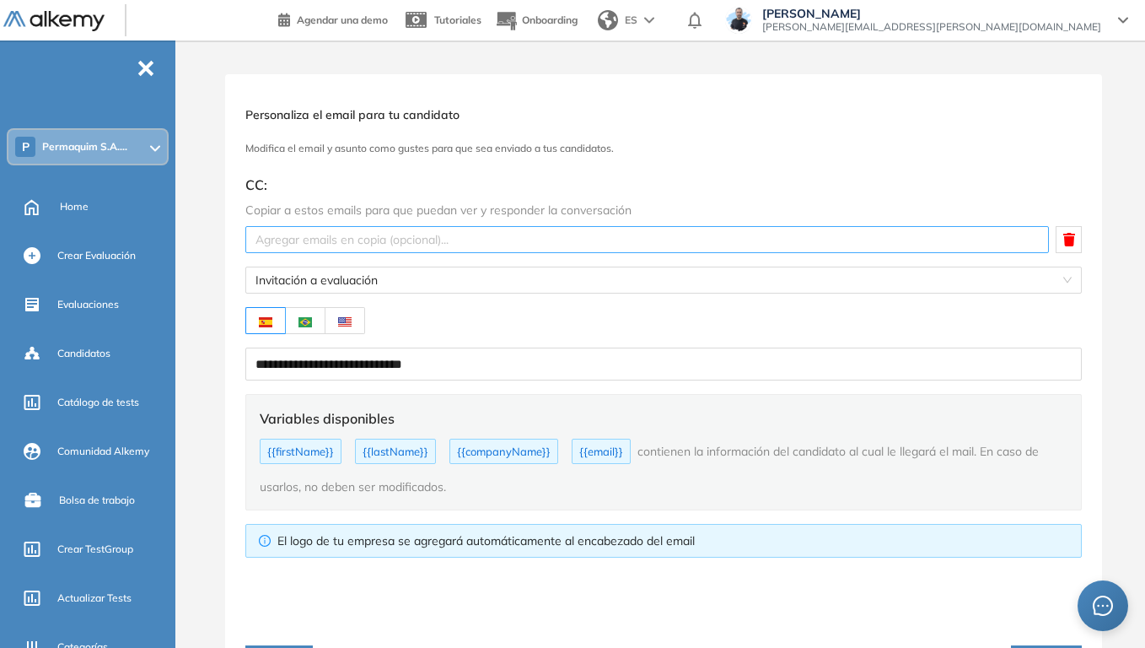
type textarea "**********"
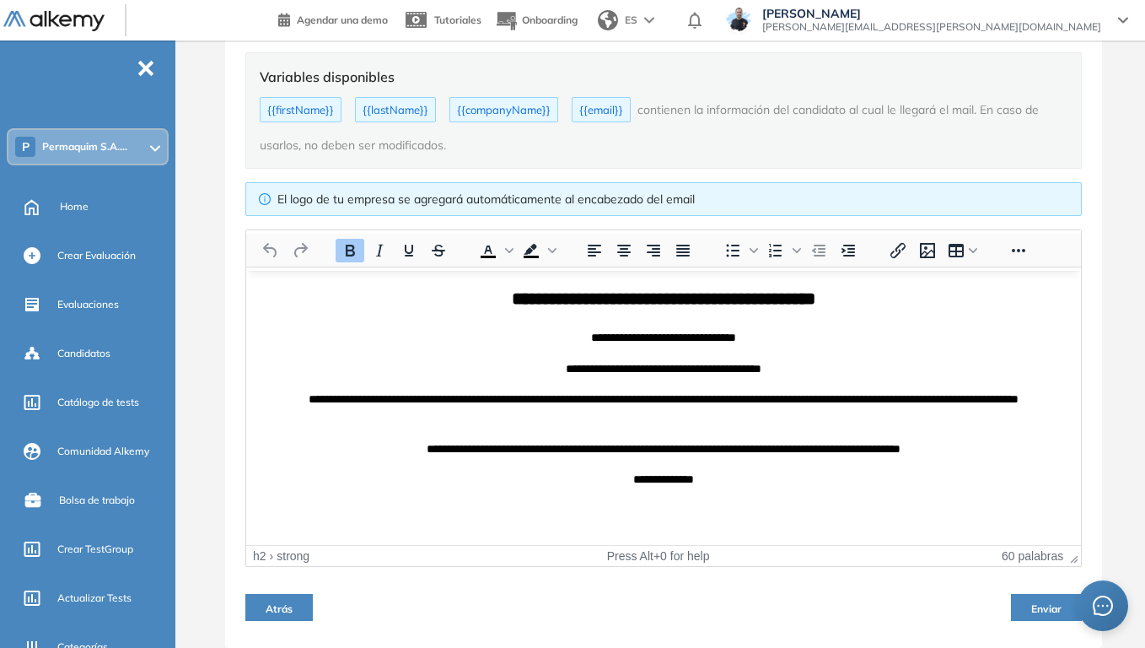
click at [282, 504] on span "Atrás" at bounding box center [279, 608] width 27 height 13
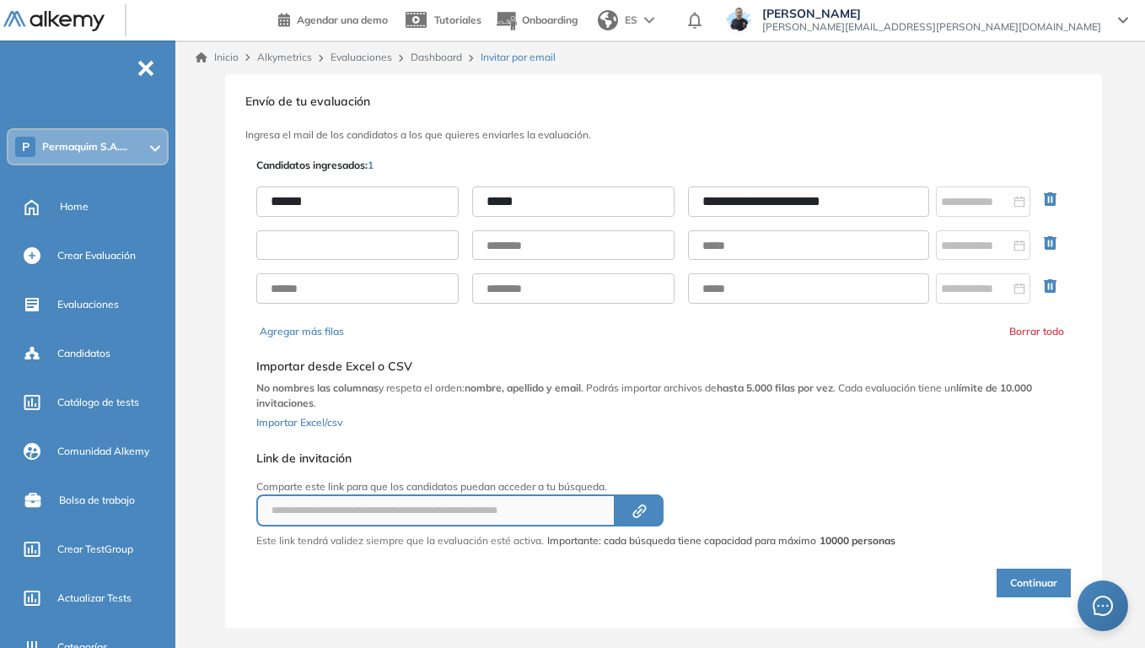
click at [316, 254] on input "text" at bounding box center [357, 245] width 202 height 30
type input "********"
click at [566, 255] on input "text" at bounding box center [573, 245] width 202 height 30
type input "*****"
click at [735, 246] on input "text" at bounding box center [808, 245] width 241 height 30
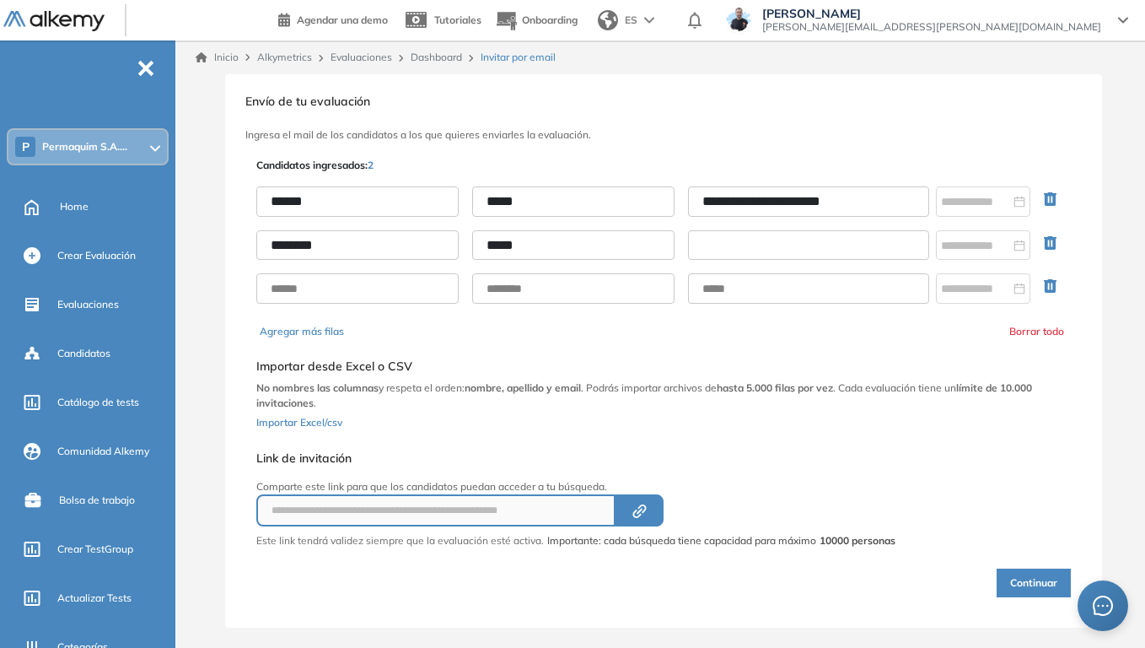
type input "**********"
click at [1021, 504] on button "Continuar" at bounding box center [1034, 582] width 74 height 29
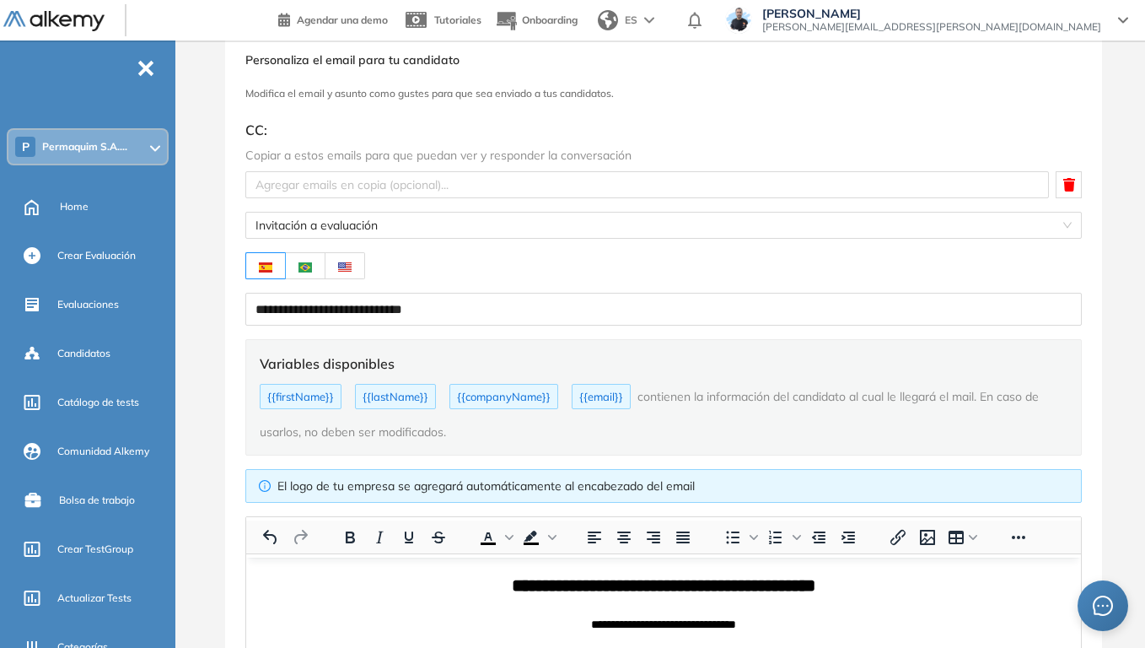
scroll to position [84, 0]
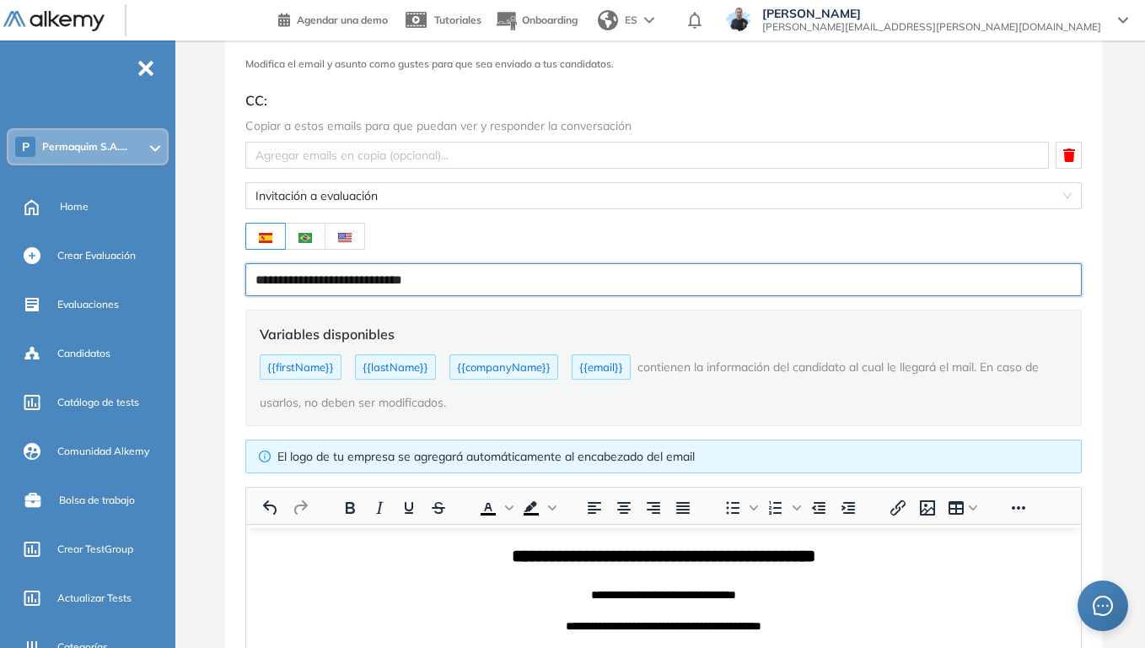
drag, startPoint x: 470, startPoint y: 277, endPoint x: 207, endPoint y: 267, distance: 263.4
click at [207, 267] on div "**********" at bounding box center [663, 447] width 963 height 915
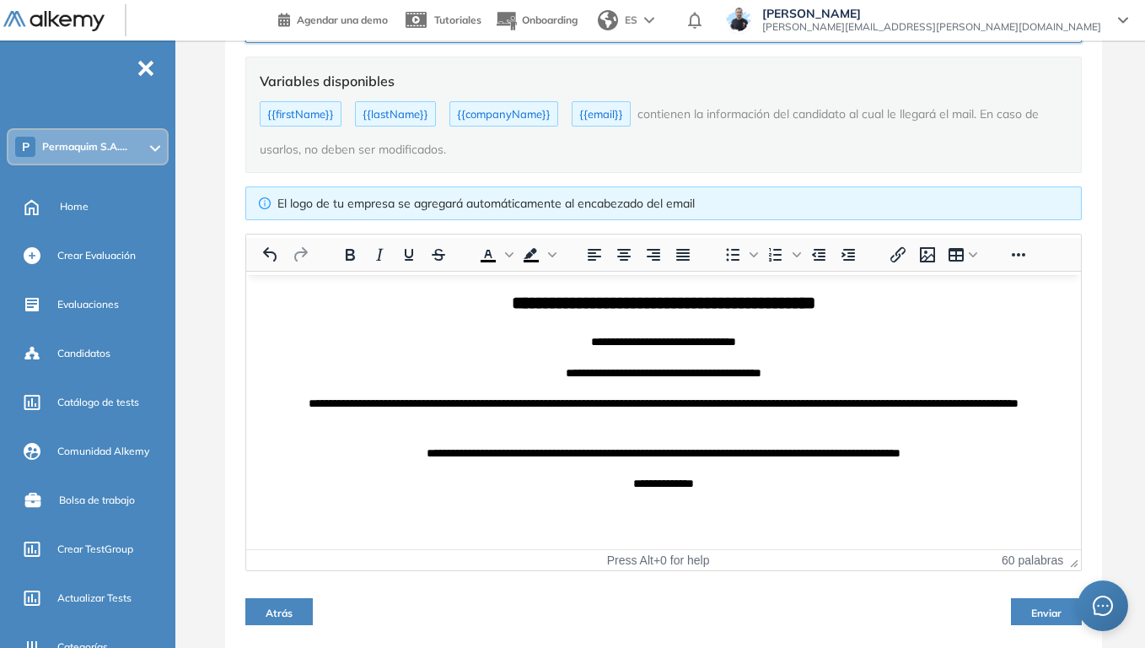
scroll to position [253, 0]
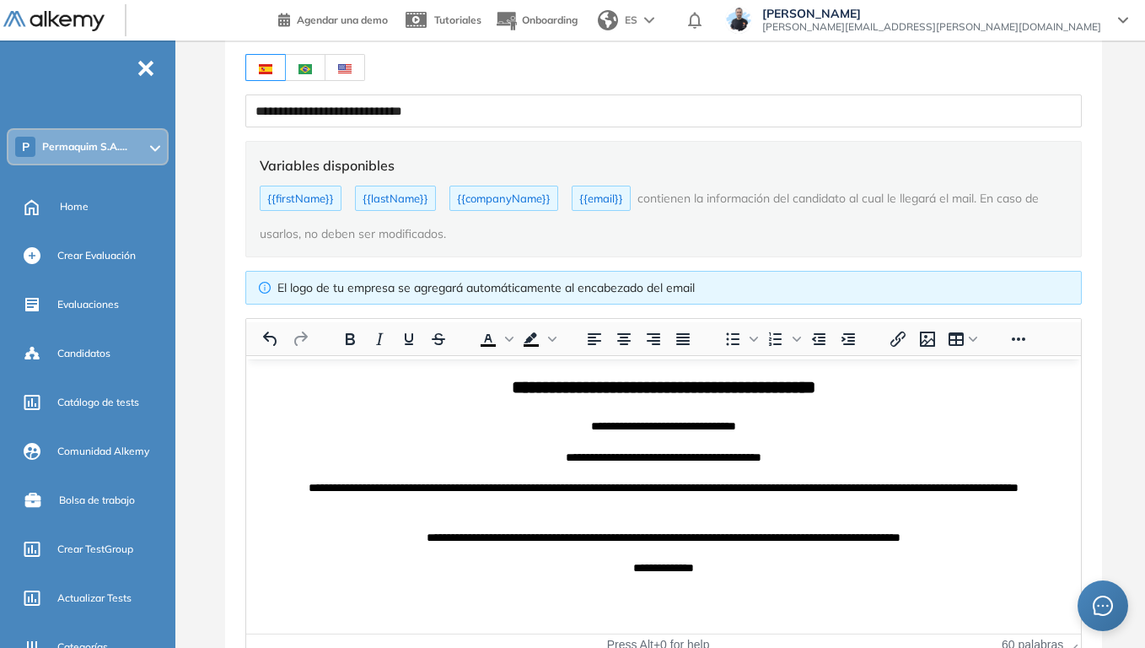
click at [422, 410] on body "**********" at bounding box center [664, 474] width 818 height 203
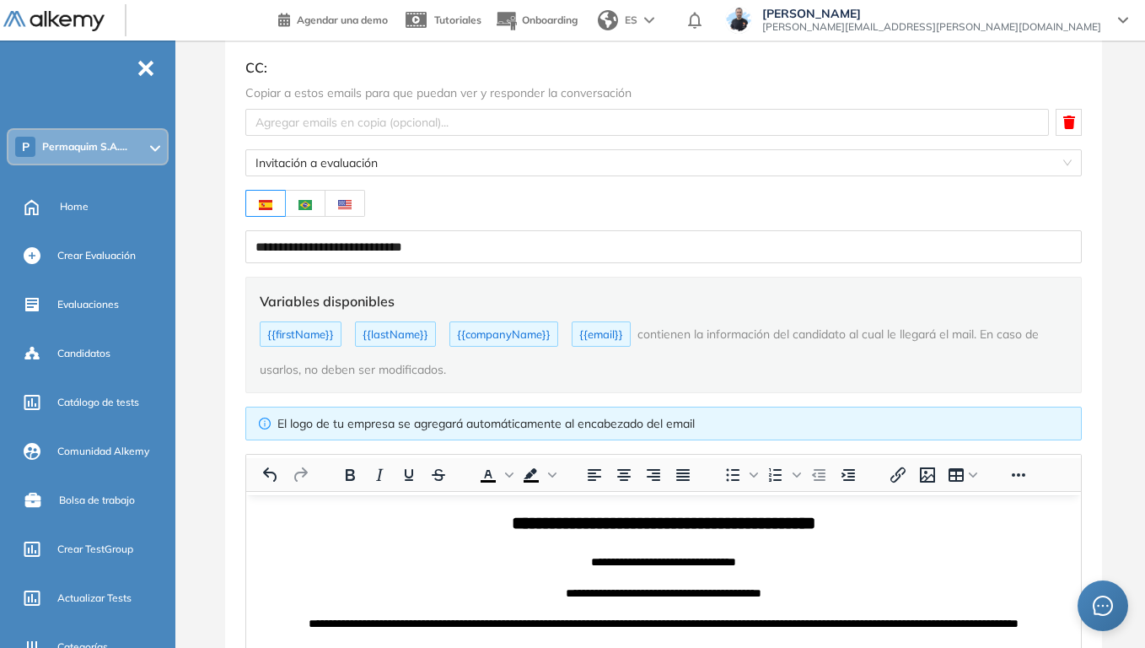
scroll to position [89, 0]
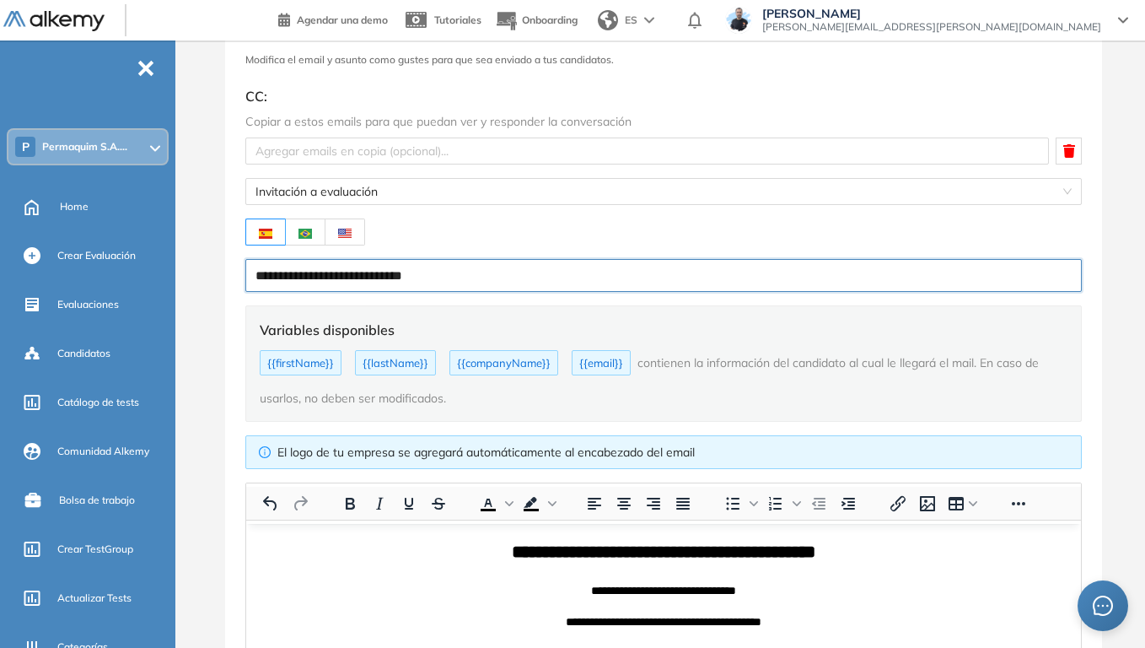
click at [424, 273] on input "**********" at bounding box center [663, 275] width 837 height 33
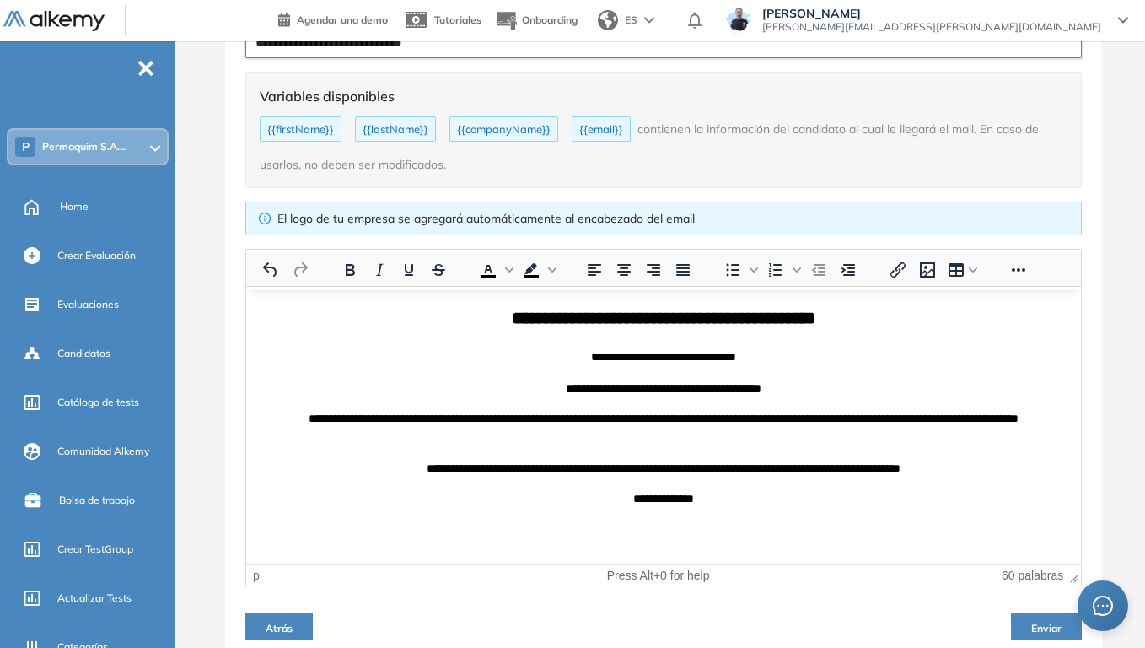
scroll to position [342, 0]
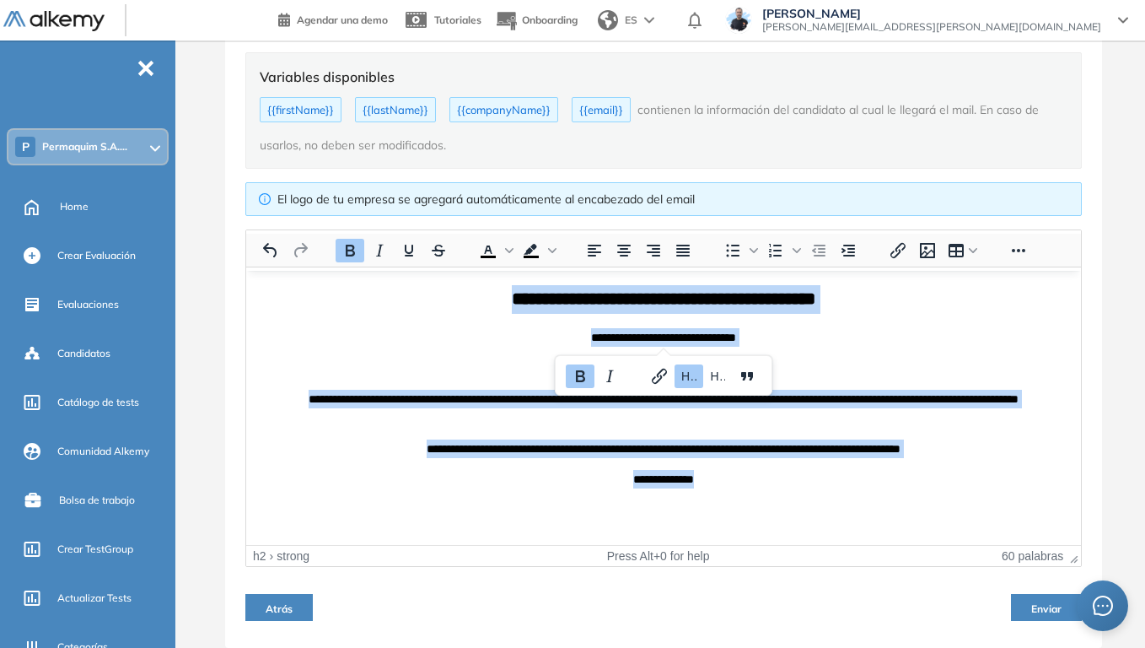
drag, startPoint x: 468, startPoint y: 304, endPoint x: 726, endPoint y: 476, distance: 310.2
click at [726, 476] on body "**********" at bounding box center [664, 385] width 818 height 203
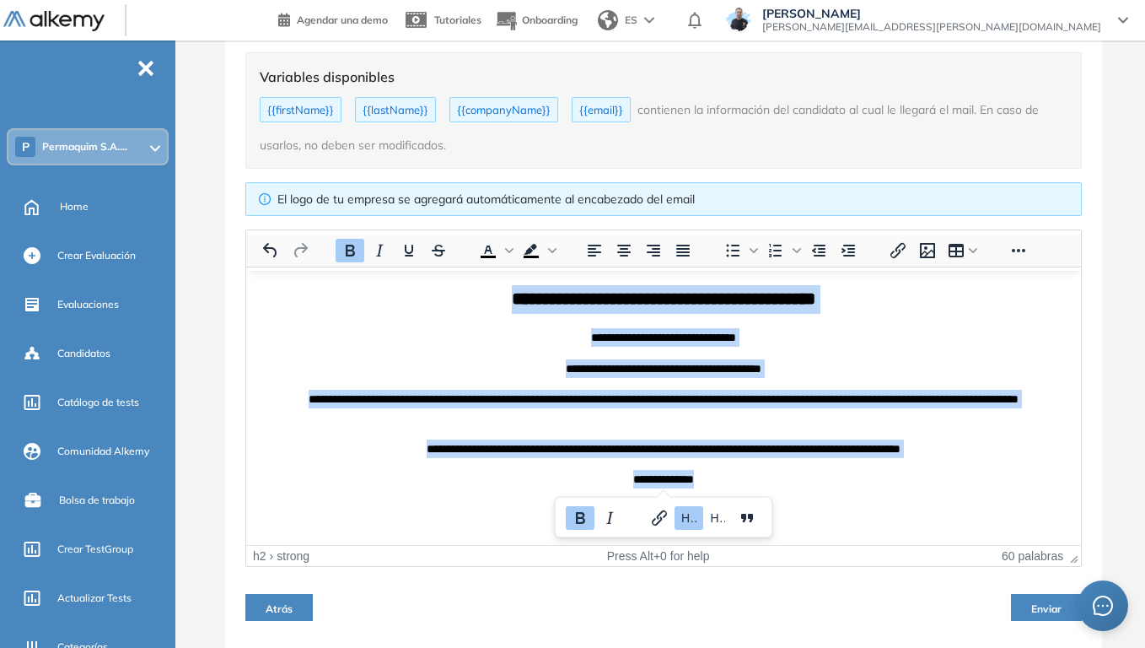
click at [382, 356] on body "**********" at bounding box center [664, 385] width 818 height 203
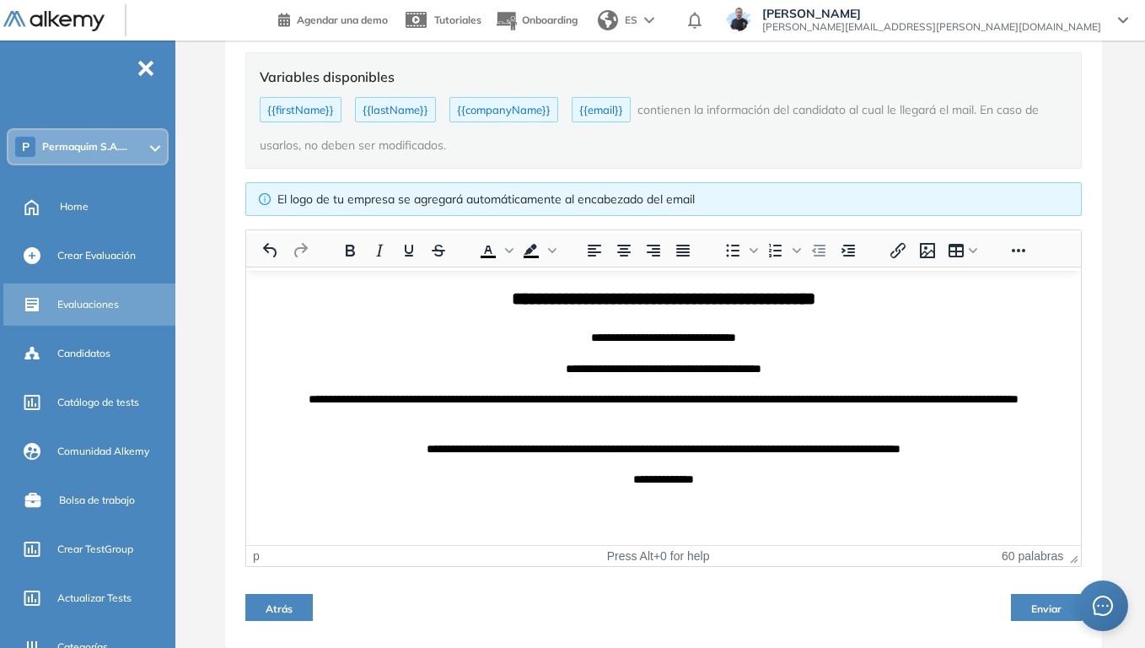
click at [99, 303] on span "Evaluaciones" at bounding box center [88, 304] width 62 height 15
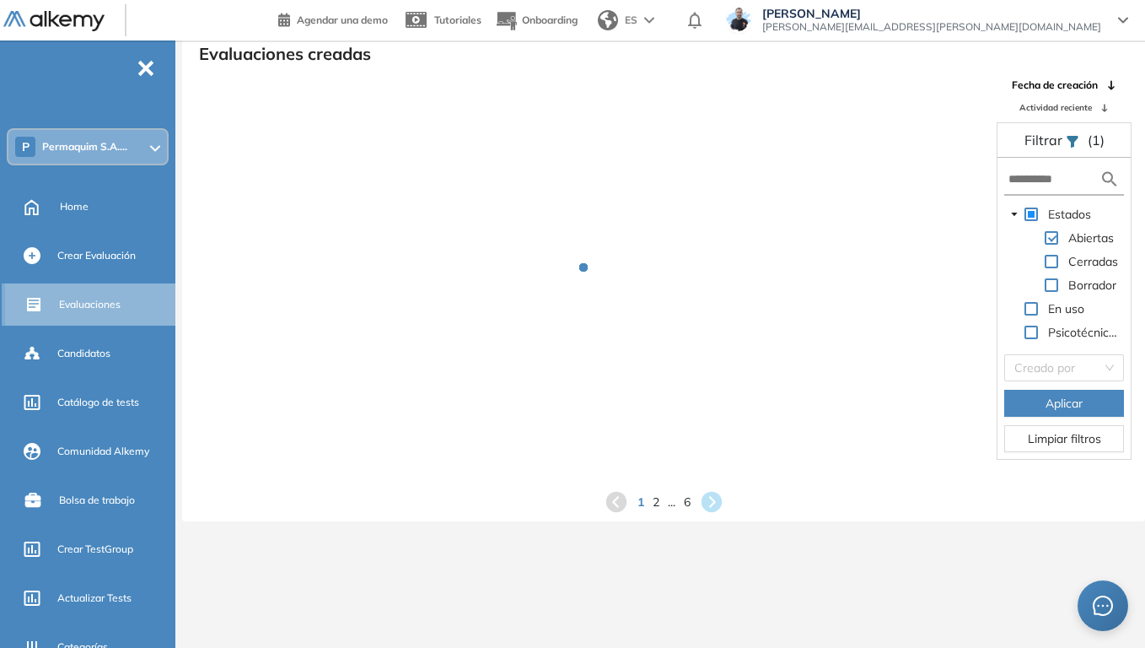
scroll to position [40, 0]
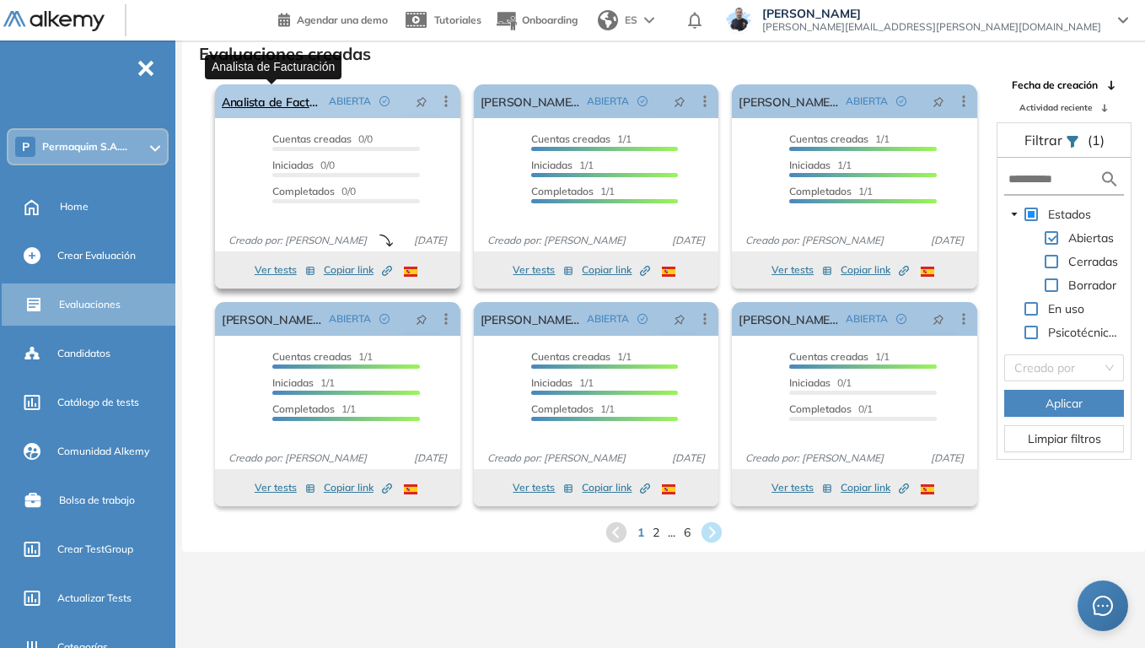
click at [294, 103] on link "Analista de Facturación" at bounding box center [272, 101] width 100 height 34
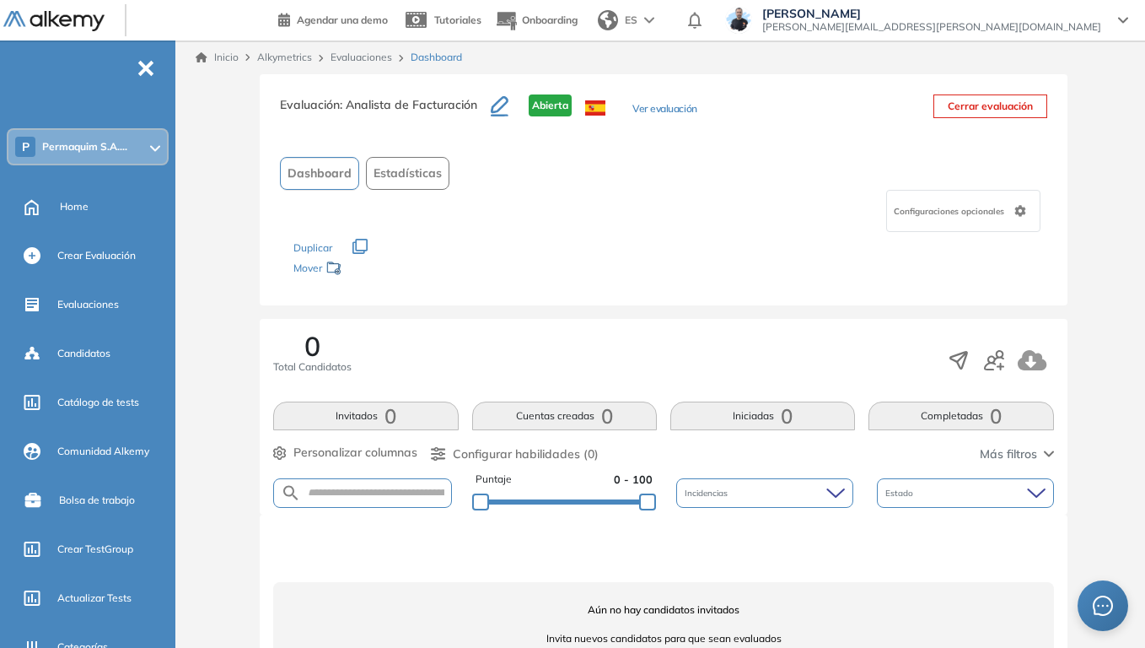
scroll to position [52, 0]
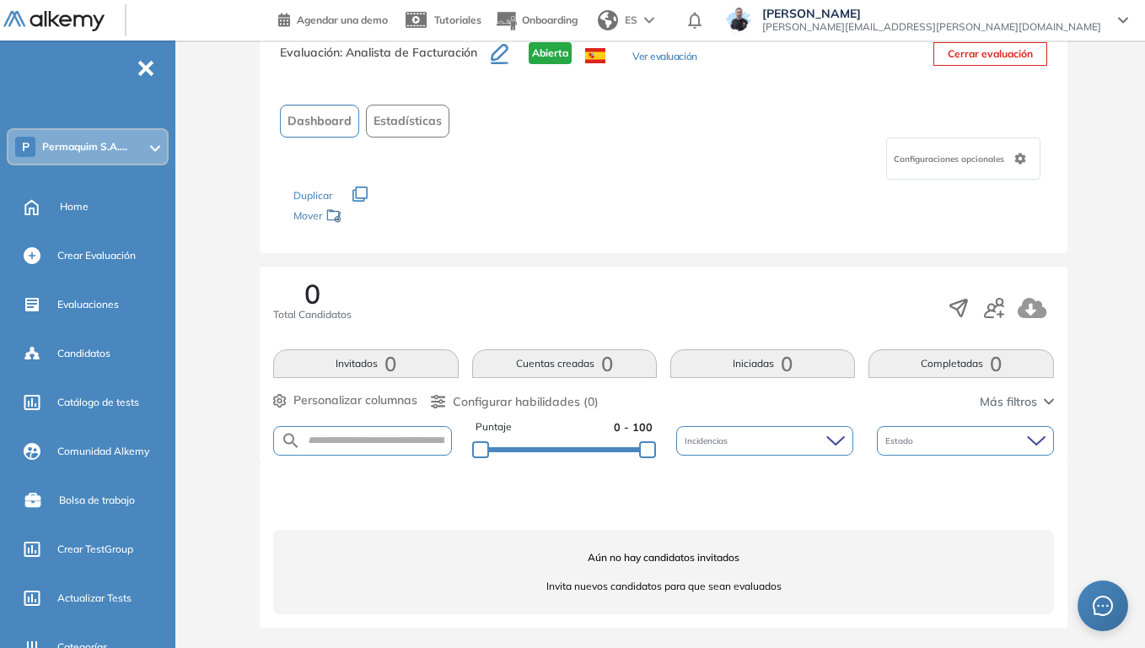
click at [993, 364] on span "0" at bounding box center [996, 364] width 12 height 0
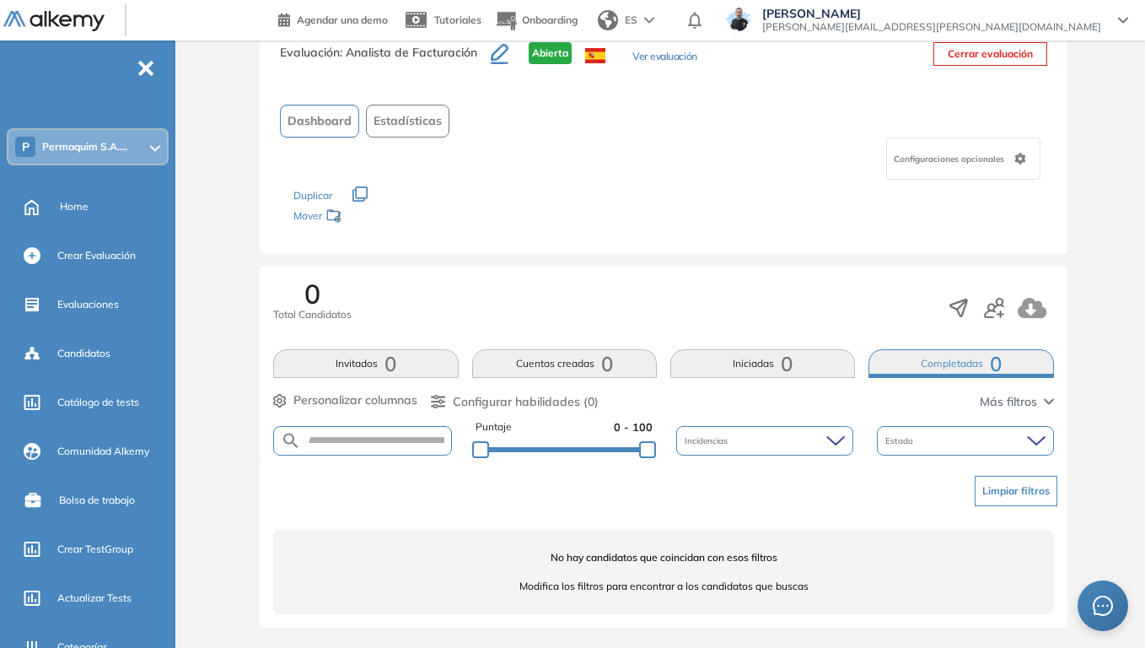
click at [73, 143] on span "Permaquim S.A...." at bounding box center [84, 146] width 85 height 13
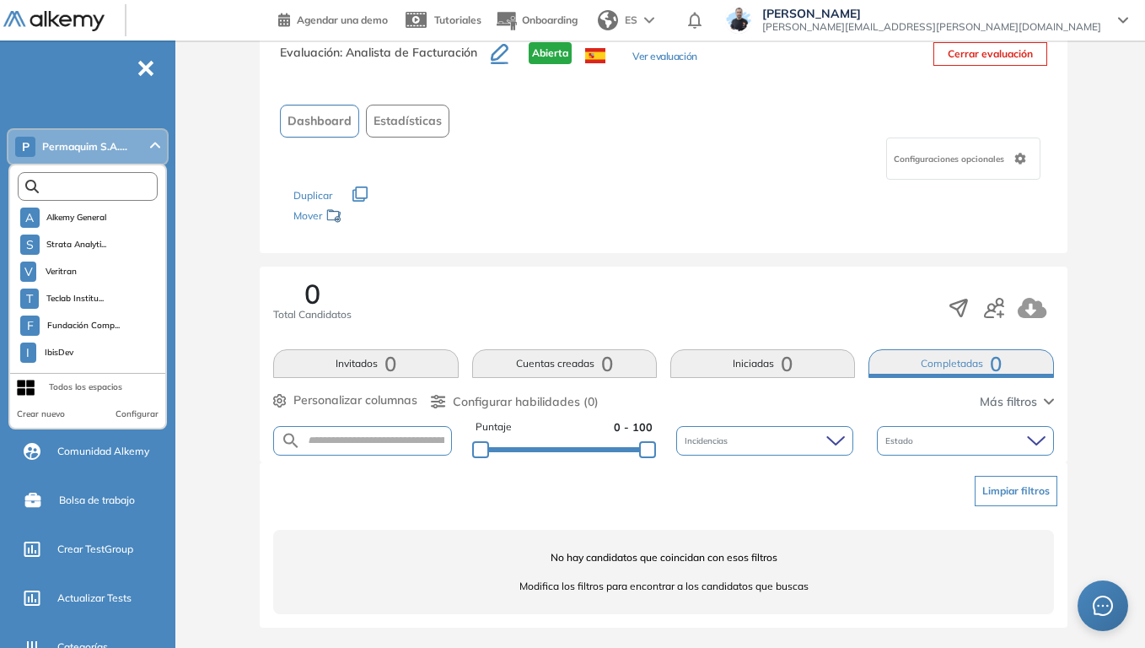
click at [94, 191] on input "text" at bounding box center [91, 186] width 105 height 13
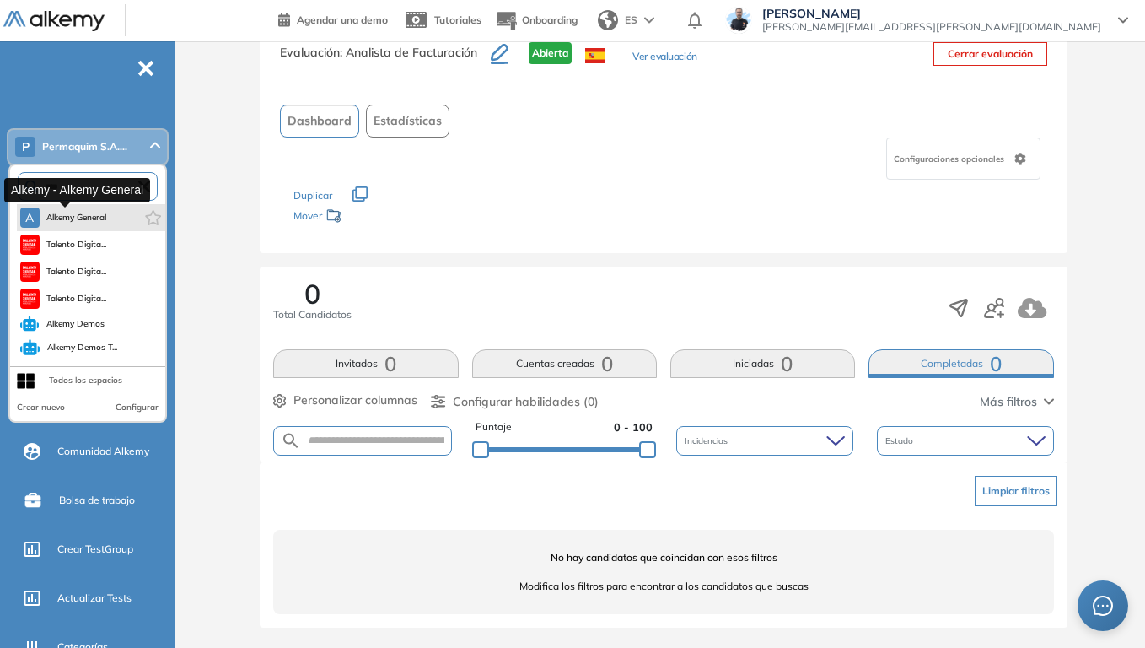
type input "****"
click at [90, 224] on button "A Alkemy General" at bounding box center [63, 217] width 87 height 20
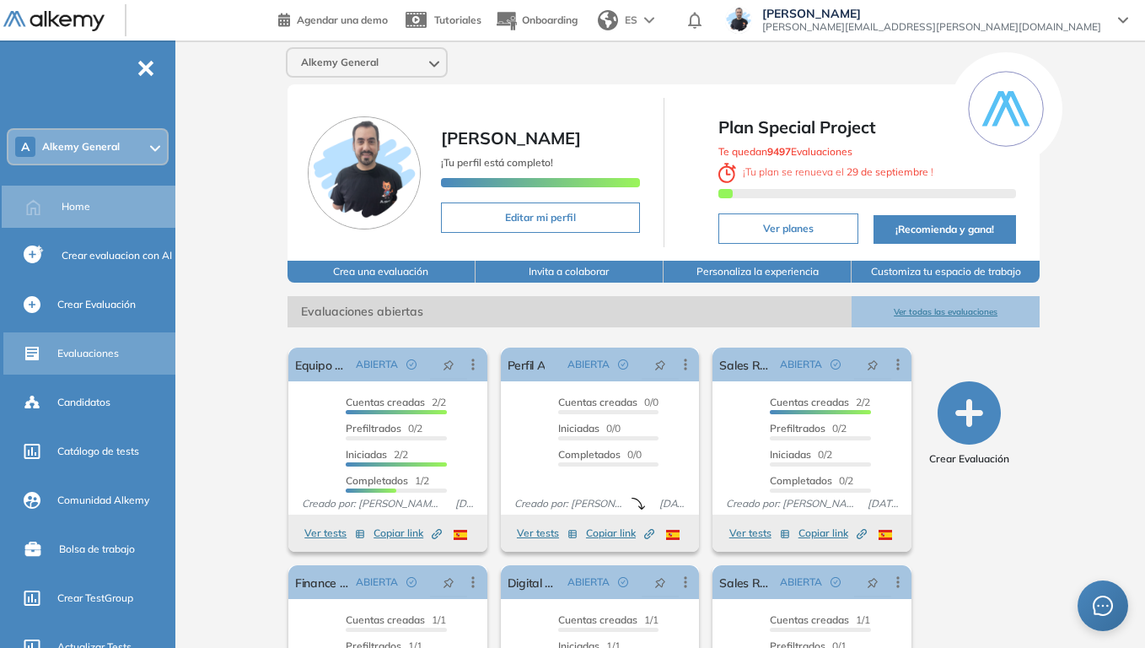
click at [96, 357] on span "Evaluaciones" at bounding box center [88, 353] width 62 height 15
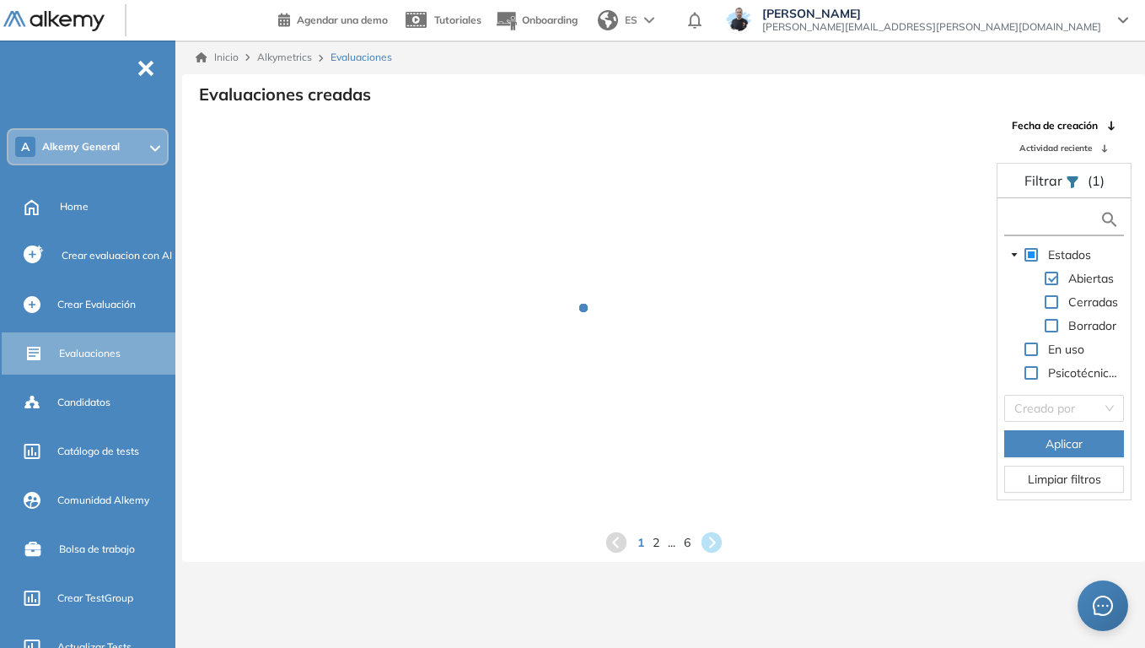
click at [1058, 217] on input "text" at bounding box center [1054, 220] width 91 height 18
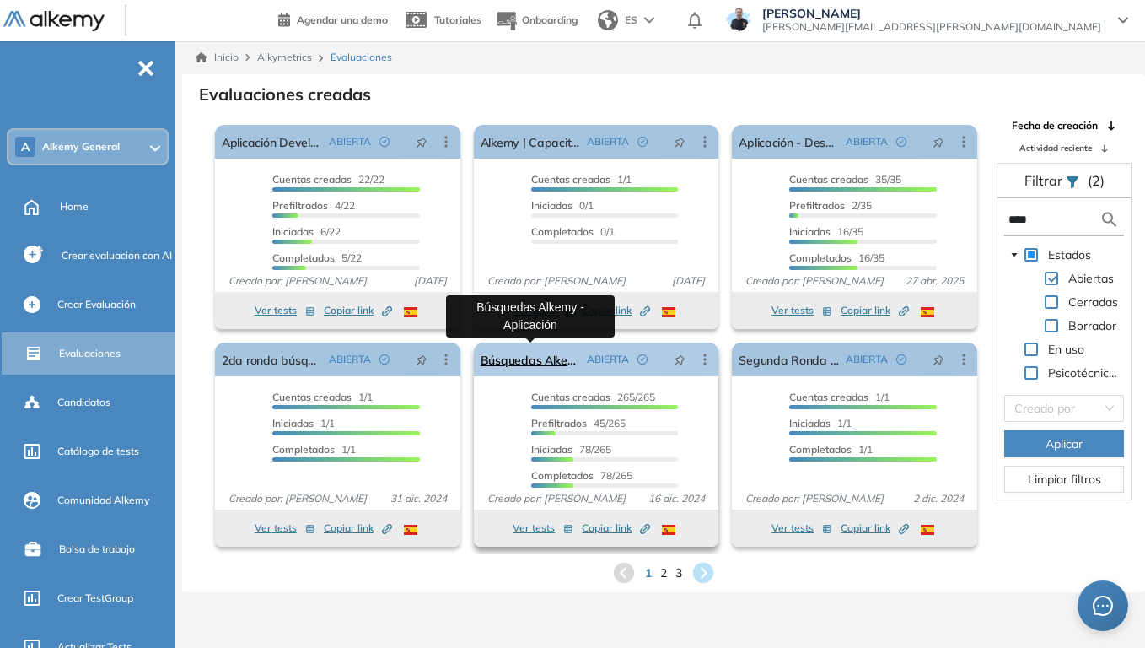
type input "****"
click at [535, 363] on link "Búsquedas Alkemy - Aplicación" at bounding box center [531, 359] width 100 height 34
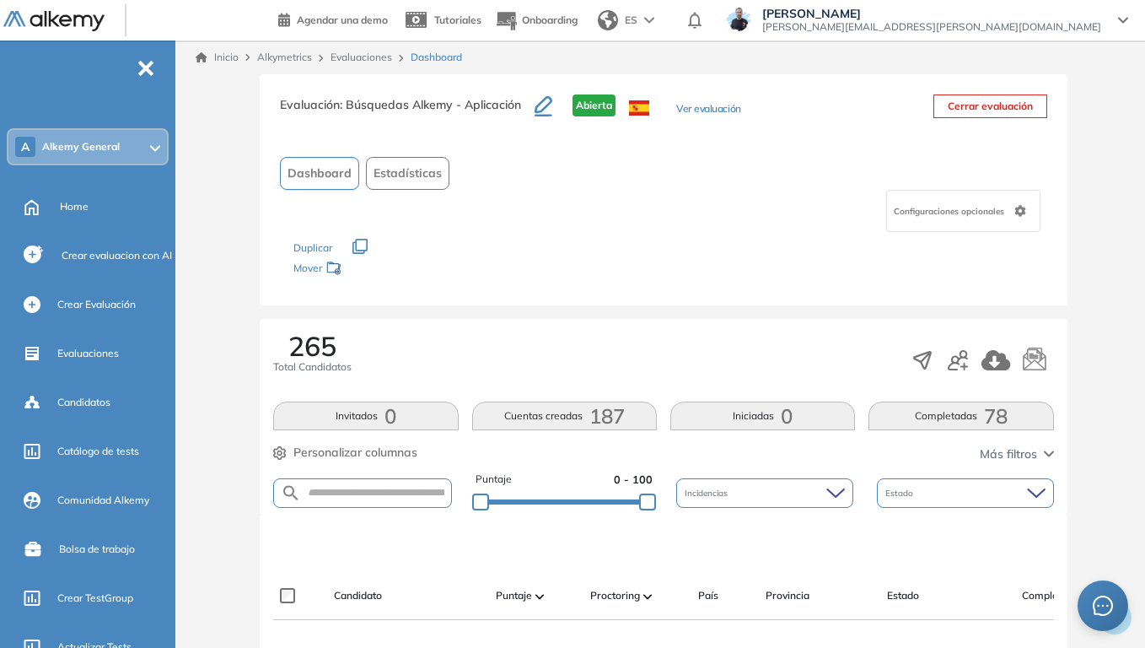
click at [408, 170] on span "Estadísticas" at bounding box center [408, 173] width 68 height 18
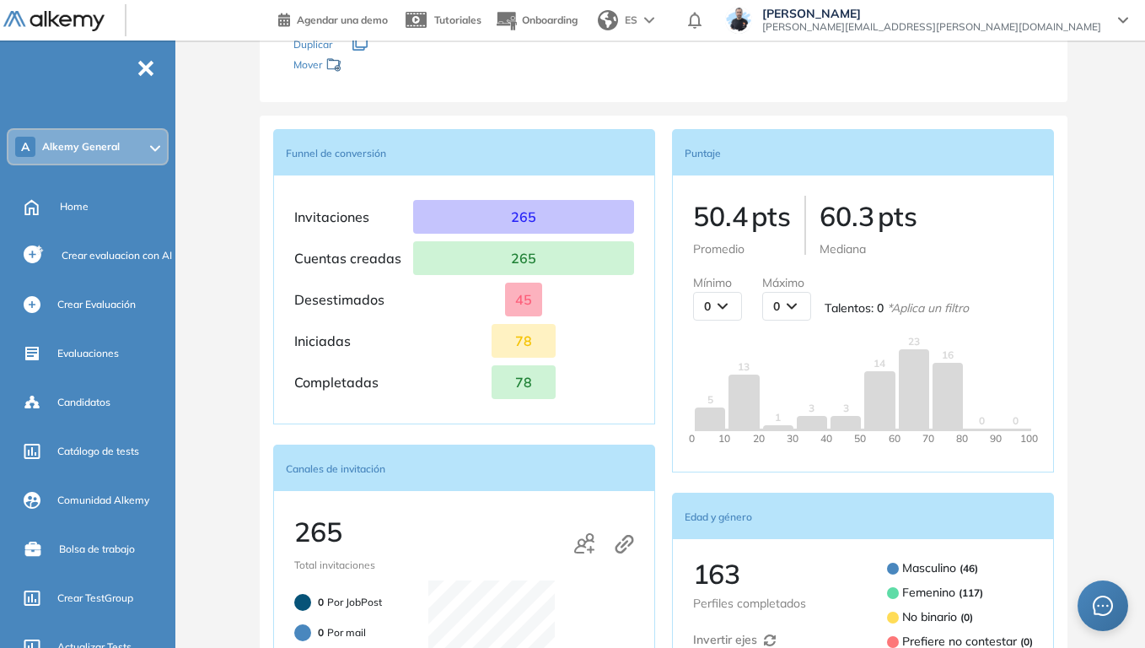
scroll to position [169, 0]
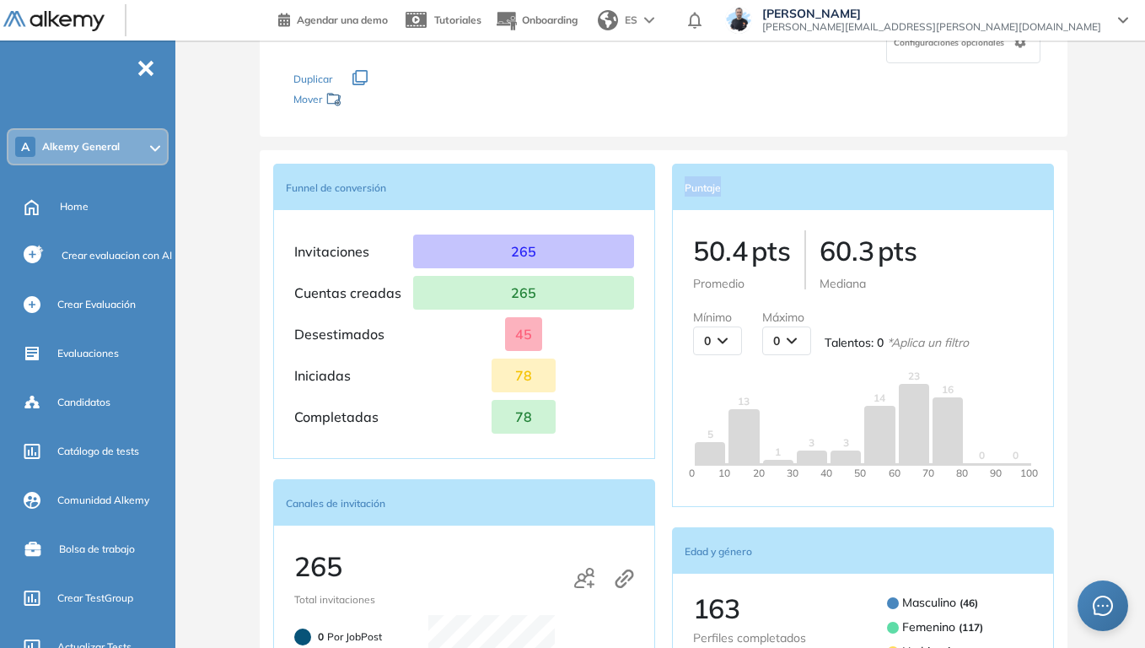
drag, startPoint x: 687, startPoint y: 186, endPoint x: 724, endPoint y: 188, distance: 37.1
click at [724, 188] on div "Puntaje" at bounding box center [863, 187] width 382 height 46
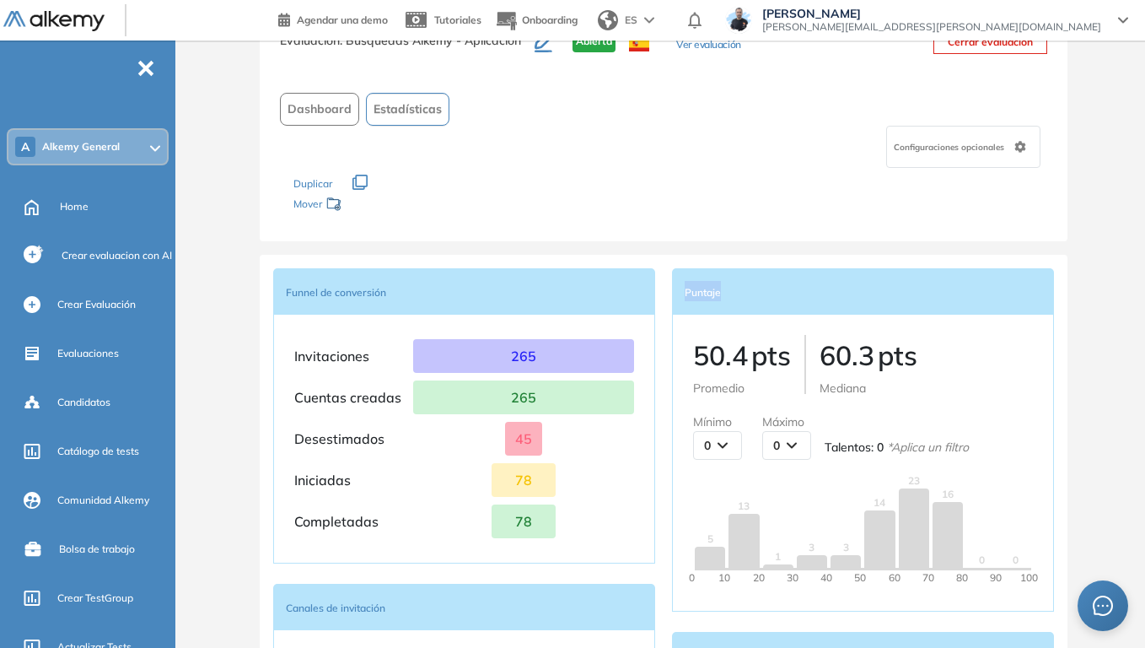
scroll to position [0, 0]
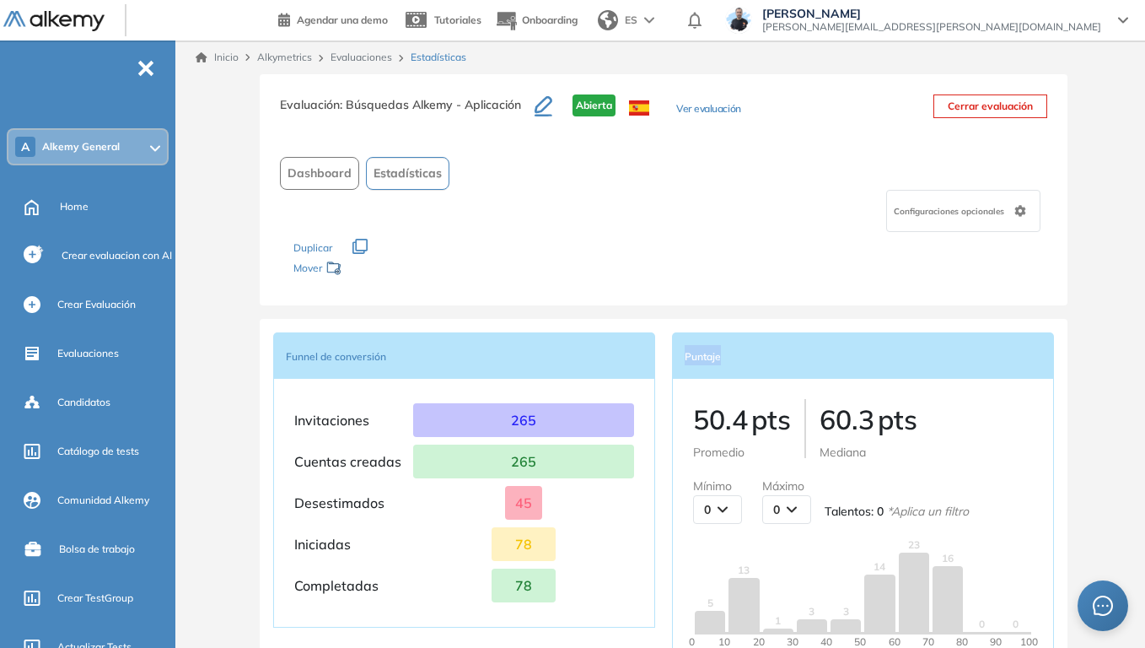
click at [321, 171] on span "Dashboard" at bounding box center [320, 173] width 64 height 18
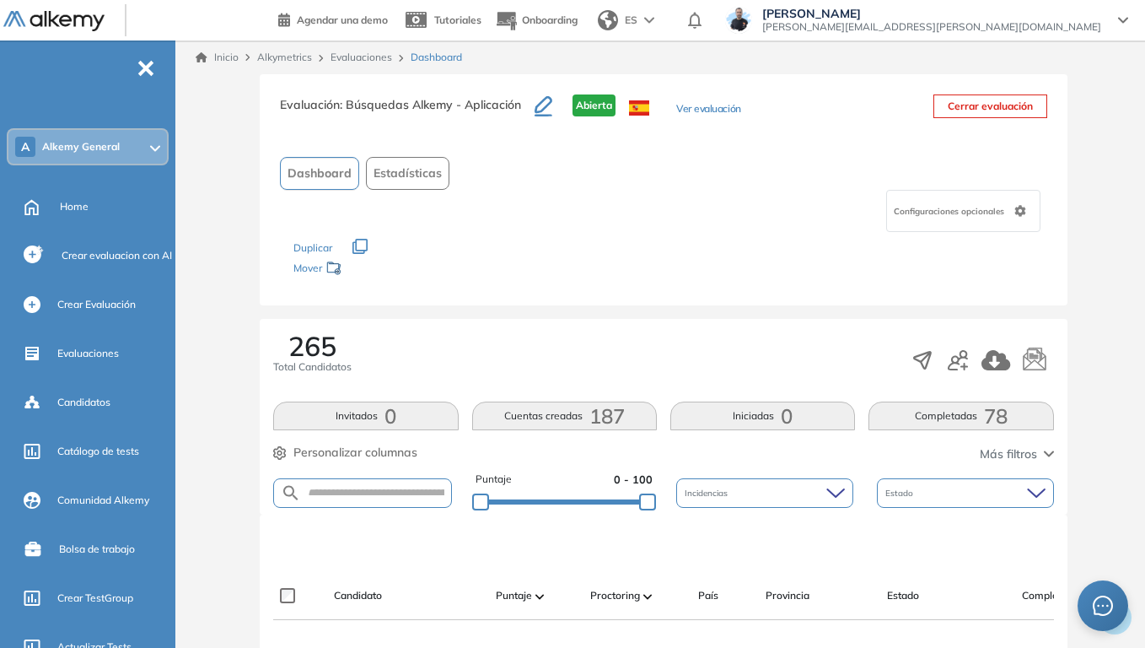
click at [396, 174] on span "Estadísticas" at bounding box center [408, 173] width 68 height 18
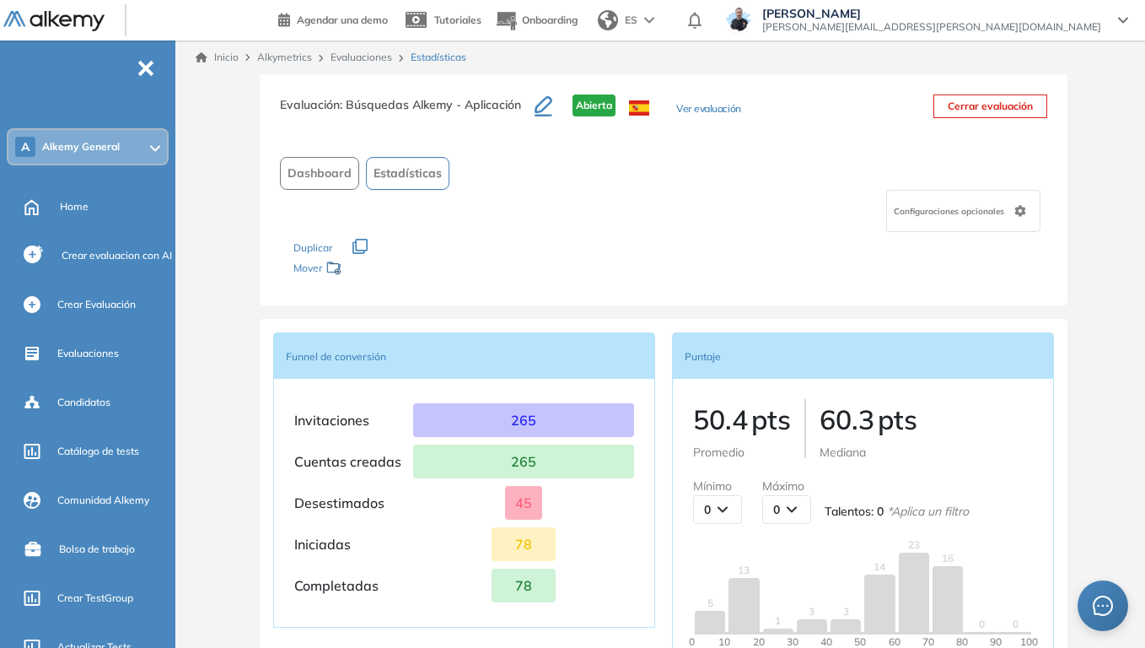
click at [321, 178] on span "Dashboard" at bounding box center [320, 173] width 64 height 18
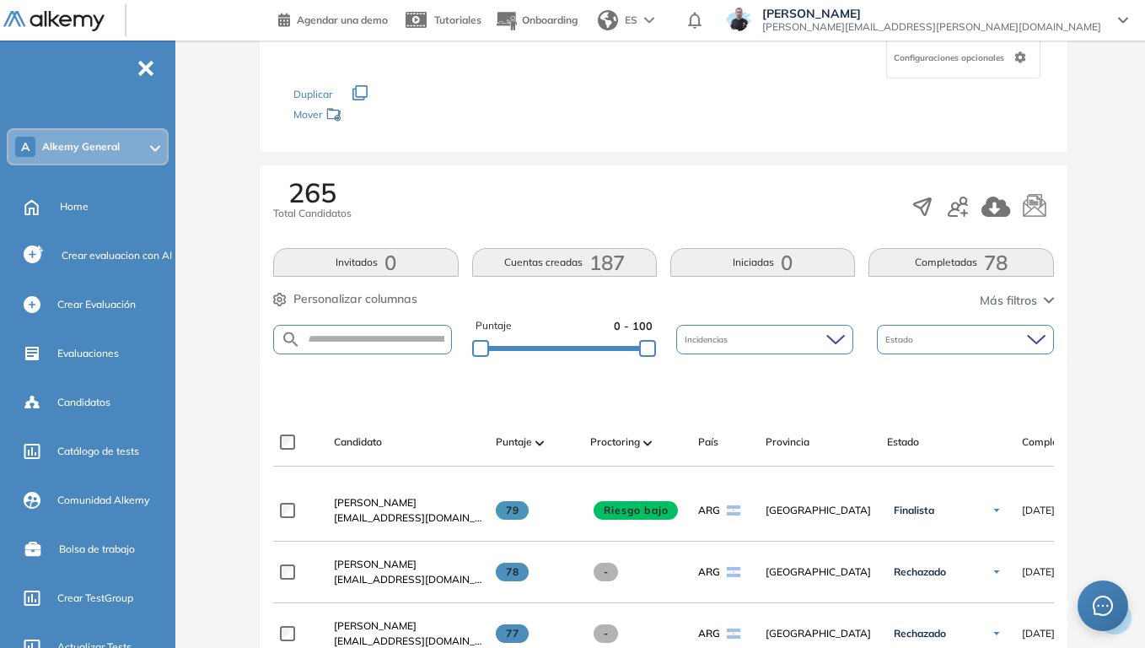
scroll to position [253, 0]
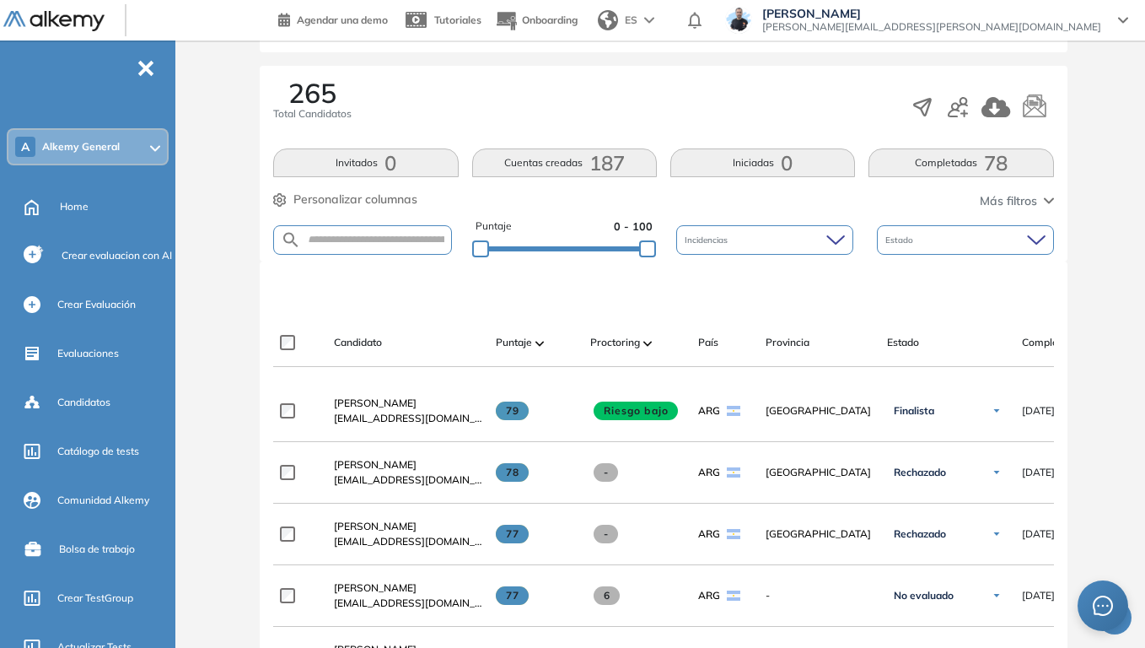
click at [974, 164] on button "Completadas 78" at bounding box center [961, 162] width 185 height 29
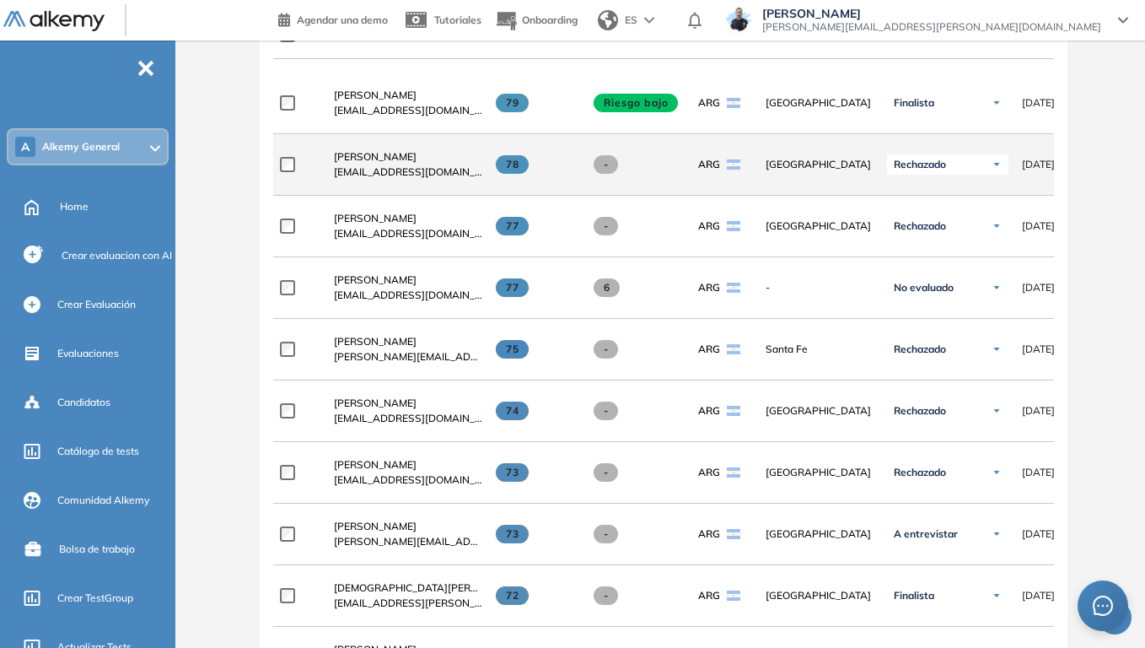
scroll to position [590, 0]
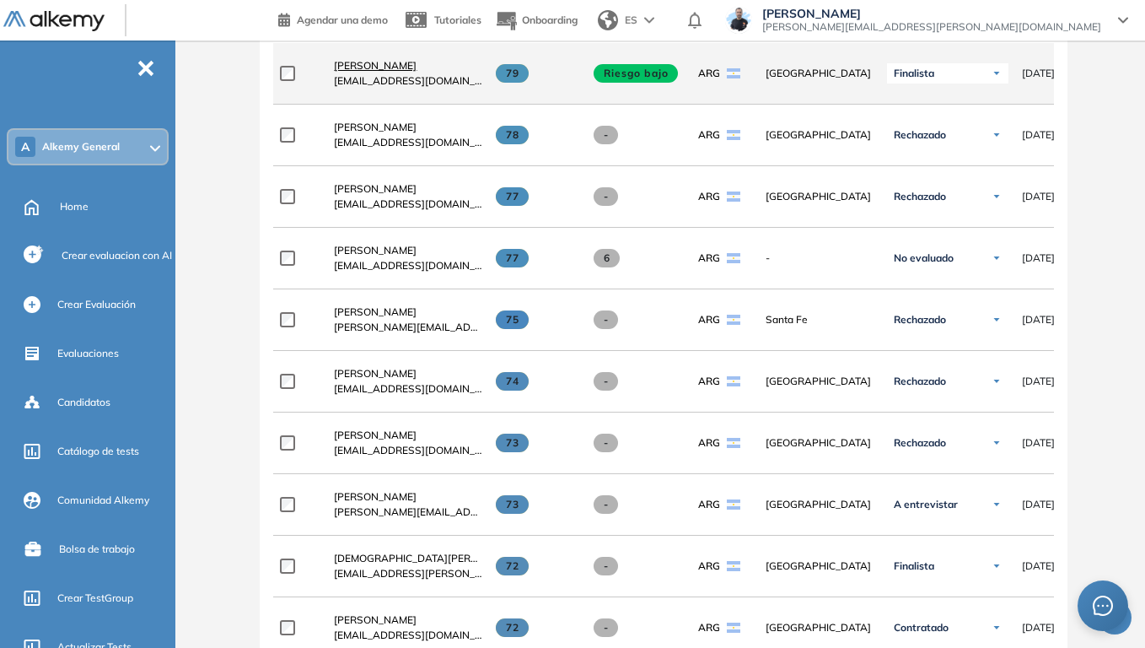
click at [388, 72] on span "Stefano Trento" at bounding box center [375, 65] width 83 height 13
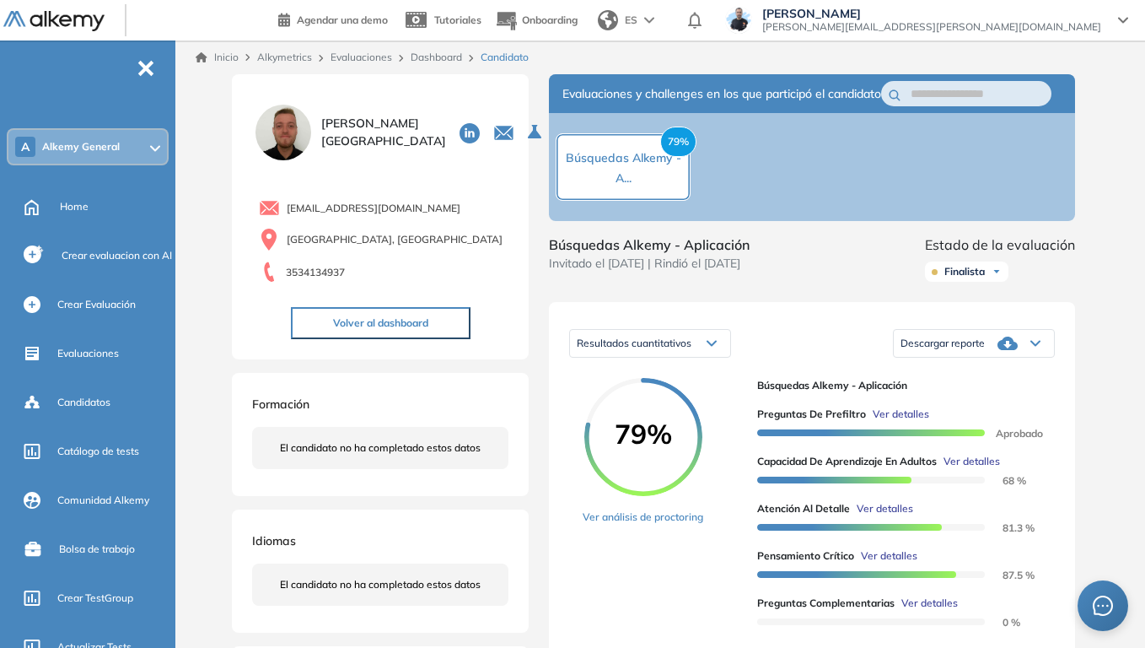
click at [440, 59] on link "Dashboard" at bounding box center [436, 57] width 51 height 13
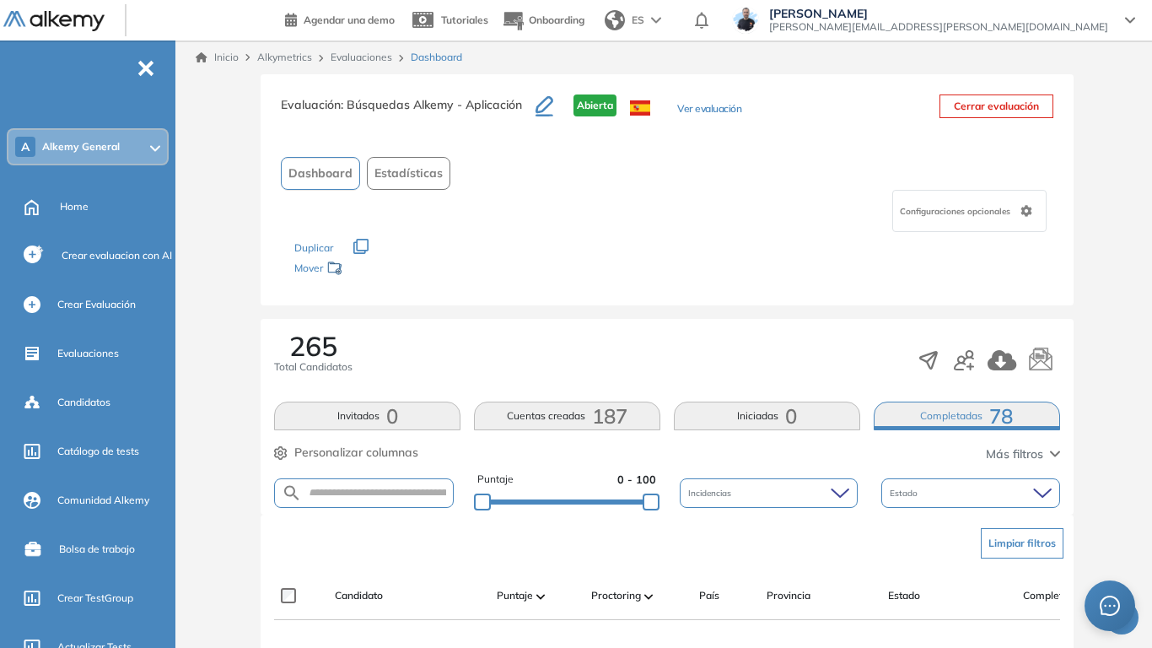
click at [967, 401] on button "Completadas 78" at bounding box center [967, 415] width 186 height 29
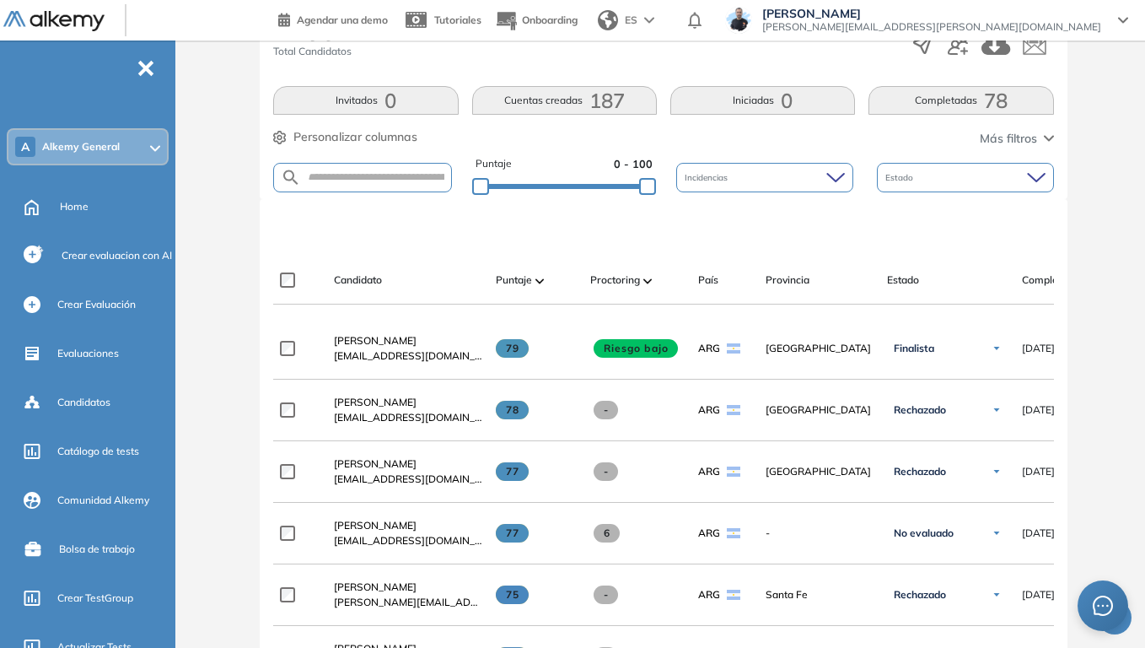
scroll to position [422, 0]
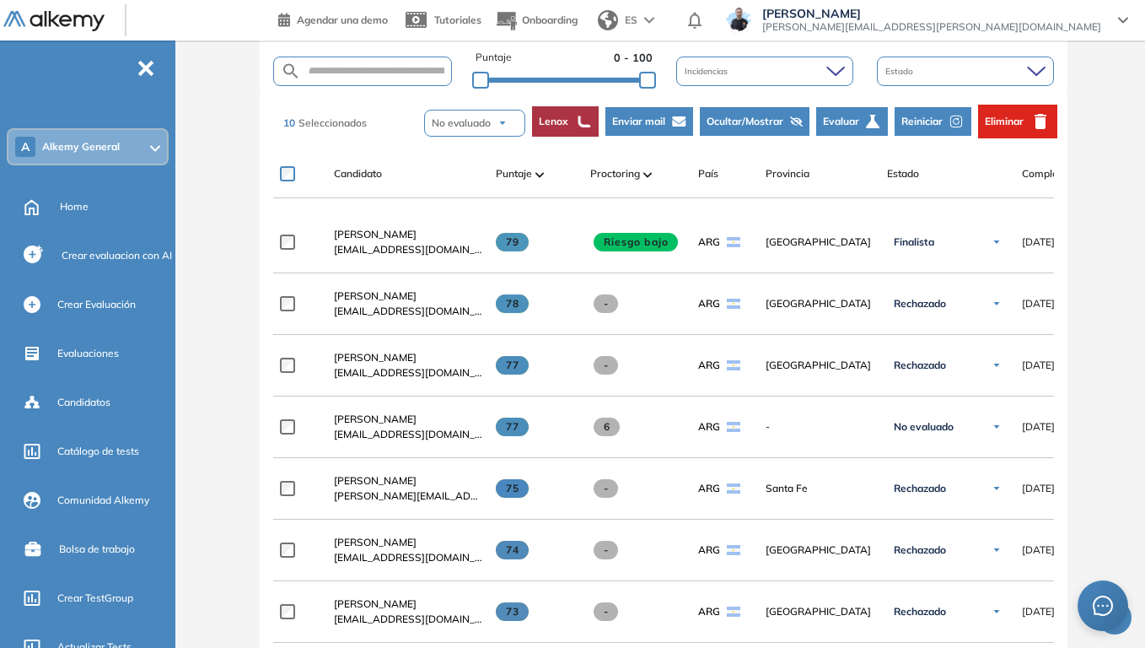
click at [764, 122] on span "Ocultar/Mostrar" at bounding box center [745, 121] width 77 height 15
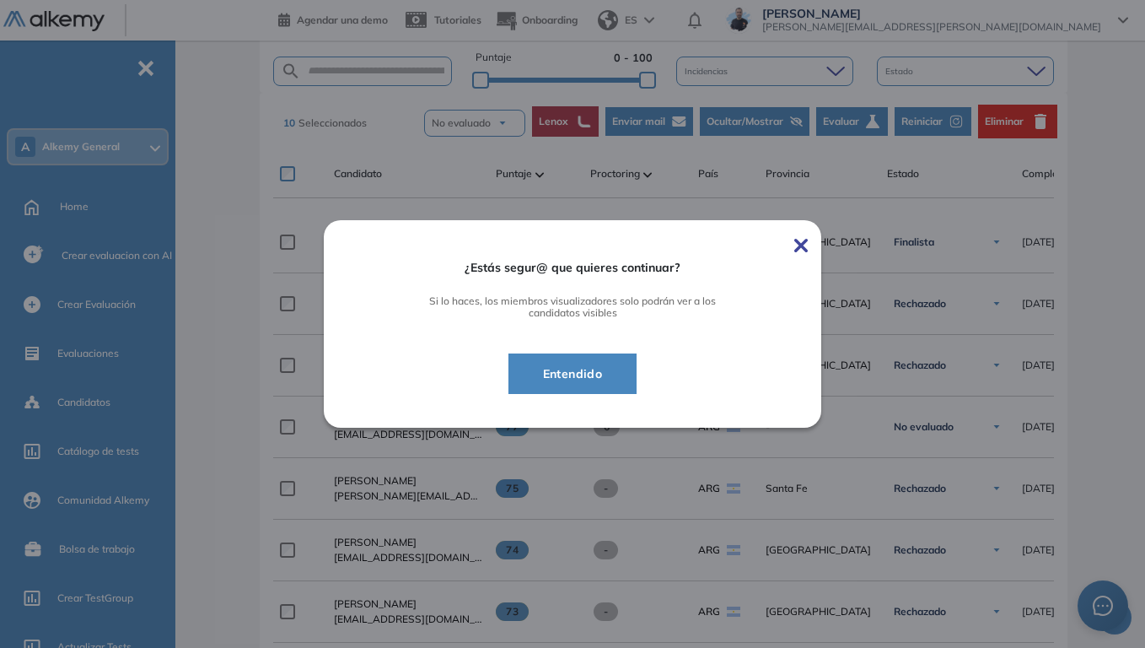
click at [593, 375] on span "Entendido" at bounding box center [573, 374] width 87 height 20
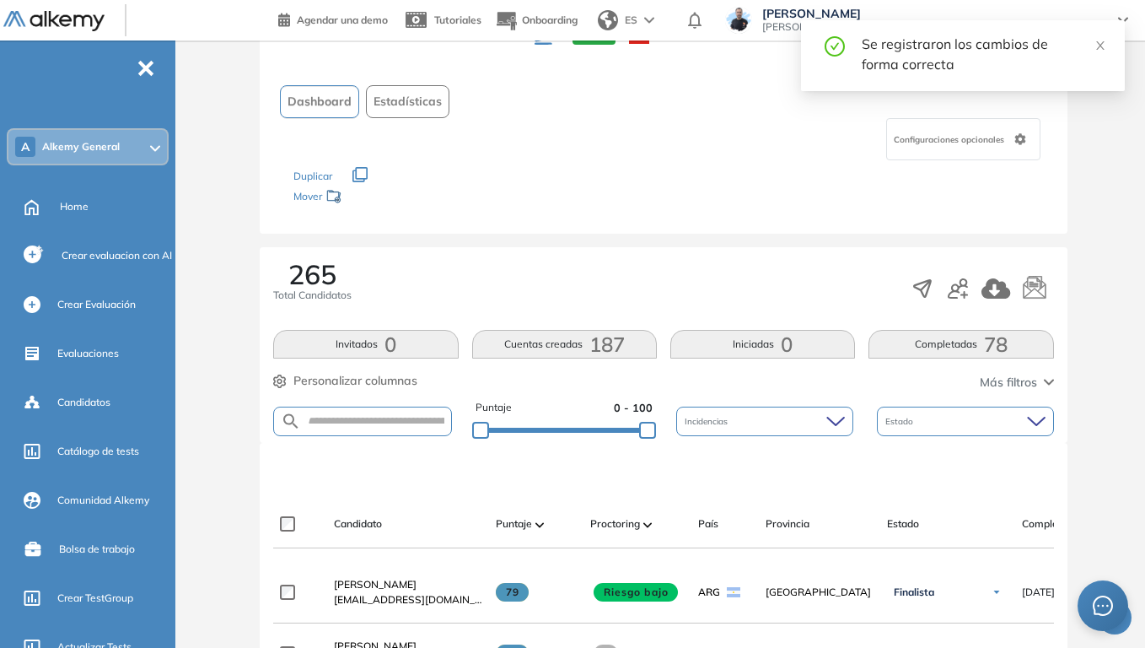
scroll to position [169, 0]
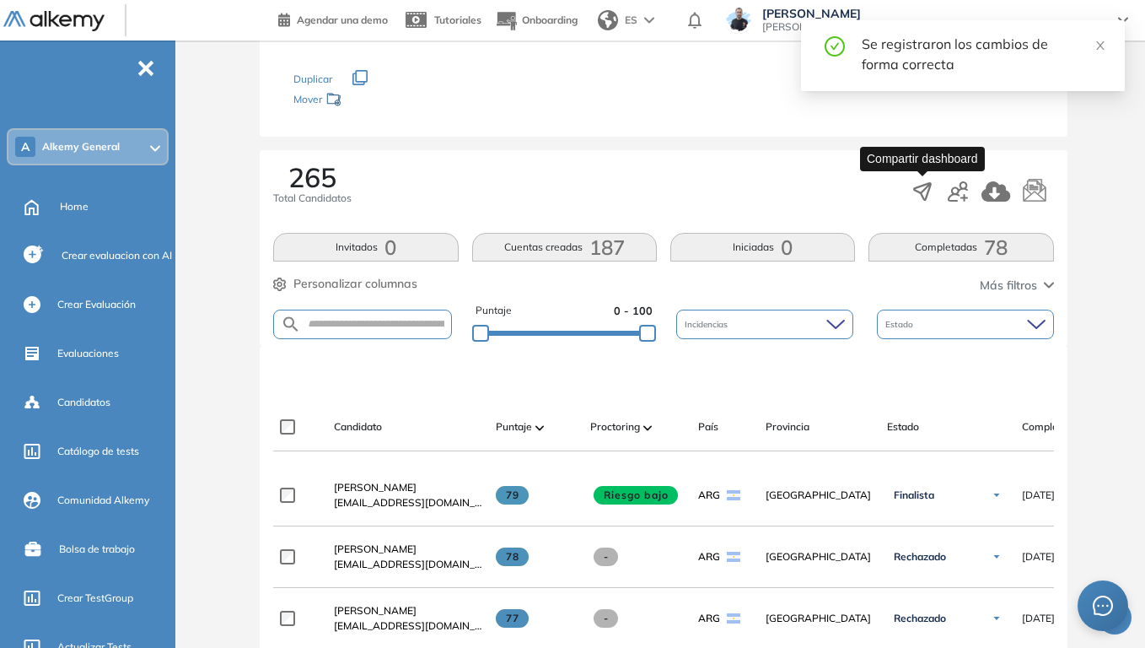
click at [921, 189] on icon "button" at bounding box center [923, 192] width 24 height 24
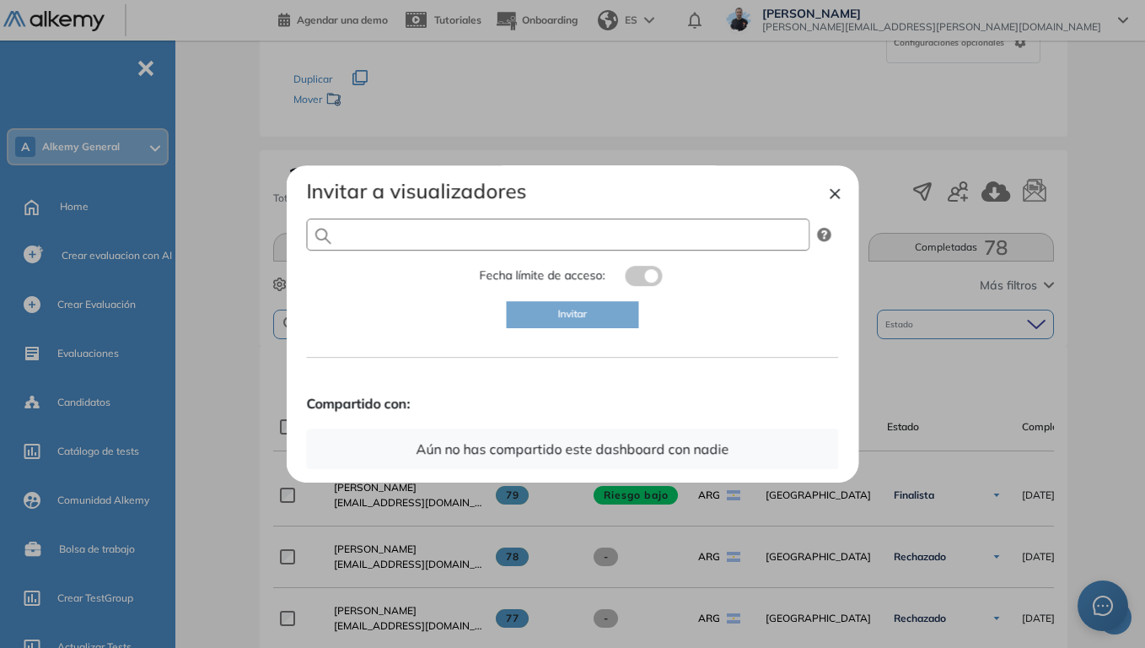
click at [514, 233] on input "text" at bounding box center [559, 234] width 504 height 32
click at [207, 224] on div at bounding box center [572, 324] width 1145 height 648
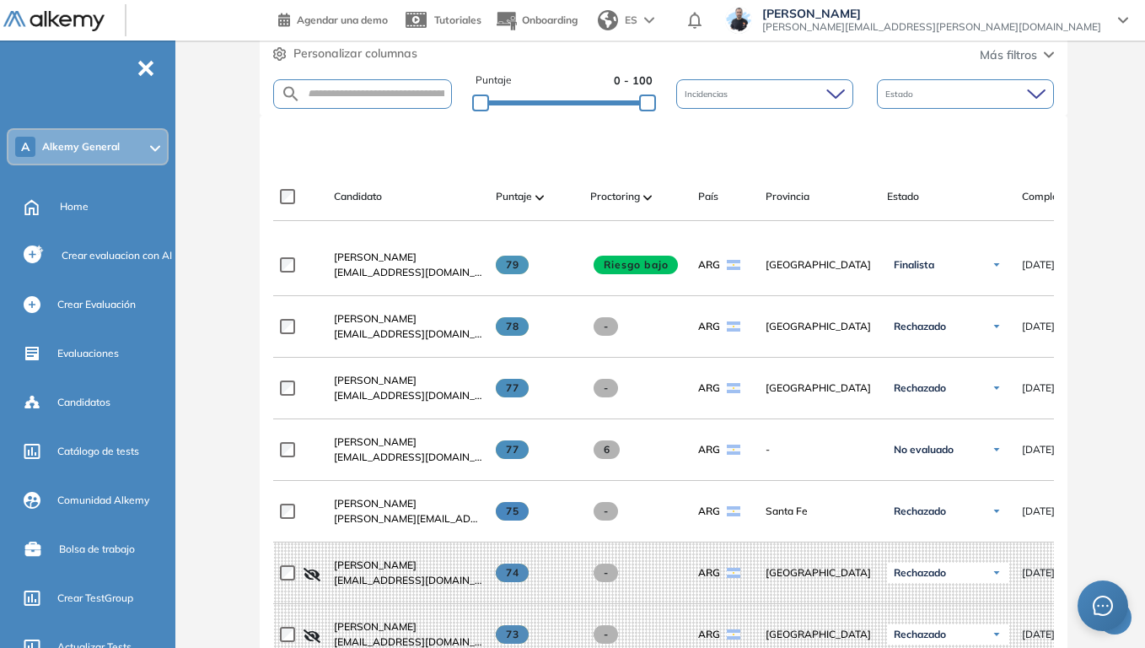
scroll to position [422, 0]
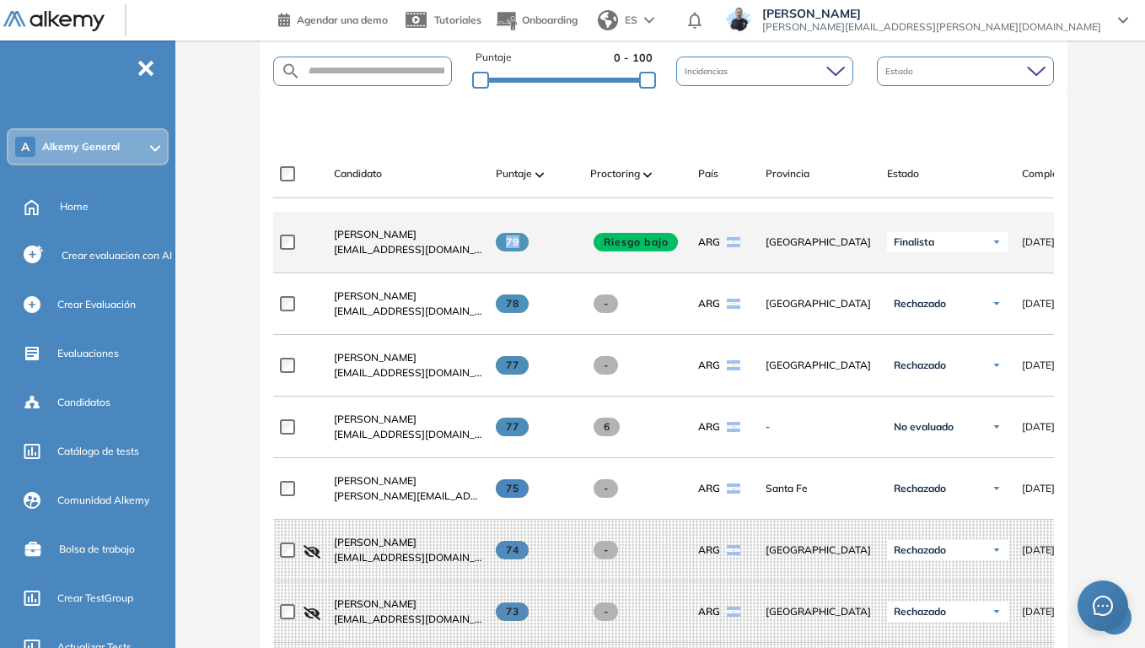
drag, startPoint x: 507, startPoint y: 246, endPoint x: 519, endPoint y: 245, distance: 11.8
click at [519, 245] on span "79" at bounding box center [512, 242] width 33 height 19
click at [376, 239] on span "Stefano Trento" at bounding box center [375, 234] width 83 height 13
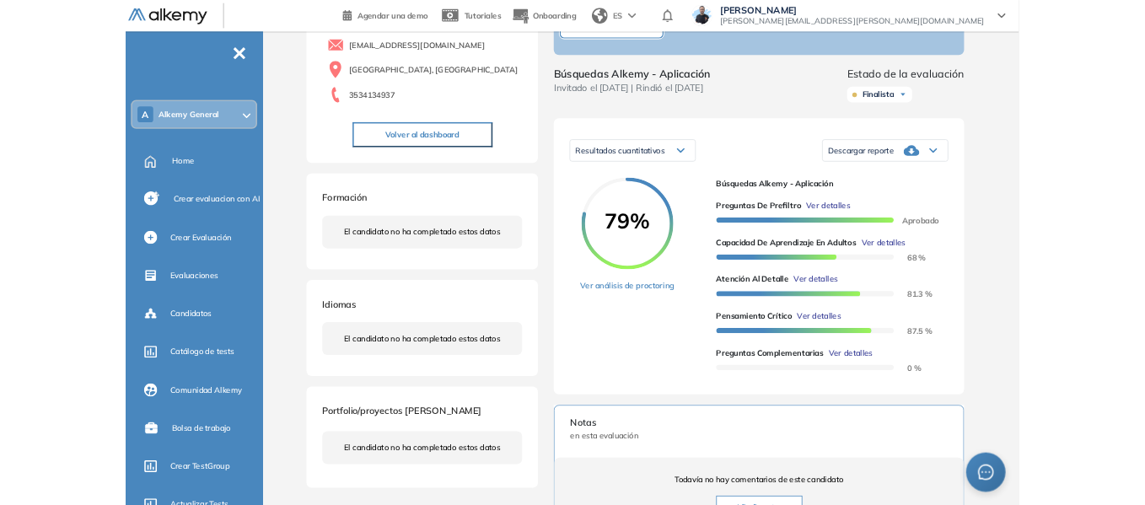
scroll to position [169, 0]
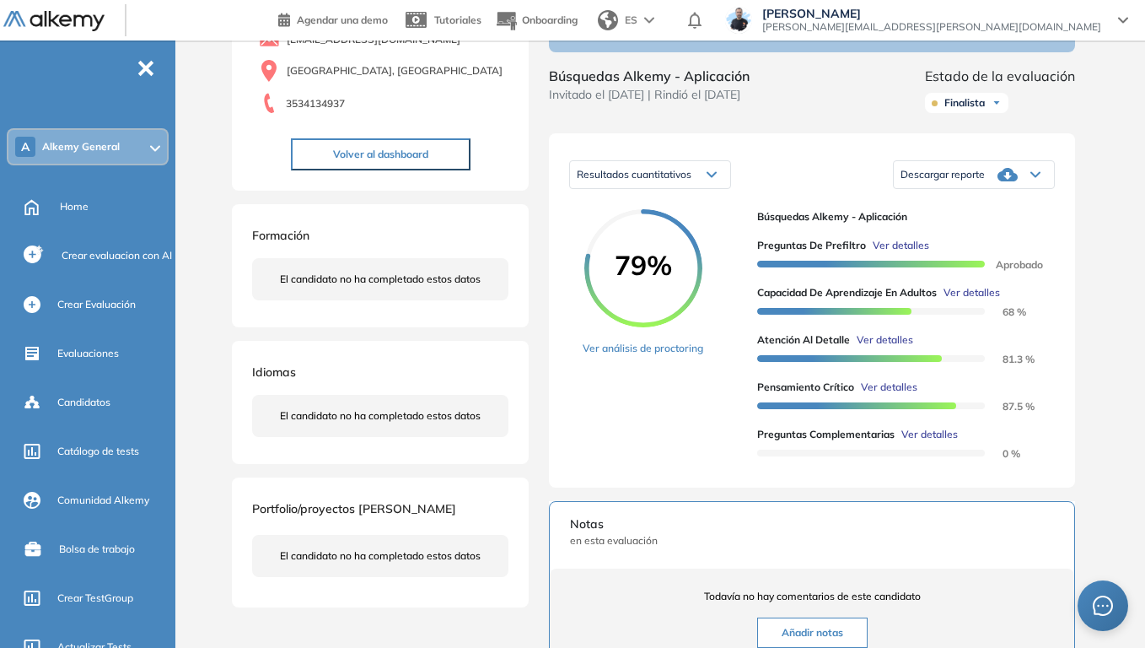
click at [1036, 177] on icon at bounding box center [1036, 175] width 8 height 4
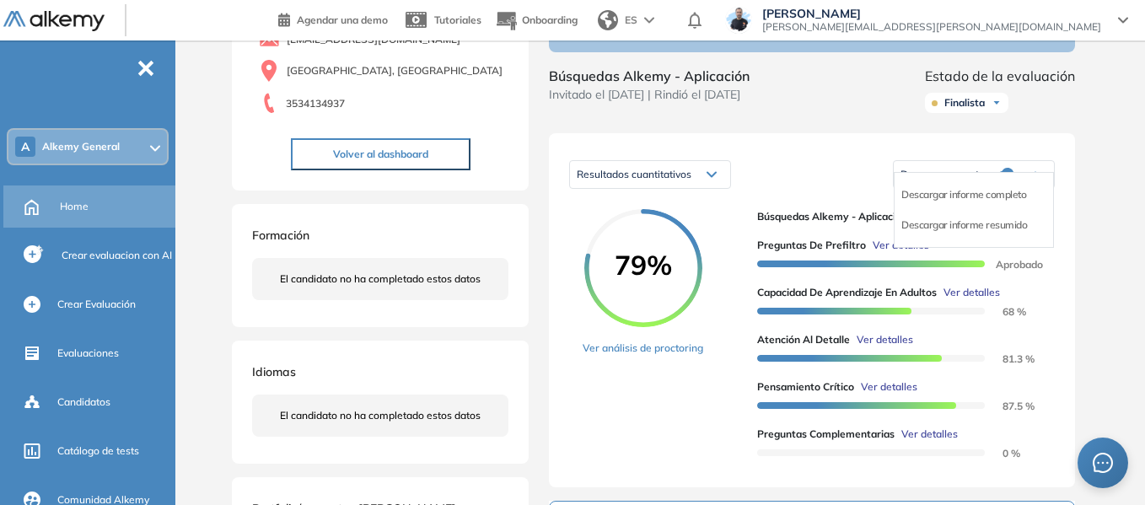
click at [83, 205] on span "Home" at bounding box center [74, 206] width 29 height 15
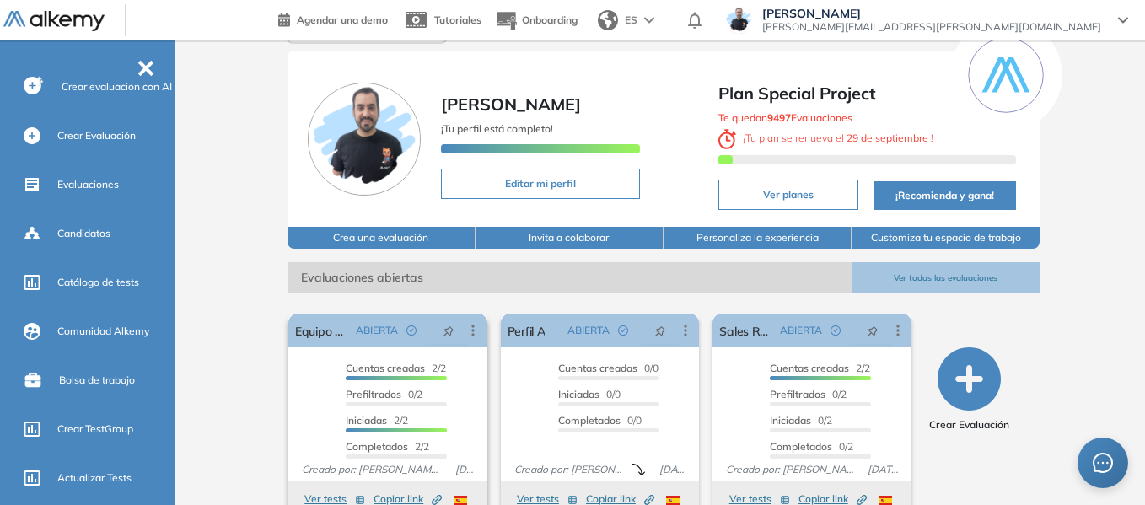
scroll to position [169, 0]
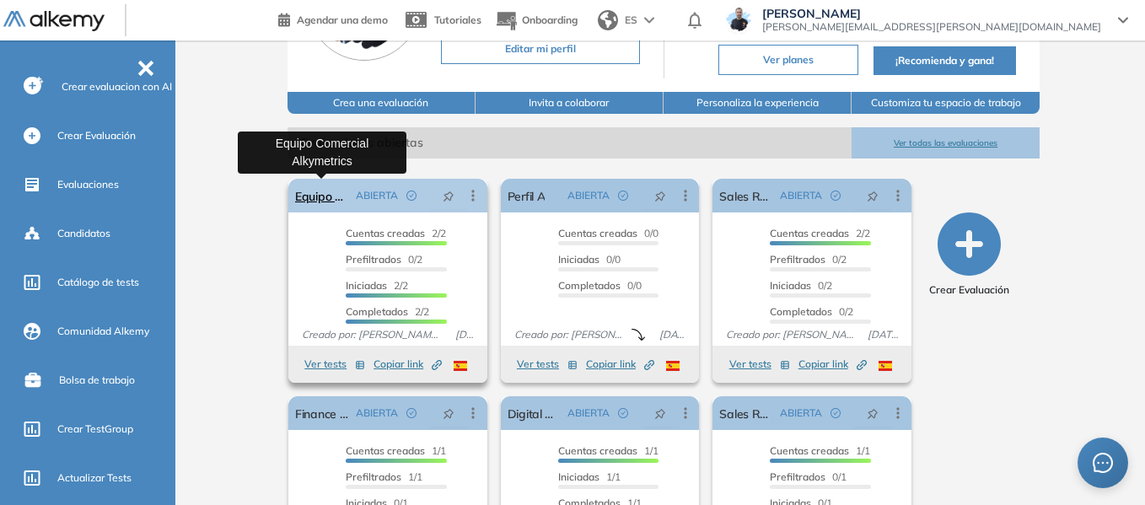
click at [328, 197] on link "Equipo Comercial Alkymetrics" at bounding box center [322, 196] width 54 height 34
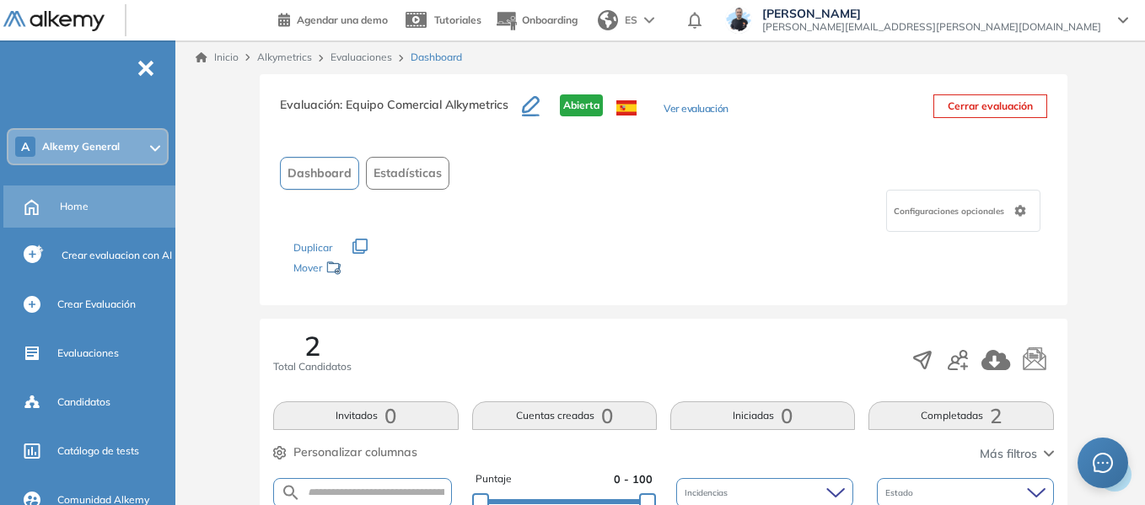
click at [73, 208] on span "Home" at bounding box center [74, 206] width 29 height 15
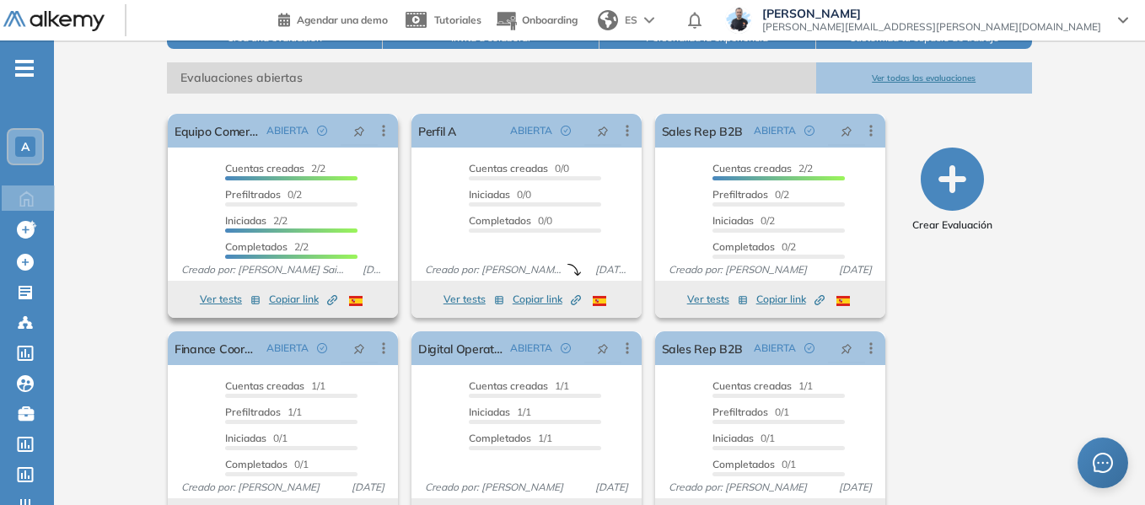
scroll to position [253, 0]
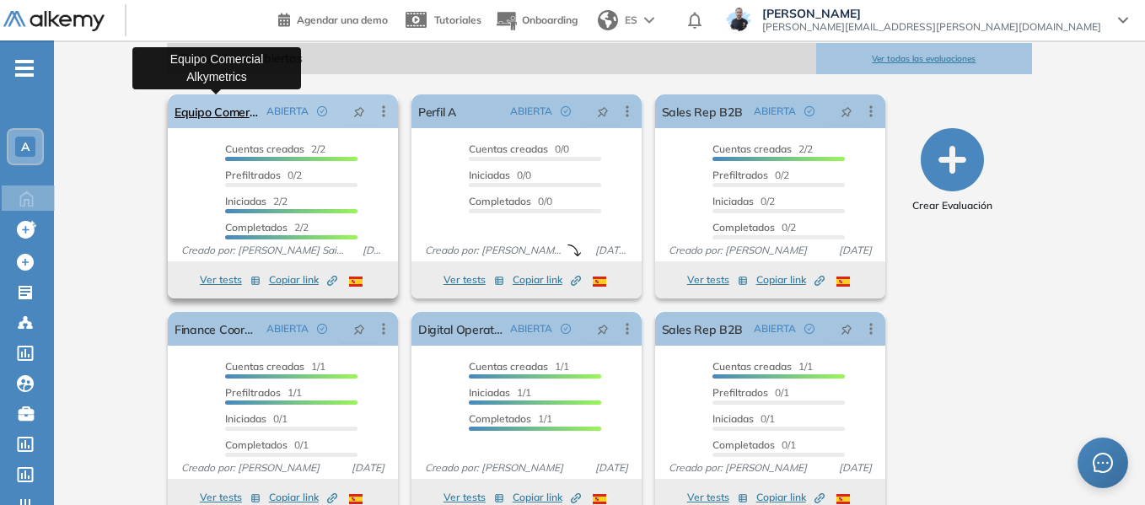
click at [240, 115] on link "Equipo Comercial Alkymetrics" at bounding box center [217, 111] width 85 height 34
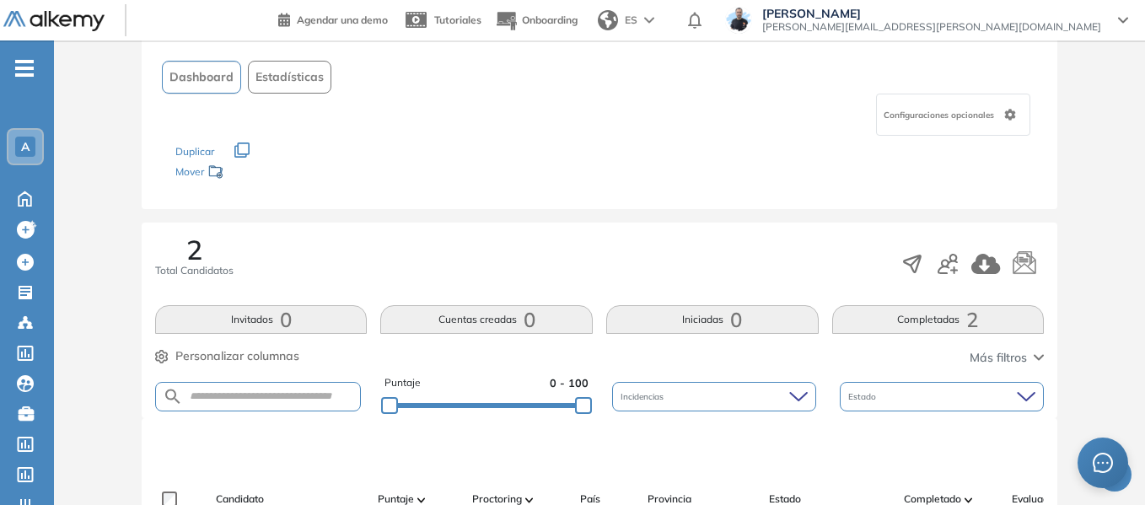
scroll to position [422, 0]
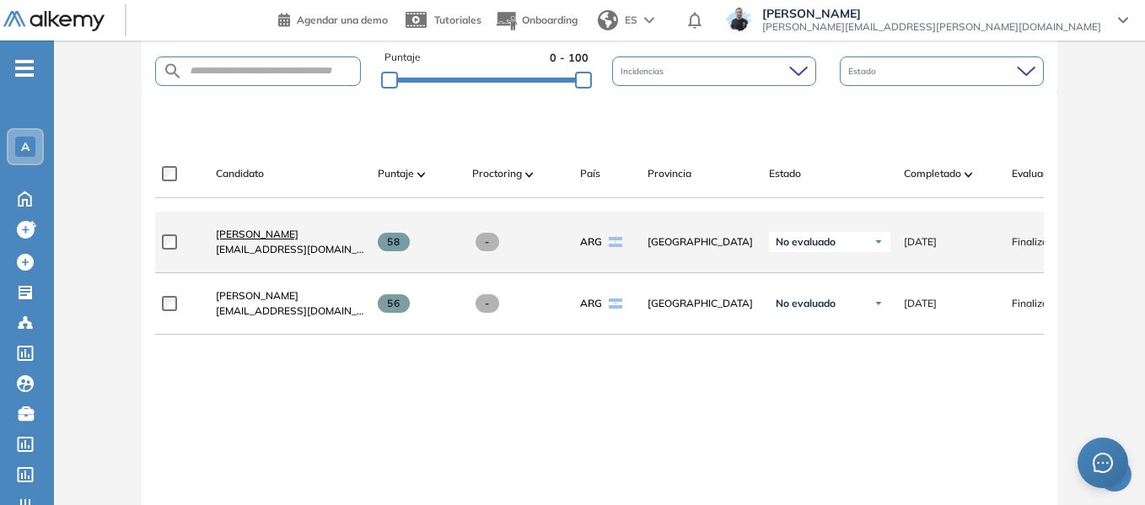
click at [253, 239] on span "[PERSON_NAME]" at bounding box center [257, 234] width 83 height 13
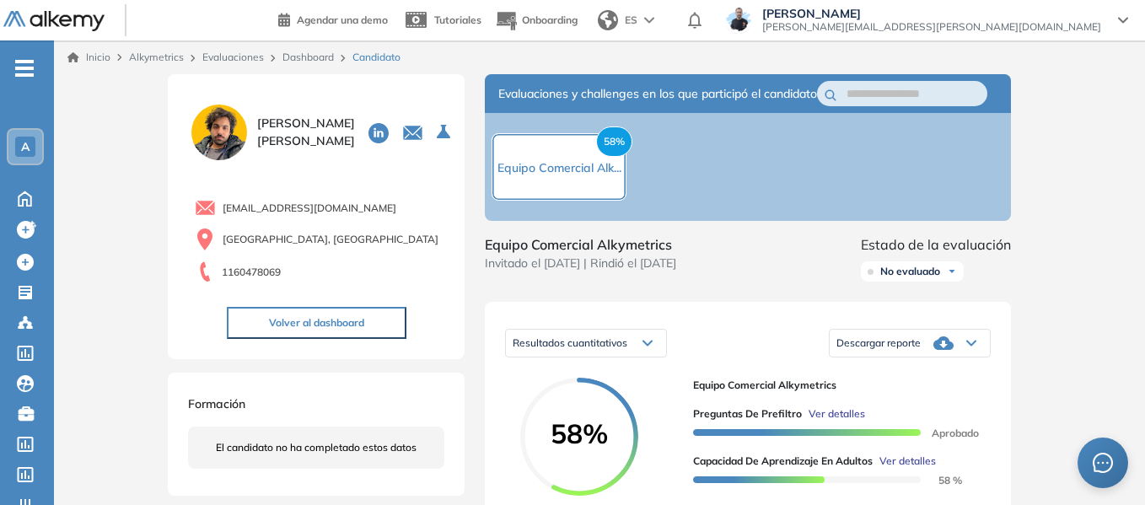
click at [322, 53] on link "Dashboard" at bounding box center [308, 57] width 51 height 13
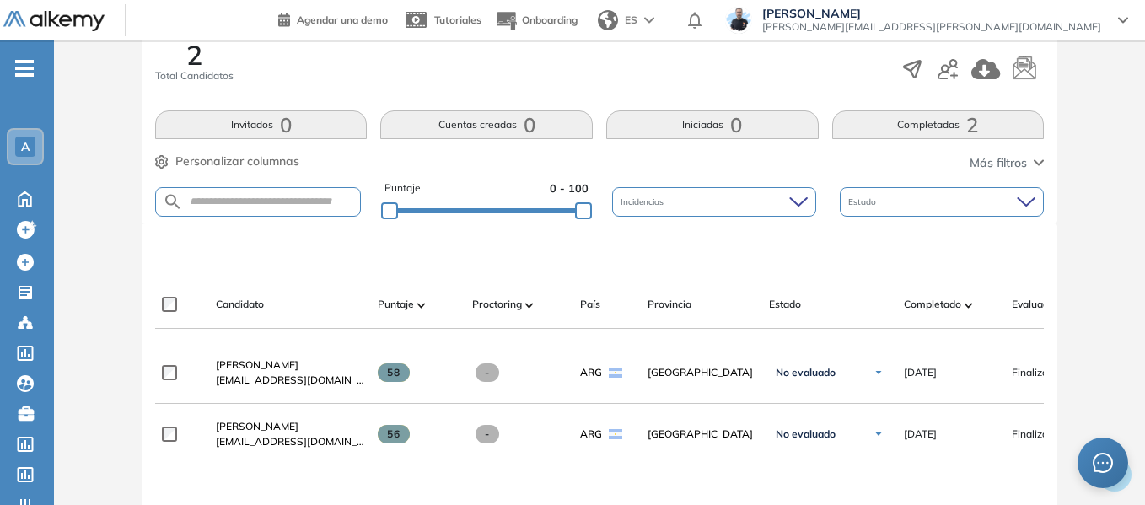
scroll to position [337, 0]
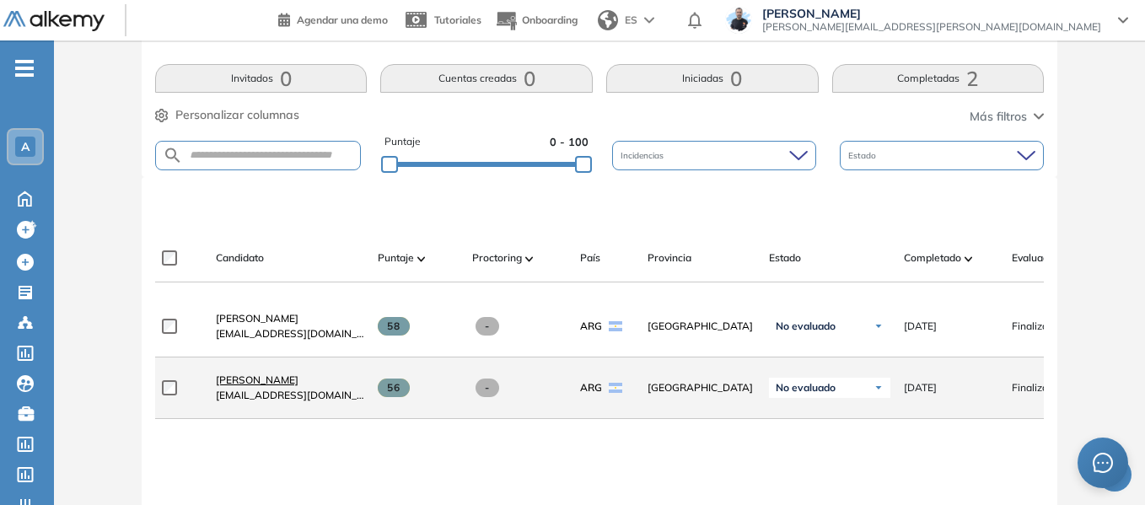
click at [268, 385] on span "[PERSON_NAME]" at bounding box center [257, 380] width 83 height 13
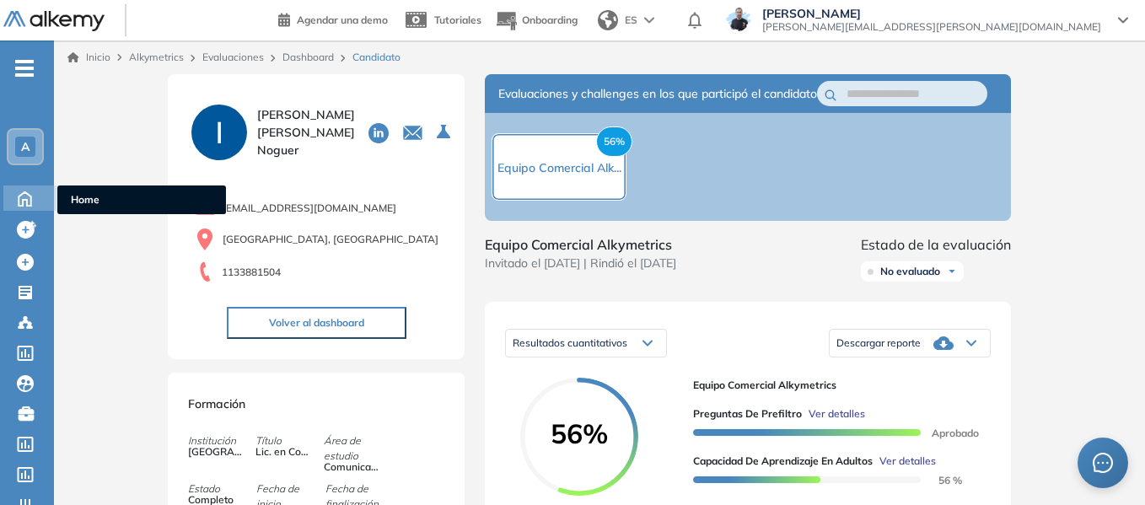
click at [78, 200] on span "Home" at bounding box center [142, 199] width 142 height 15
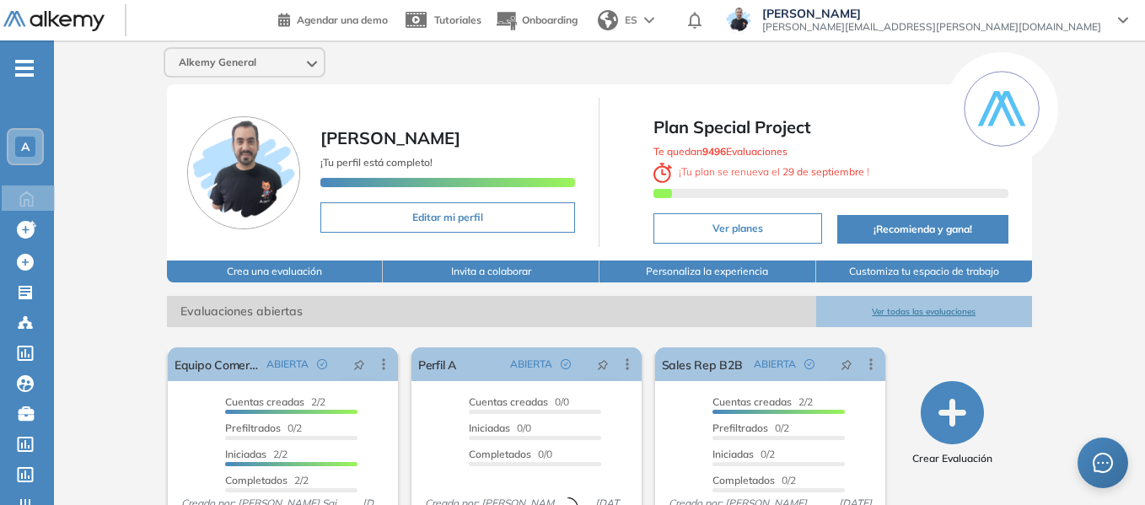
click at [24, 129] on div "A" at bounding box center [25, 146] width 37 height 37
click at [24, 141] on span "A" at bounding box center [25, 146] width 8 height 13
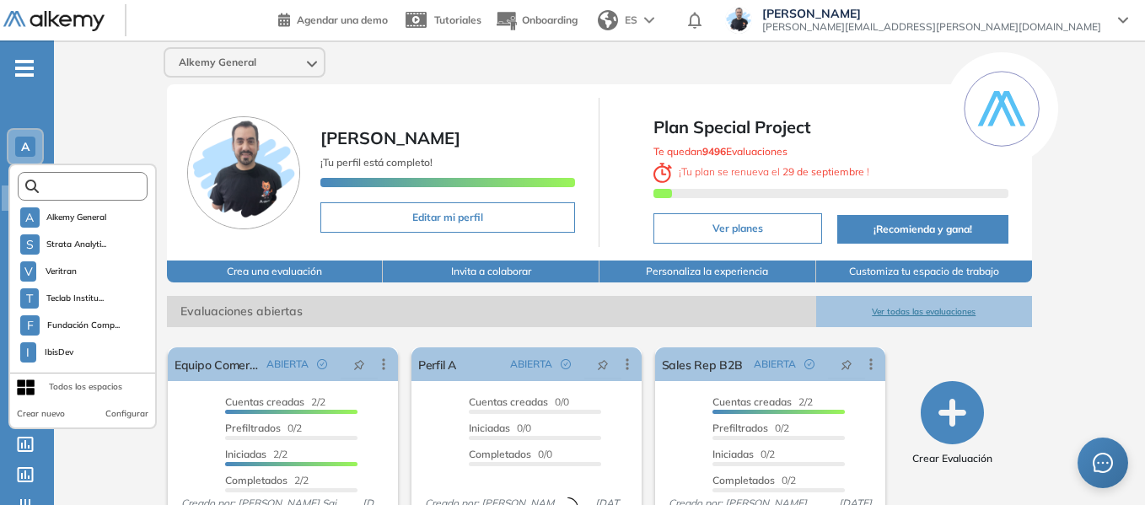
click at [92, 184] on input "text" at bounding box center [88, 186] width 98 height 13
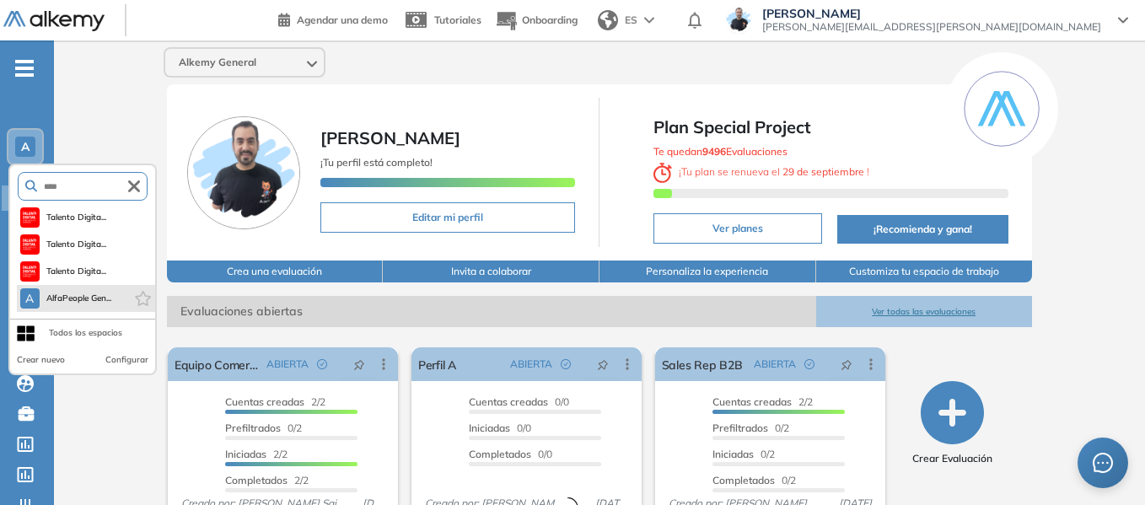
type input "****"
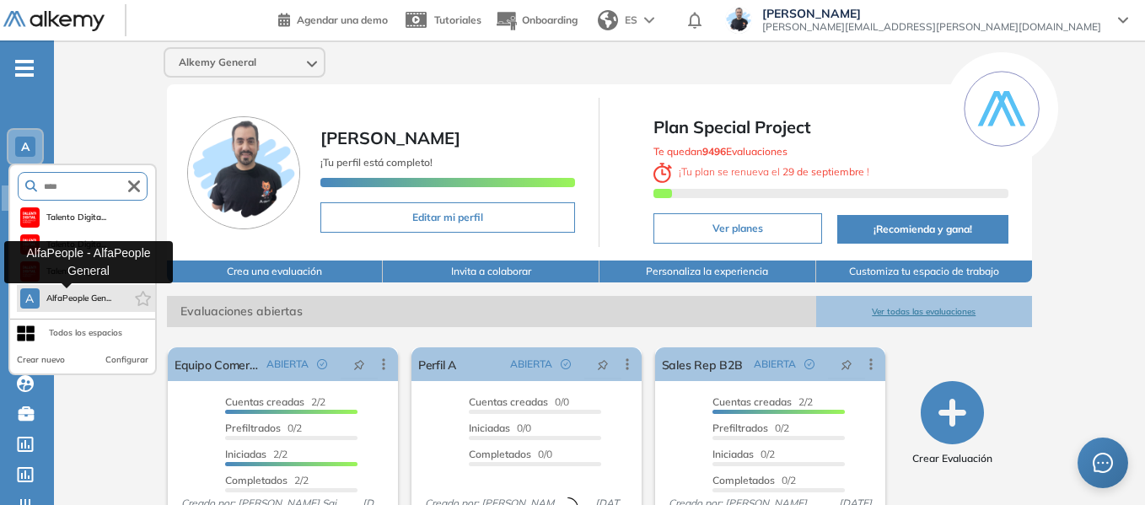
click at [91, 294] on span "AlfaPeople Gen..." at bounding box center [79, 298] width 66 height 13
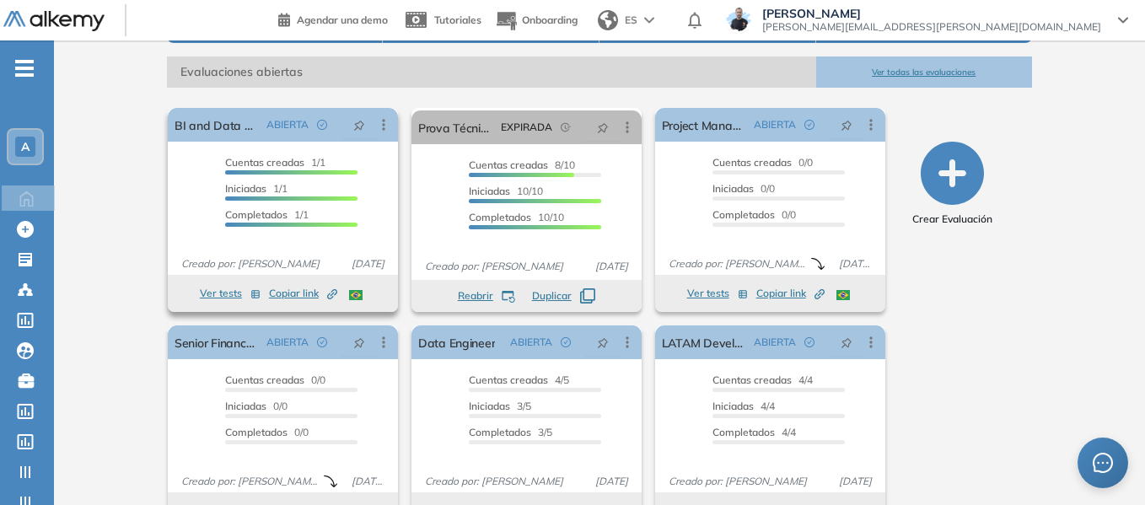
scroll to position [253, 0]
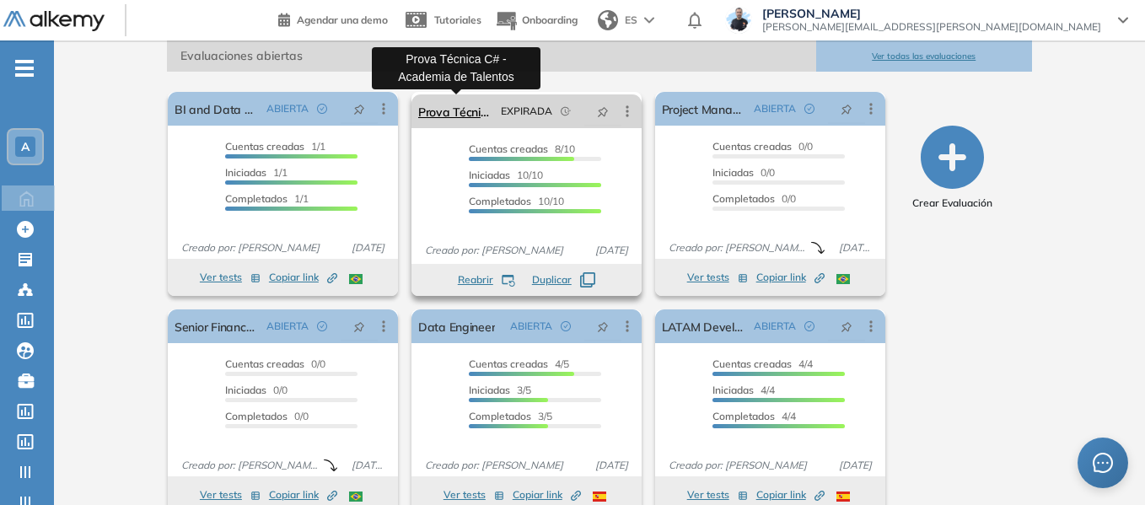
click at [472, 109] on link "Prova Técnica C# - Academia de Talentos" at bounding box center [456, 111] width 76 height 34
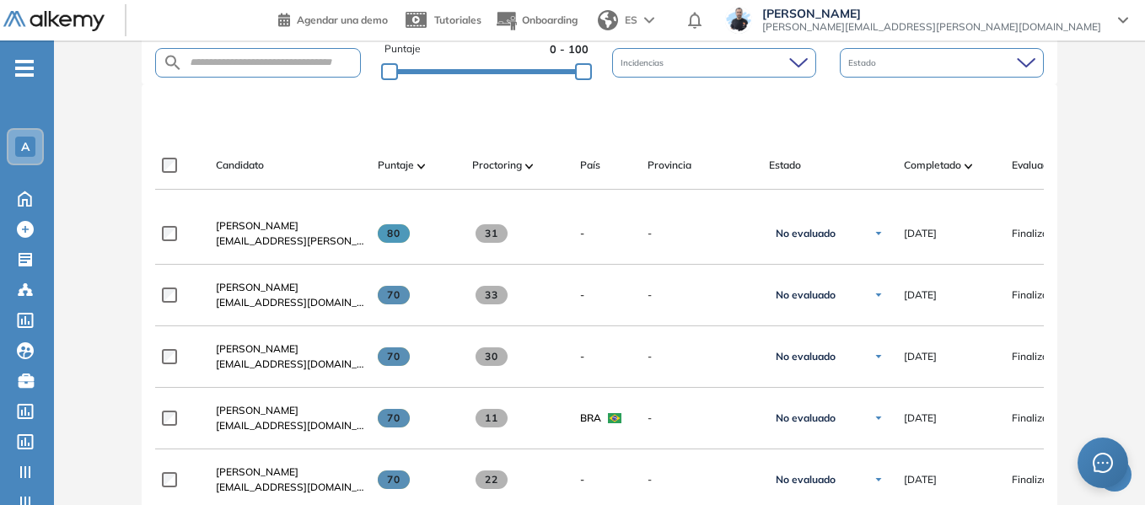
scroll to position [578, 0]
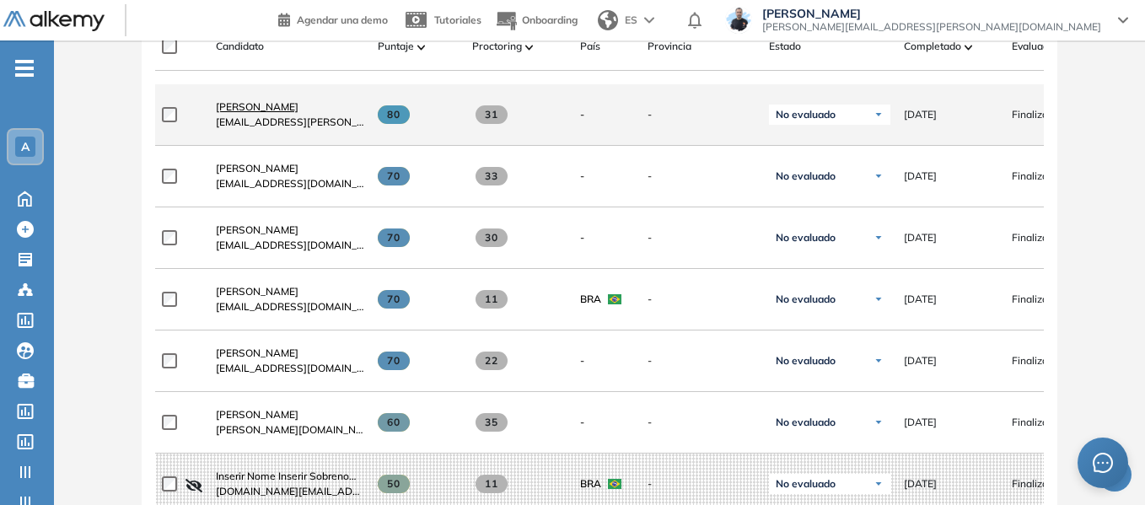
click at [284, 109] on span "[PERSON_NAME]" at bounding box center [257, 106] width 83 height 13
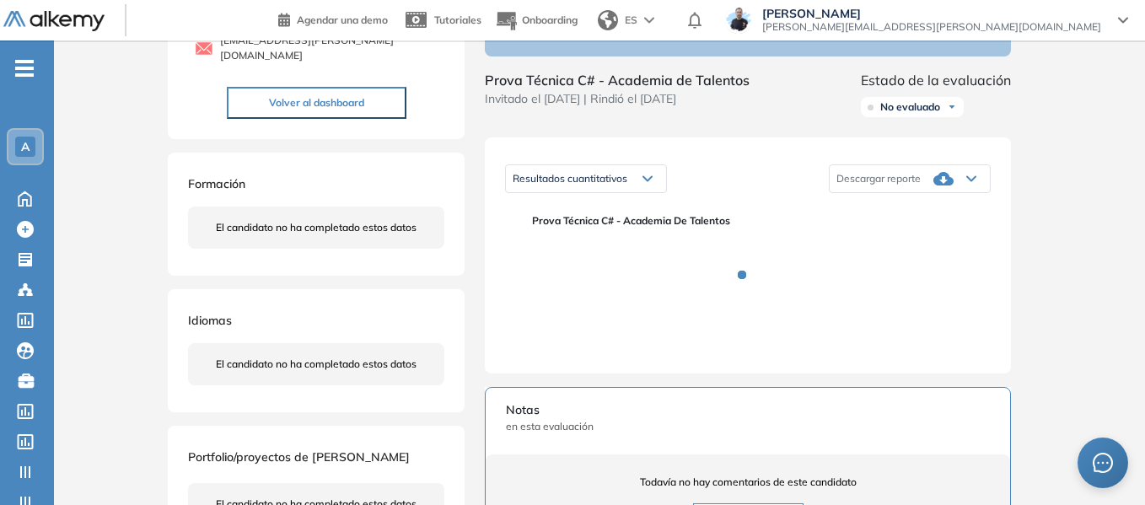
scroll to position [169, 0]
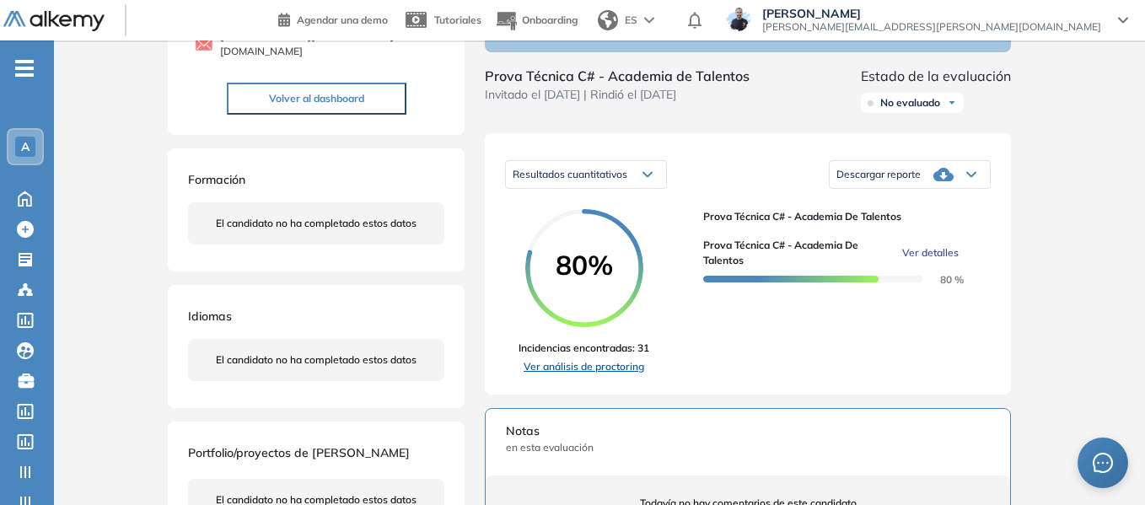
click at [634, 374] on link "Ver análisis de proctoring" at bounding box center [584, 366] width 131 height 15
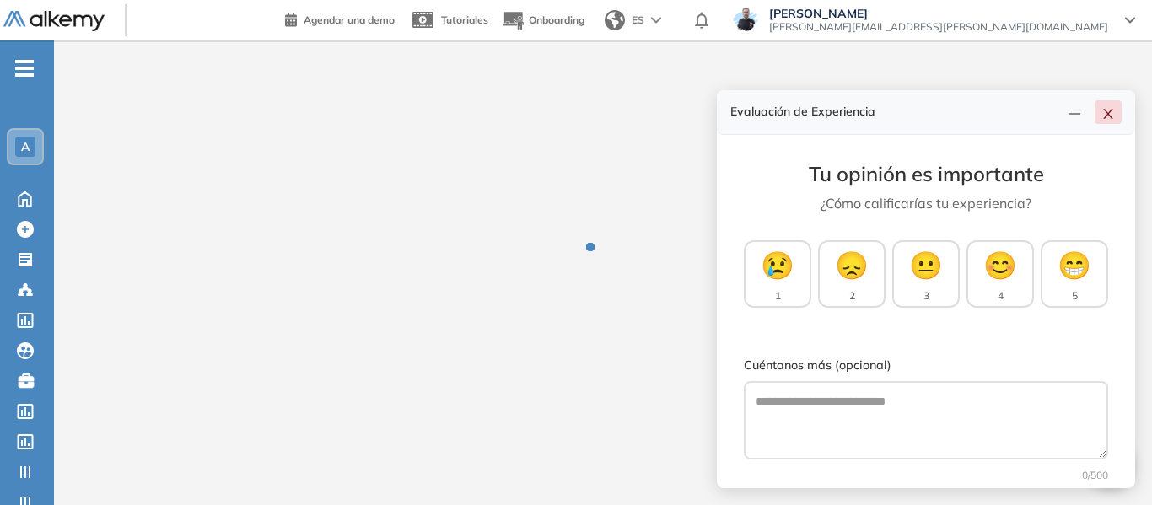
click at [1111, 106] on button "button" at bounding box center [1108, 112] width 27 height 24
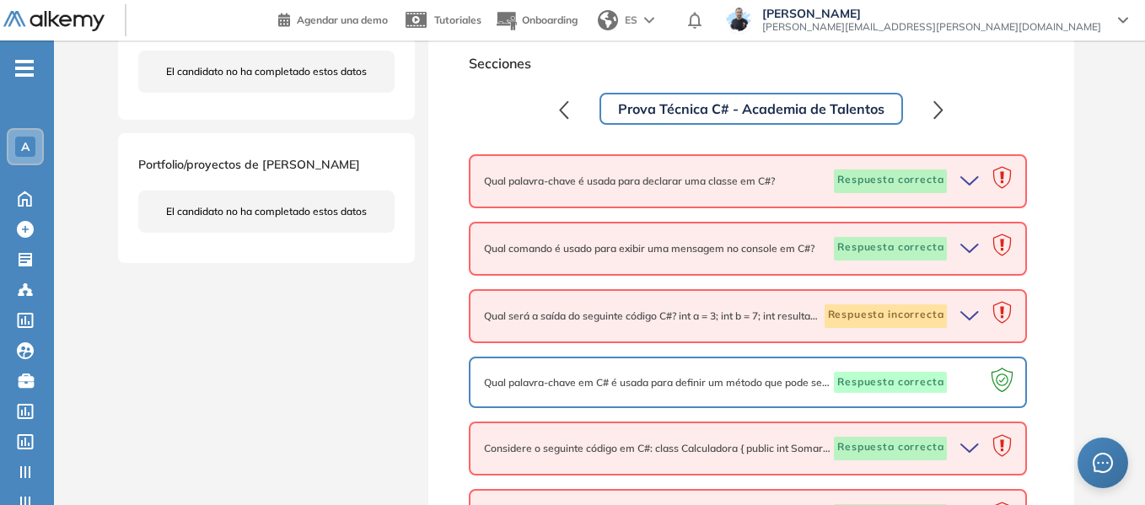
scroll to position [422, 0]
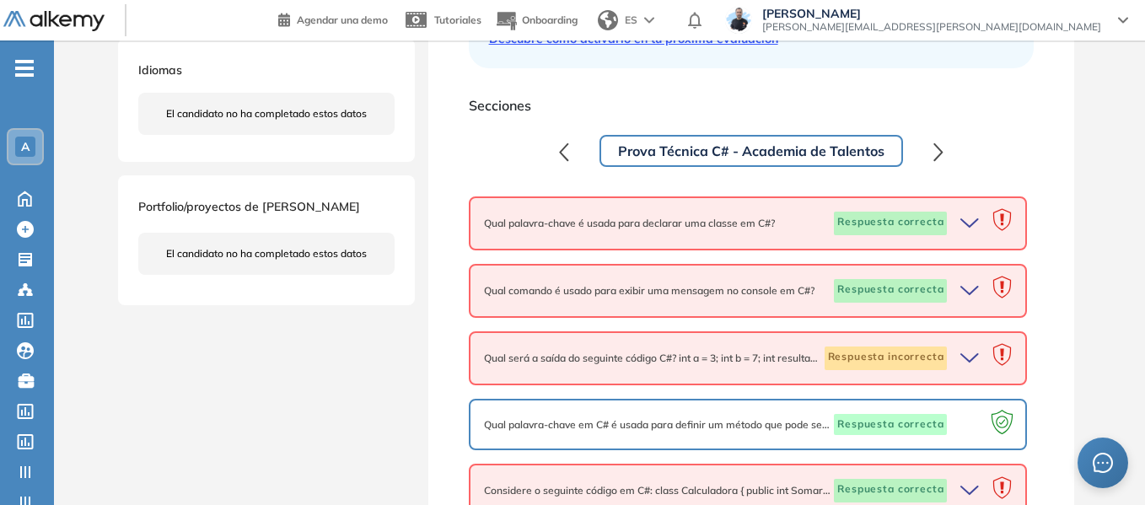
click at [978, 222] on icon "button" at bounding box center [973, 224] width 24 height 24
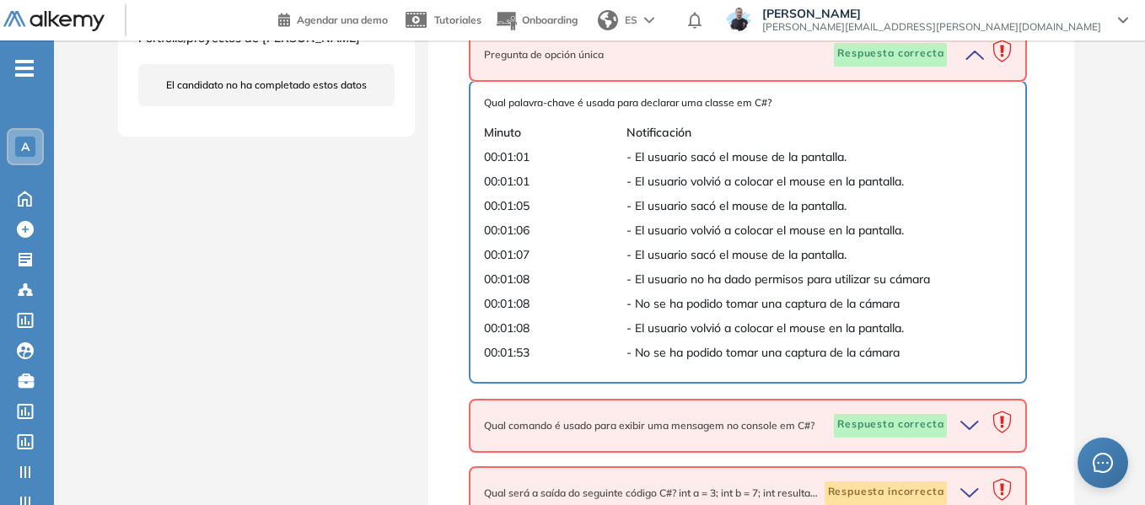
scroll to position [675, 0]
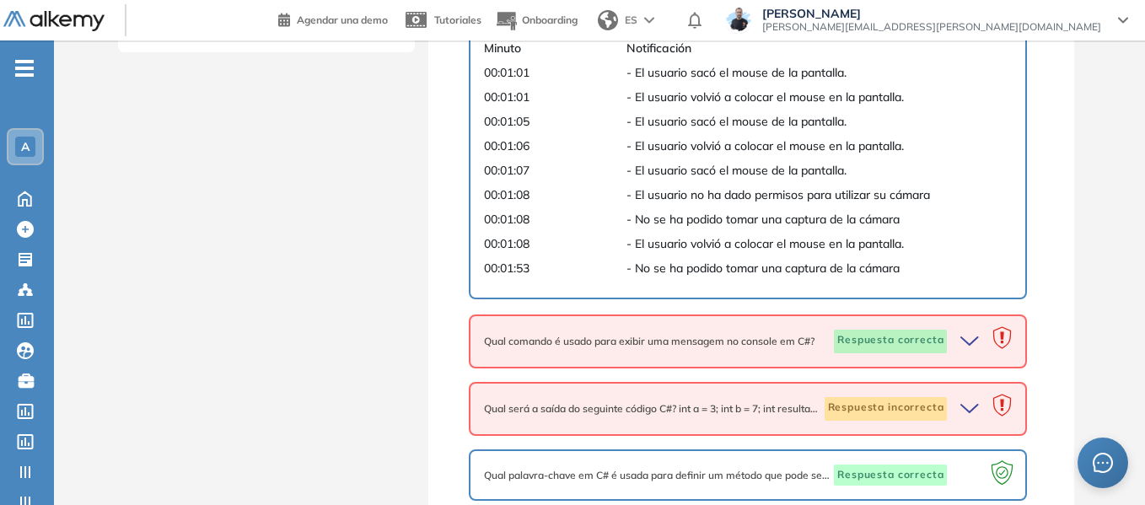
click at [971, 336] on icon "button" at bounding box center [973, 342] width 24 height 24
